Goal: Task Accomplishment & Management: Manage account settings

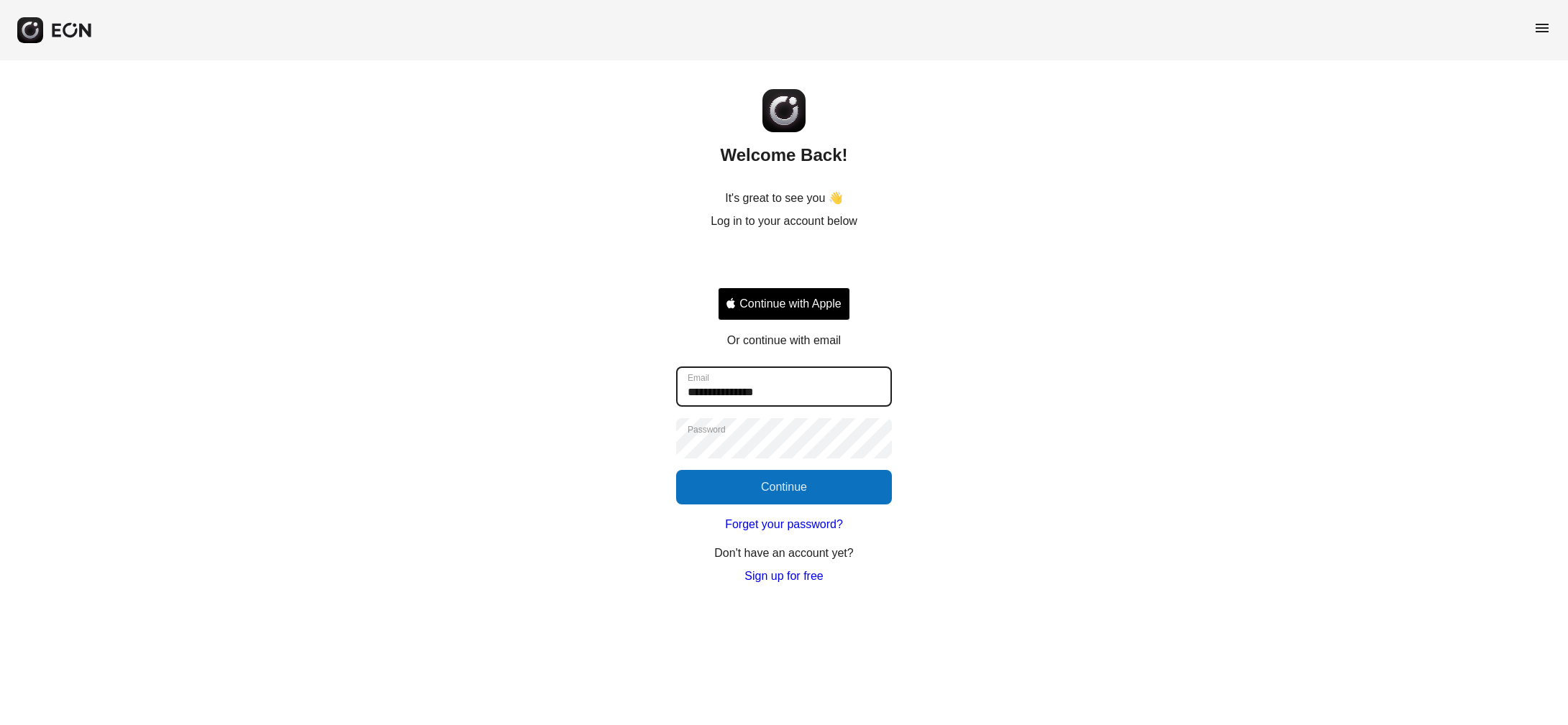
type input "**********"
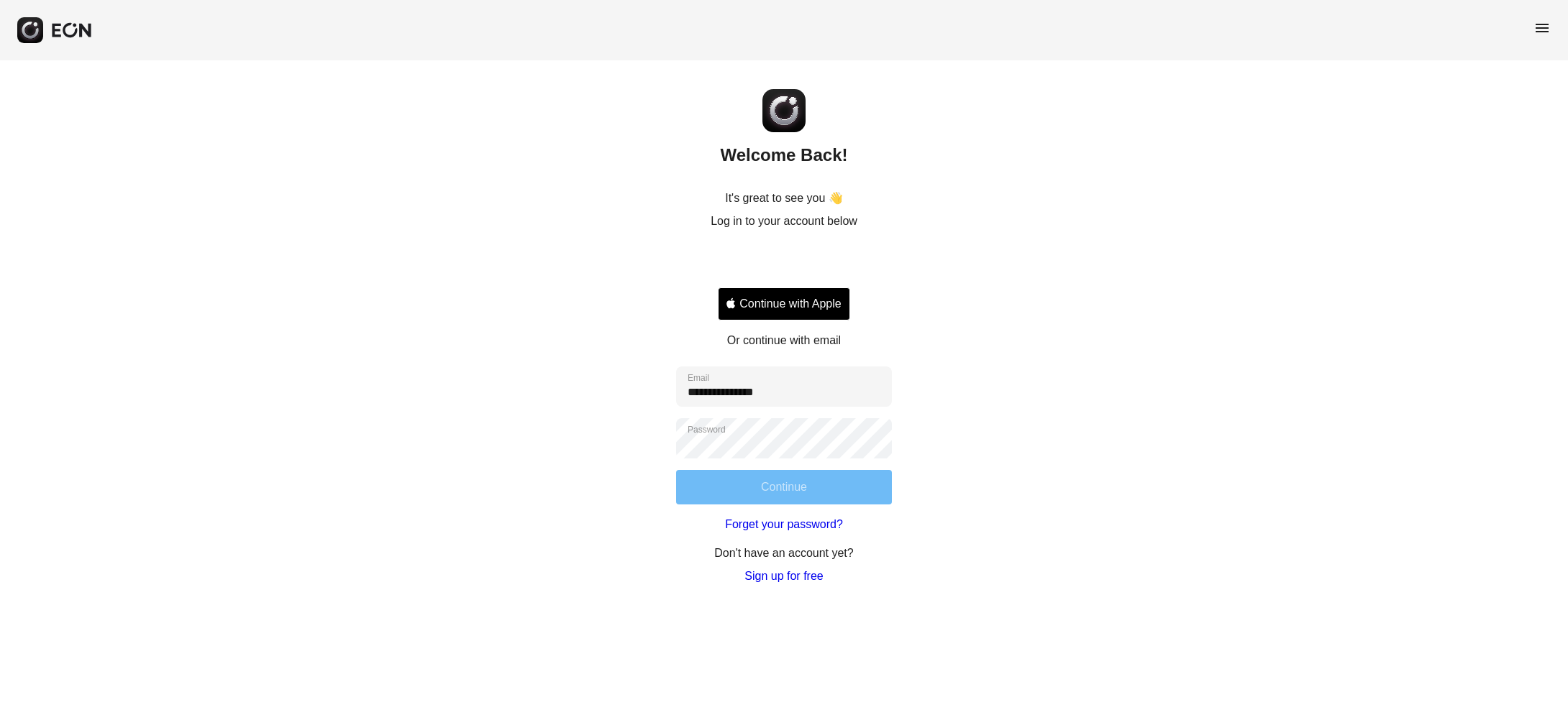
click at [768, 484] on button "Continue" at bounding box center [784, 487] width 216 height 35
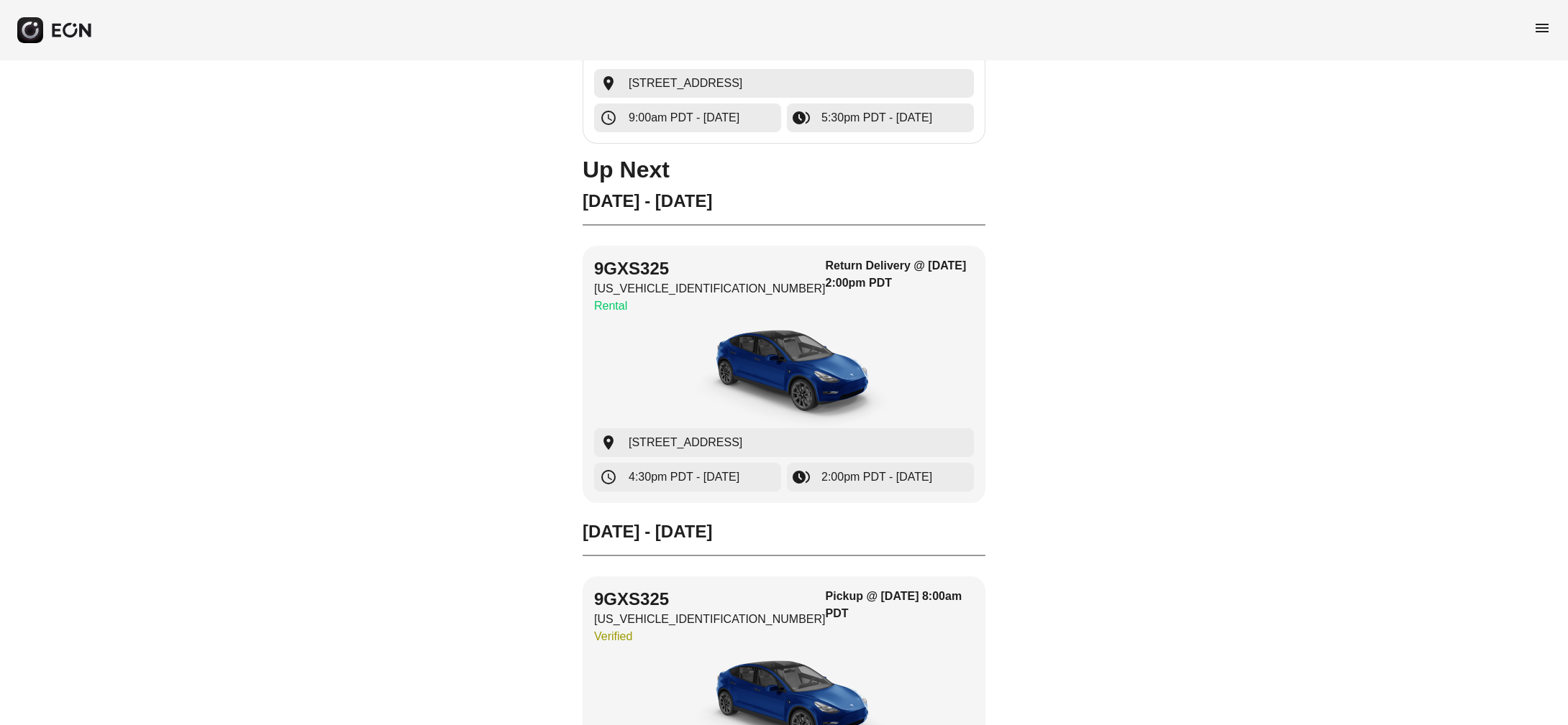
scroll to position [311, 0]
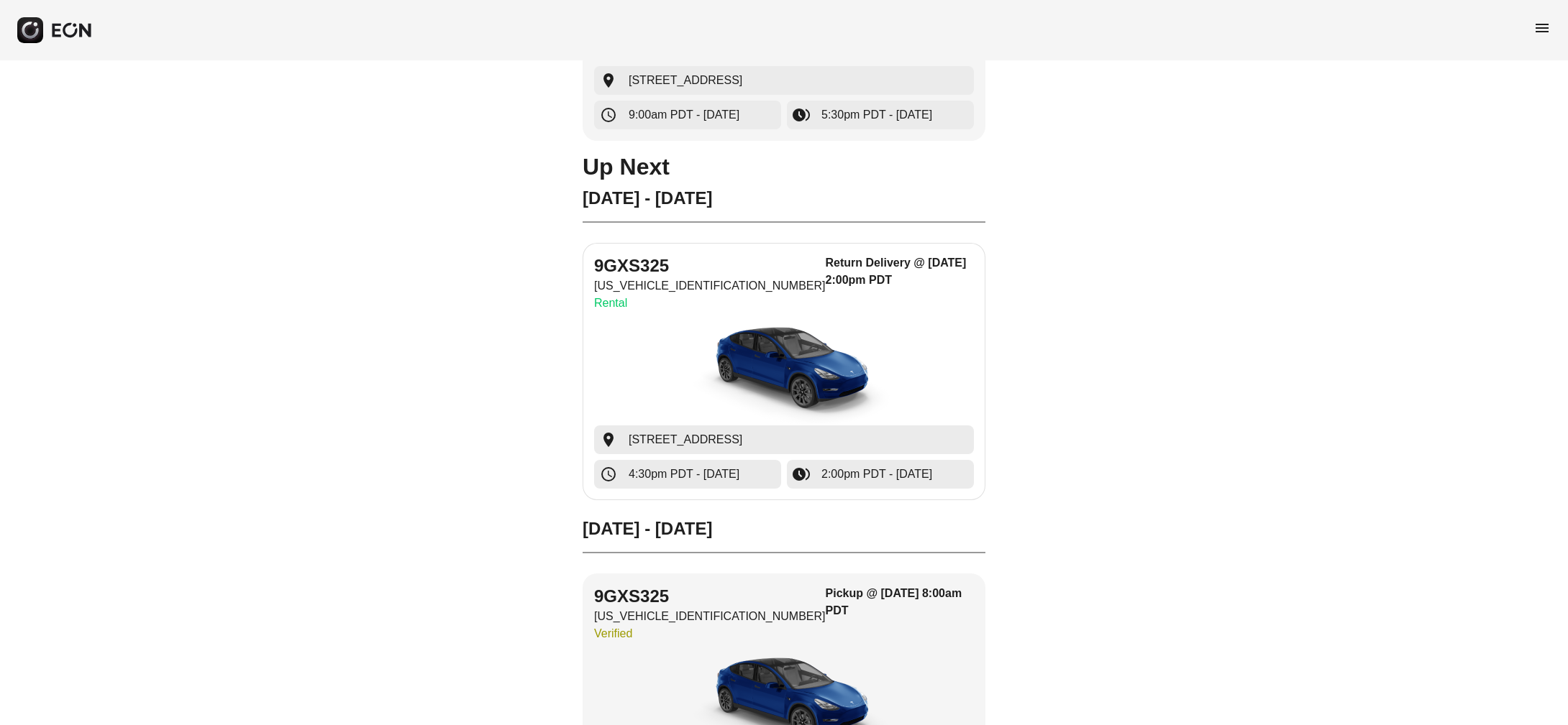
click at [728, 356] on img "button" at bounding box center [784, 372] width 216 height 108
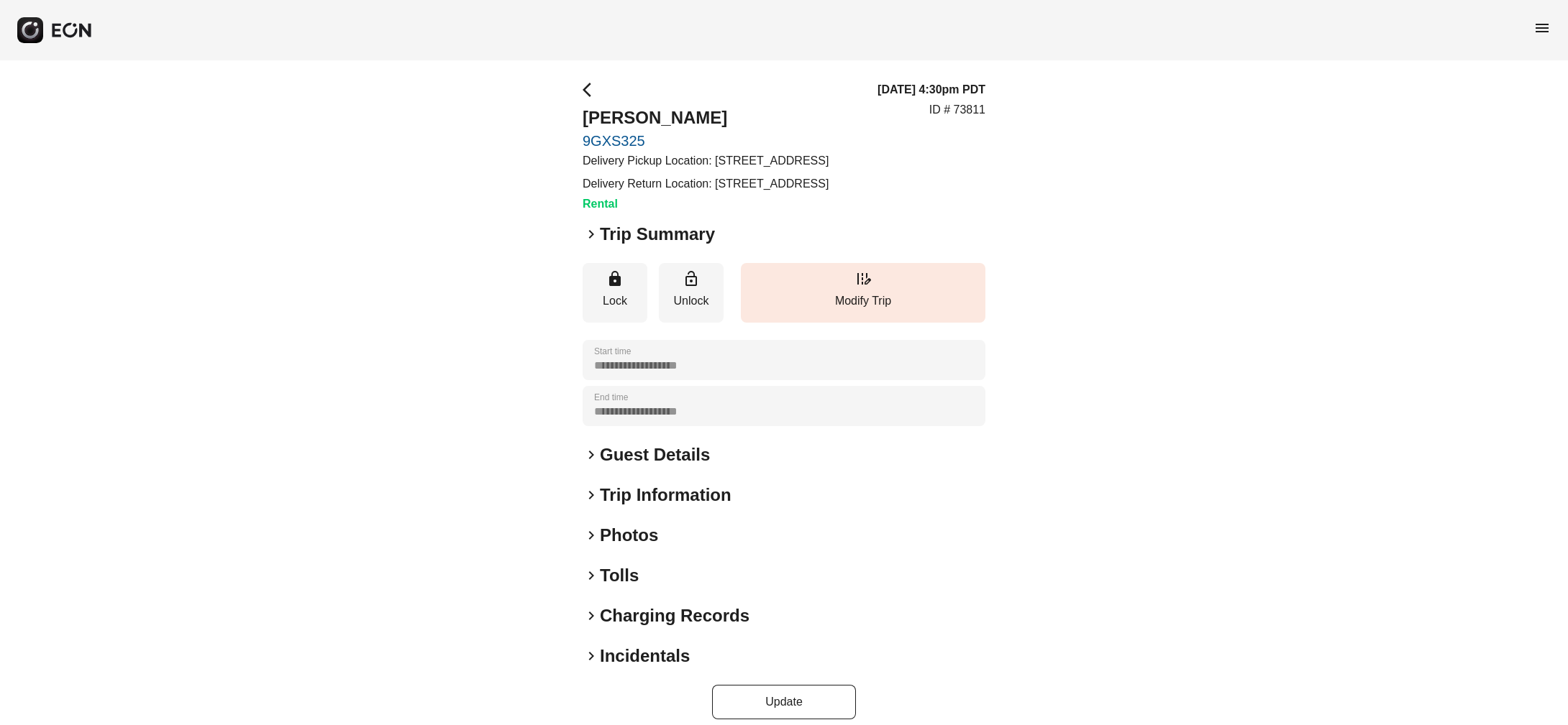
click at [695, 426] on div "**********" at bounding box center [784, 406] width 402 height 40
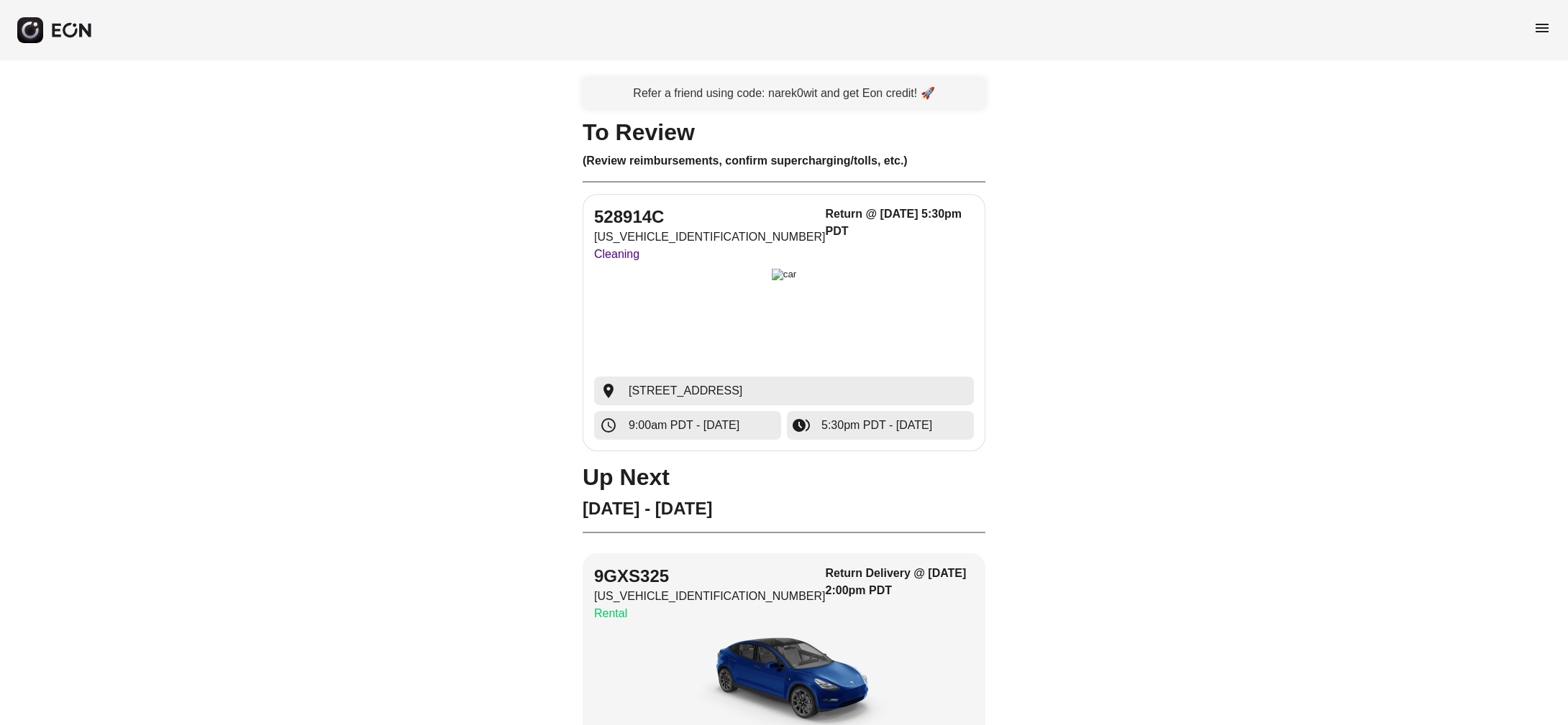
click at [679, 336] on div "button" at bounding box center [784, 323] width 380 height 108
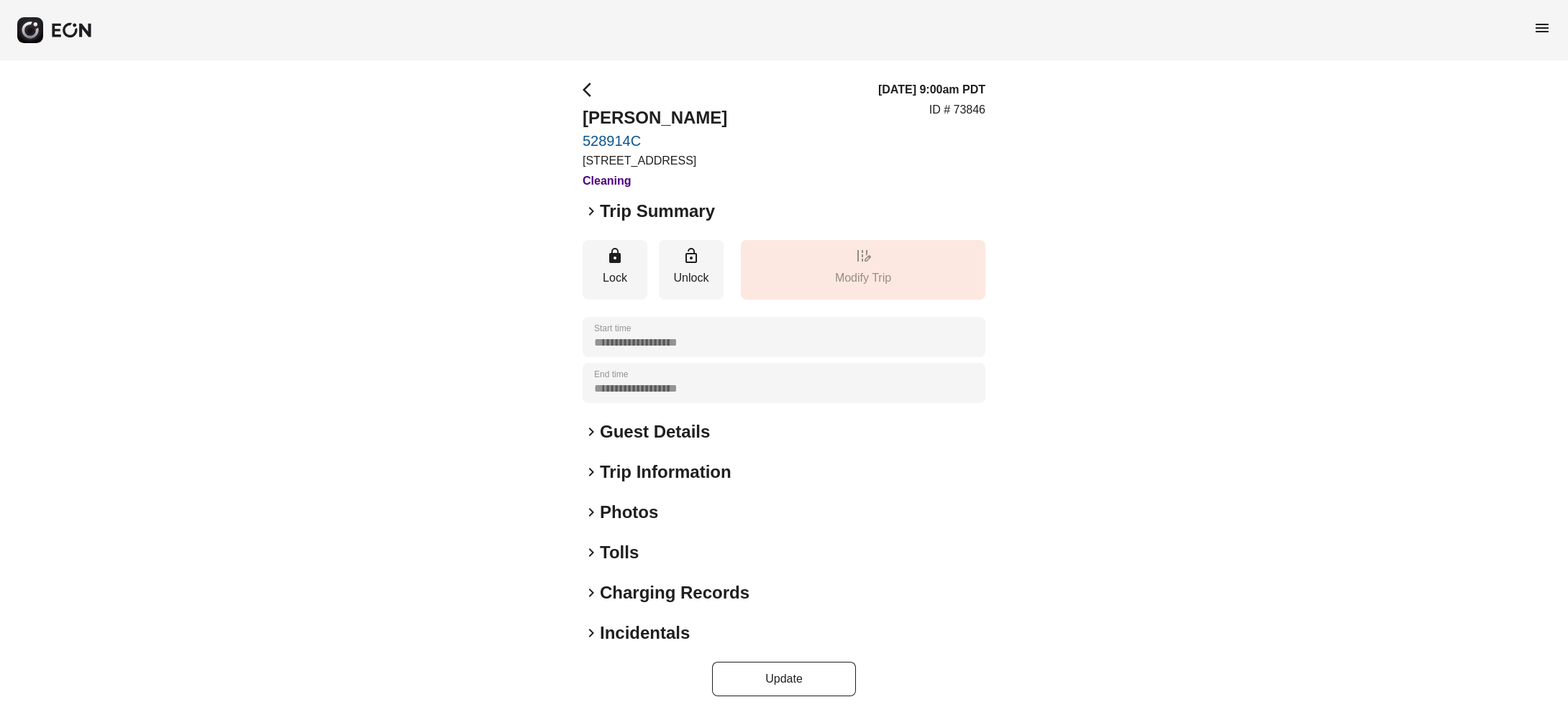
click at [592, 220] on span "keyboard_arrow_right" at bounding box center [591, 211] width 17 height 17
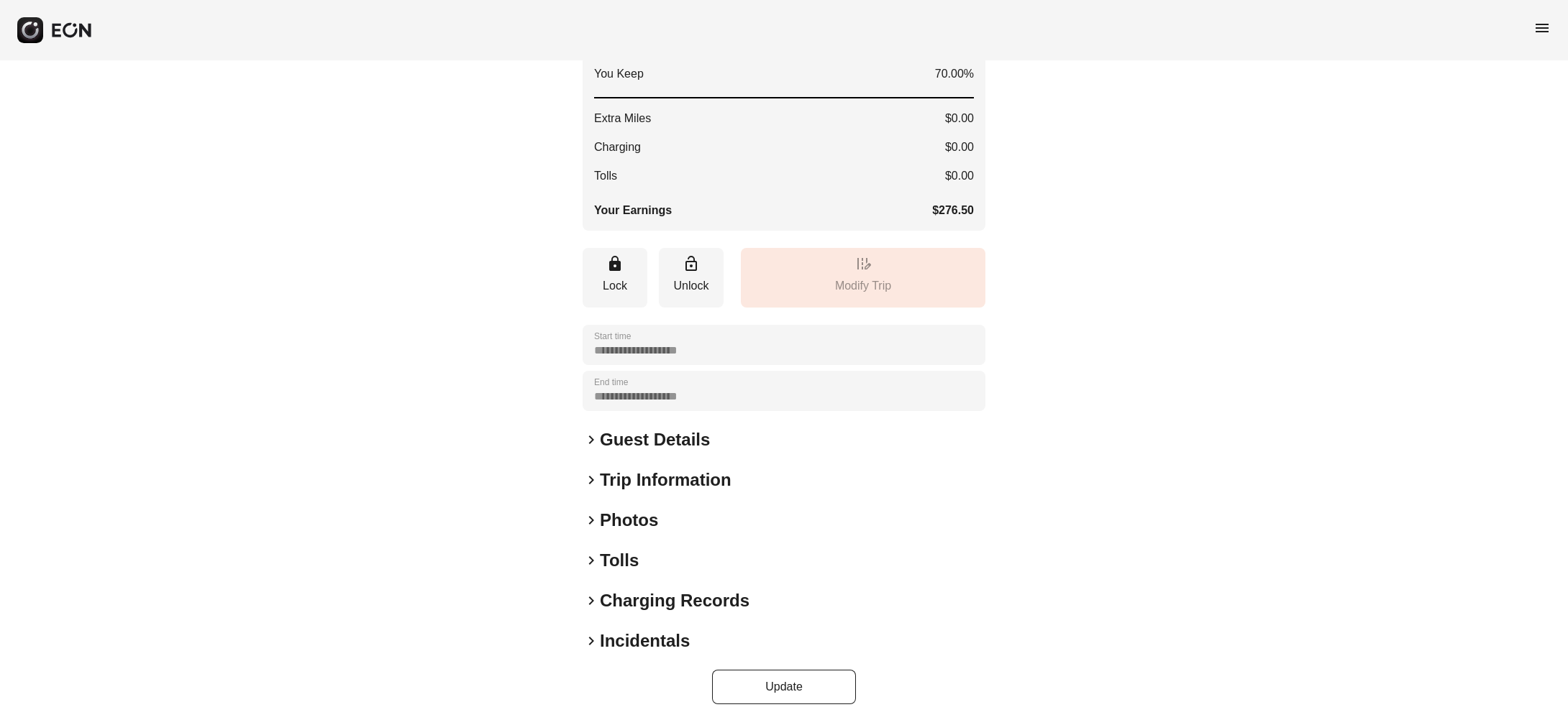
scroll to position [323, 0]
click at [592, 447] on span "keyboard_arrow_right" at bounding box center [591, 439] width 17 height 17
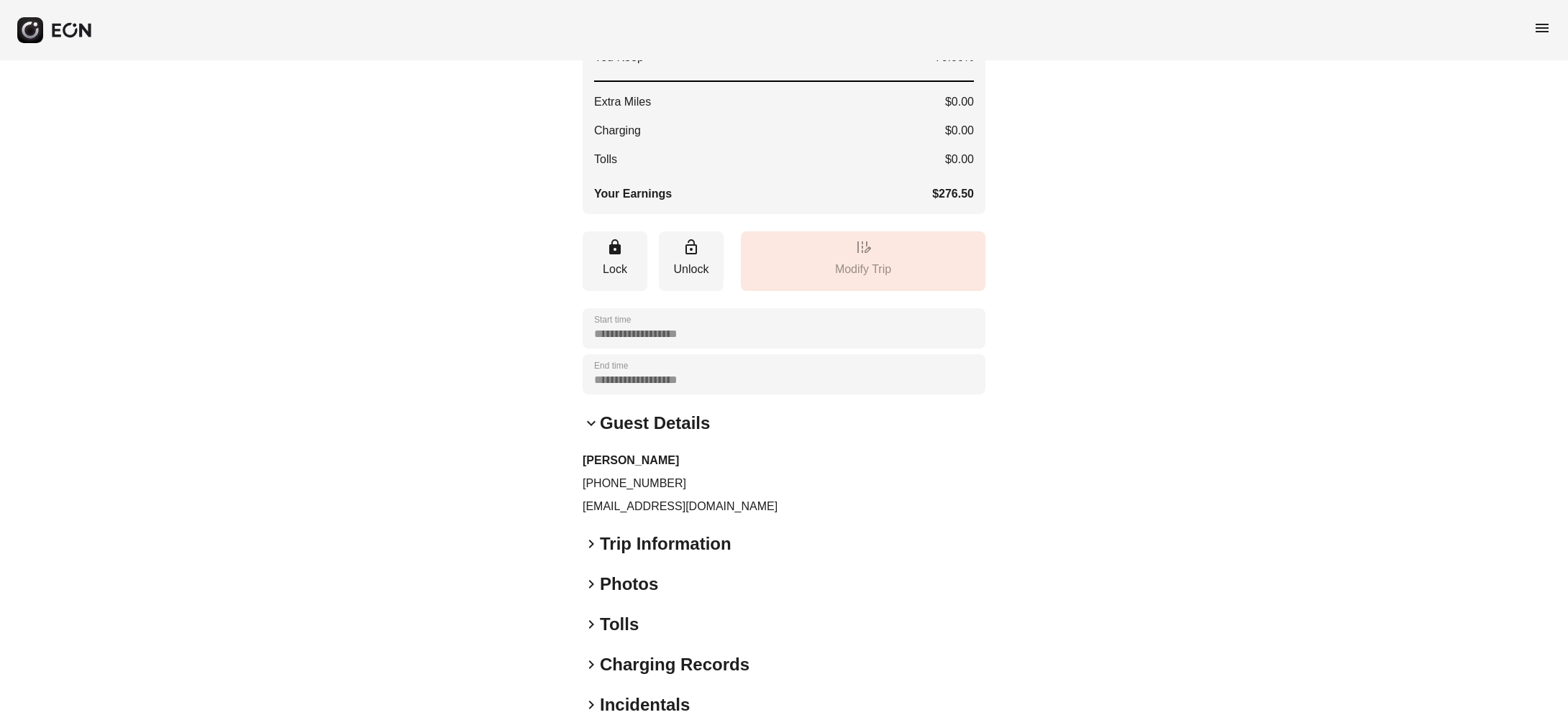
click at [587, 553] on span "keyboard_arrow_right" at bounding box center [591, 544] width 17 height 17
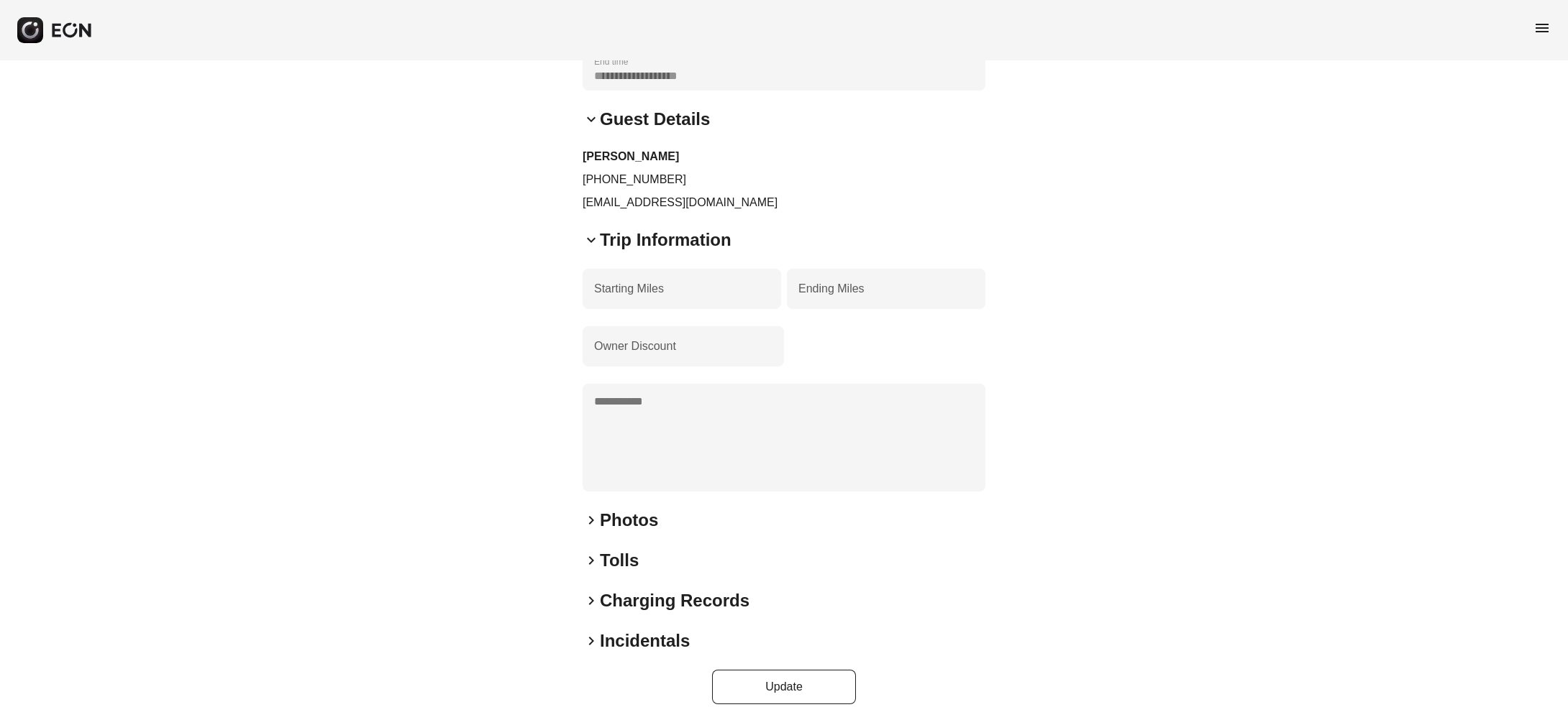
scroll to position [644, 0]
click at [621, 516] on h2 "Photos" at bounding box center [629, 521] width 58 height 23
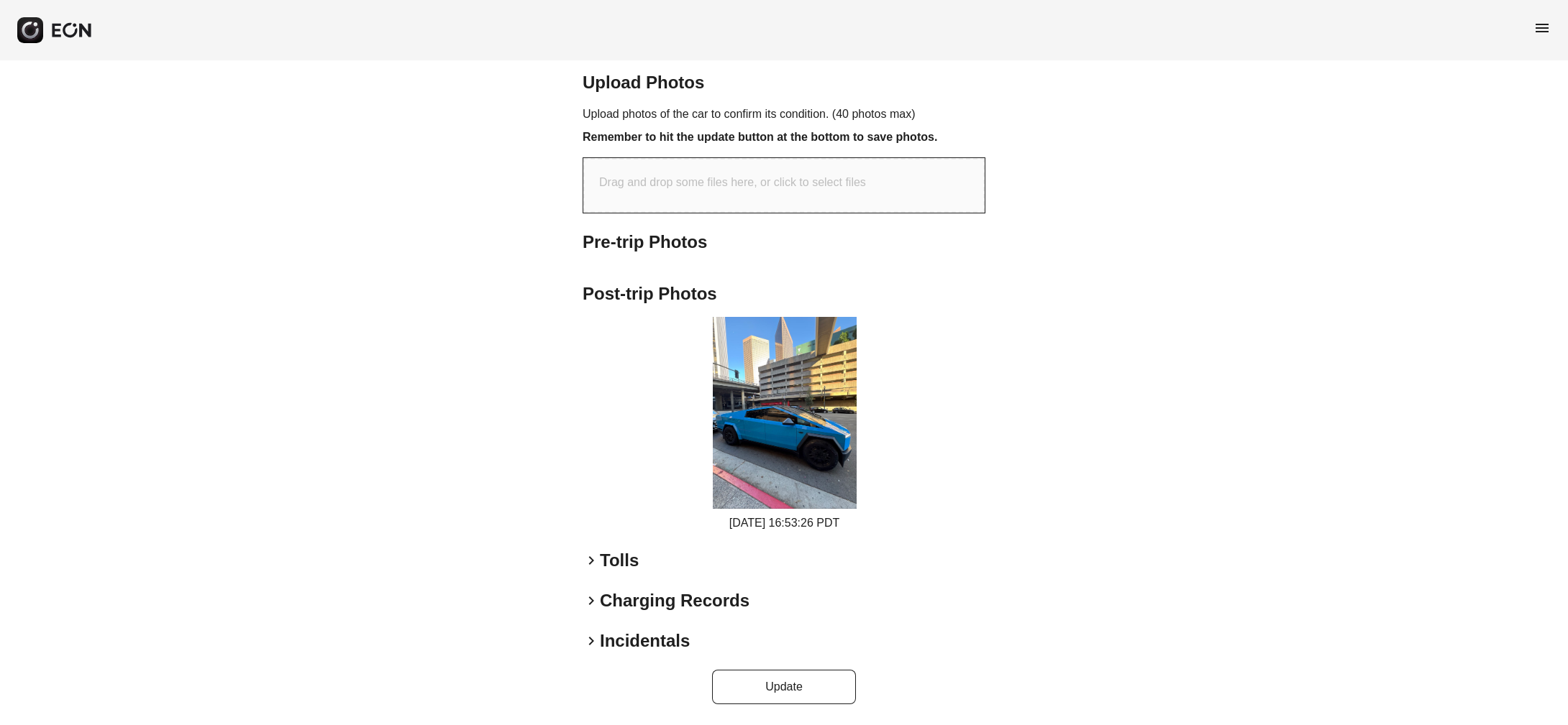
scroll to position [1122, 0]
click at [807, 409] on img at bounding box center [784, 413] width 144 height 192
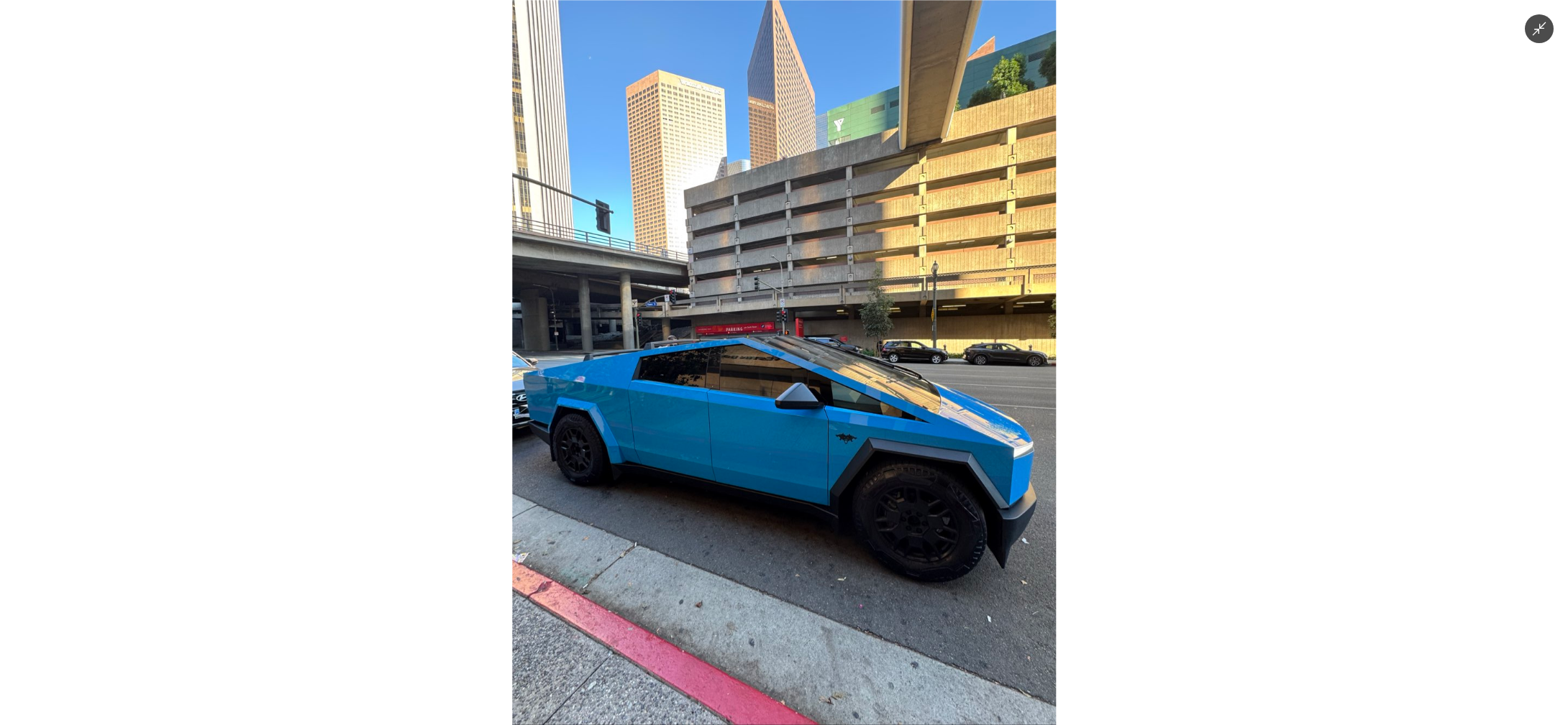
click at [1115, 529] on div at bounding box center [784, 362] width 1568 height 725
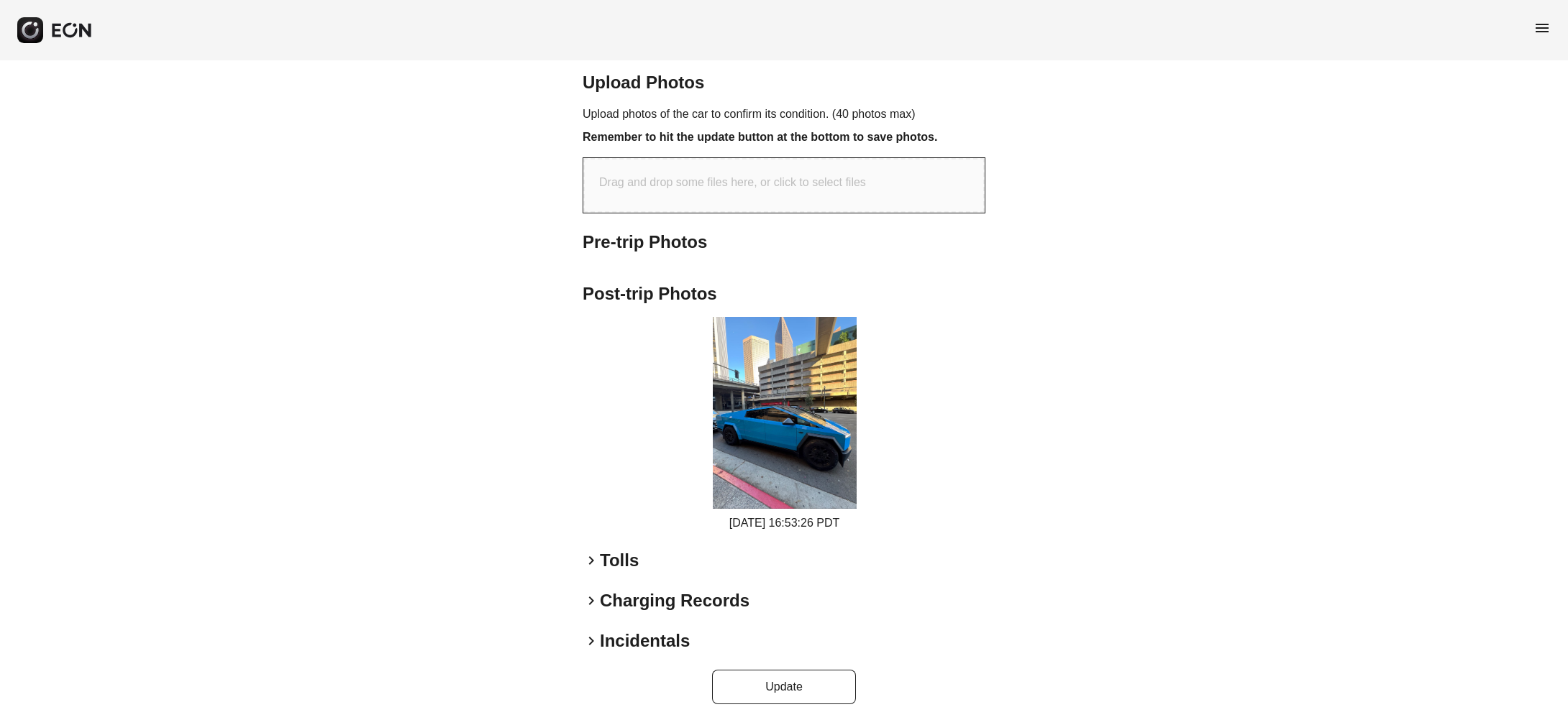
click at [618, 555] on h2 "Tolls" at bounding box center [619, 561] width 39 height 23
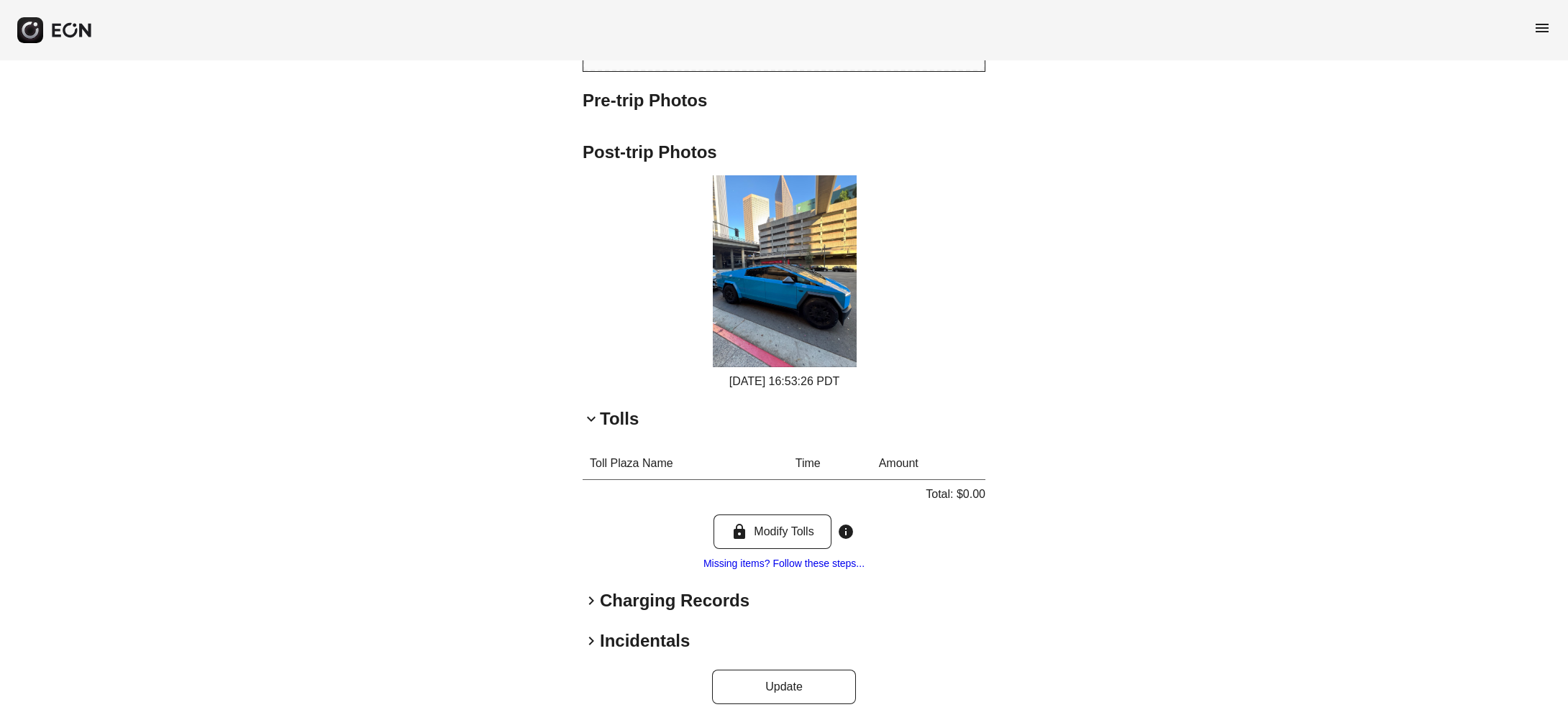
scroll to position [1263, 0]
click at [605, 599] on h2 "Charging Records" at bounding box center [675, 601] width 150 height 23
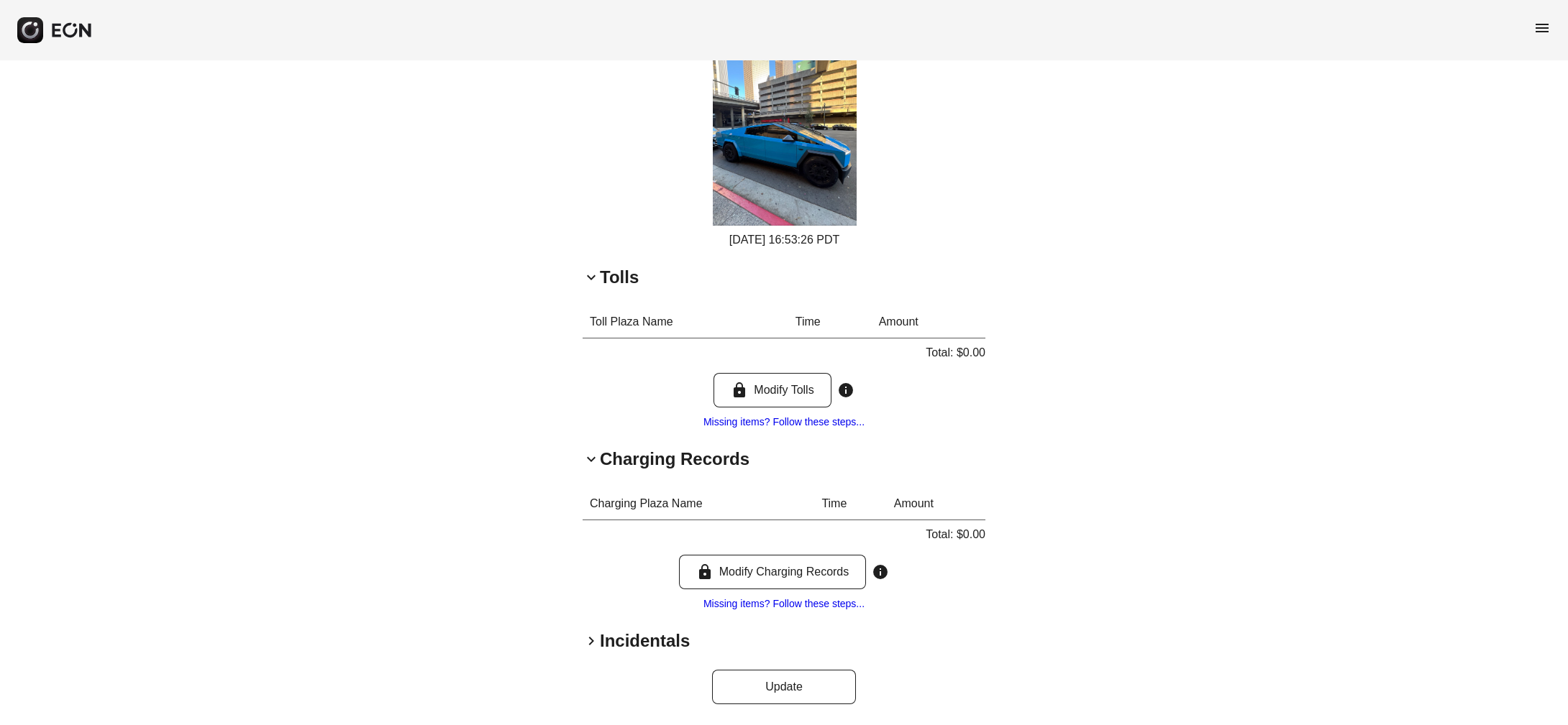
click at [605, 651] on h2 "Incidentals" at bounding box center [645, 641] width 90 height 23
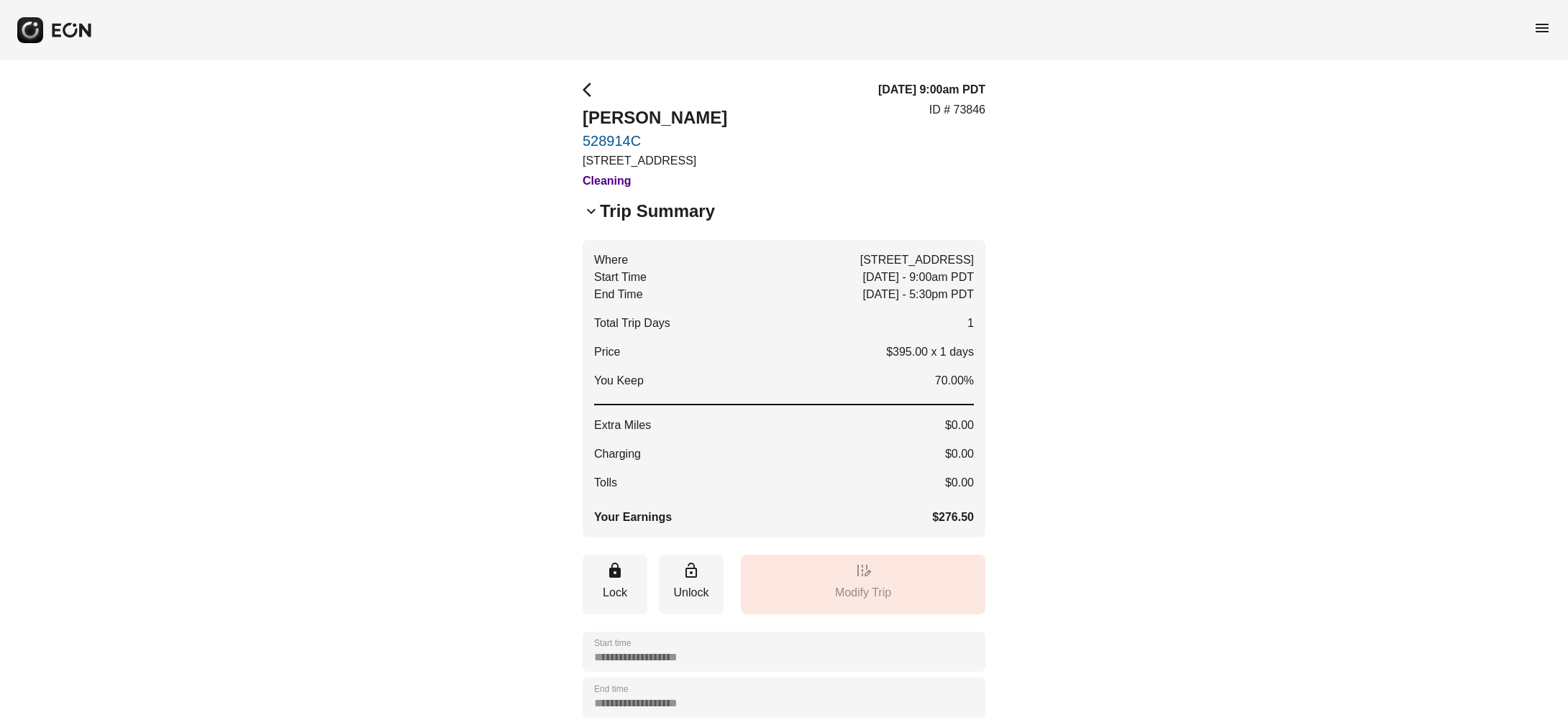
scroll to position [0, 0]
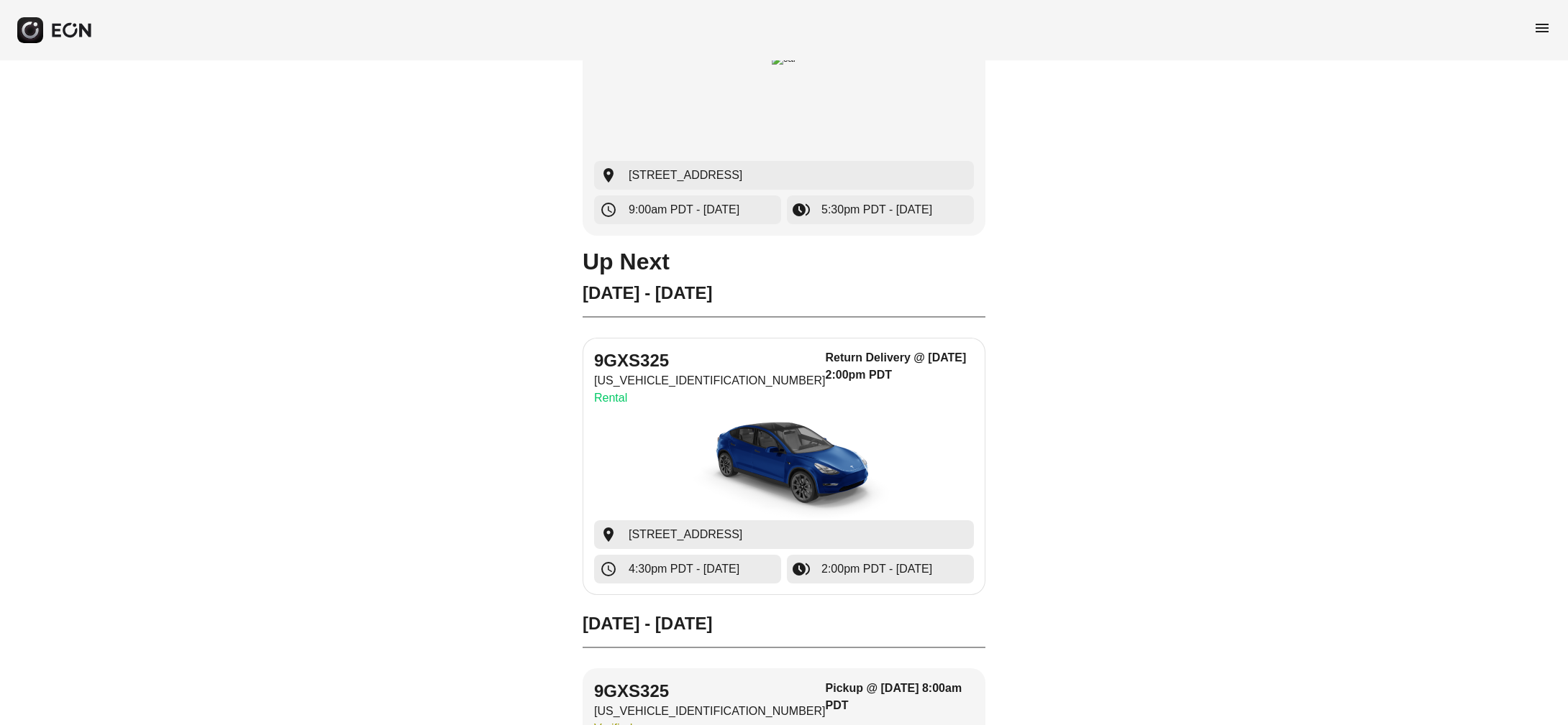
scroll to position [216, 0]
click at [742, 528] on span "1 Pico Blvd, Santa Monica, CA 90405, USA" at bounding box center [685, 533] width 113 height 17
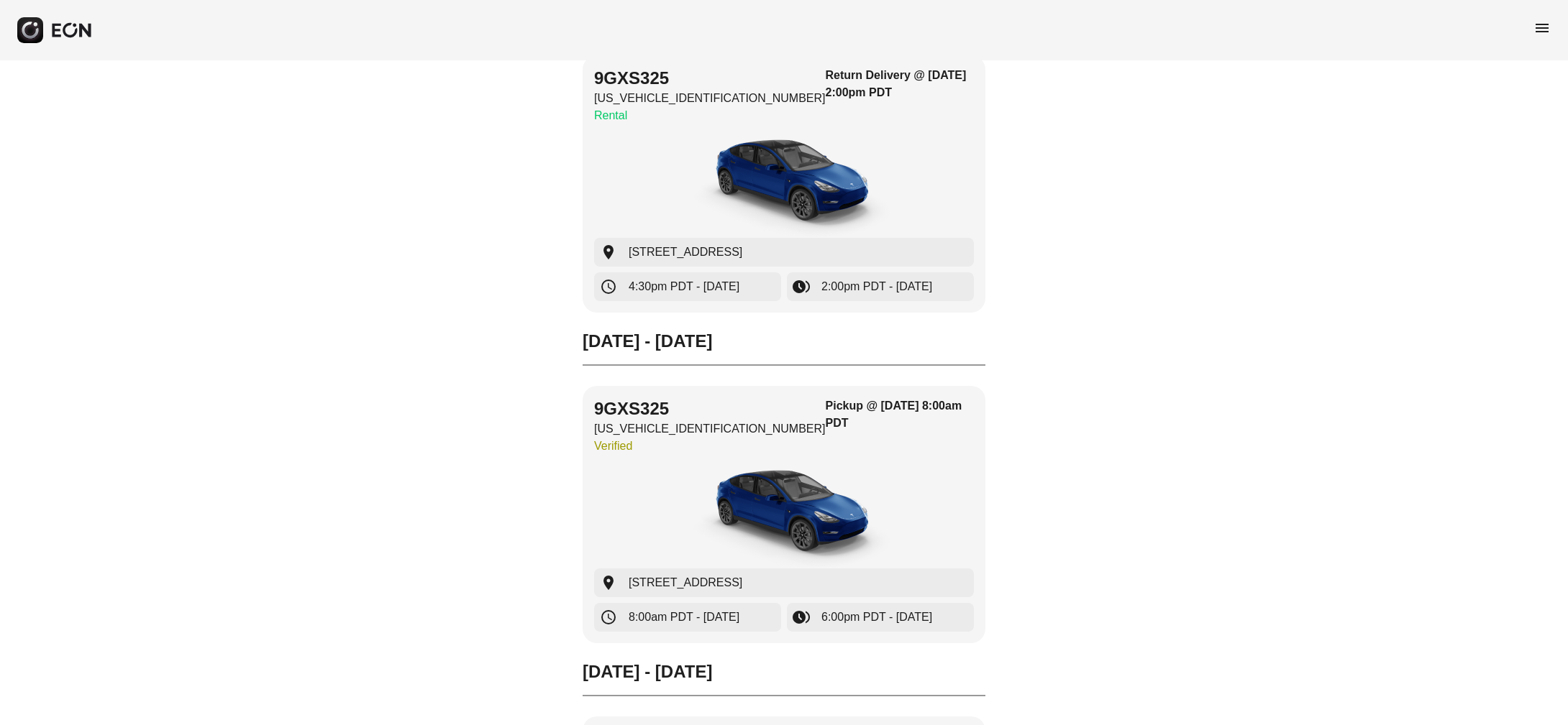
scroll to position [521, 0]
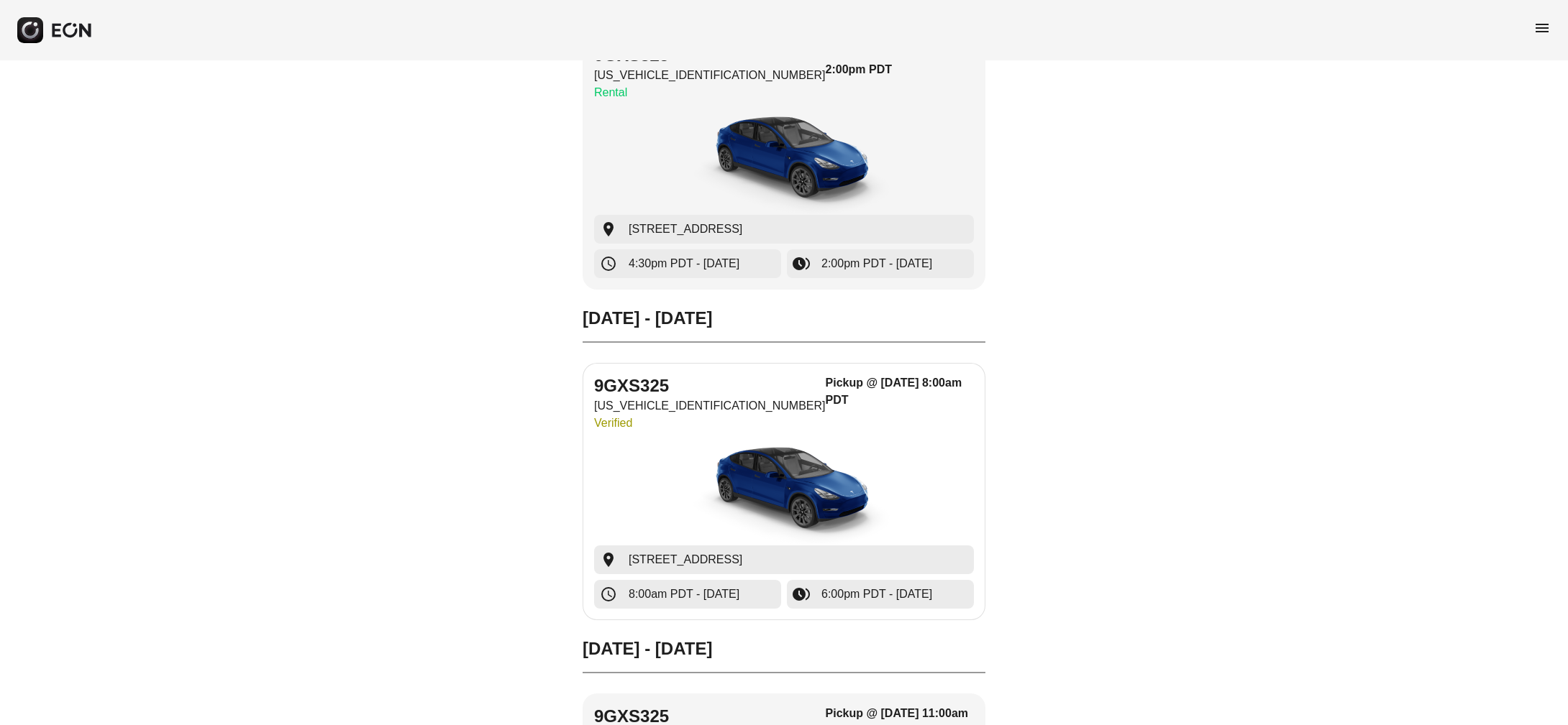
click at [649, 476] on div "button" at bounding box center [784, 492] width 380 height 108
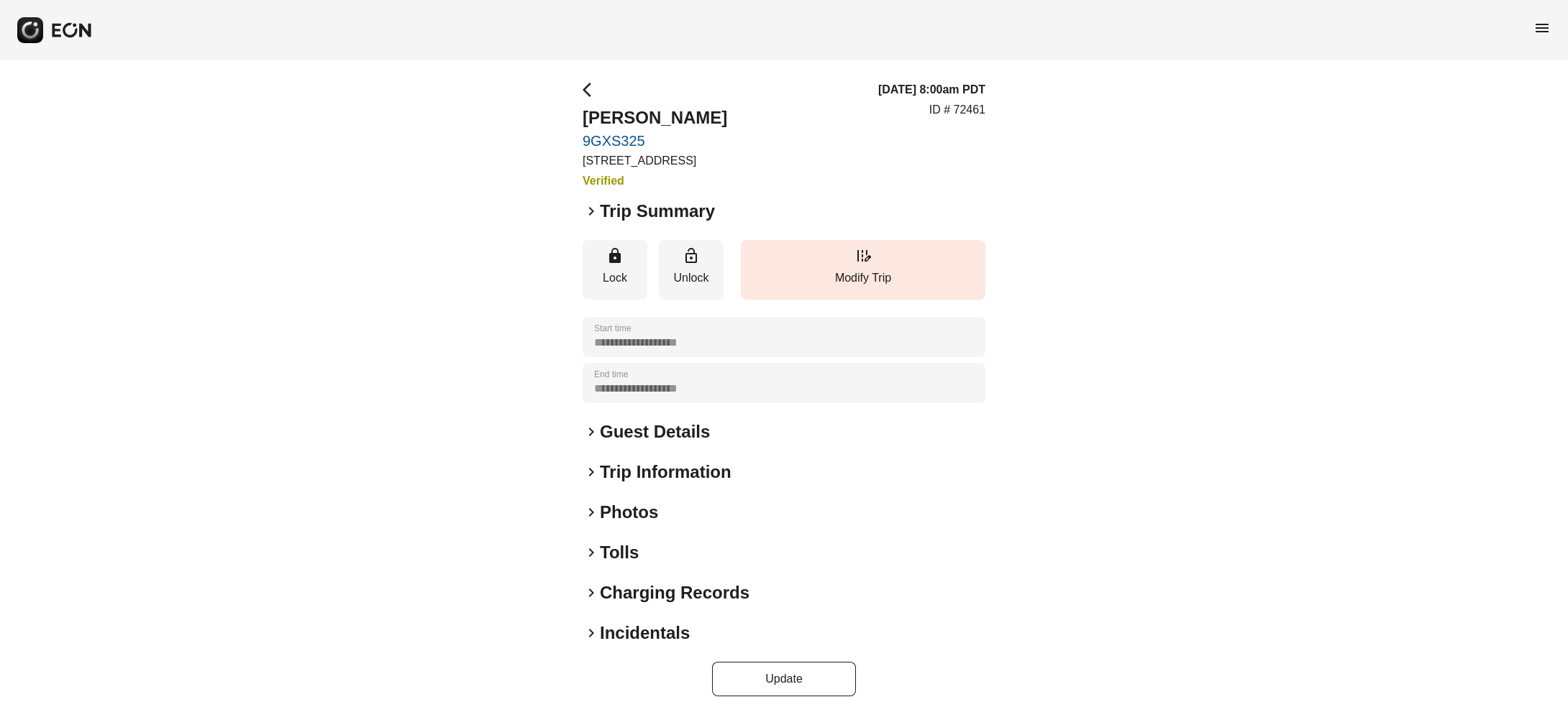
click at [638, 223] on h2 "Trip Summary" at bounding box center [657, 211] width 115 height 23
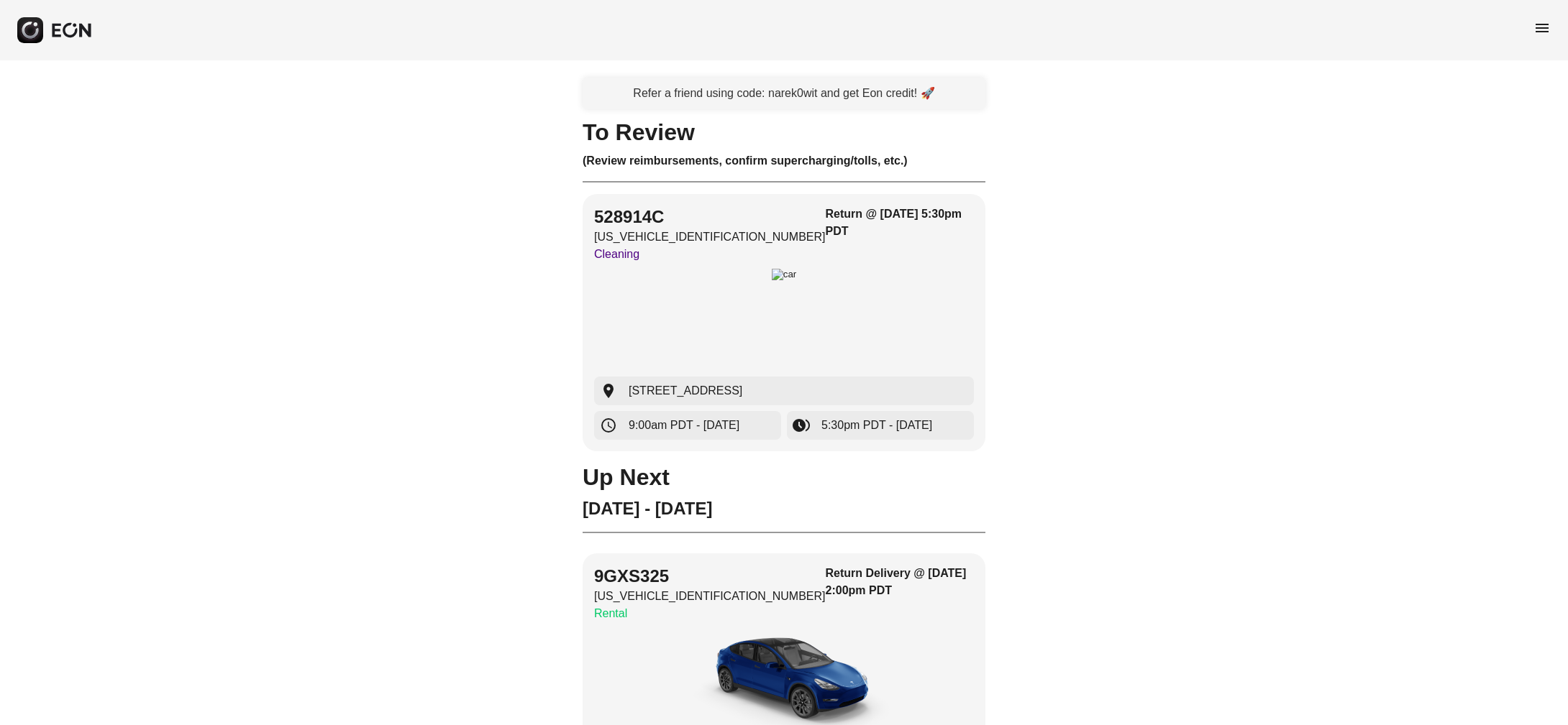
click at [1545, 31] on span "menu" at bounding box center [1541, 27] width 17 height 17
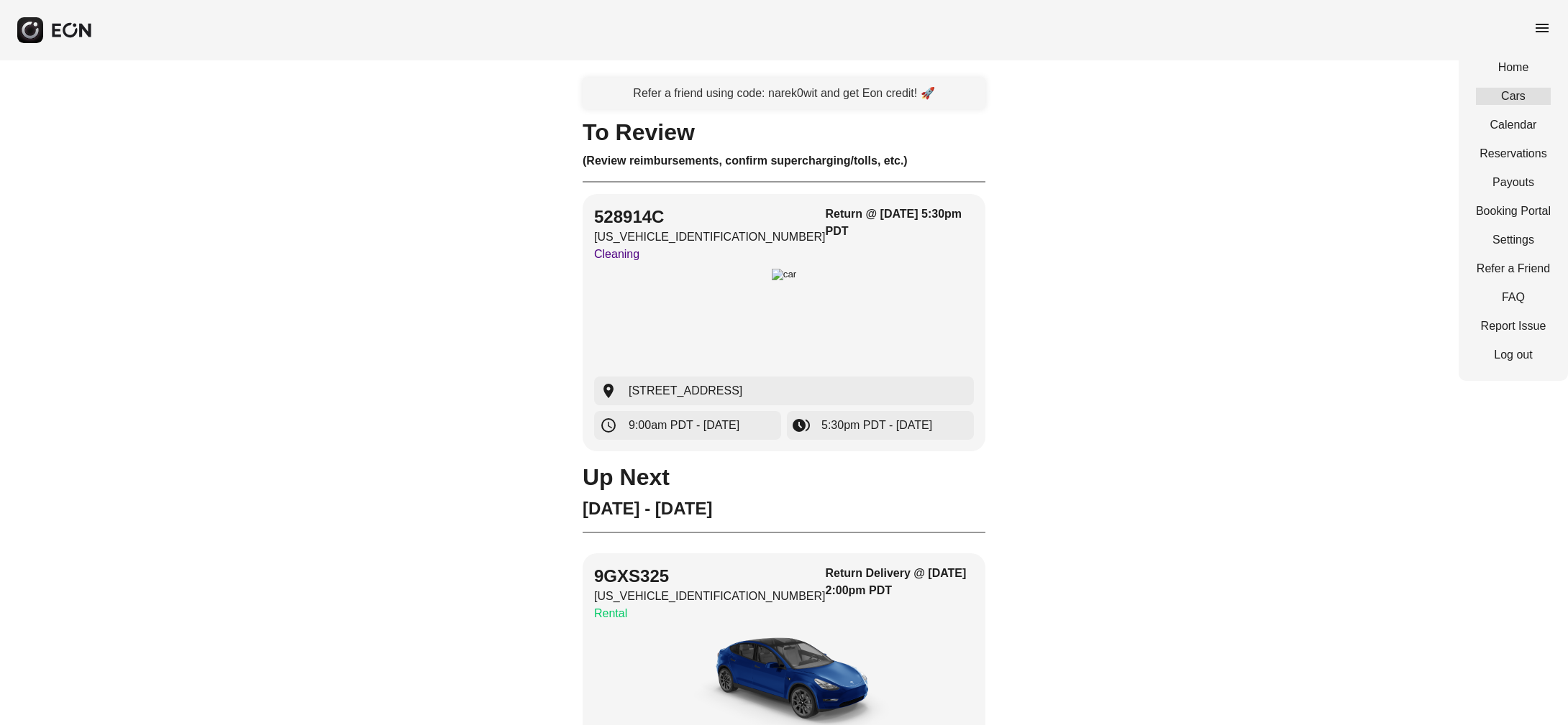
click at [1497, 101] on link "Cars" at bounding box center [1512, 96] width 75 height 17
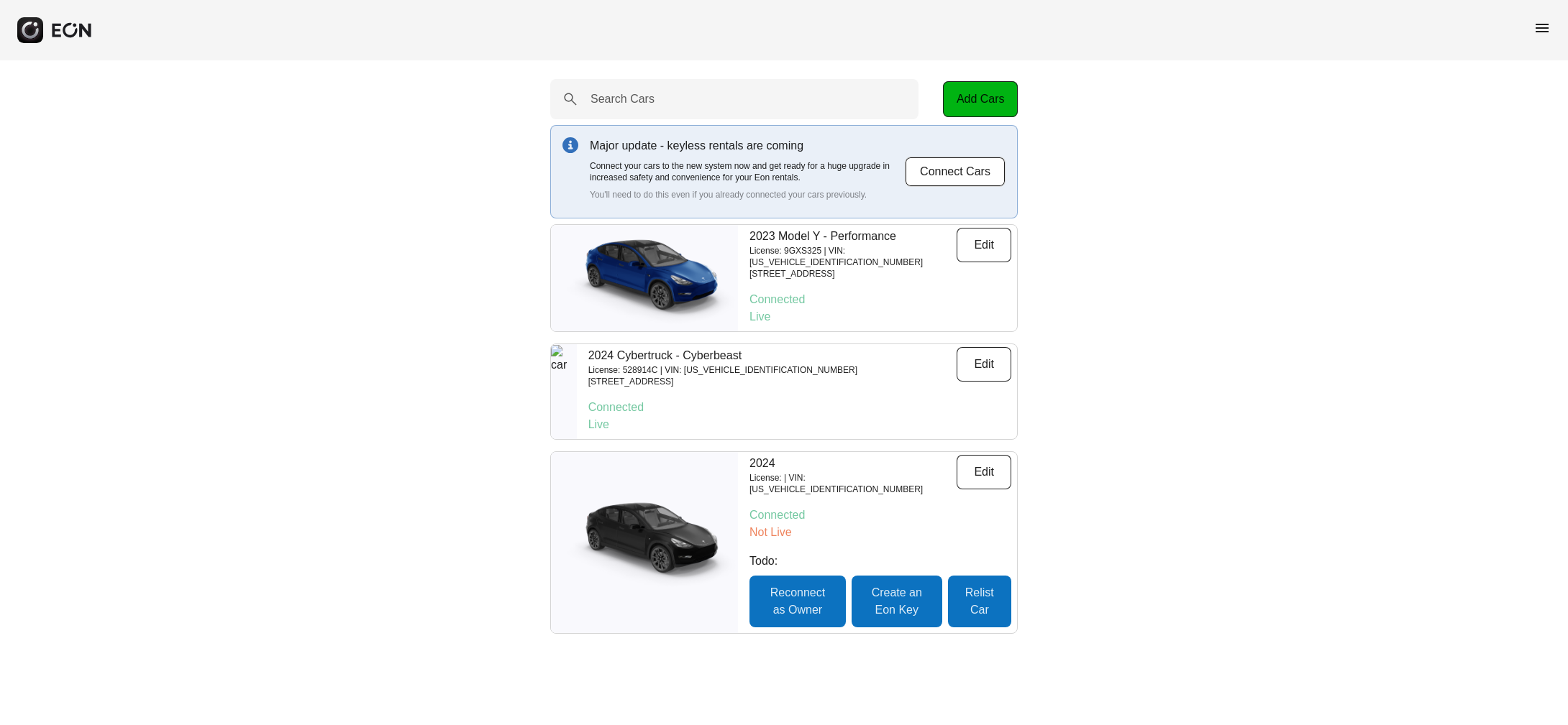
click at [1539, 29] on span "menu" at bounding box center [1541, 27] width 17 height 17
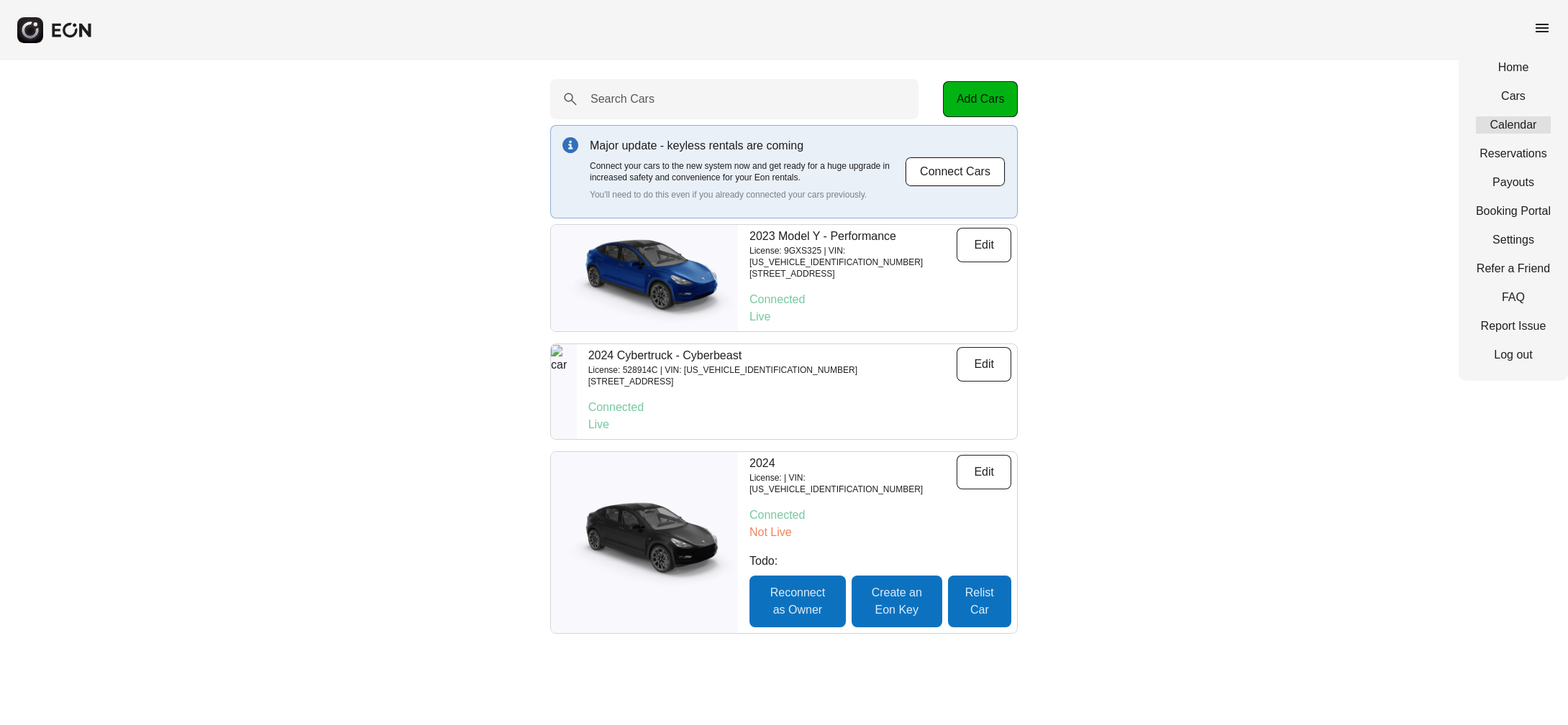
click at [1506, 130] on link "Calendar" at bounding box center [1512, 125] width 75 height 17
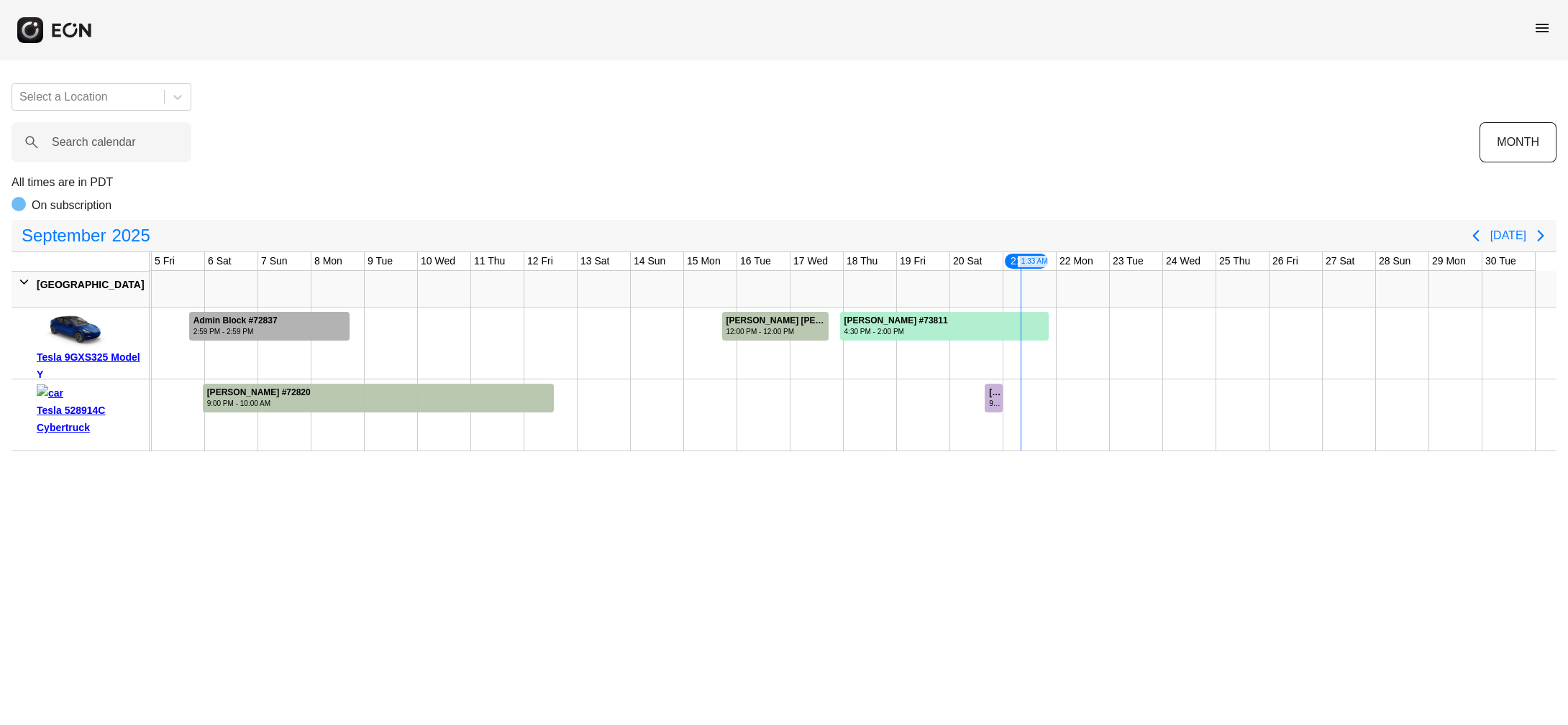
scroll to position [0, 211]
click at [1543, 31] on span "menu" at bounding box center [1541, 27] width 17 height 17
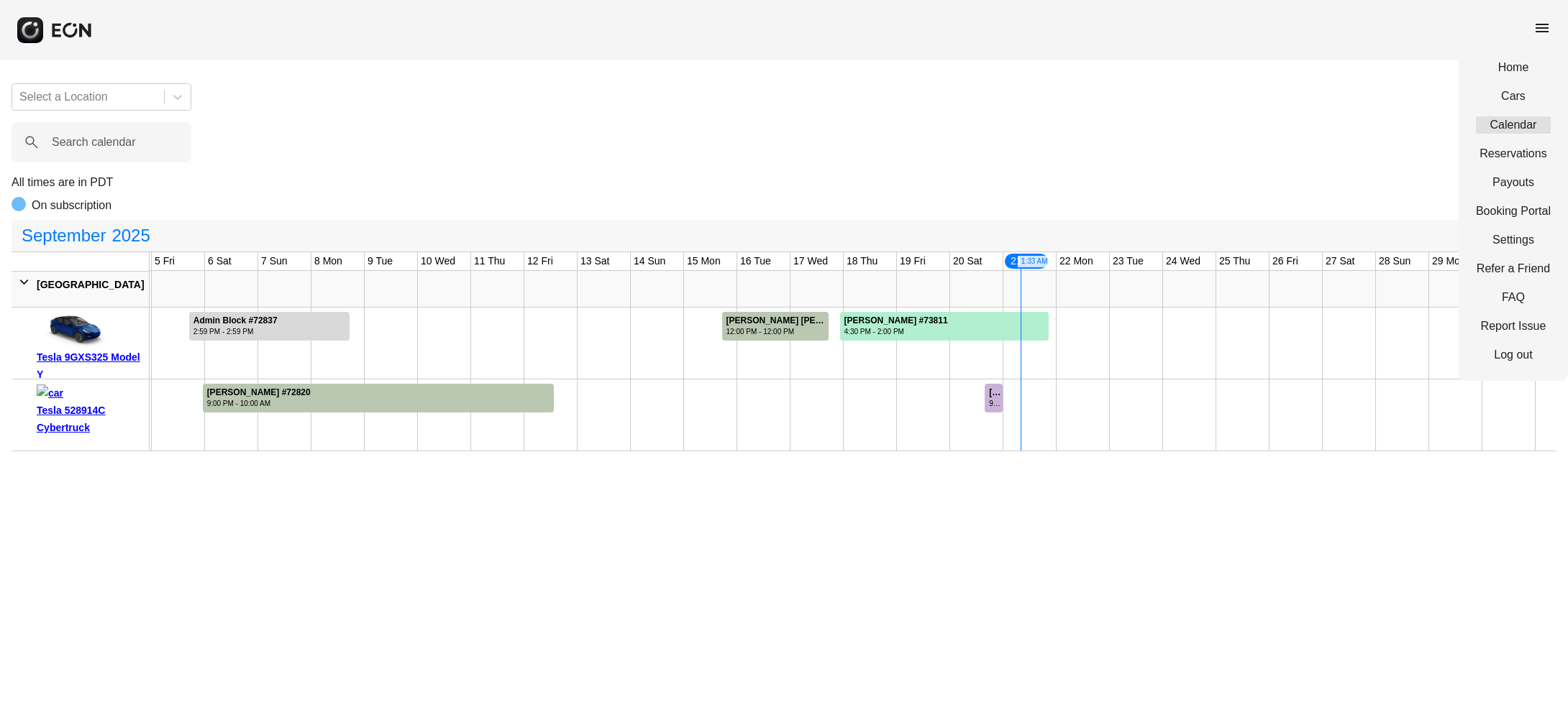
click at [1508, 122] on link "Calendar" at bounding box center [1512, 125] width 75 height 17
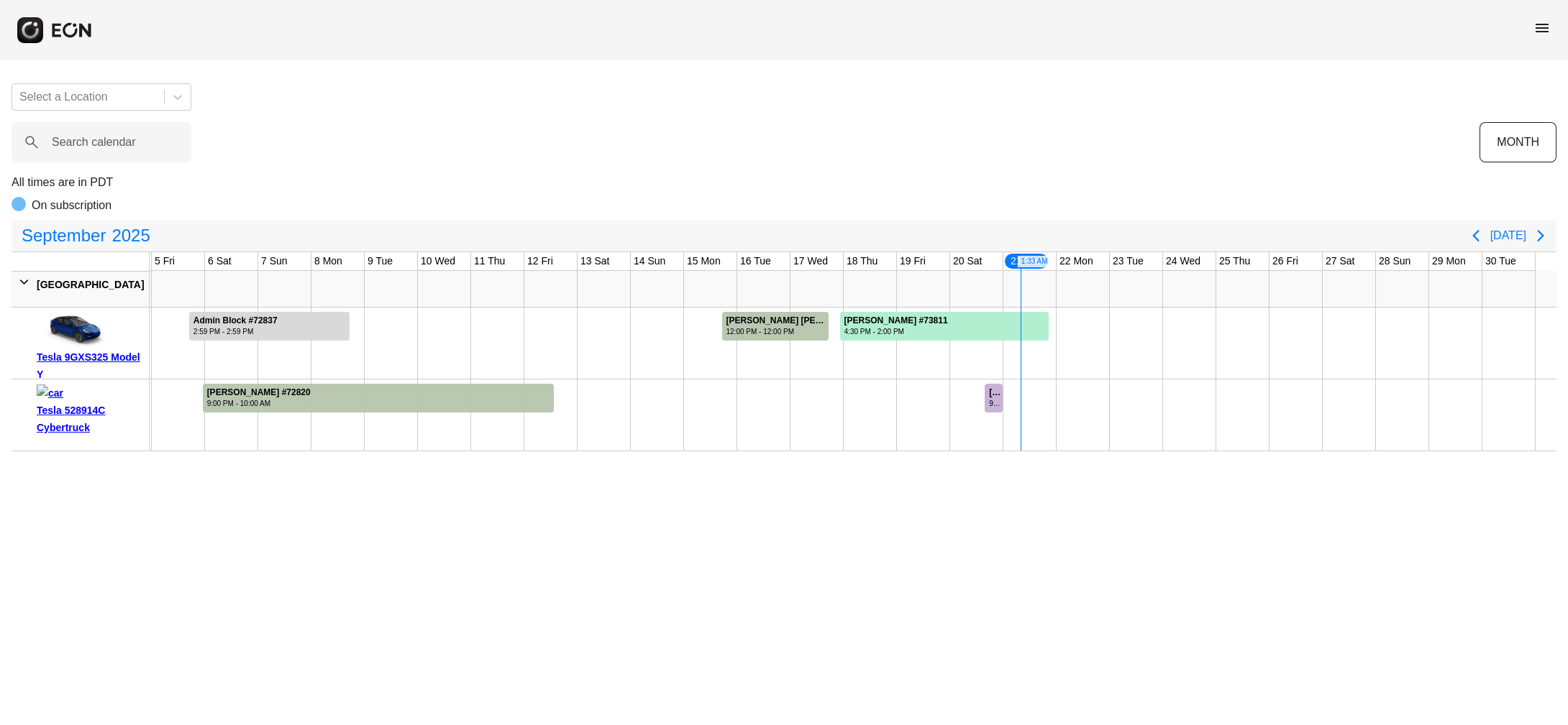
click at [1542, 23] on span "menu" at bounding box center [1541, 27] width 17 height 17
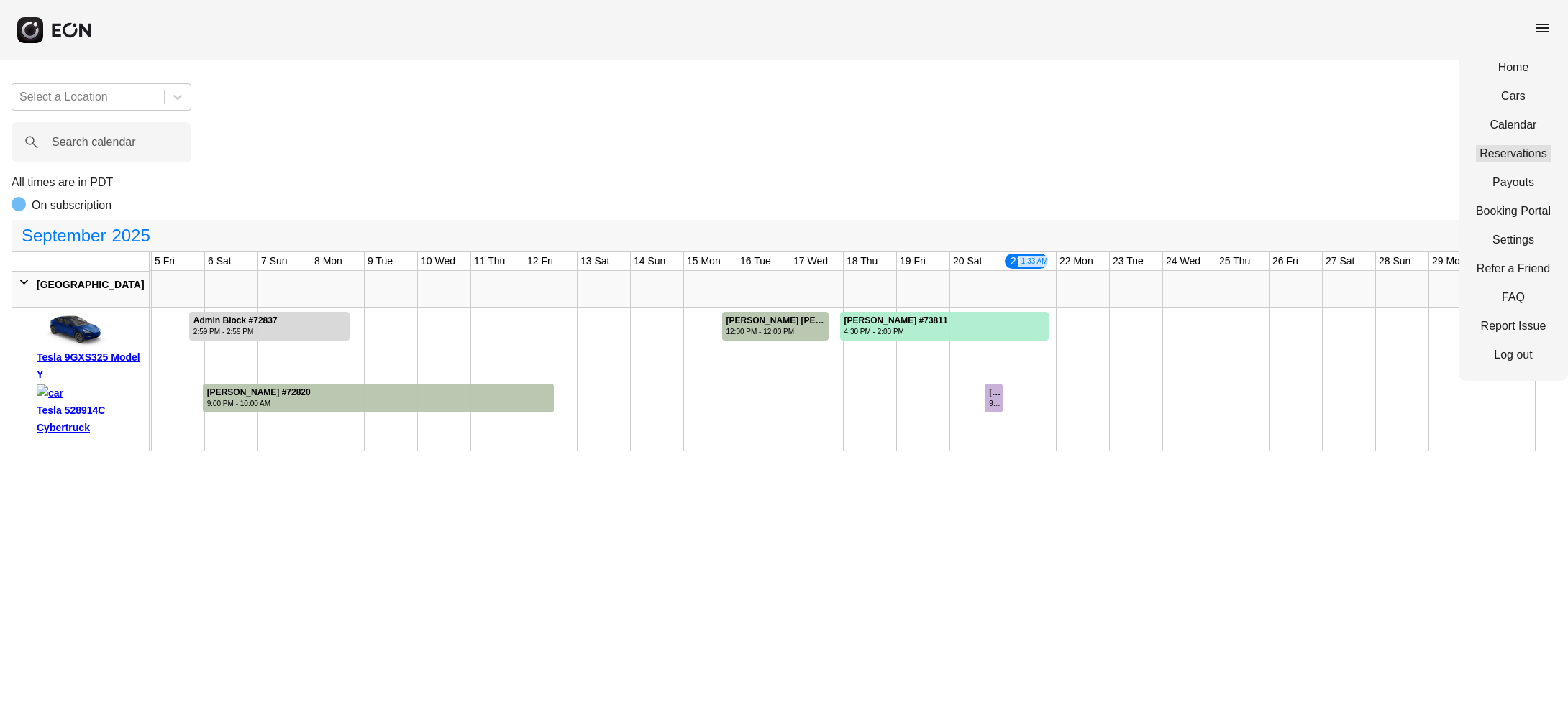
click at [1500, 159] on link "Reservations" at bounding box center [1512, 153] width 75 height 17
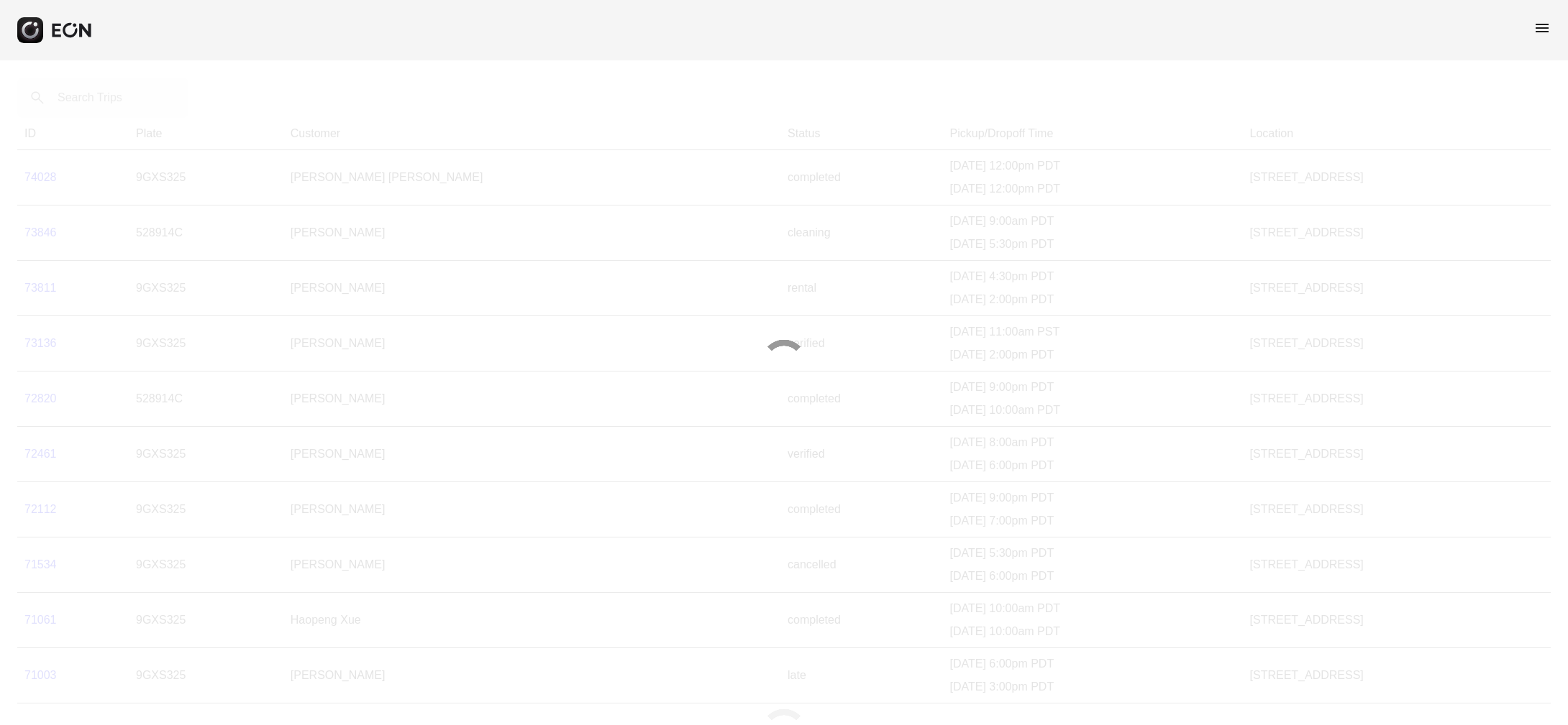
click at [1543, 27] on span "menu" at bounding box center [1541, 27] width 17 height 17
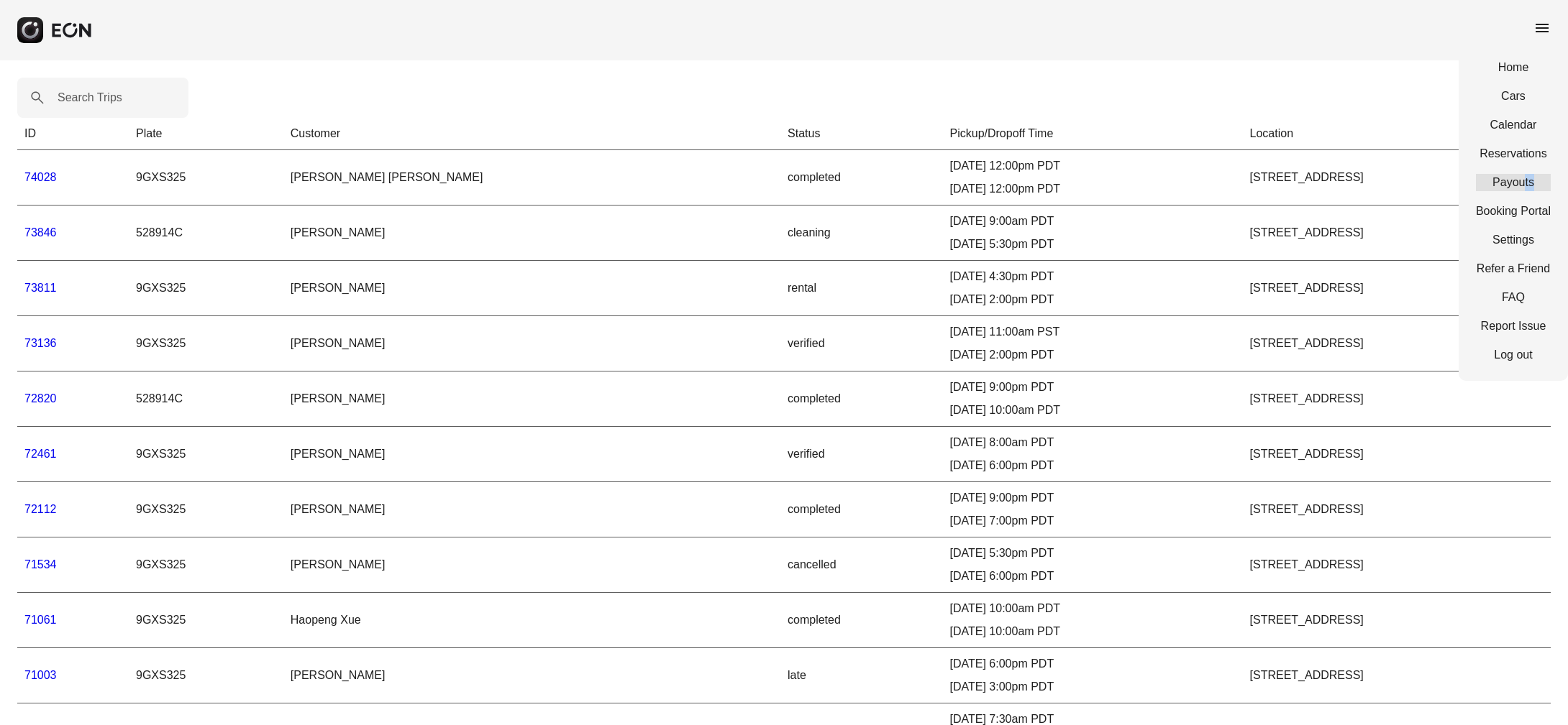
drag, startPoint x: 1508, startPoint y: 192, endPoint x: 1520, endPoint y: 179, distance: 17.7
click at [1520, 179] on div "Home Cars Calendar Reservations Payouts Booking Portal Settings Refer a Friend …" at bounding box center [1513, 212] width 109 height 340
click at [1520, 179] on link "Payouts" at bounding box center [1512, 182] width 75 height 17
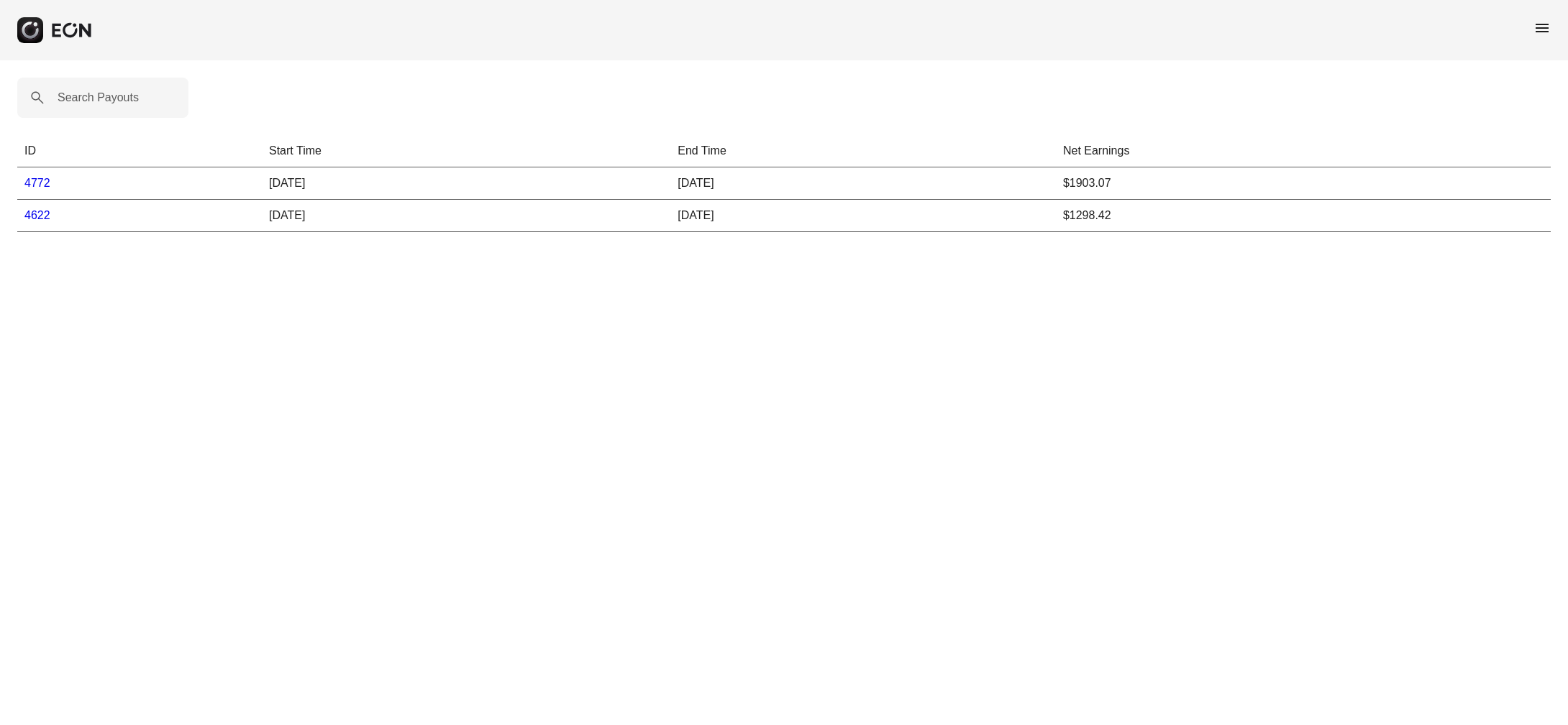
click at [37, 192] on td "4772" at bounding box center [139, 183] width 245 height 32
click at [37, 182] on link "4772" at bounding box center [37, 183] width 26 height 12
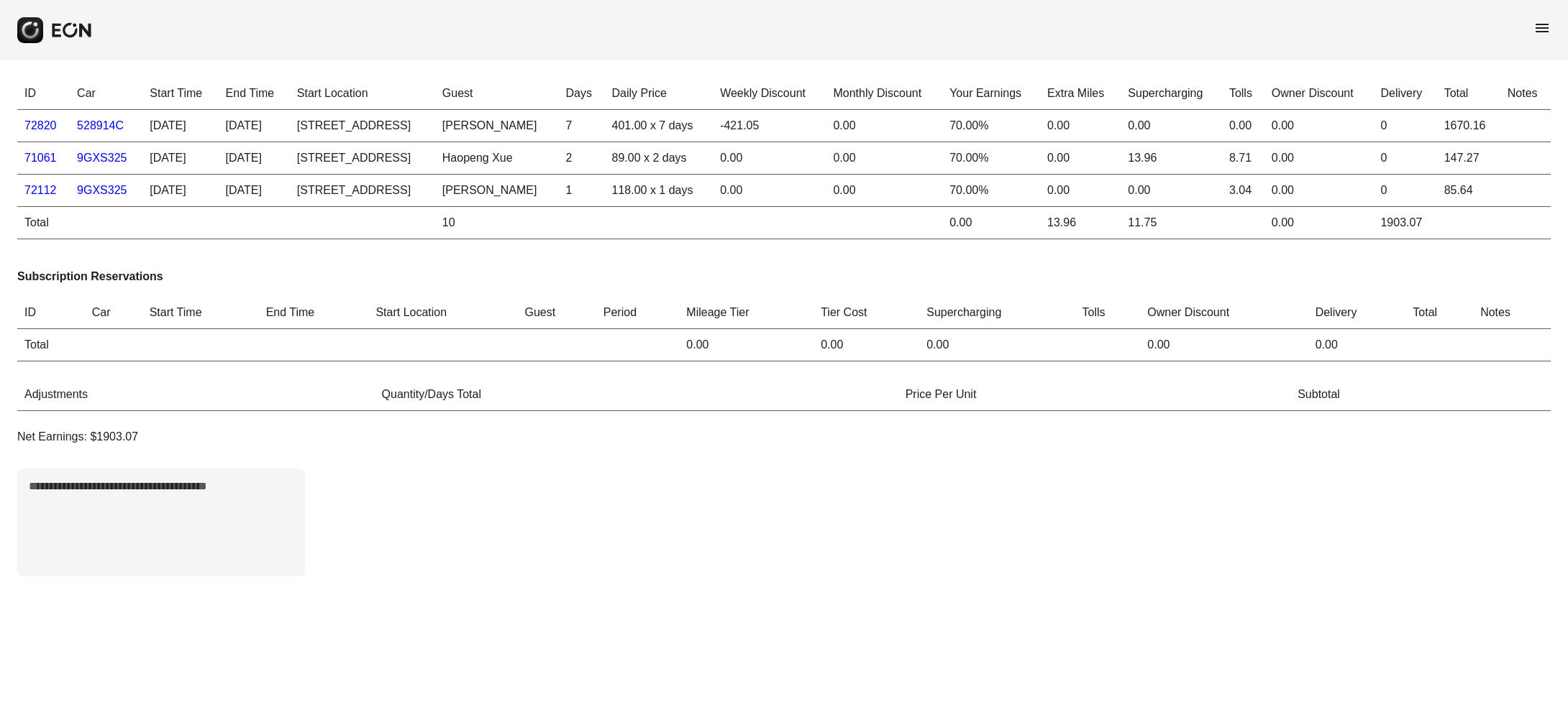
click at [31, 239] on td "Total" at bounding box center [43, 223] width 52 height 32
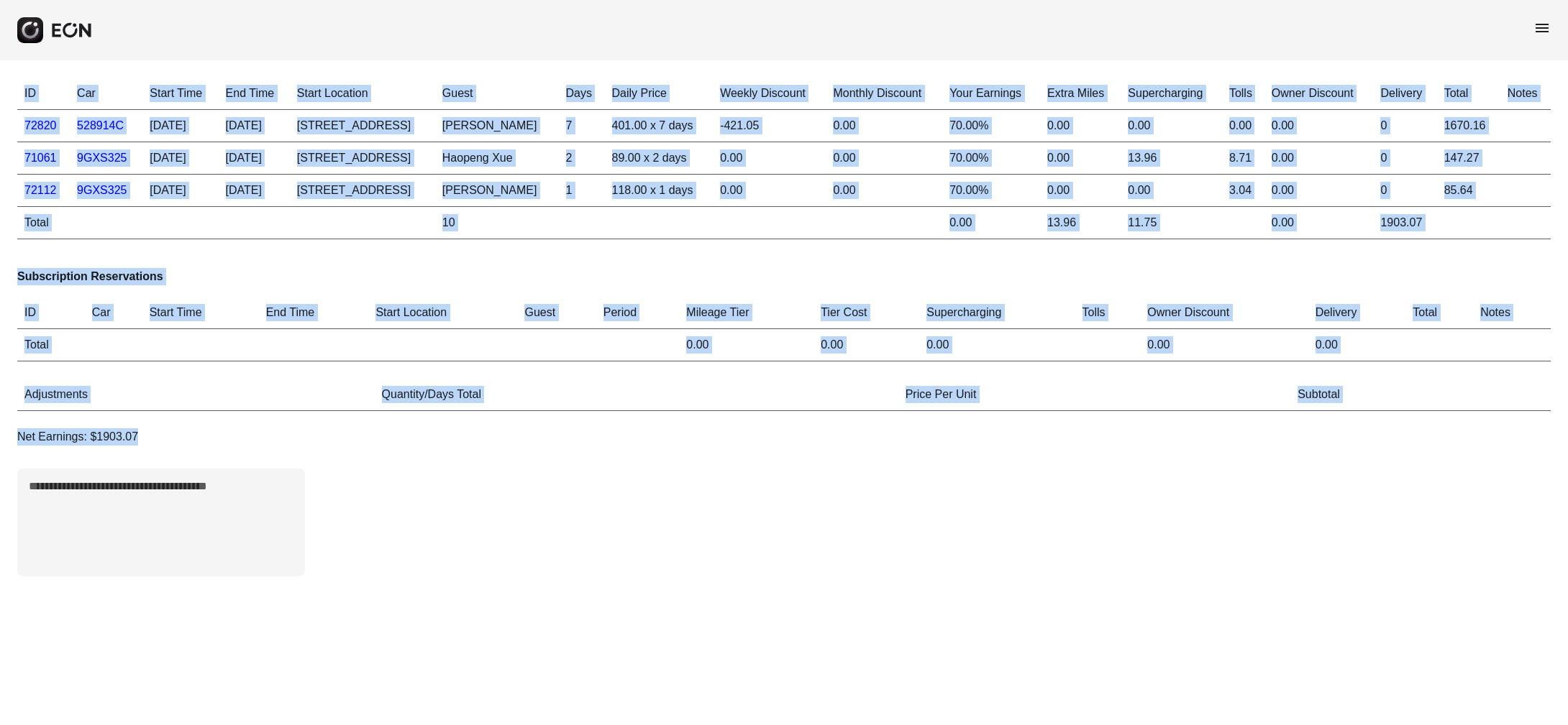
copy div "ID Car Start Time End Time Start Location Guest Days Daily Price Weekly Discoun…"
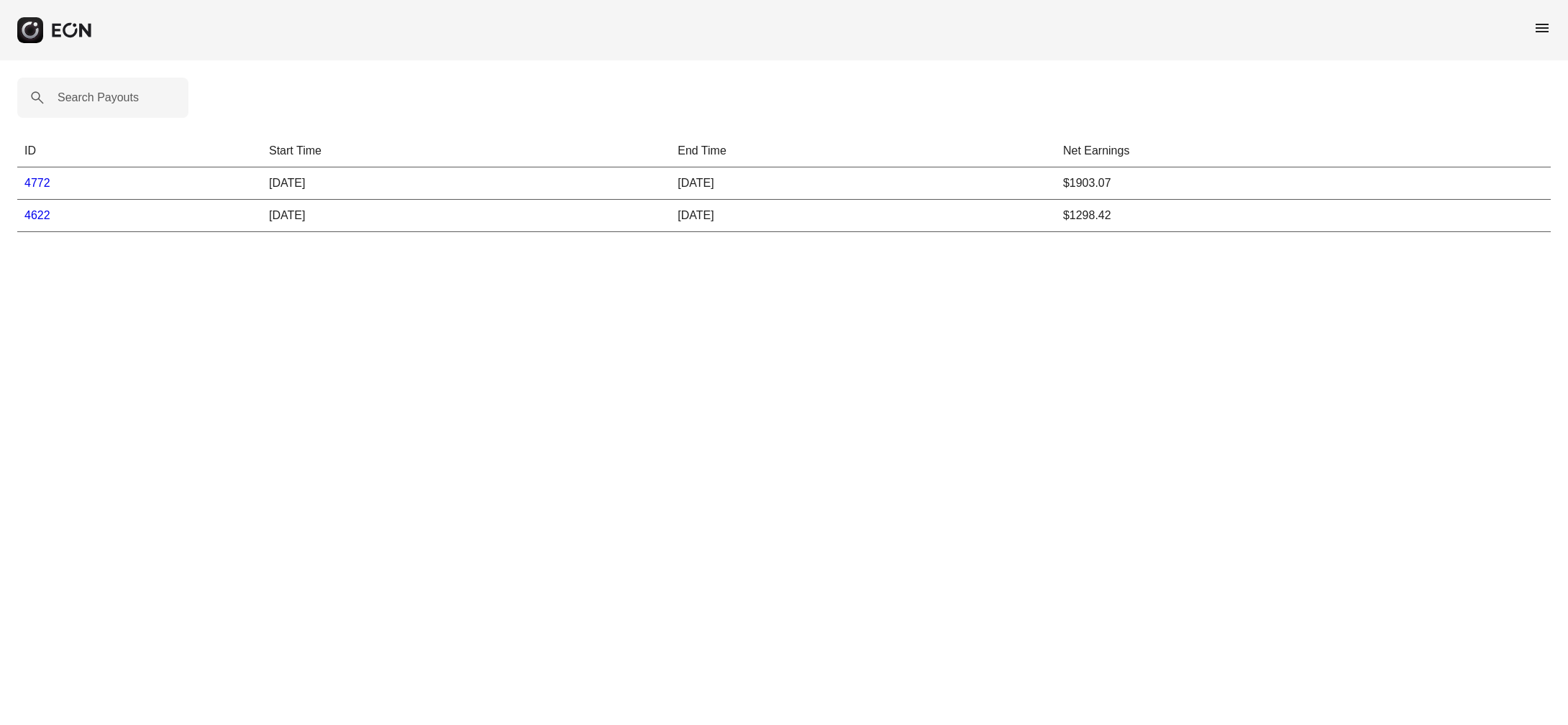
click at [375, 249] on html "menu Search Payouts ID Start Time End Time Net Earnings 4772 08/30/25 09/14/25 …" at bounding box center [784, 125] width 1568 height 249
click at [46, 225] on td "4622" at bounding box center [139, 216] width 245 height 32
click at [39, 216] on link "4622" at bounding box center [37, 215] width 26 height 12
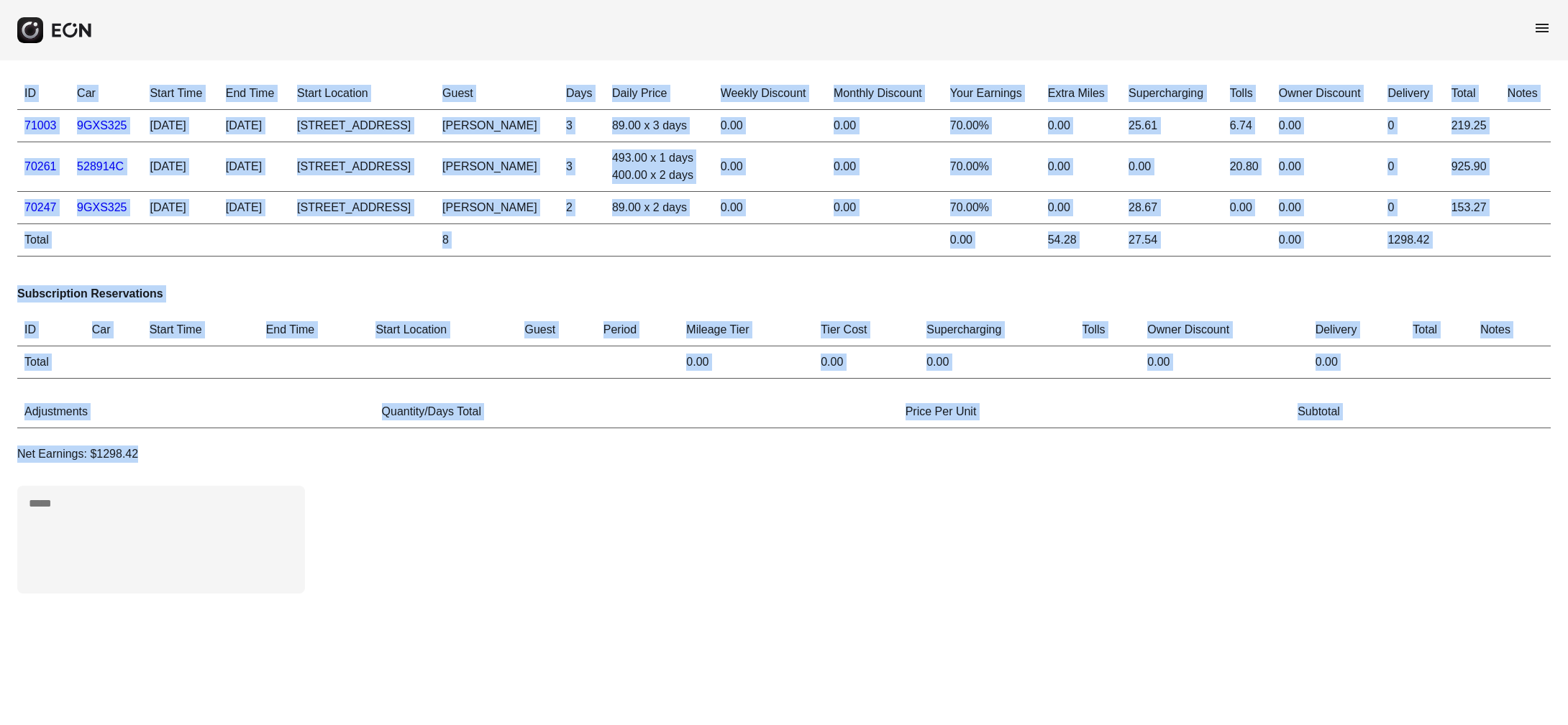
click at [1537, 31] on span "menu" at bounding box center [1541, 27] width 17 height 17
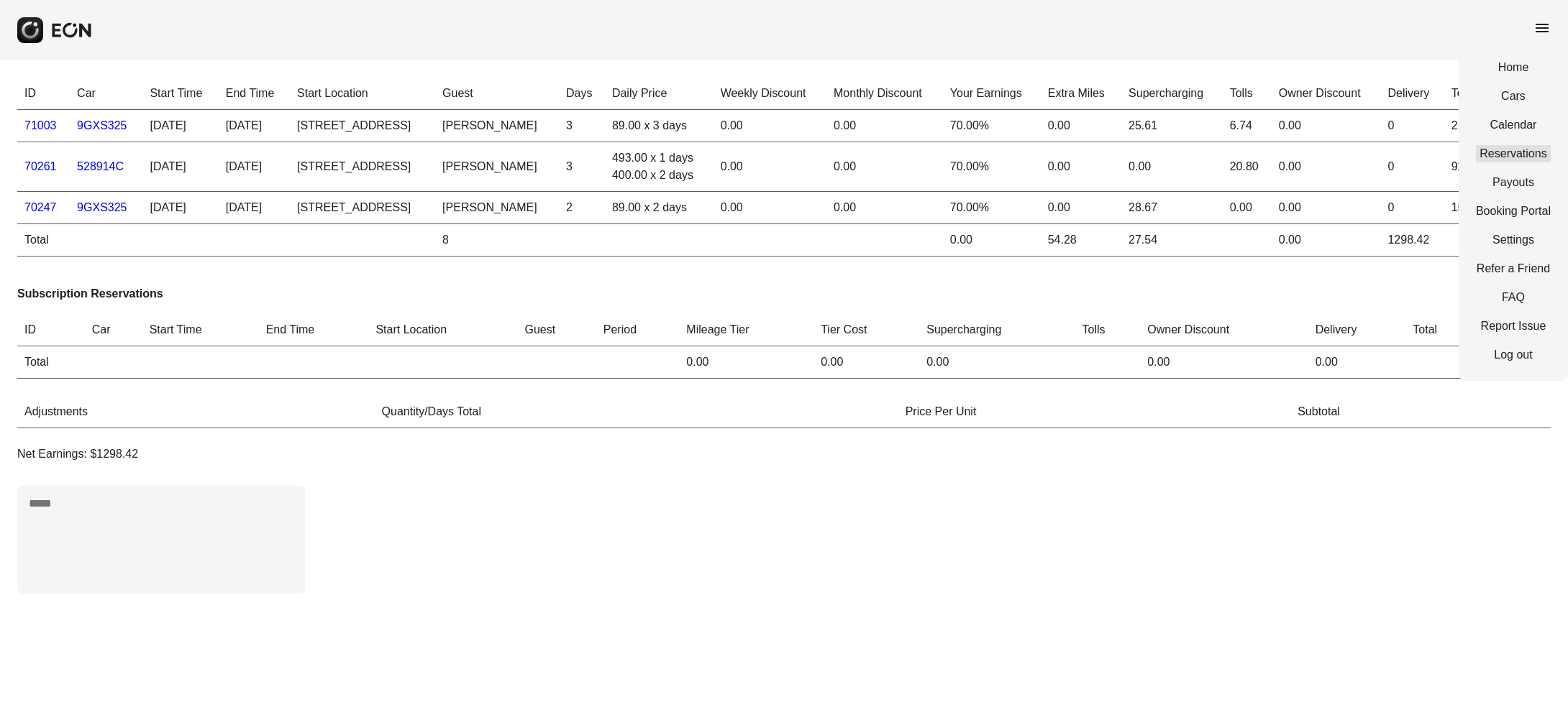
click at [1508, 154] on link "Reservations" at bounding box center [1512, 153] width 75 height 17
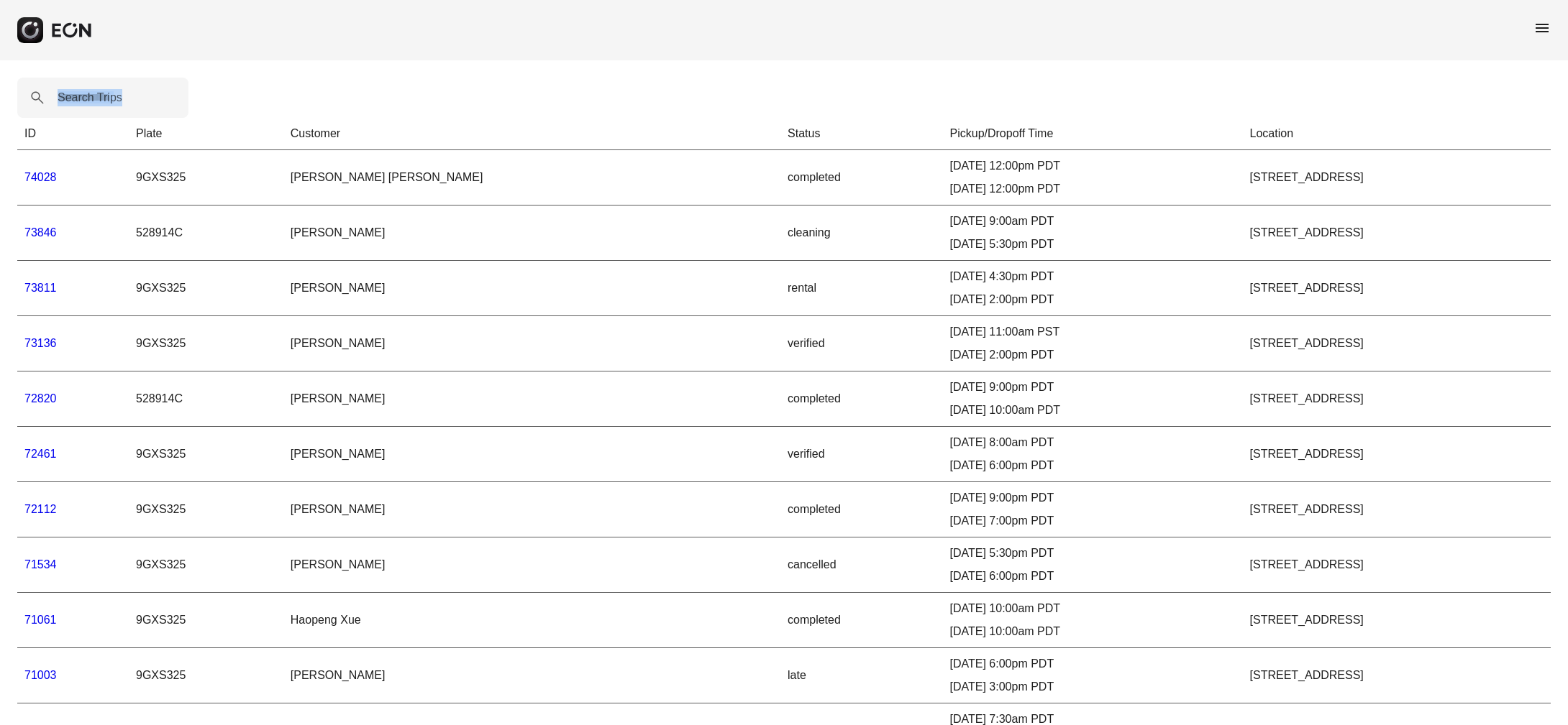
click at [1201, 107] on div "Search Trips ID Plate Customer Status Pickup/Dropoff Time Location 74028 9GXS32…" at bounding box center [784, 446] width 1568 height 772
click at [1545, 22] on span "menu" at bounding box center [1541, 27] width 17 height 17
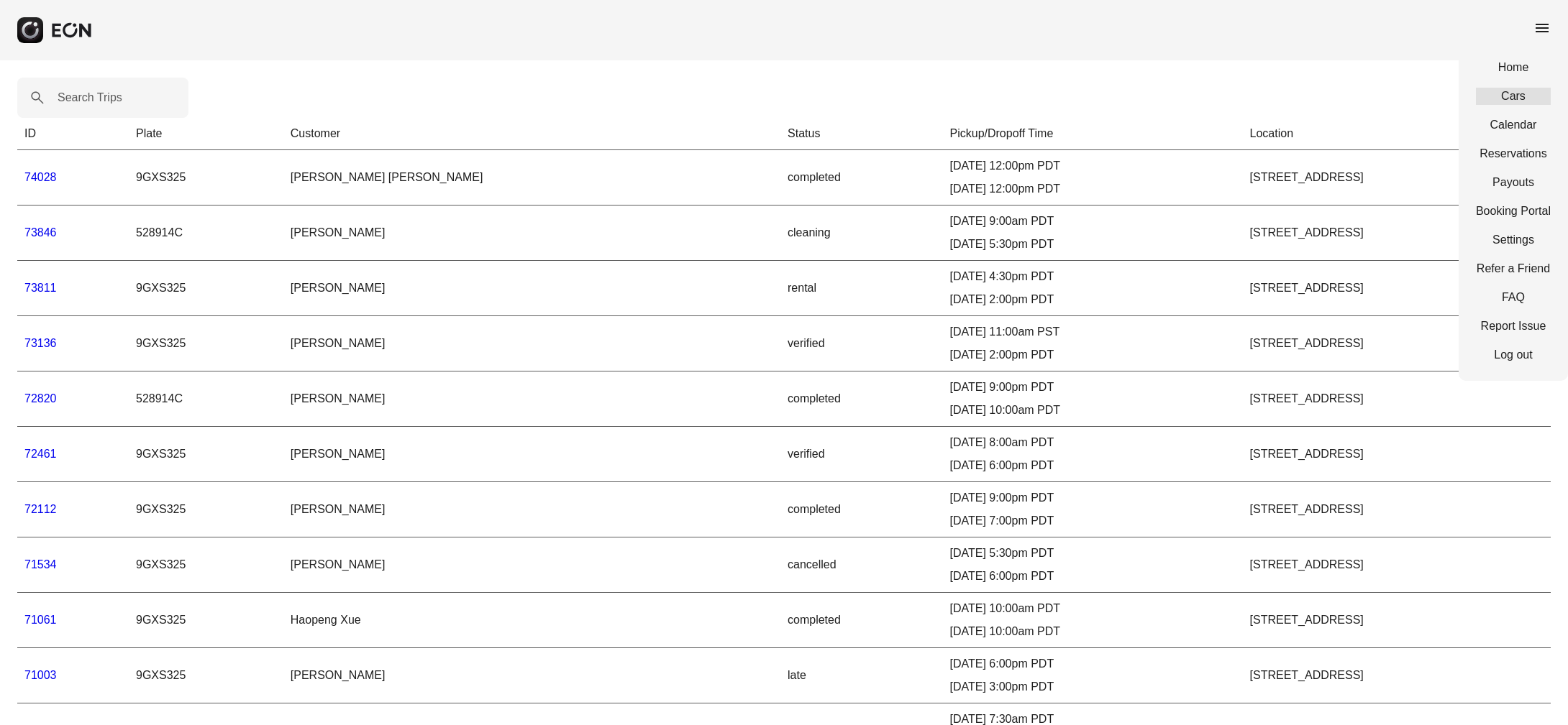
click at [1521, 93] on link "Cars" at bounding box center [1512, 96] width 75 height 17
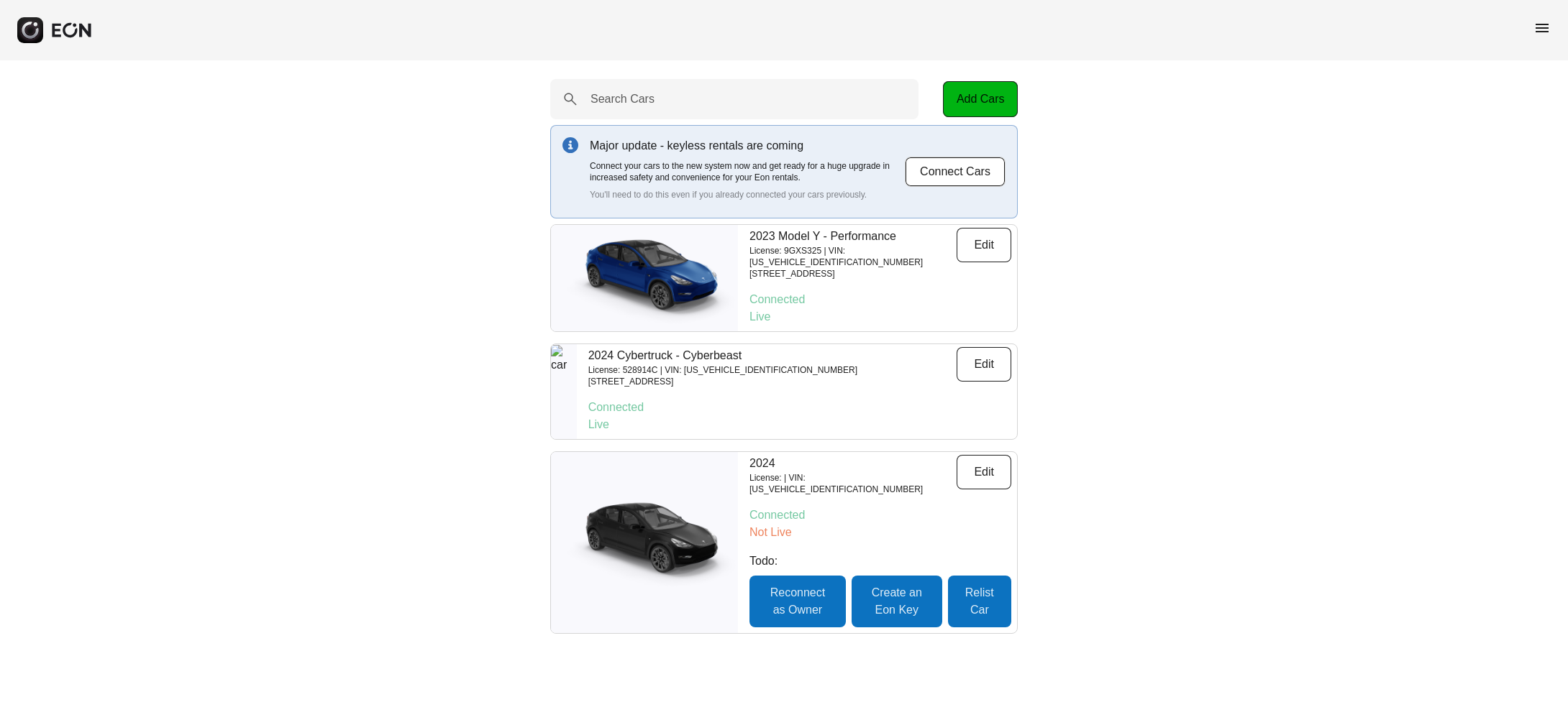
click at [1083, 159] on div "Search Cars Add Cars Major update - keyless rentals are coming Connect your car…" at bounding box center [784, 356] width 1568 height 592
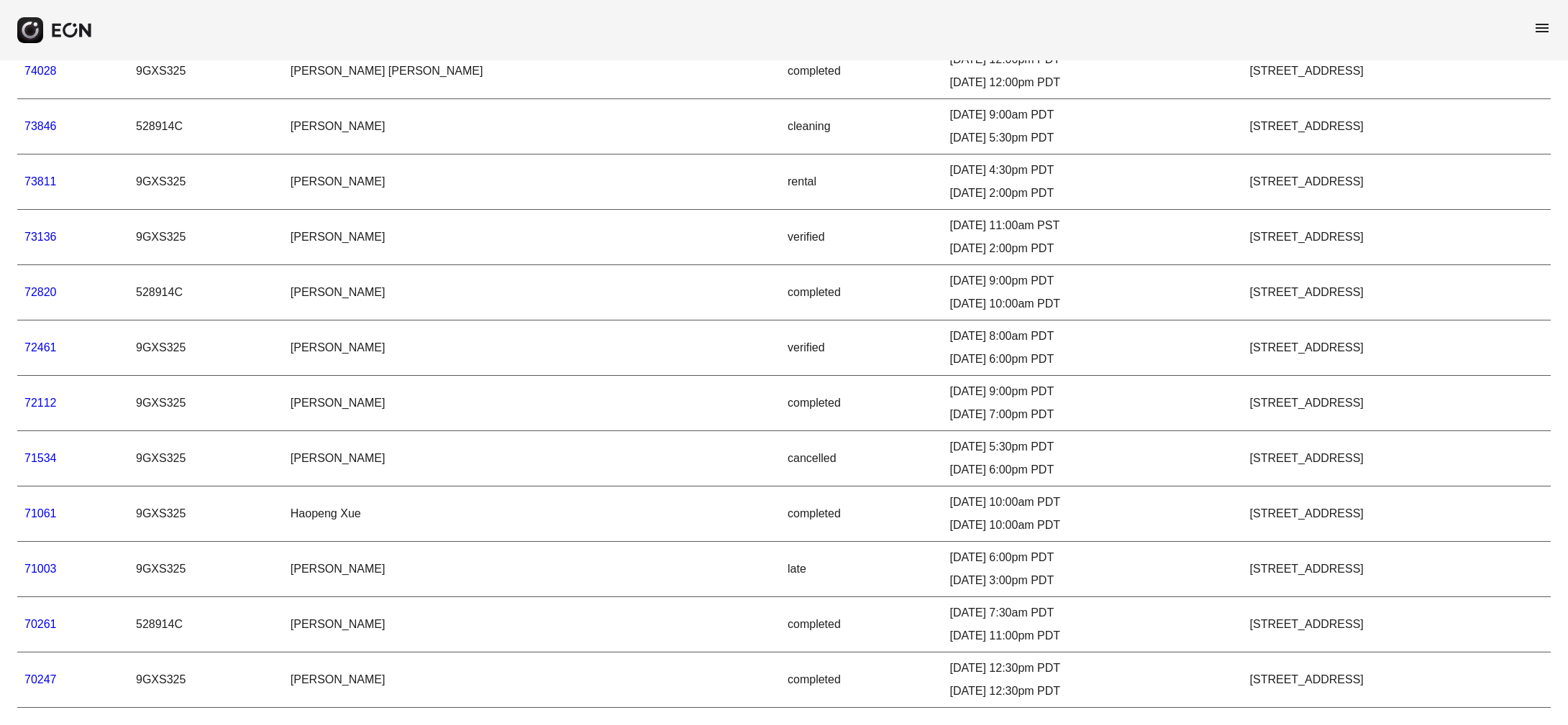
scroll to position [122, 0]
click at [283, 660] on td "Carter Clause" at bounding box center [531, 680] width 497 height 56
click at [50, 674] on link "70247" at bounding box center [40, 679] width 32 height 12
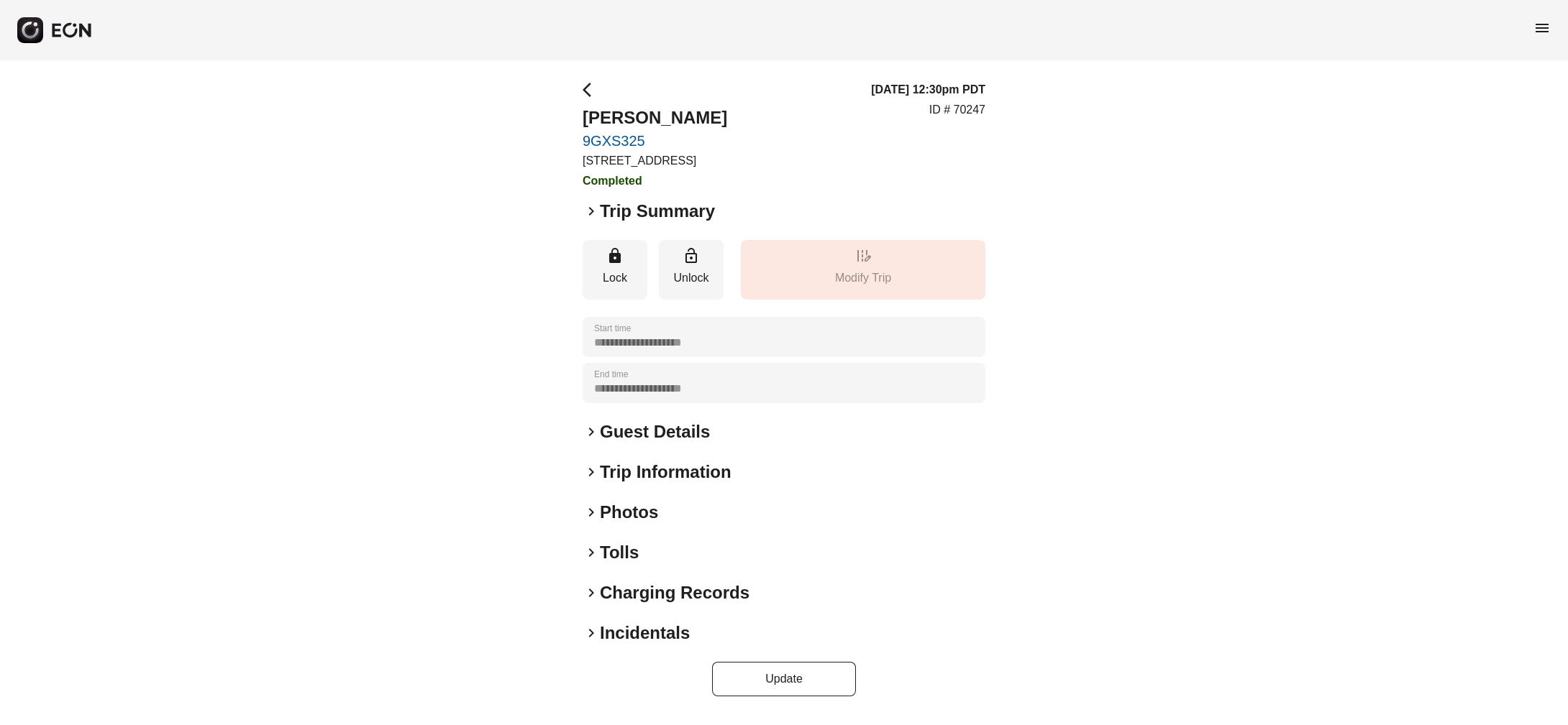
click at [591, 441] on span "keyboard_arrow_right" at bounding box center [591, 431] width 17 height 17
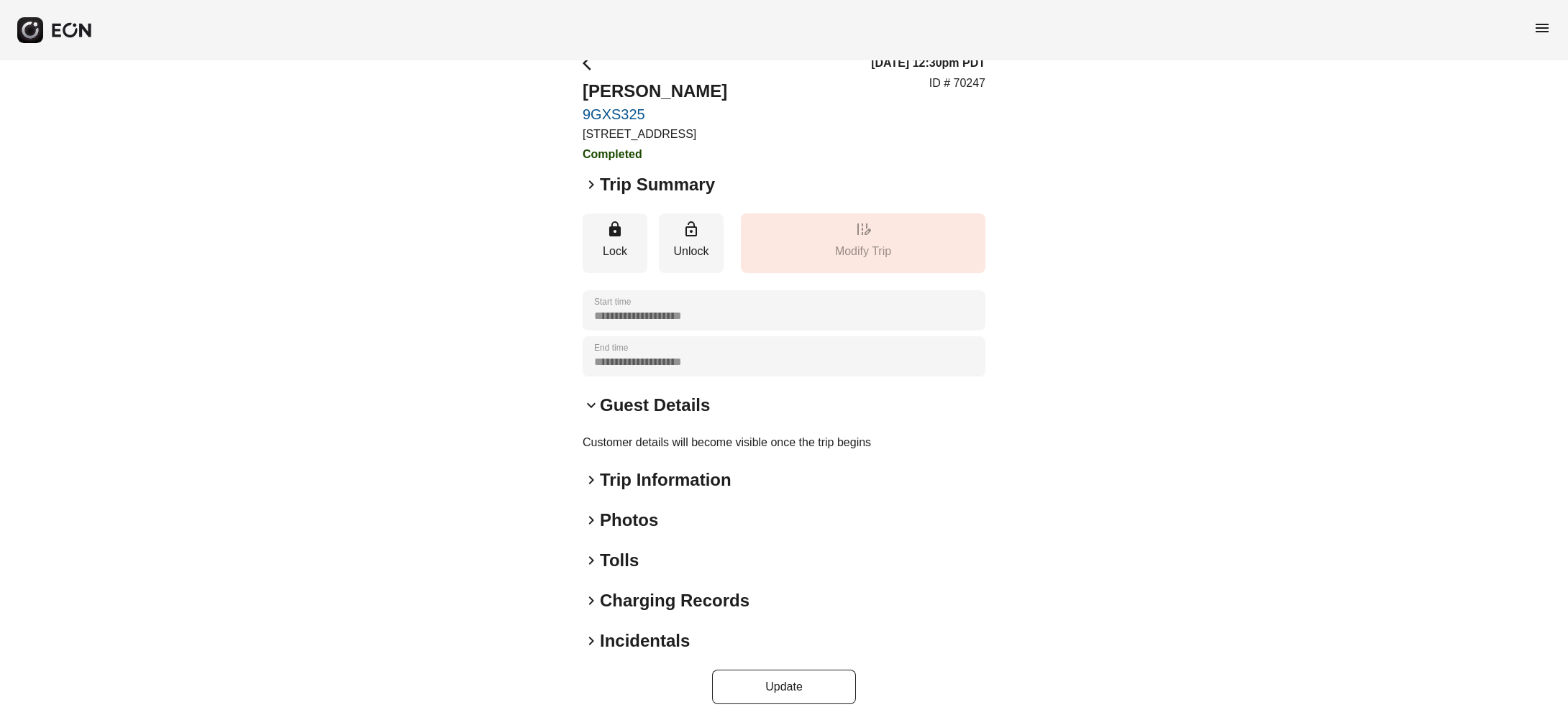
scroll to position [43, 0]
click at [591, 472] on span "keyboard_arrow_right" at bounding box center [591, 480] width 17 height 17
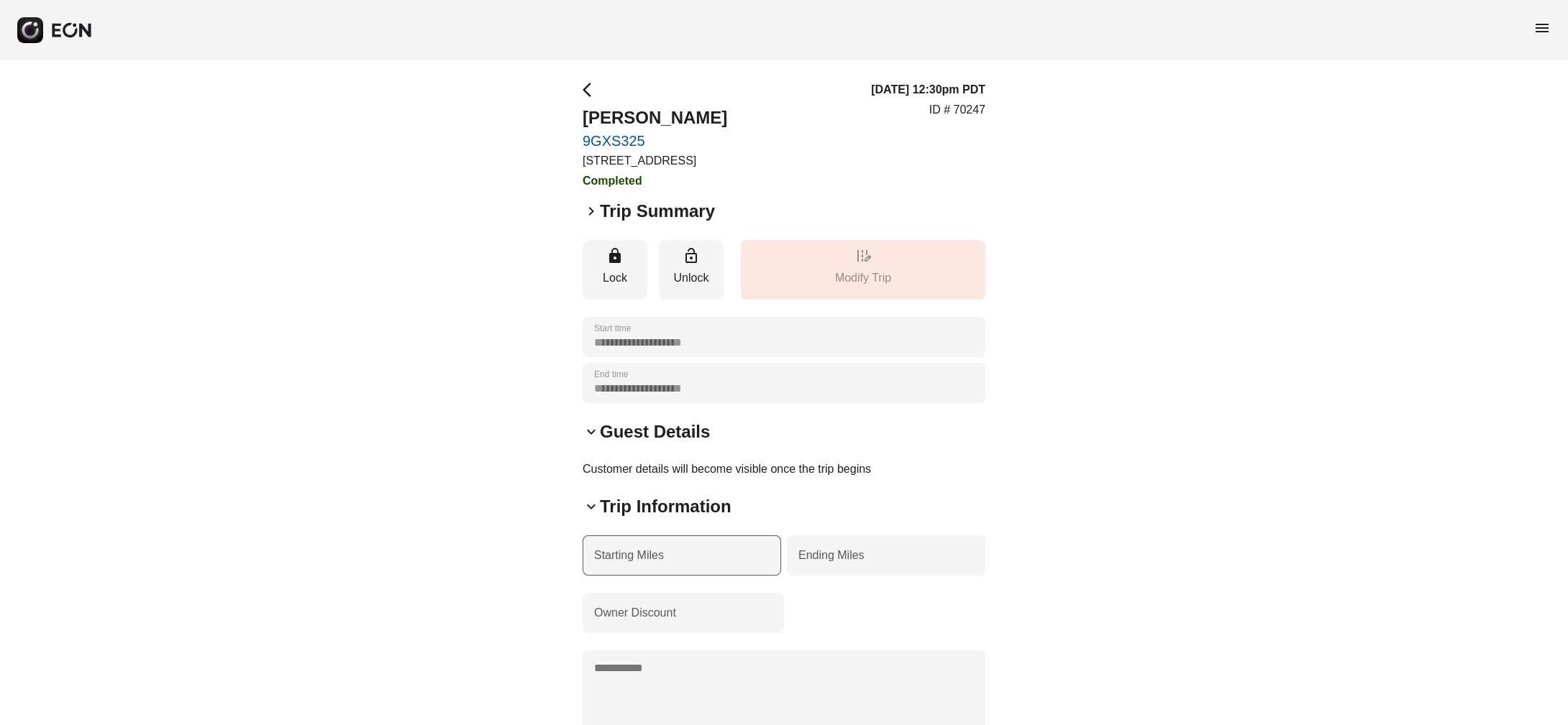
scroll to position [6, 0]
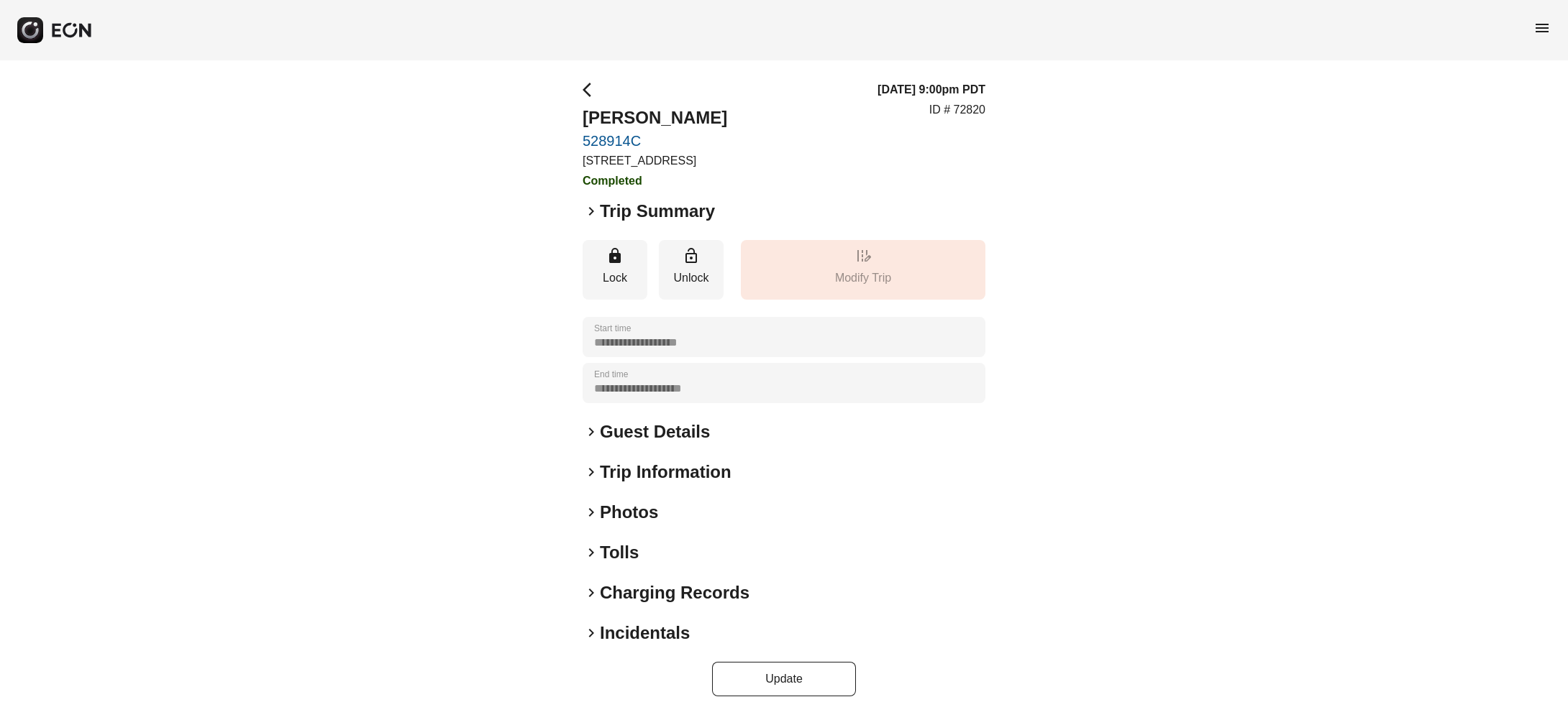
scroll to position [9, 0]
click at [603, 441] on h2 "Guest Details" at bounding box center [654, 432] width 110 height 23
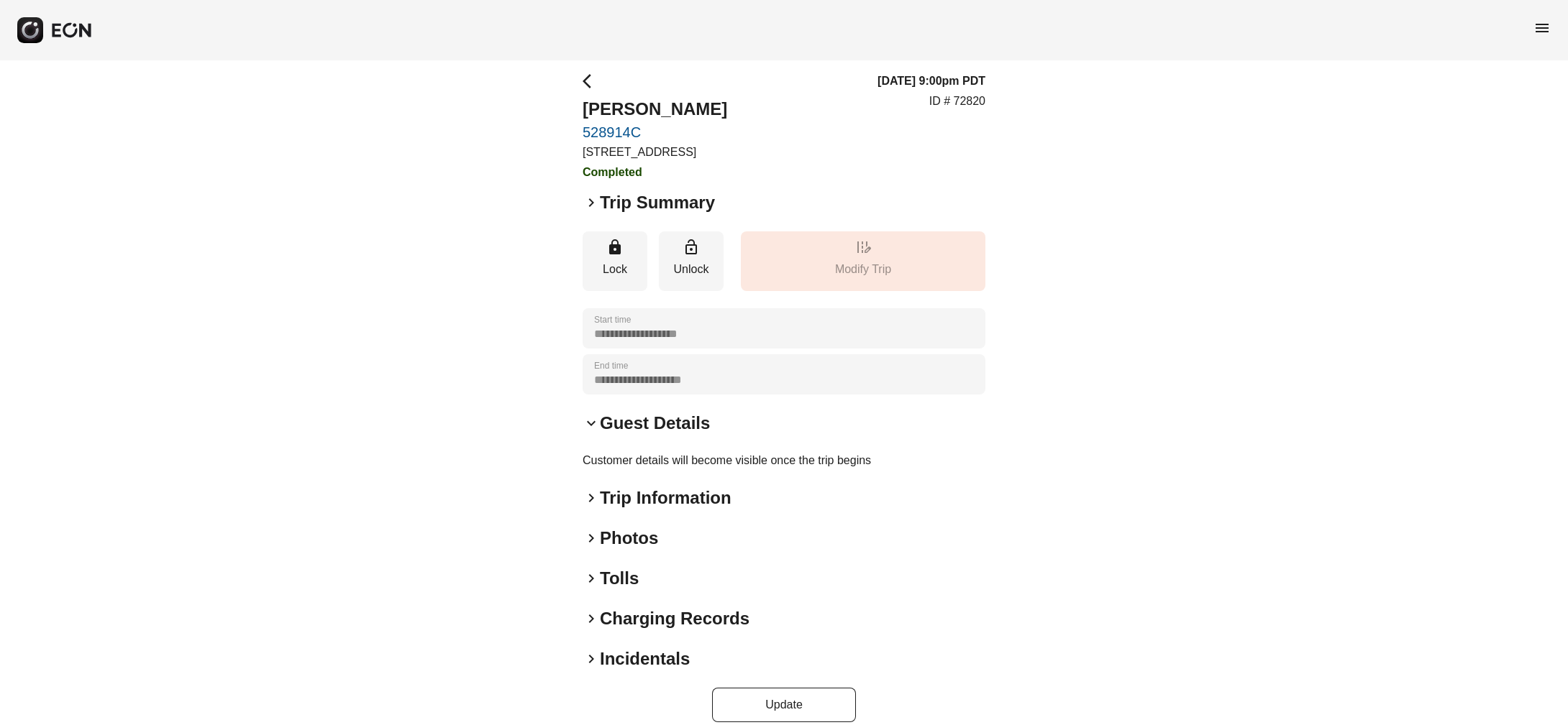
click at [583, 507] on span "keyboard_arrow_right" at bounding box center [591, 497] width 17 height 17
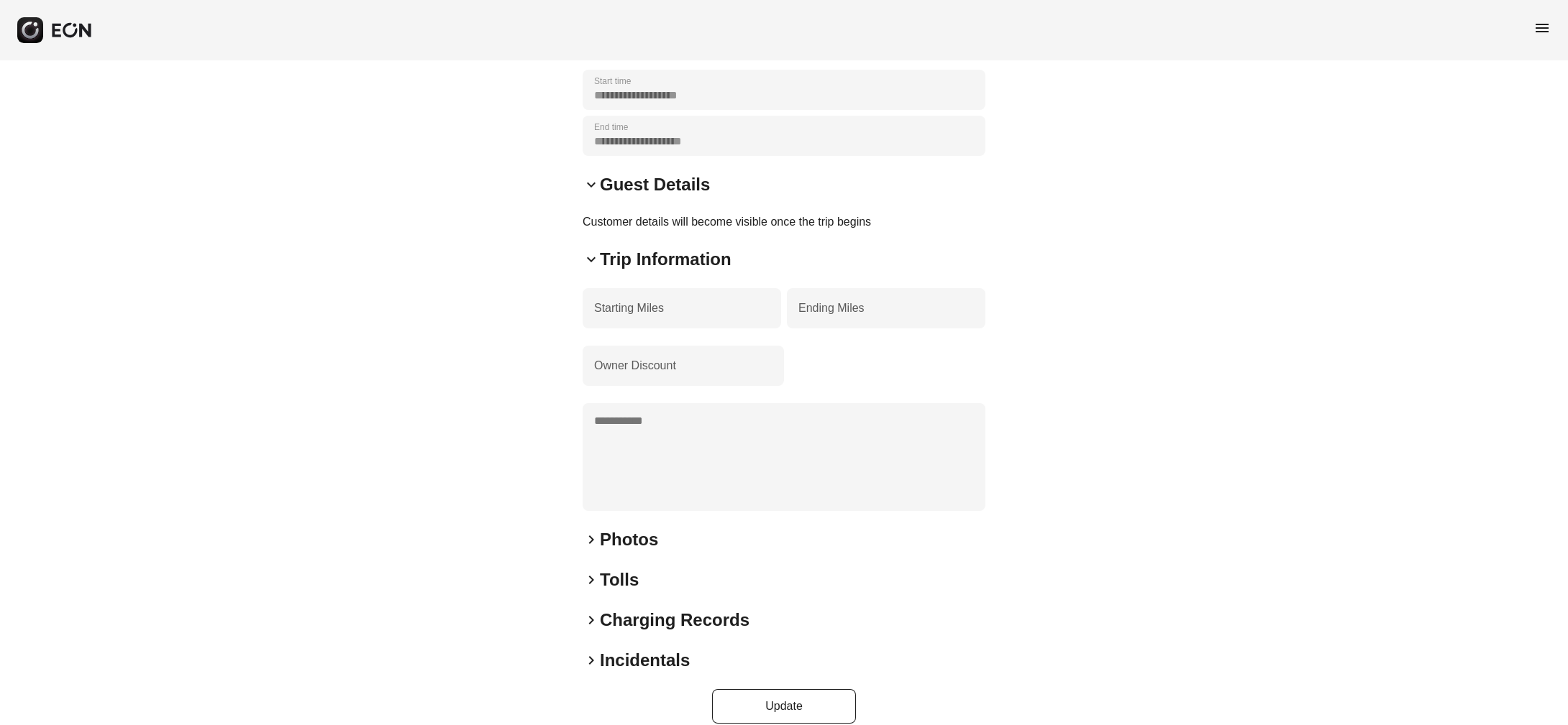
click at [596, 551] on div "keyboard_arrow_right Photos" at bounding box center [784, 540] width 402 height 23
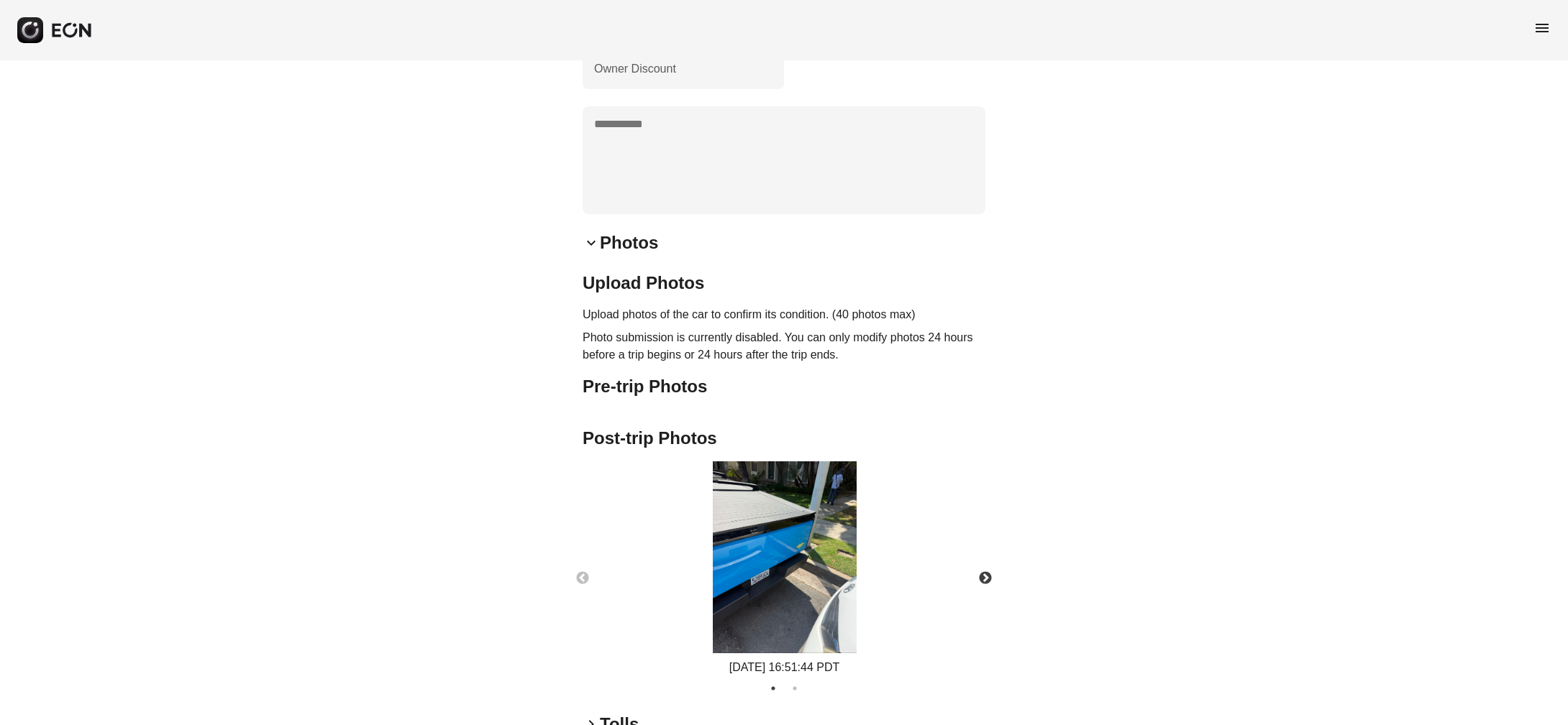
click at [596, 567] on div "Previous 09/12/2025 16:51:44 PDT Next 1 2" at bounding box center [784, 579] width 417 height 234
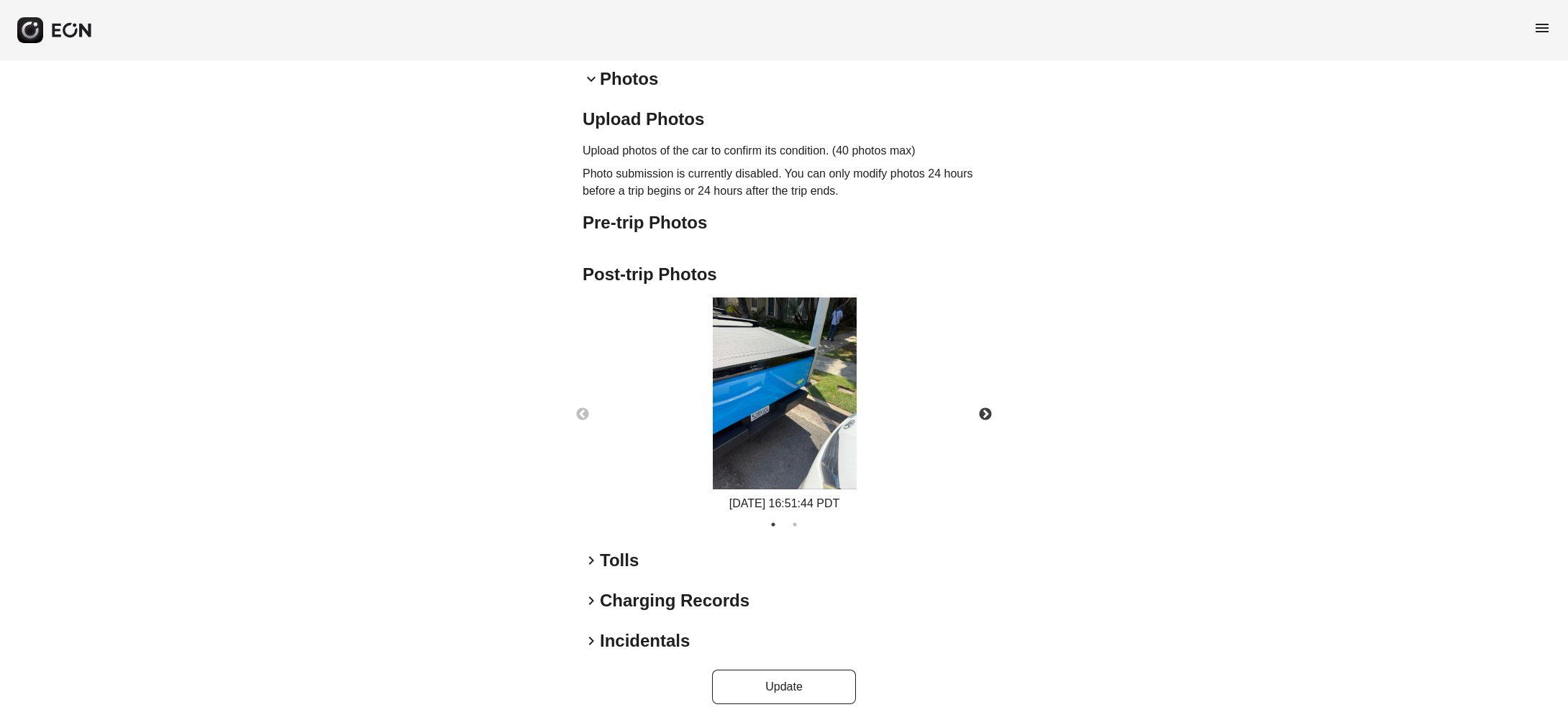
click at [596, 567] on span "keyboard_arrow_right" at bounding box center [591, 560] width 17 height 17
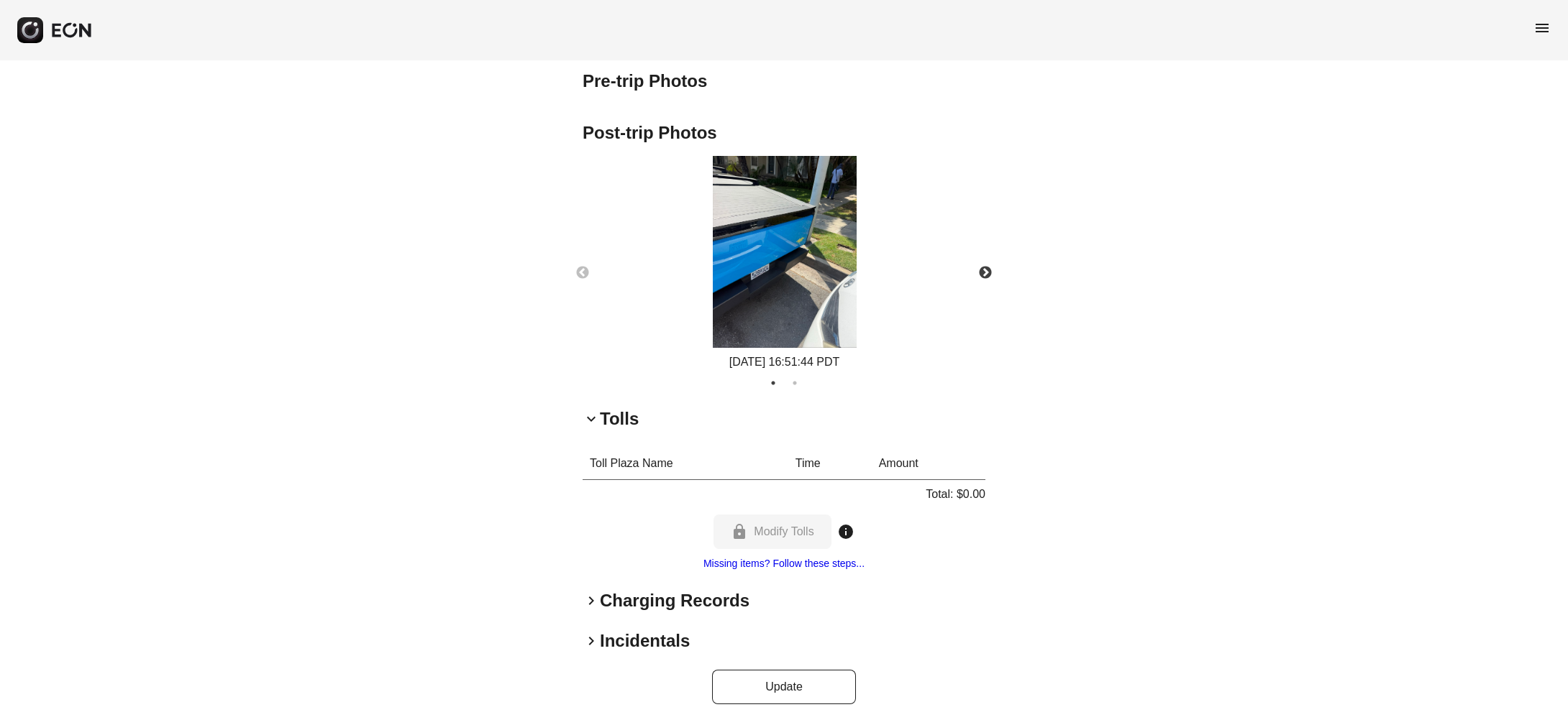
scroll to position [867, 0]
click at [596, 567] on div "Toll Plaza Name Time Amount Total: $0.00 lock Modify Tolls info Missing items? …" at bounding box center [784, 510] width 402 height 125
click at [594, 611] on div "keyboard_arrow_right Charging Records" at bounding box center [784, 601] width 402 height 23
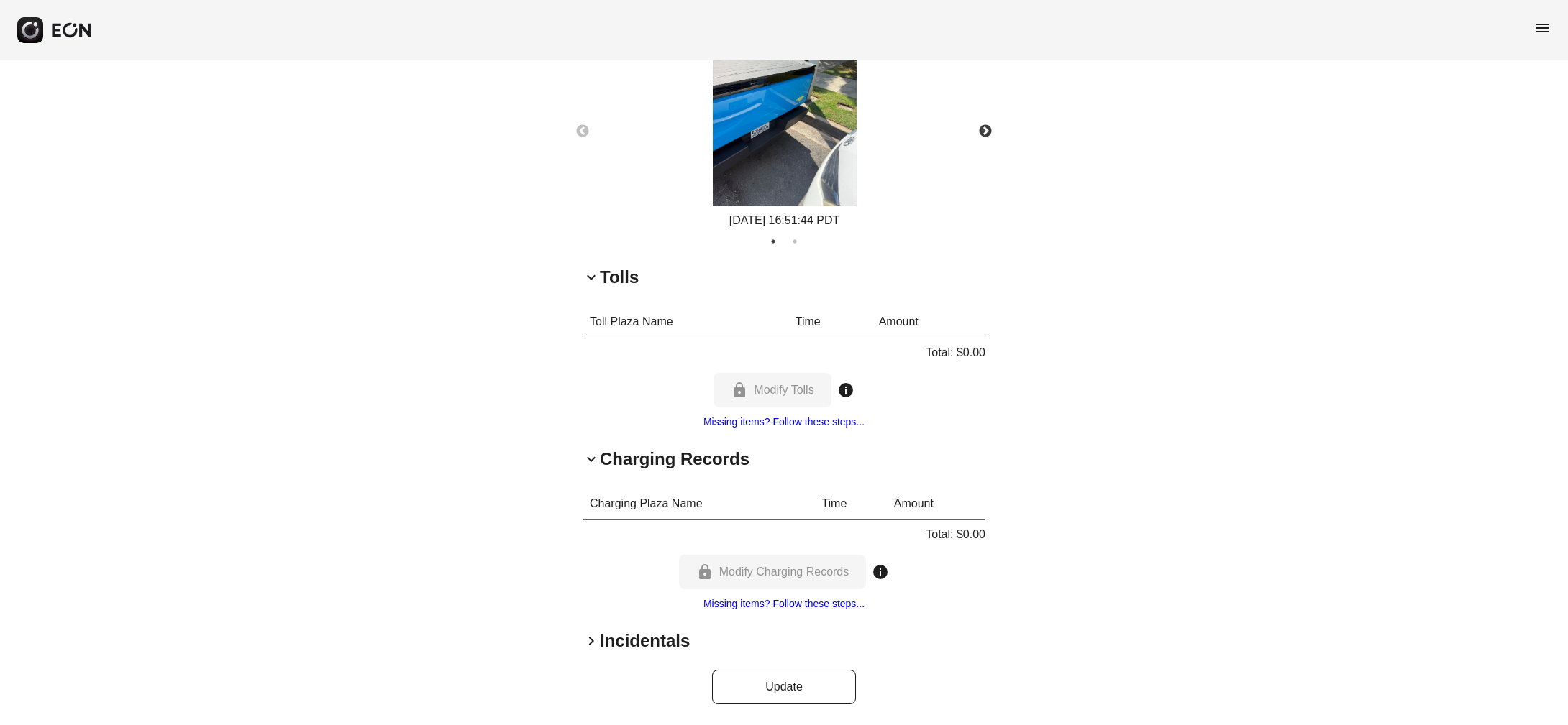
click at [596, 636] on span "keyboard_arrow_right" at bounding box center [591, 641] width 17 height 17
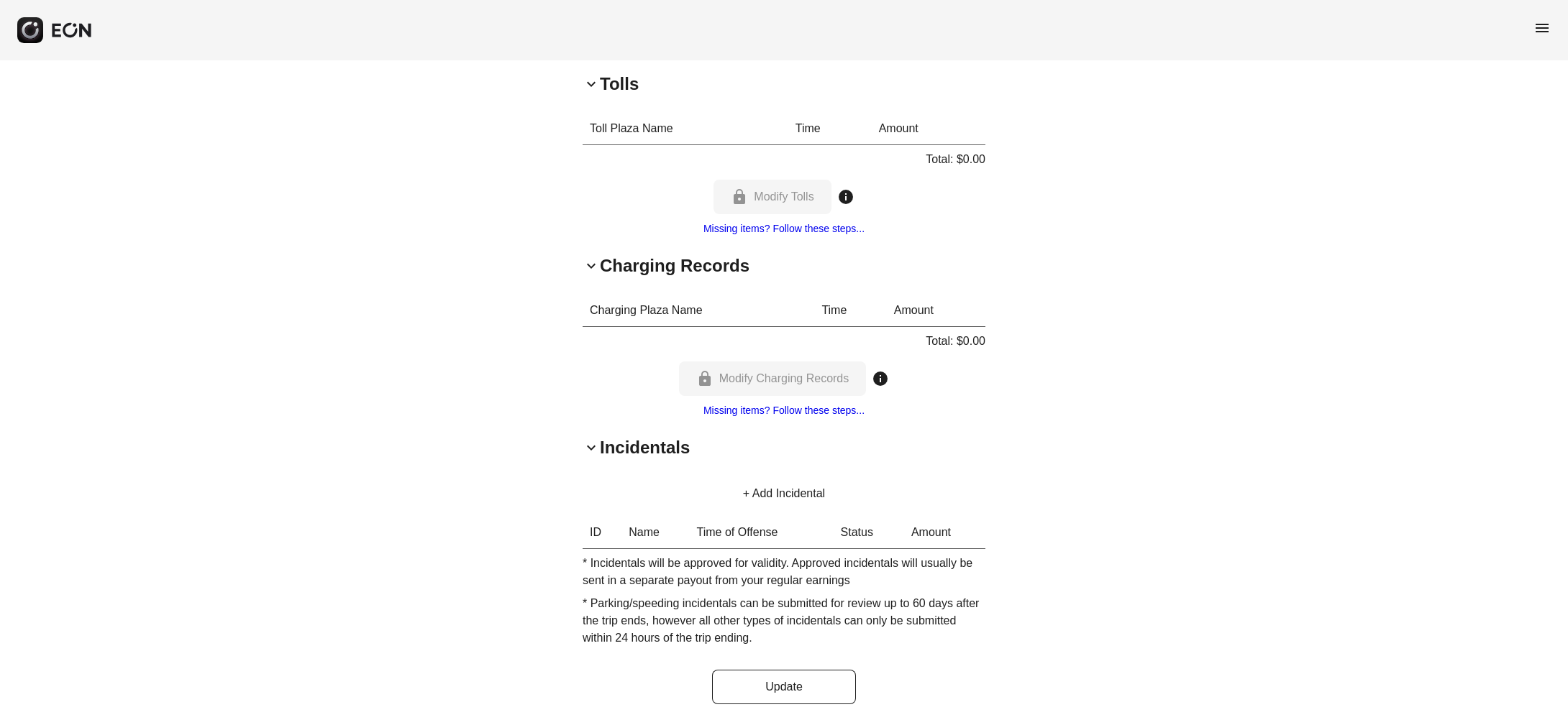
scroll to position [1201, 0]
click at [760, 694] on button "Update" at bounding box center [783, 687] width 144 height 35
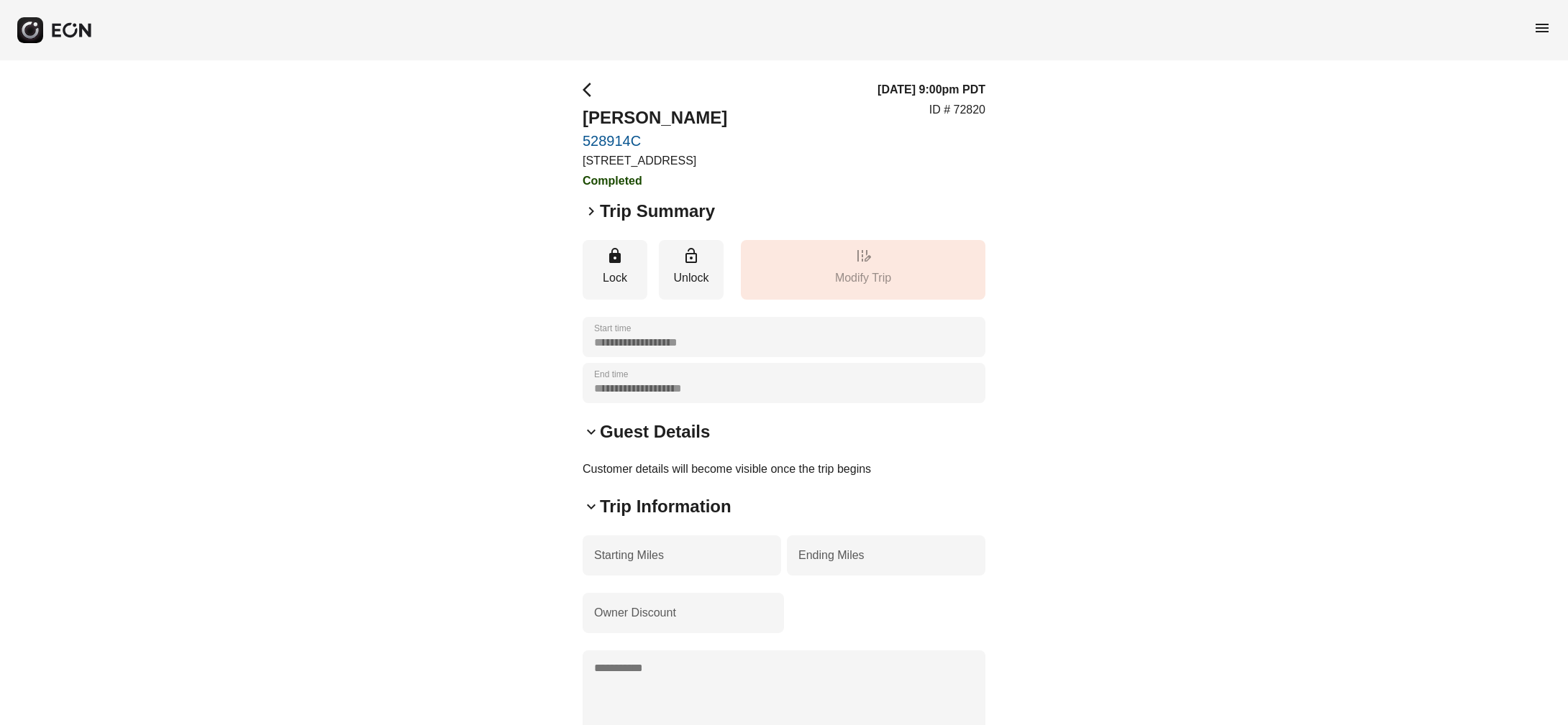
scroll to position [0, 0]
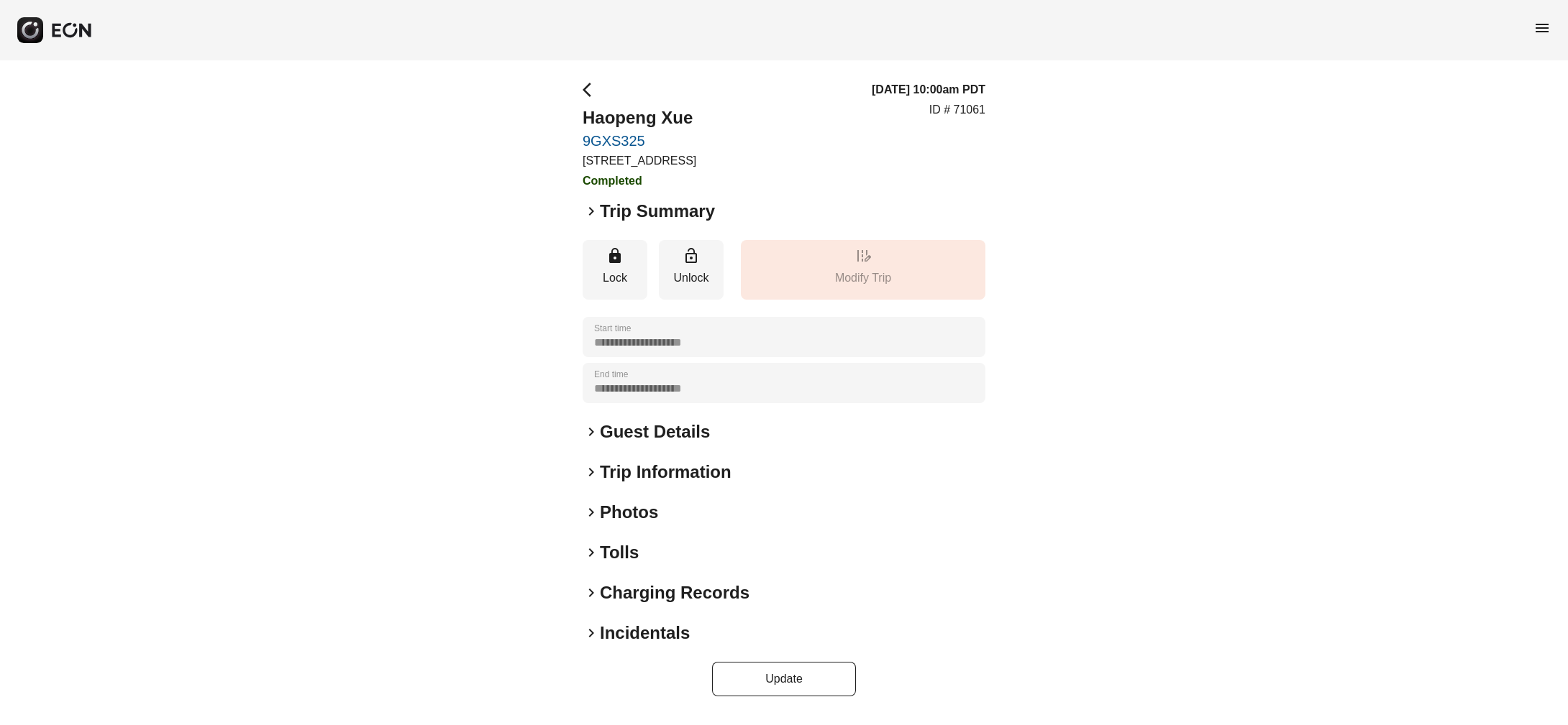
click at [608, 443] on h2 "Guest Details" at bounding box center [654, 432] width 110 height 23
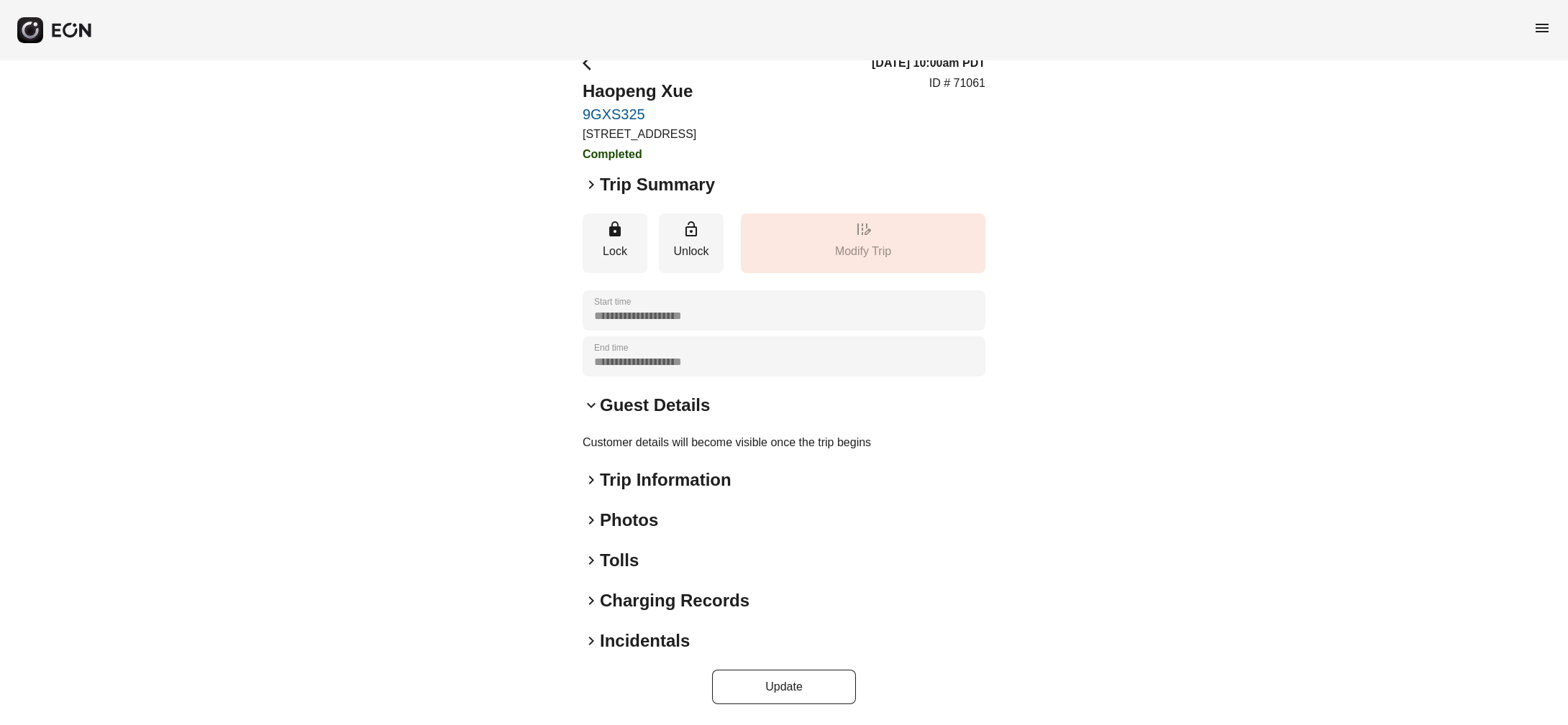
scroll to position [29, 0]
click at [600, 492] on h2 "Trip Information" at bounding box center [665, 480] width 131 height 23
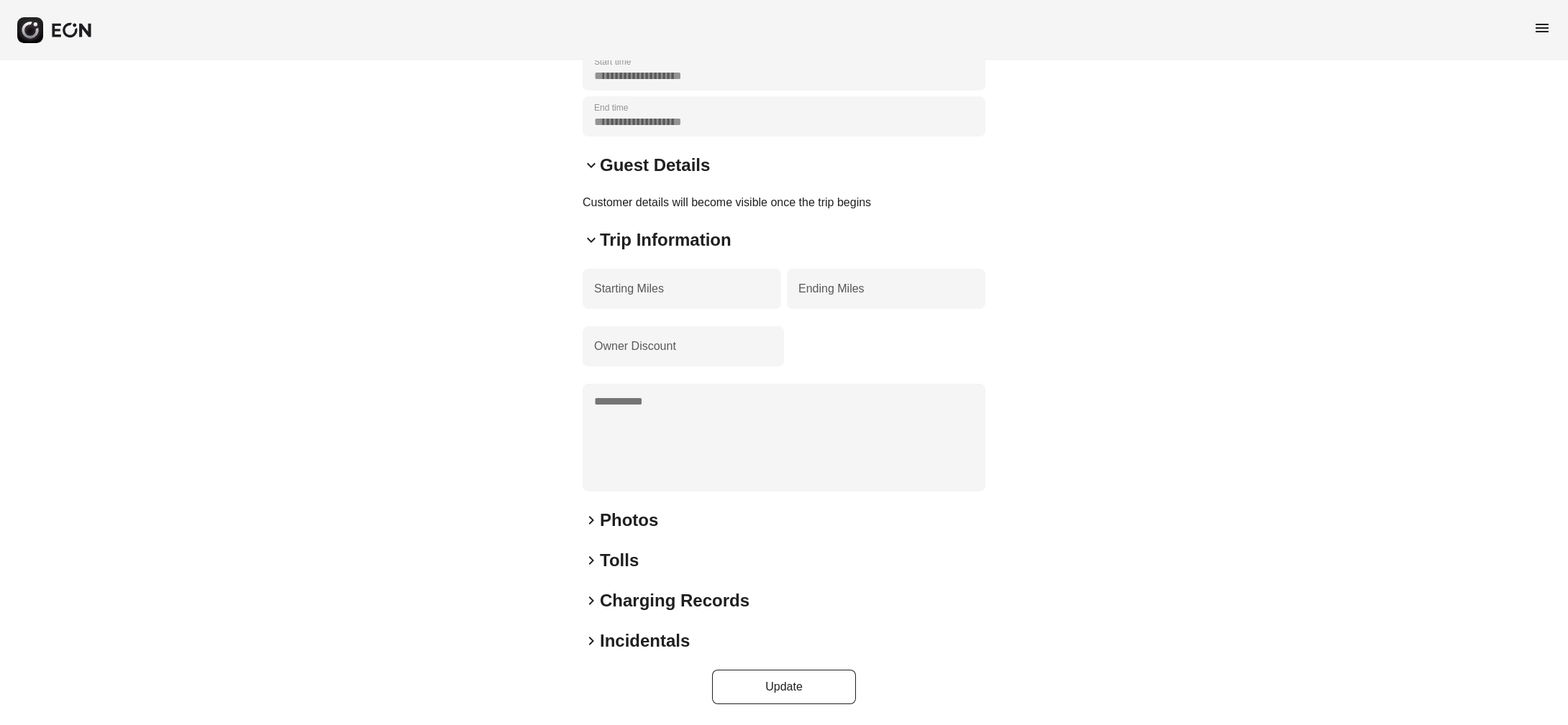
click at [604, 582] on div "**********" at bounding box center [784, 260] width 402 height 890
click at [596, 518] on span "keyboard_arrow_right" at bounding box center [591, 520] width 17 height 17
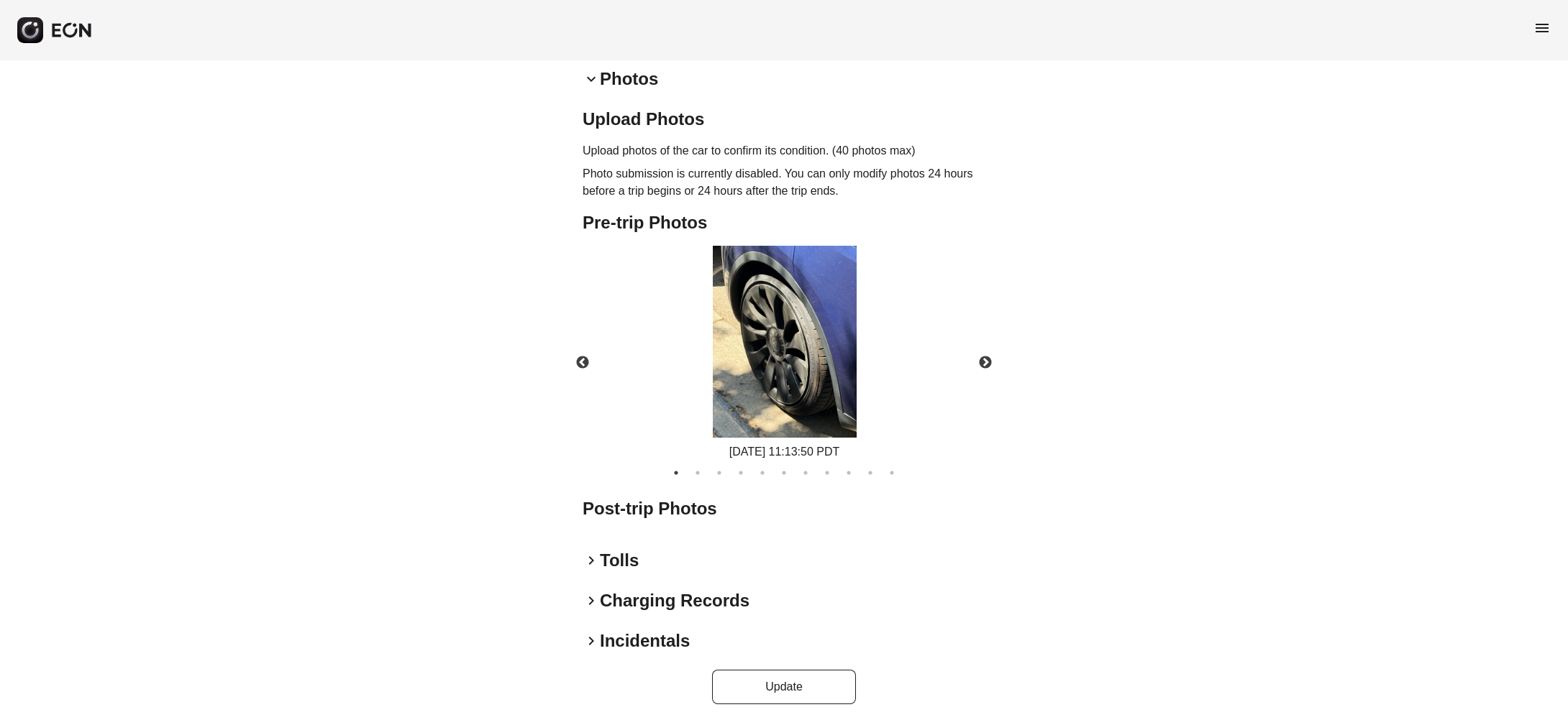
scroll to position [725, 0]
click at [590, 641] on span "keyboard_arrow_right" at bounding box center [591, 641] width 17 height 17
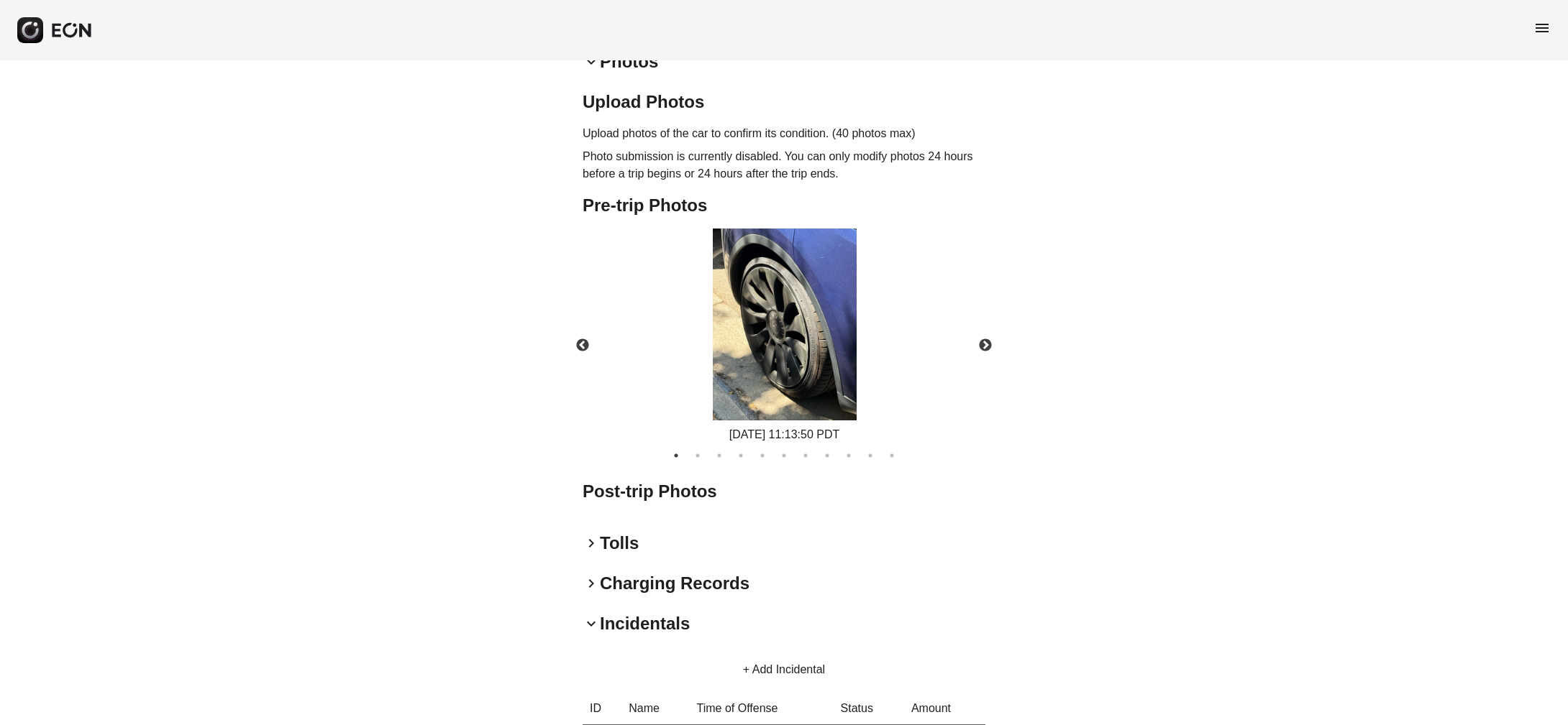
click at [596, 592] on span "keyboard_arrow_right" at bounding box center [591, 583] width 17 height 17
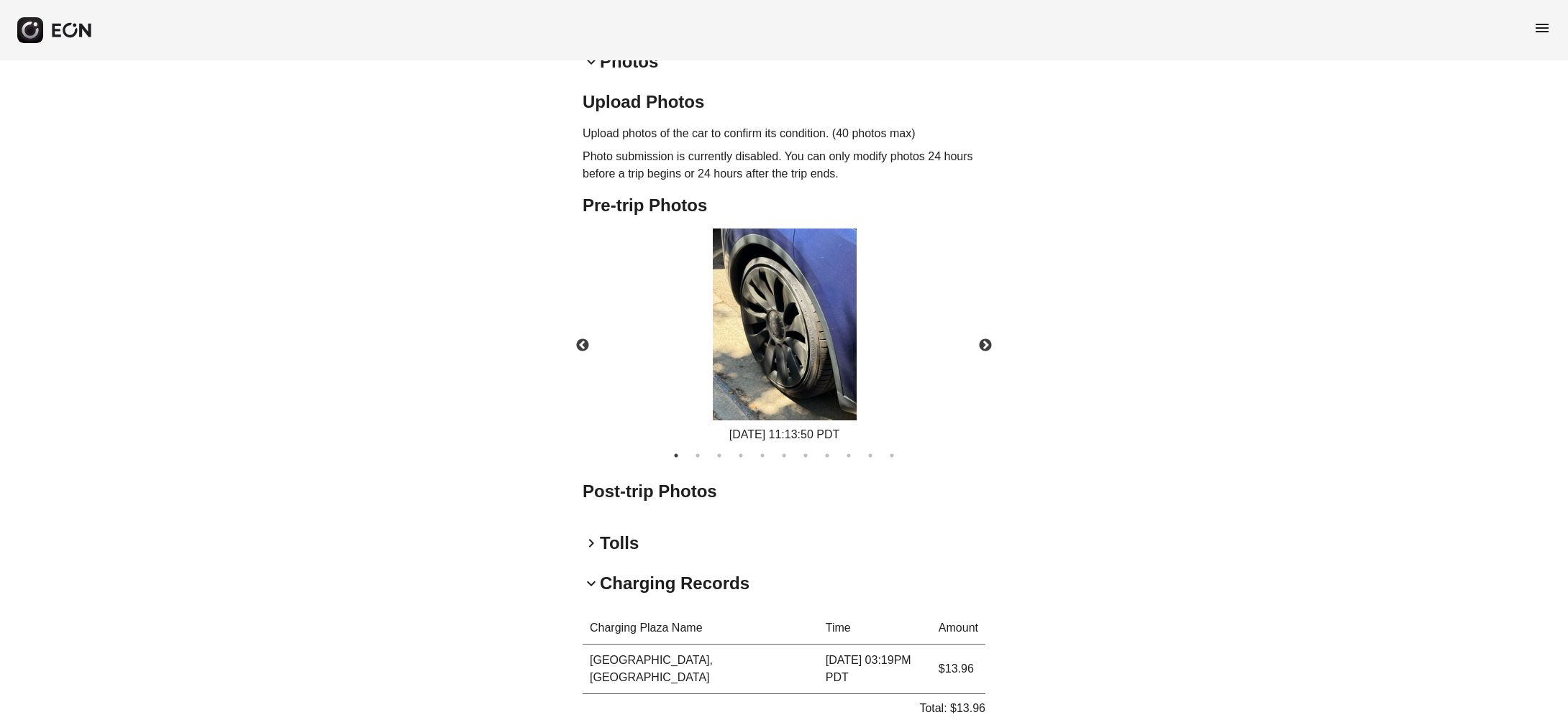
click at [594, 555] on div "keyboard_arrow_right Tolls" at bounding box center [784, 543] width 402 height 23
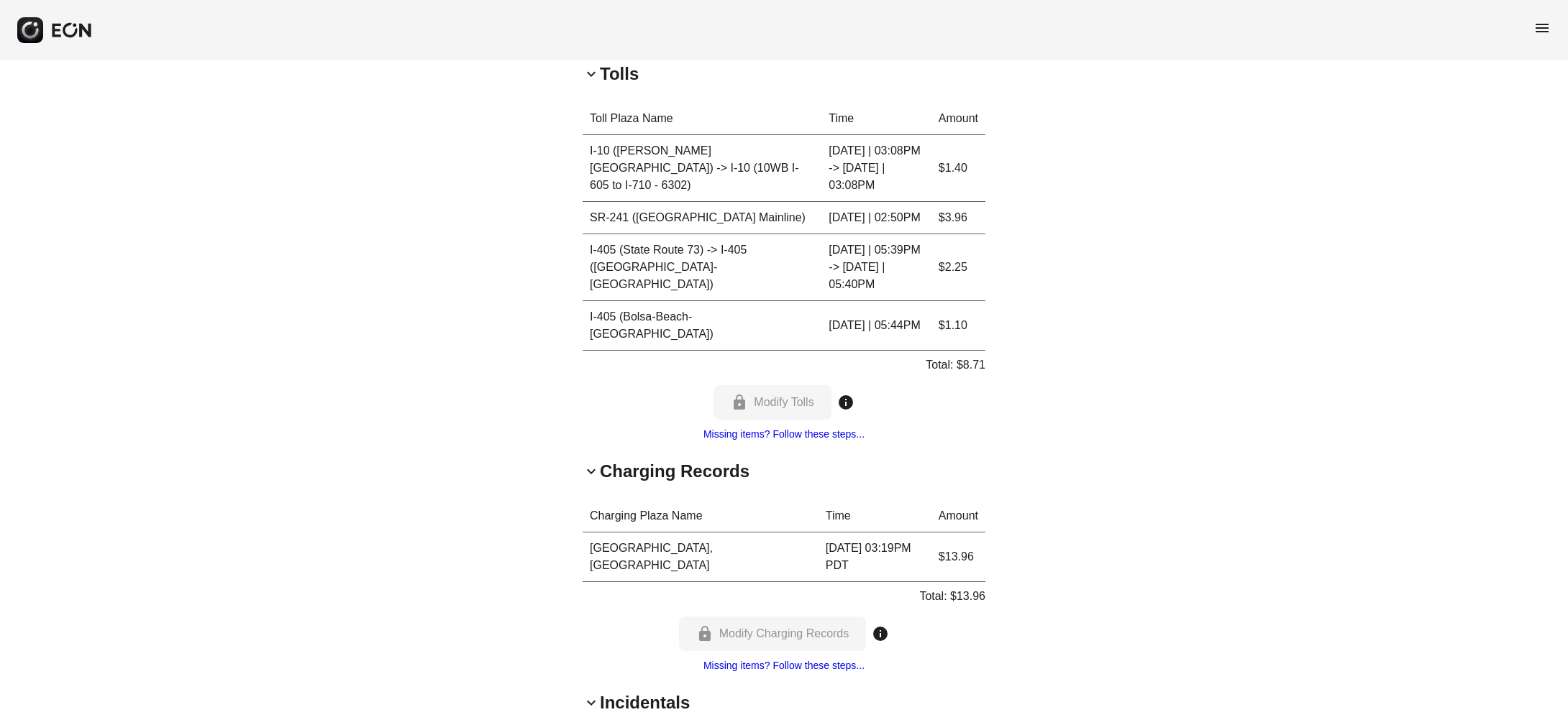
scroll to position [1280, 0]
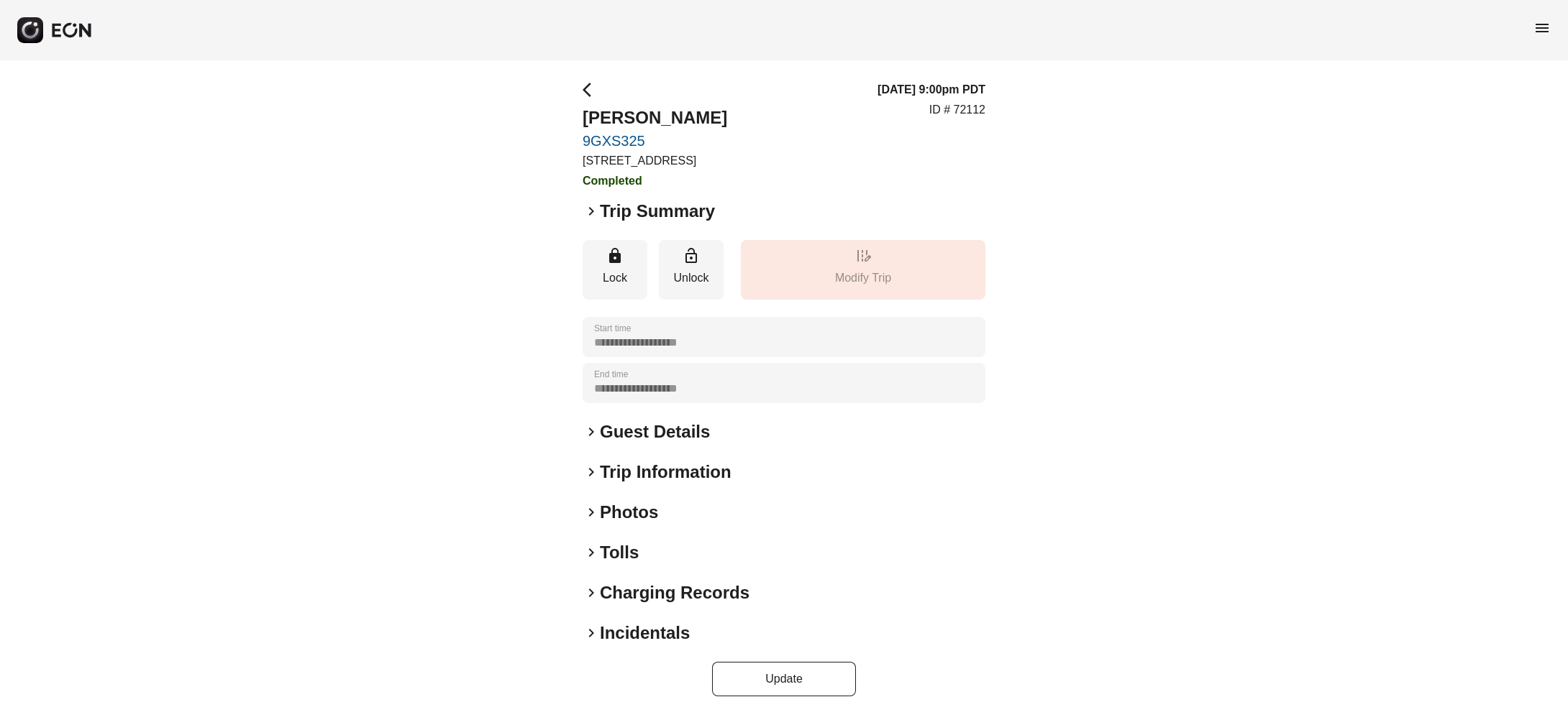
click at [604, 645] on h2 "Incidentals" at bounding box center [645, 633] width 90 height 23
click at [596, 602] on span "keyboard_arrow_right" at bounding box center [591, 592] width 17 height 17
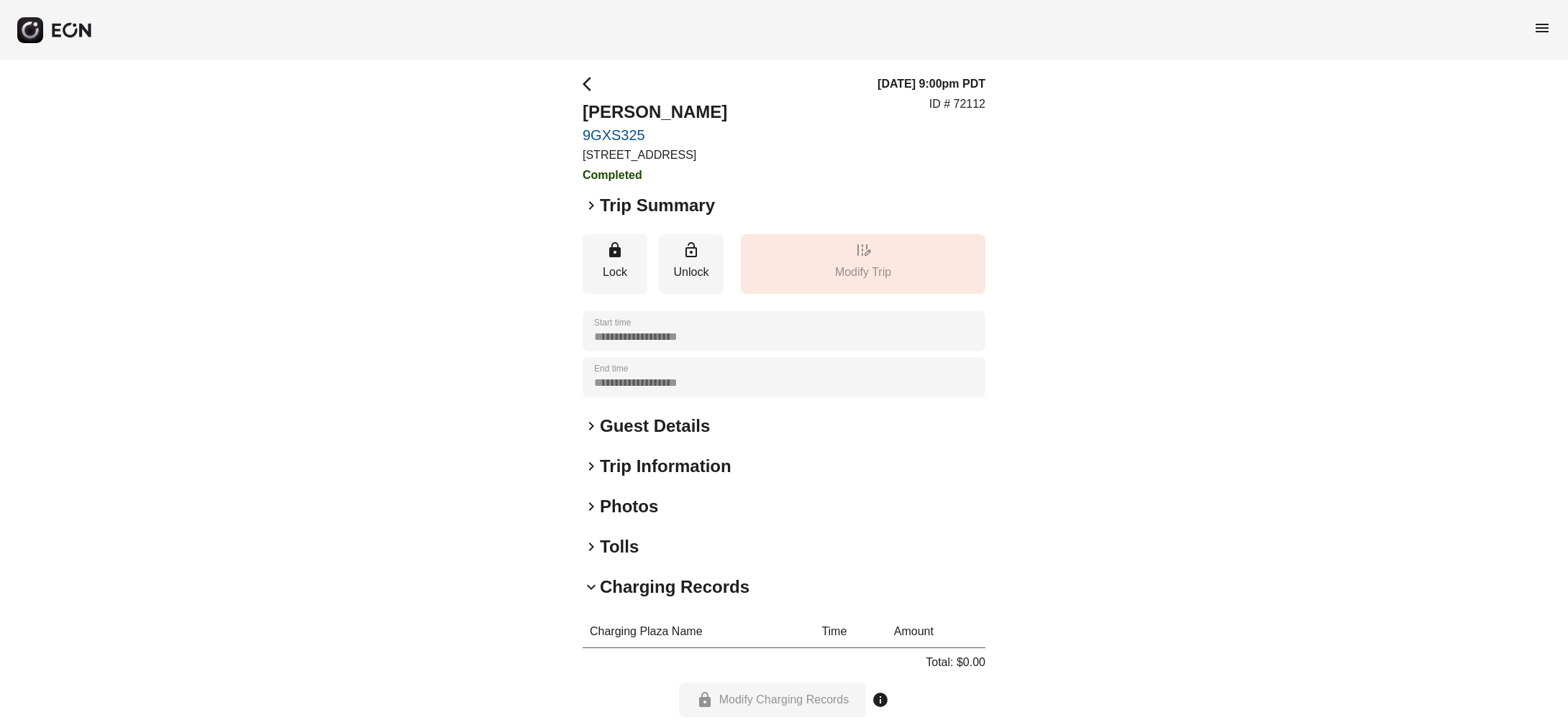
click at [596, 583] on div "**********" at bounding box center [784, 550] width 402 height 950
click at [591, 556] on span "keyboard_arrow_right" at bounding box center [591, 546] width 17 height 17
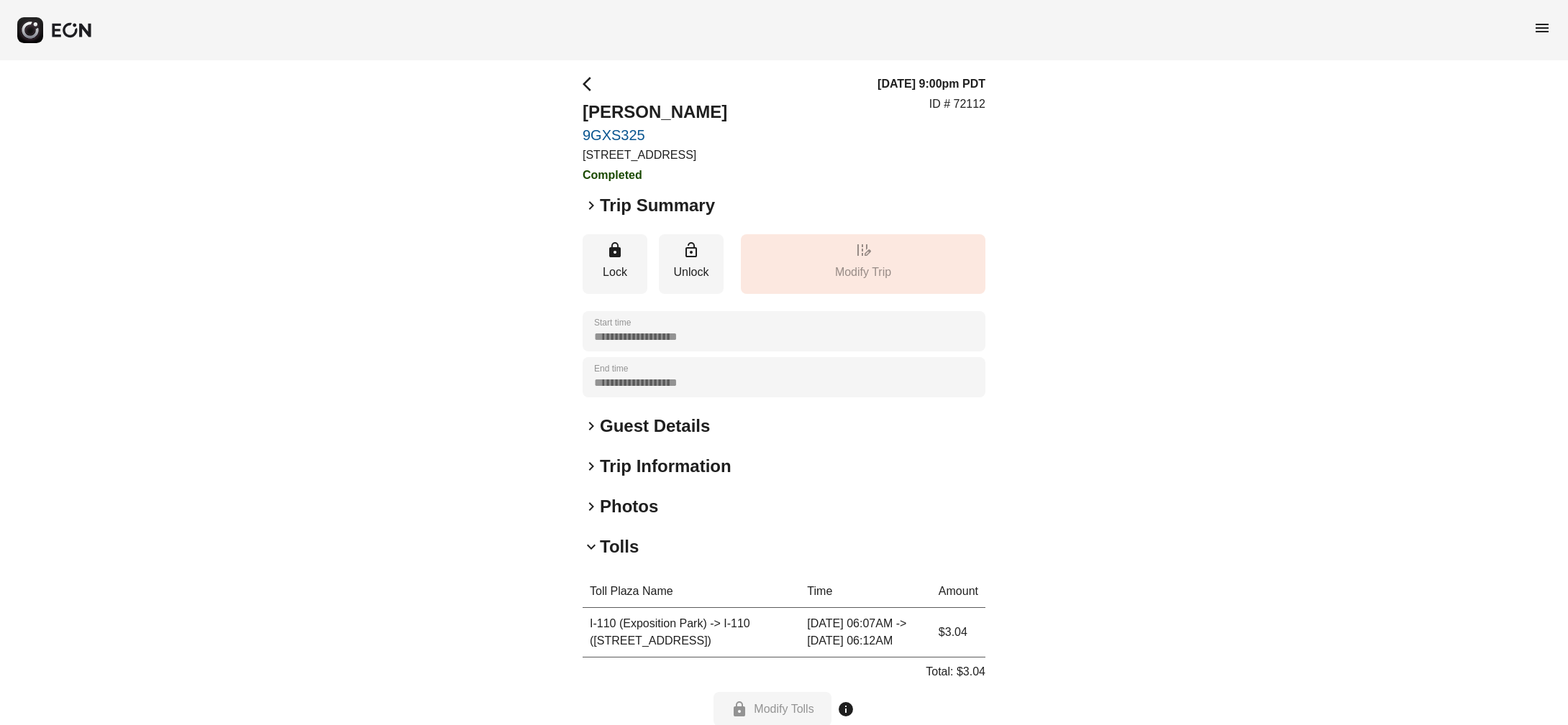
click at [591, 516] on span "keyboard_arrow_right" at bounding box center [591, 506] width 17 height 17
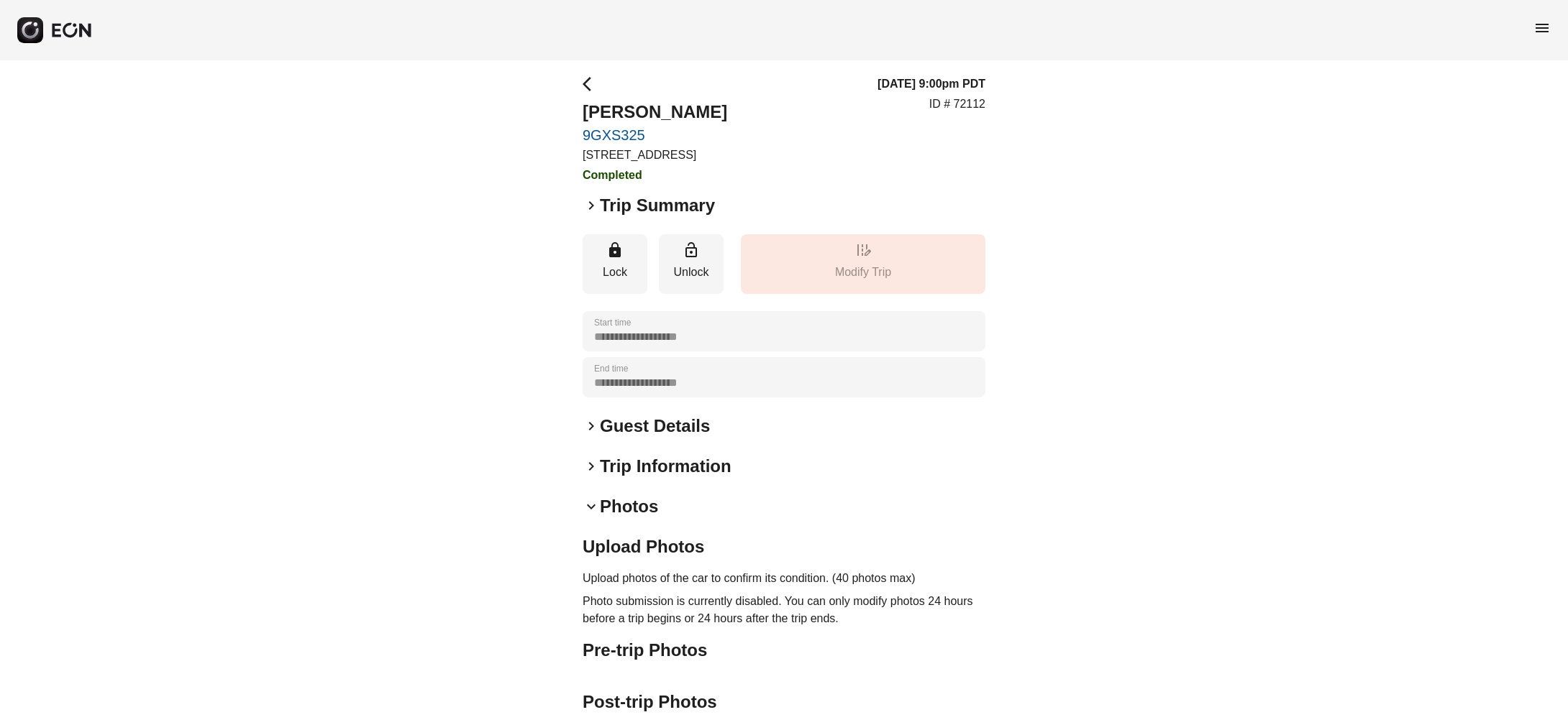
click at [590, 435] on span "keyboard_arrow_right" at bounding box center [591, 426] width 17 height 17
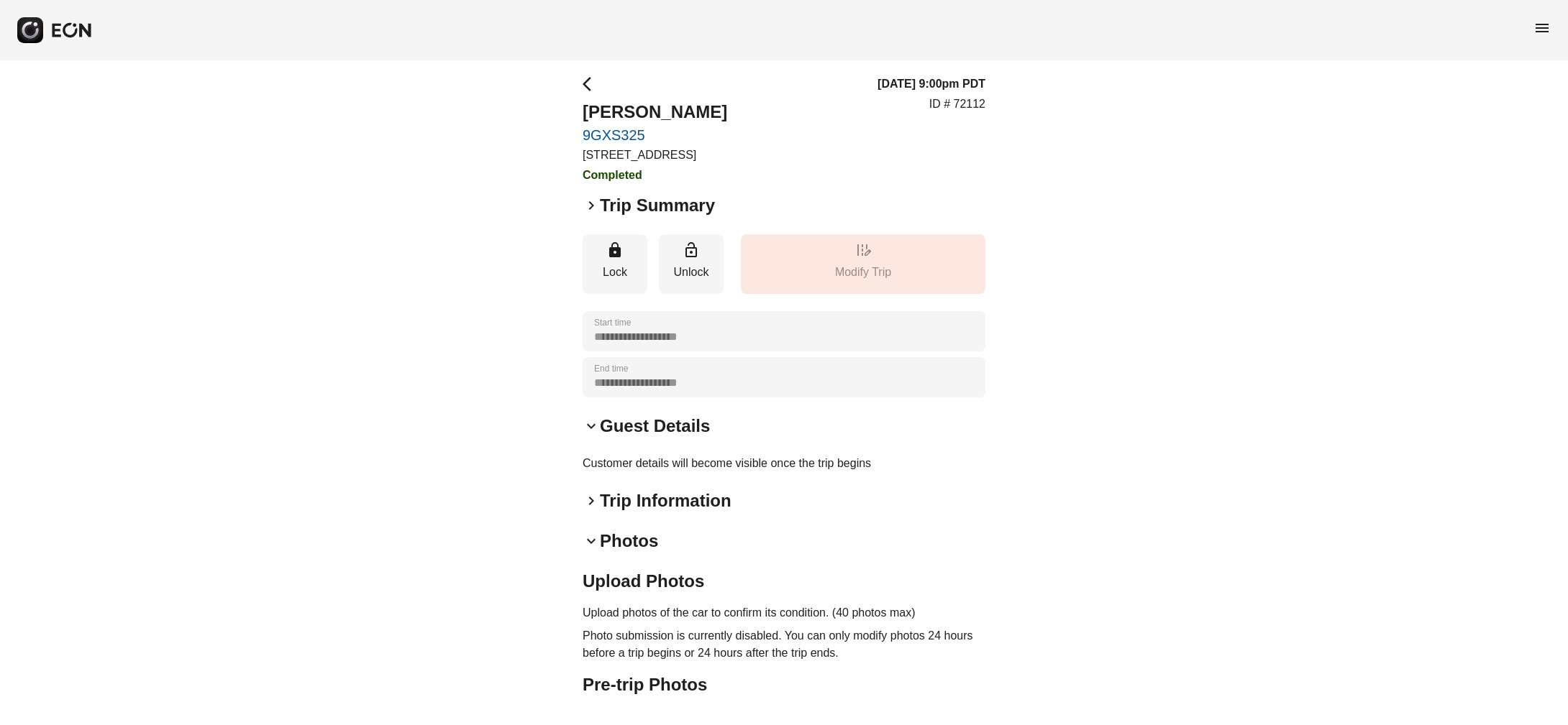
click at [591, 214] on span "keyboard_arrow_right" at bounding box center [591, 205] width 17 height 17
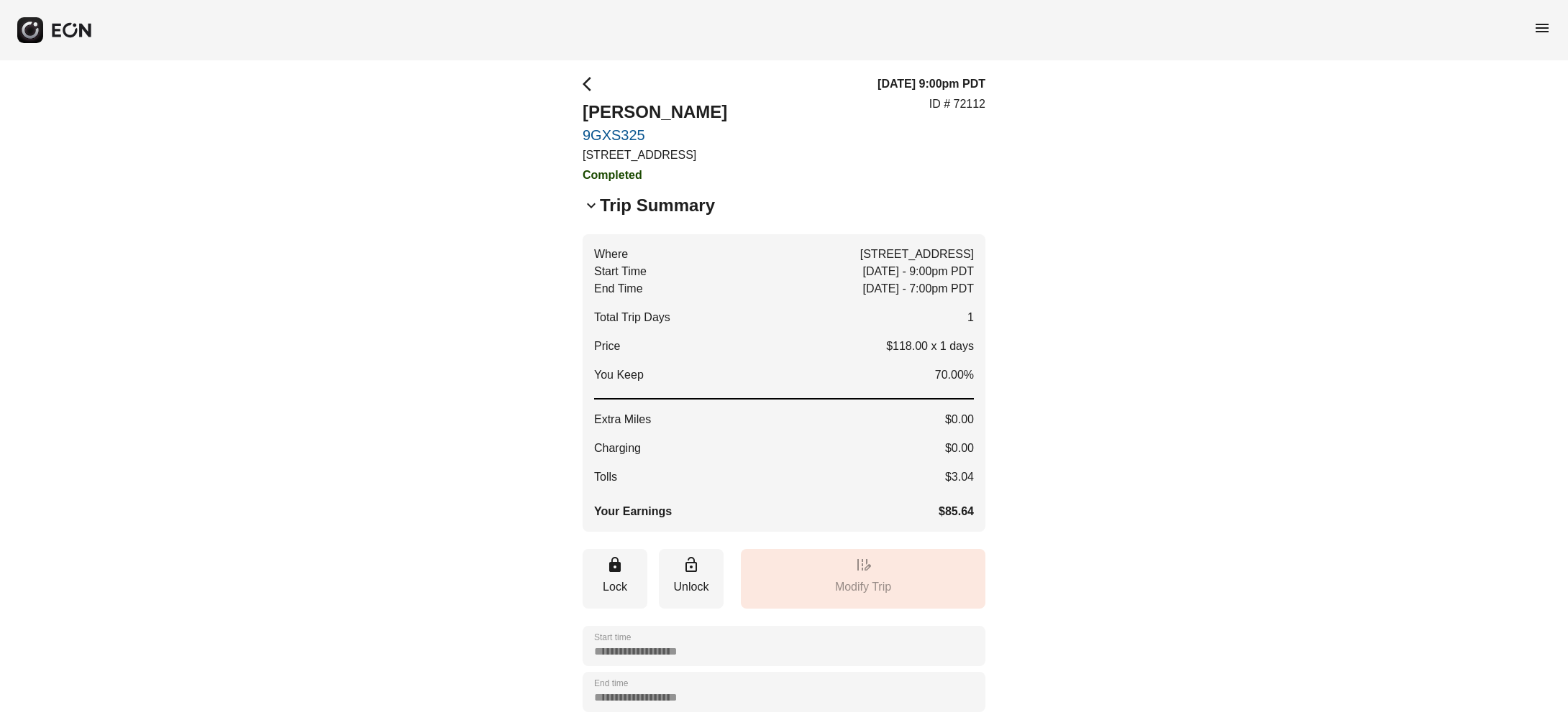
click at [590, 214] on span "keyboard_arrow_down" at bounding box center [591, 205] width 17 height 17
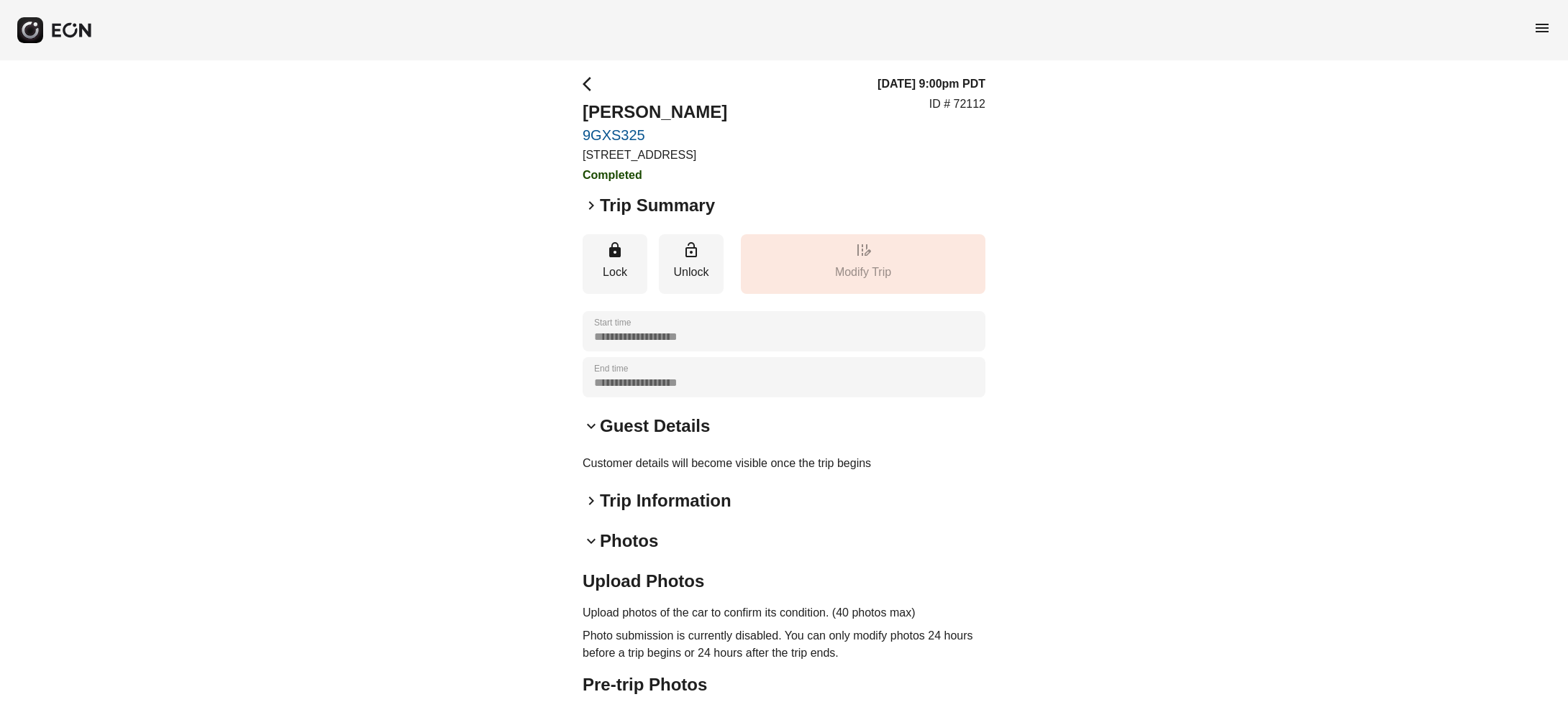
click at [590, 214] on span "keyboard_arrow_right" at bounding box center [591, 205] width 17 height 17
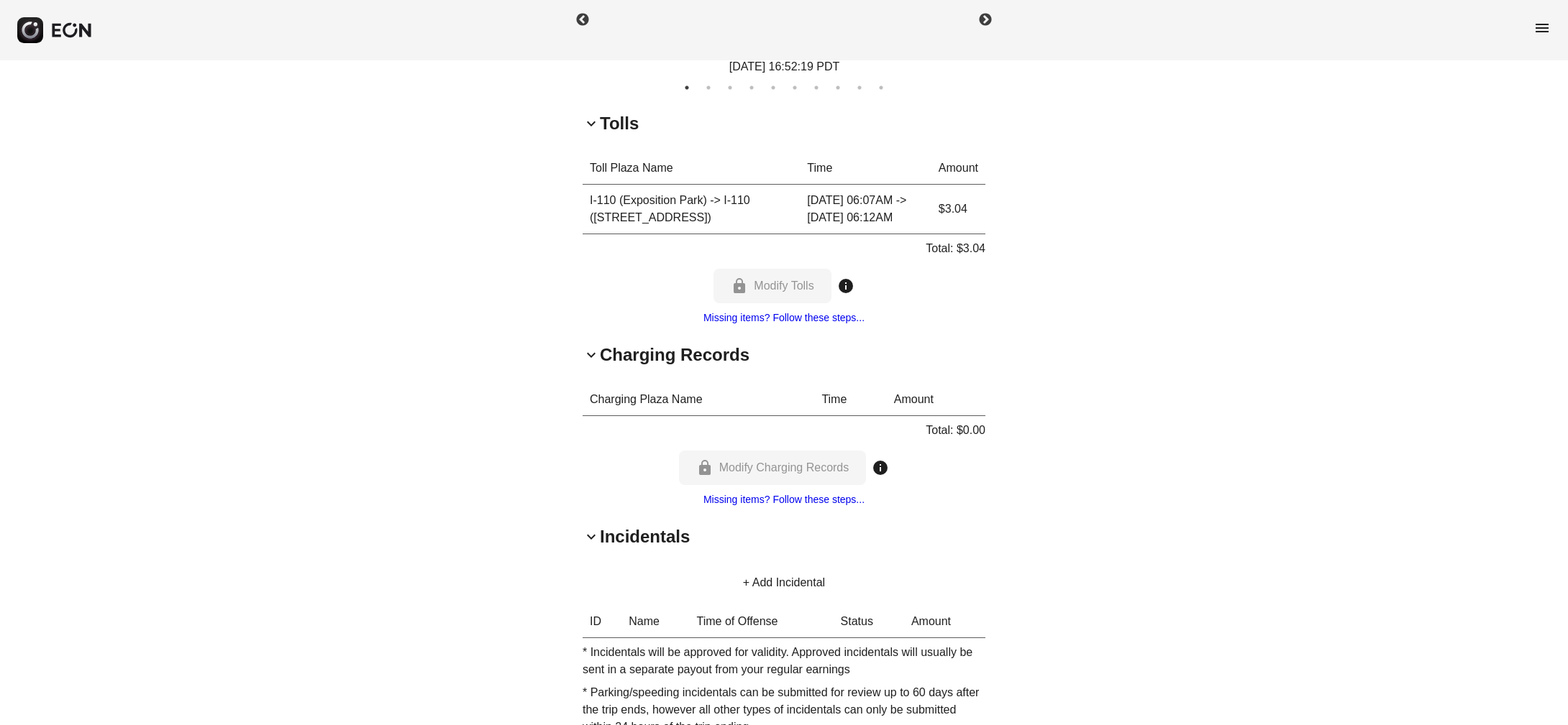
scroll to position [1201, 0]
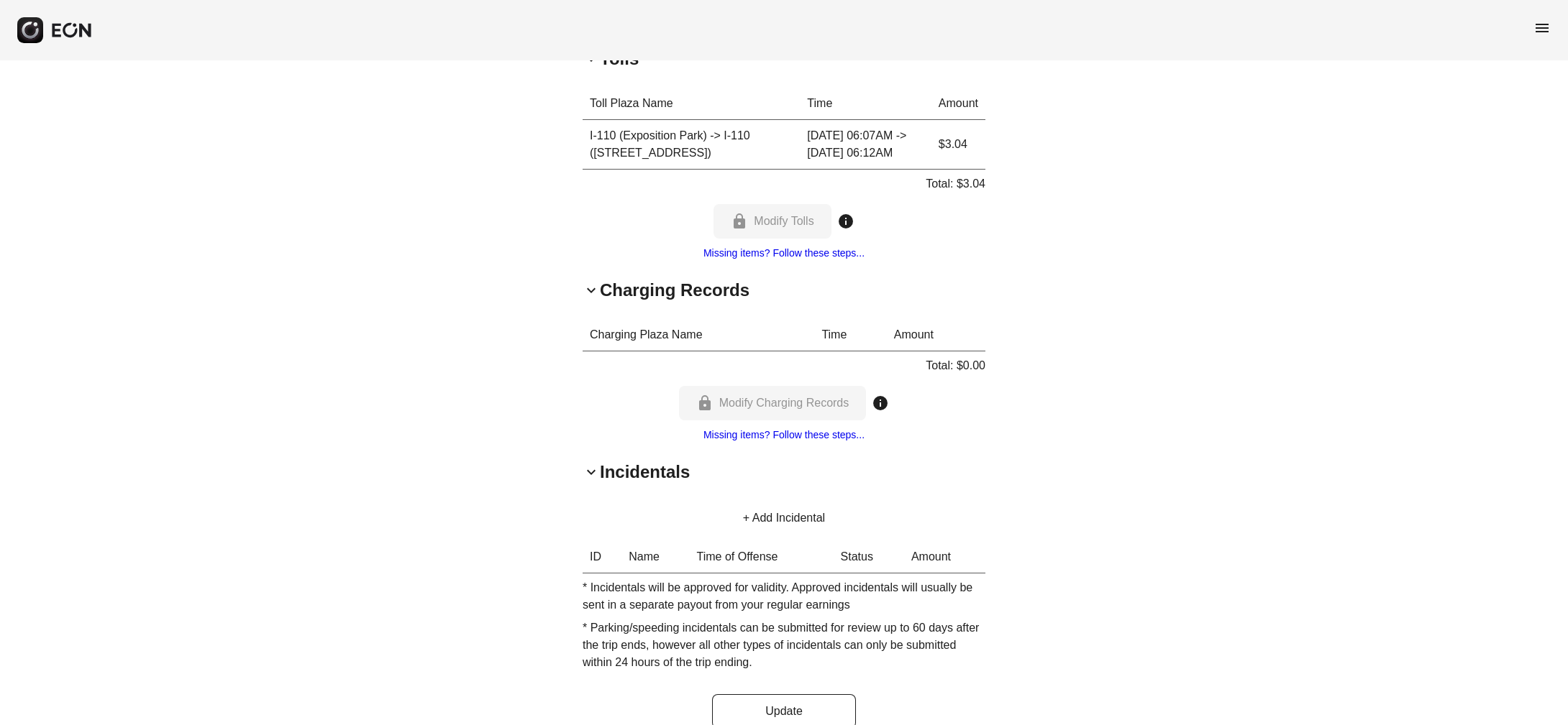
click at [636, 484] on h2 "Incidentals" at bounding box center [645, 472] width 90 height 23
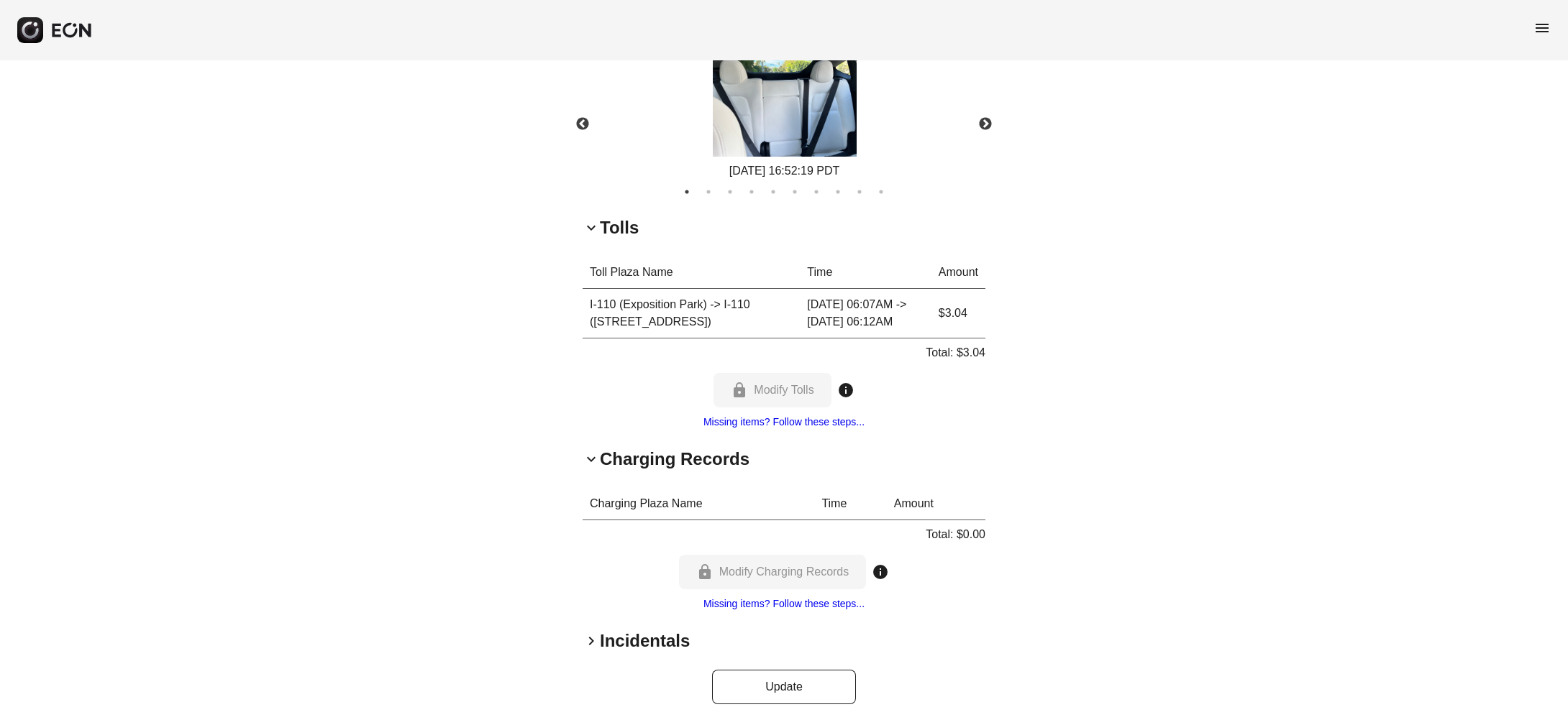
scroll to position [1049, 0]
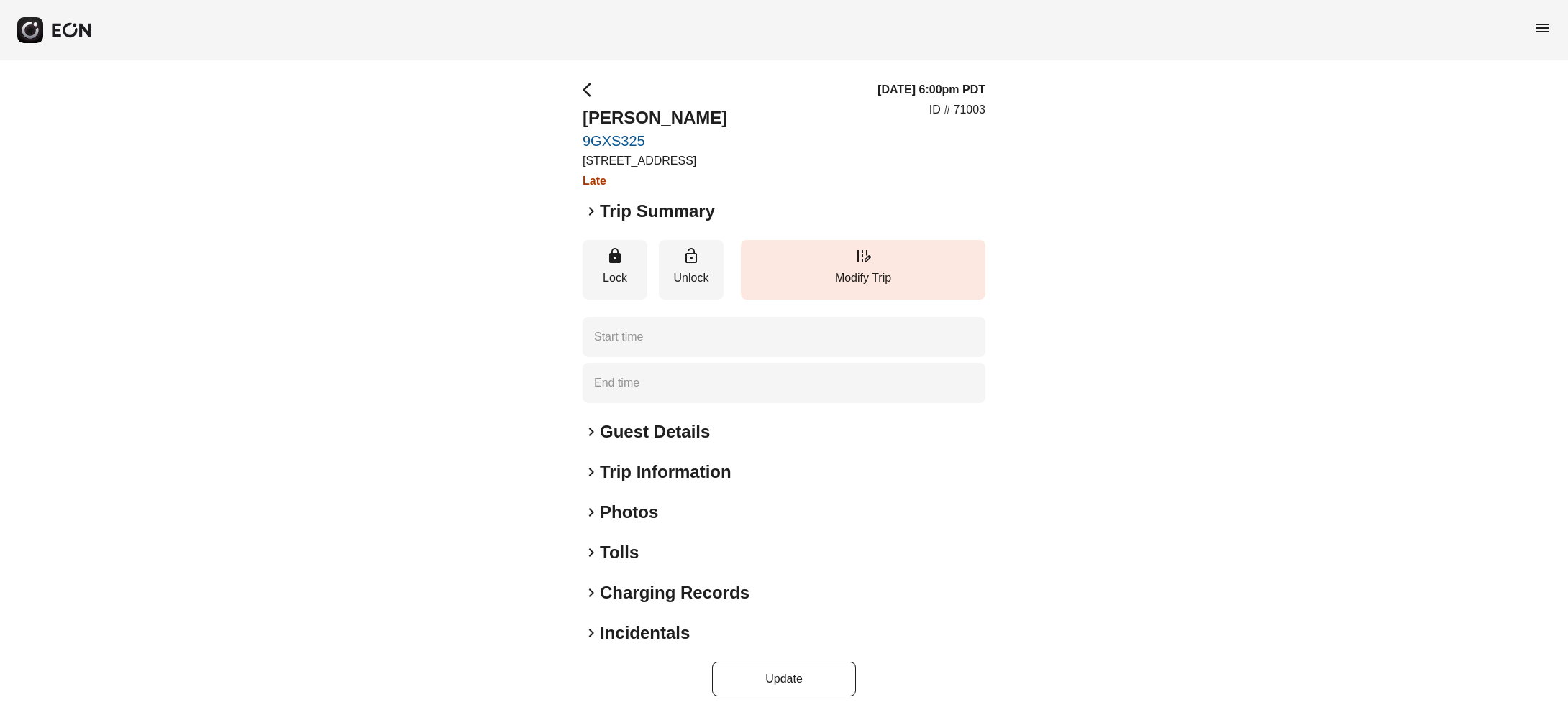
type time "**********"
click at [596, 220] on span "keyboard_arrow_right" at bounding box center [591, 211] width 17 height 17
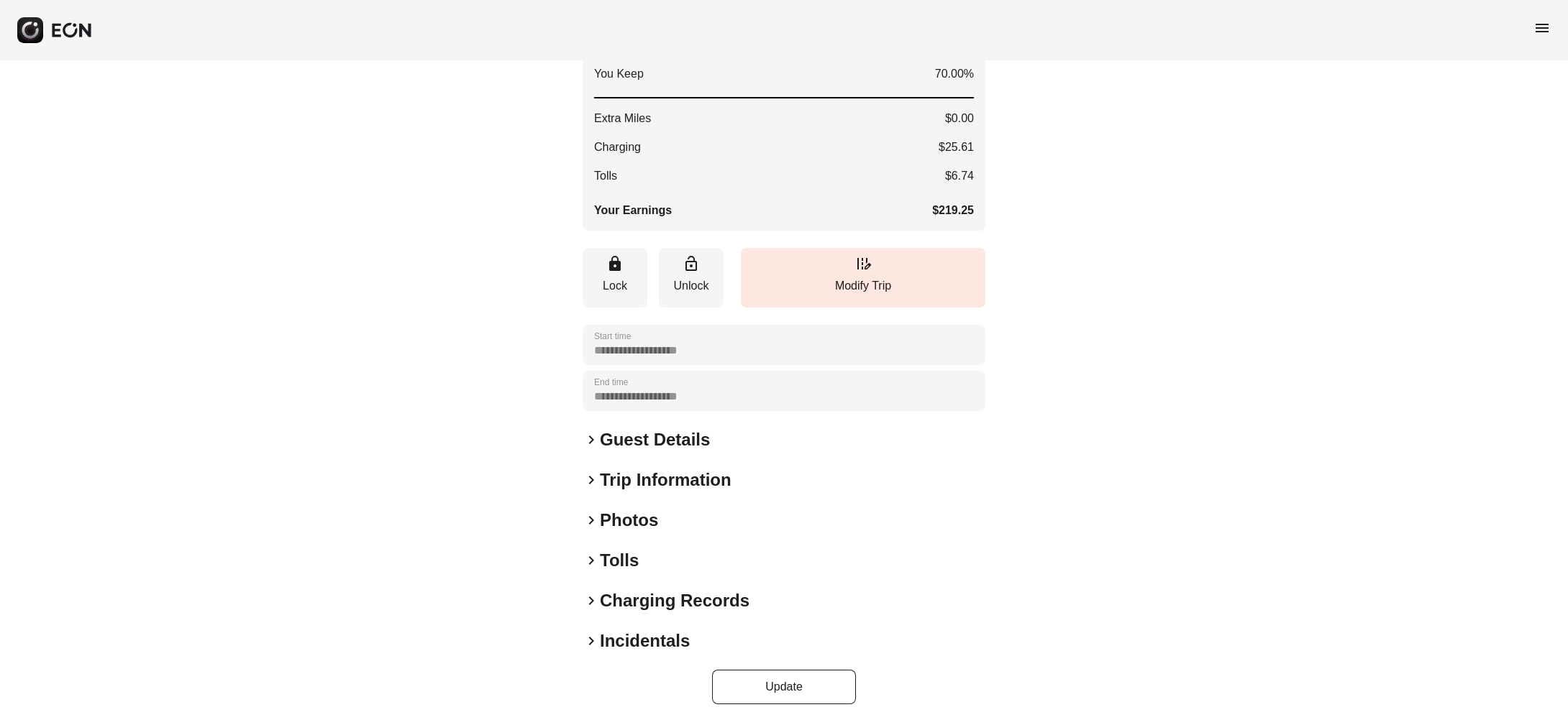
scroll to position [323, 0]
click at [592, 645] on span "keyboard_arrow_right" at bounding box center [591, 641] width 17 height 17
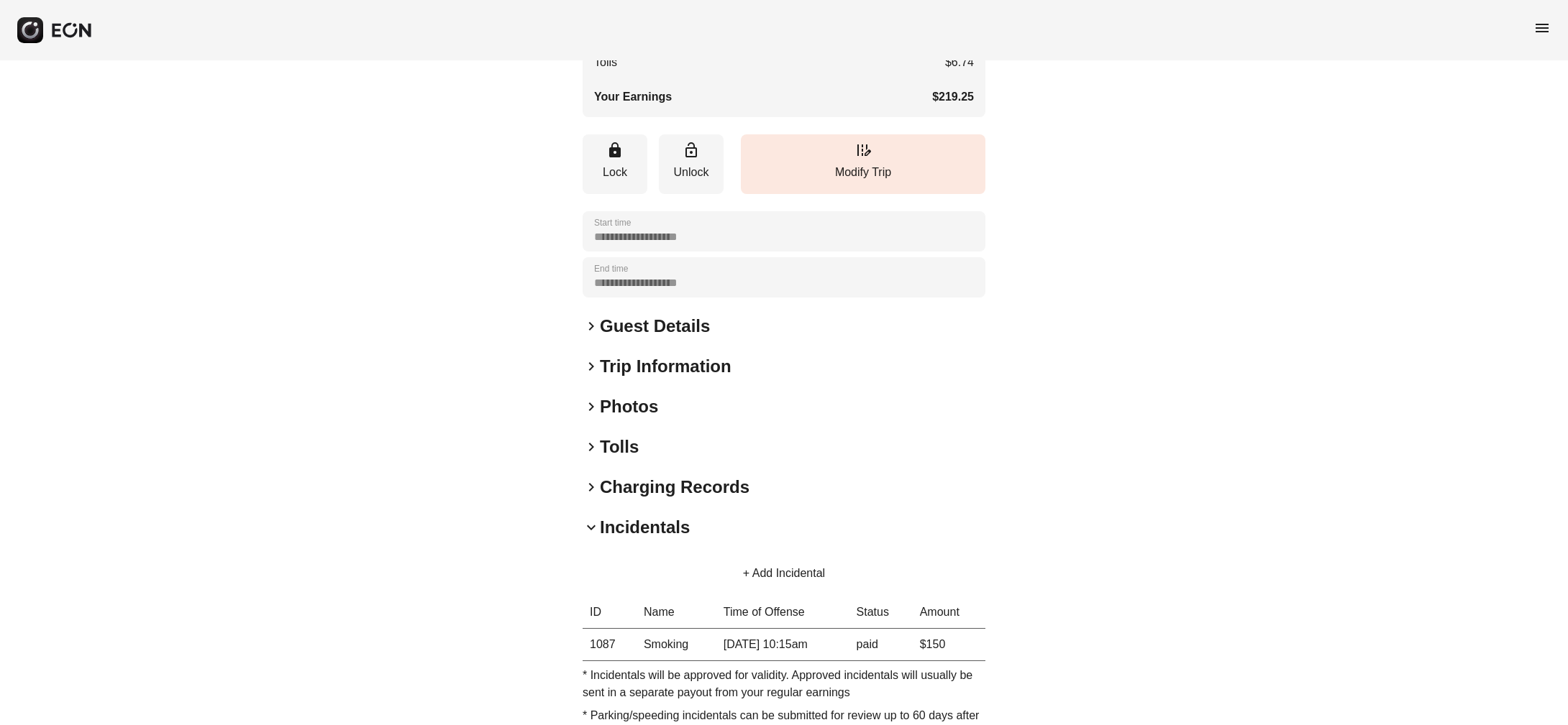
scroll to position [410, 0]
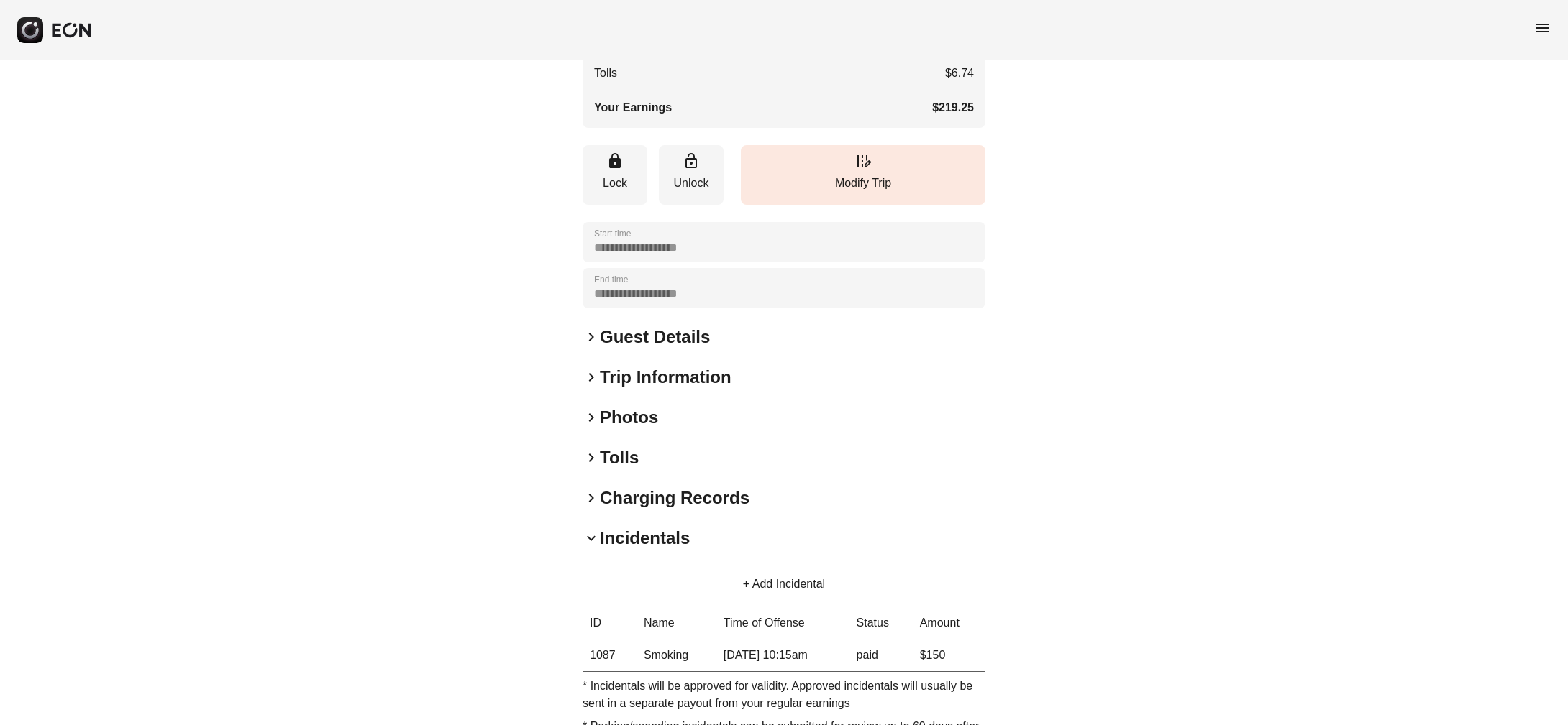
click at [585, 507] on span "keyboard_arrow_right" at bounding box center [591, 497] width 17 height 17
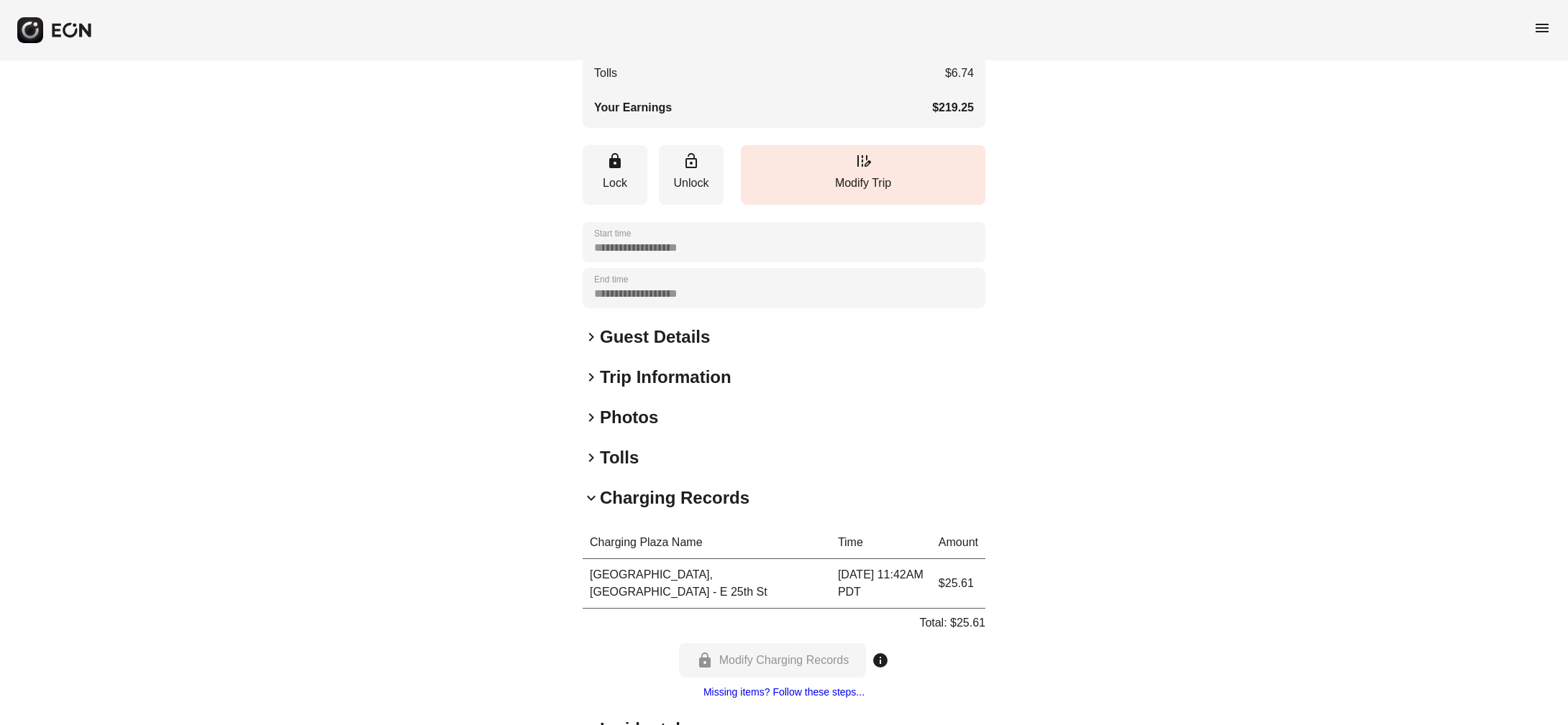
click at [583, 426] on span "keyboard_arrow_right" at bounding box center [591, 417] width 17 height 17
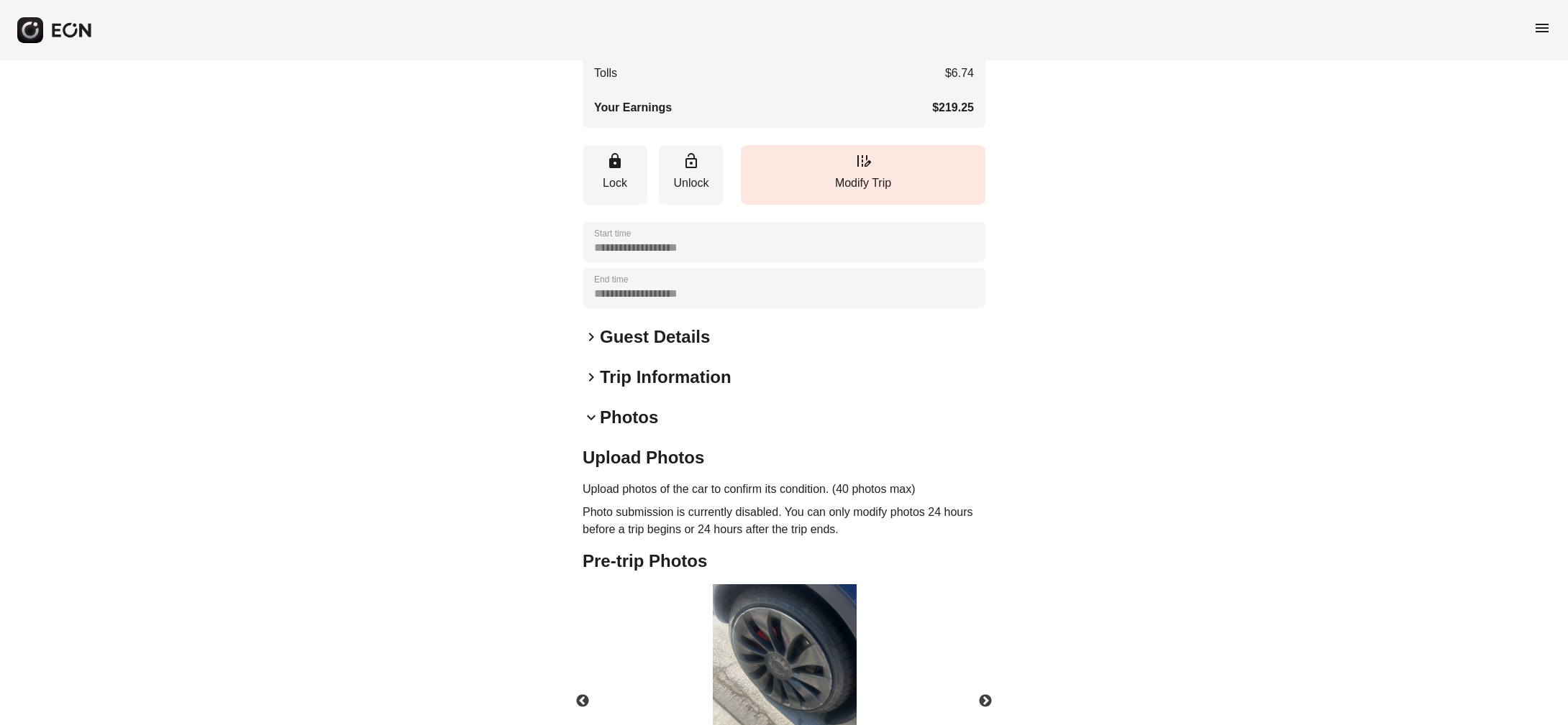
click at [603, 389] on h2 "Trip Information" at bounding box center [665, 377] width 131 height 23
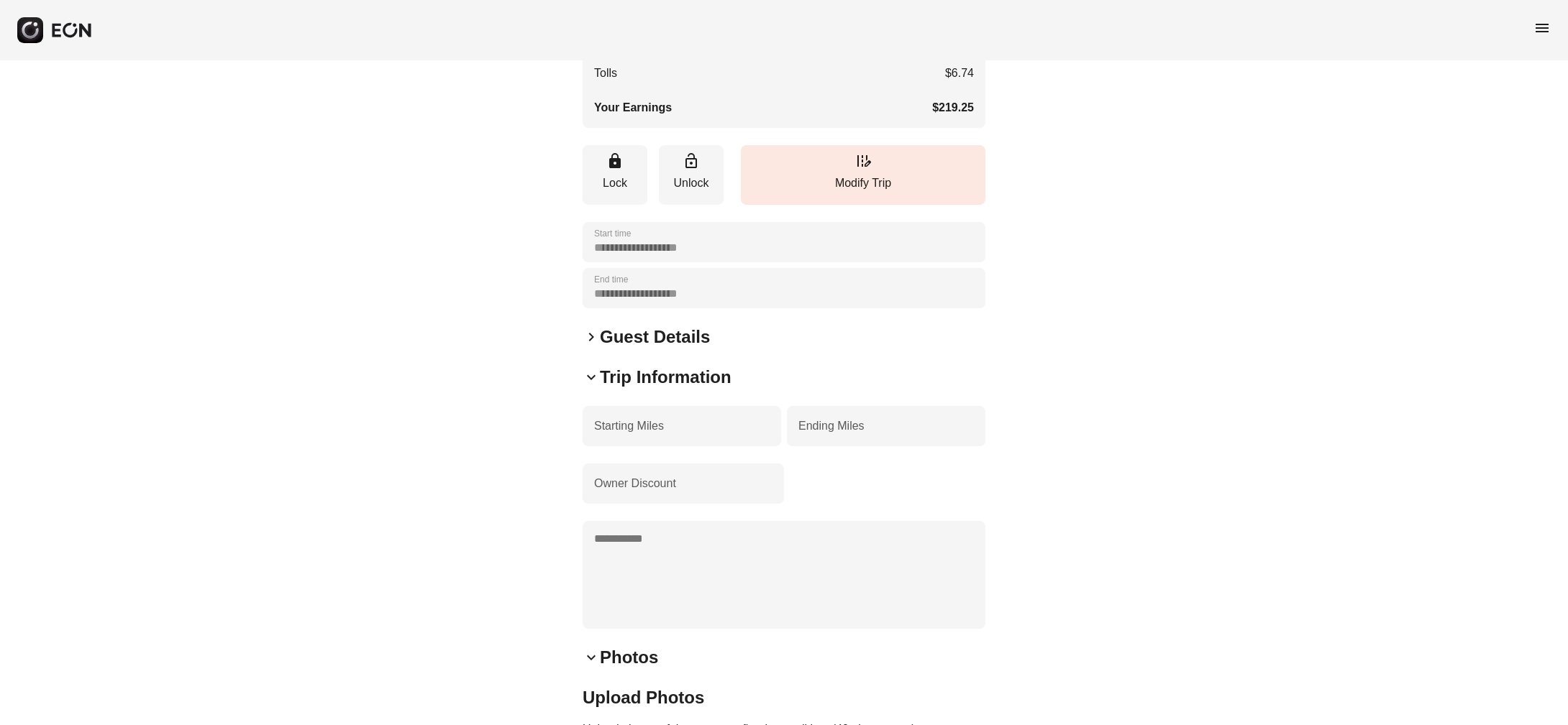
click at [590, 346] on span "keyboard_arrow_right" at bounding box center [591, 336] width 17 height 17
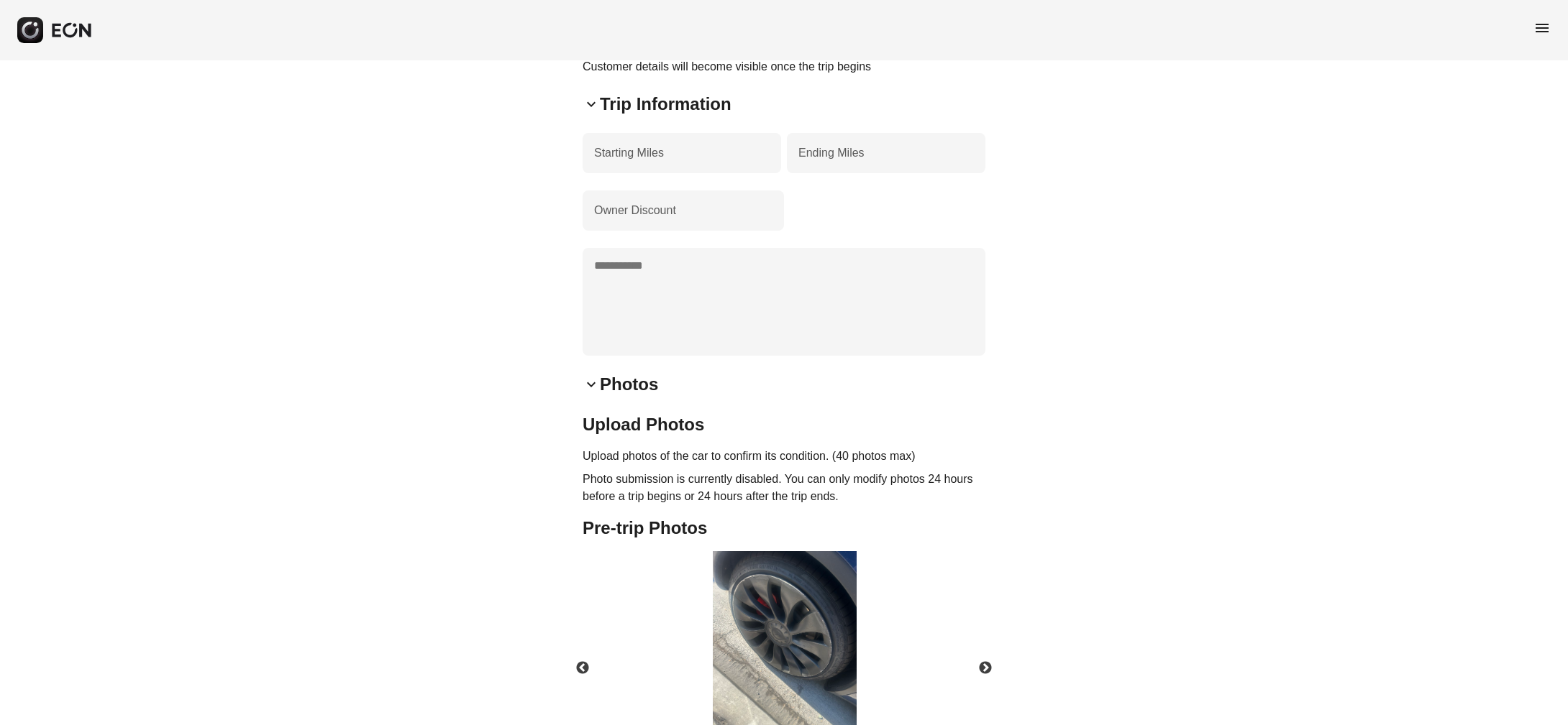
scroll to position [720, 0]
click at [583, 434] on h2 "Upload Photos" at bounding box center [784, 422] width 402 height 23
click at [774, 620] on img at bounding box center [784, 645] width 144 height 192
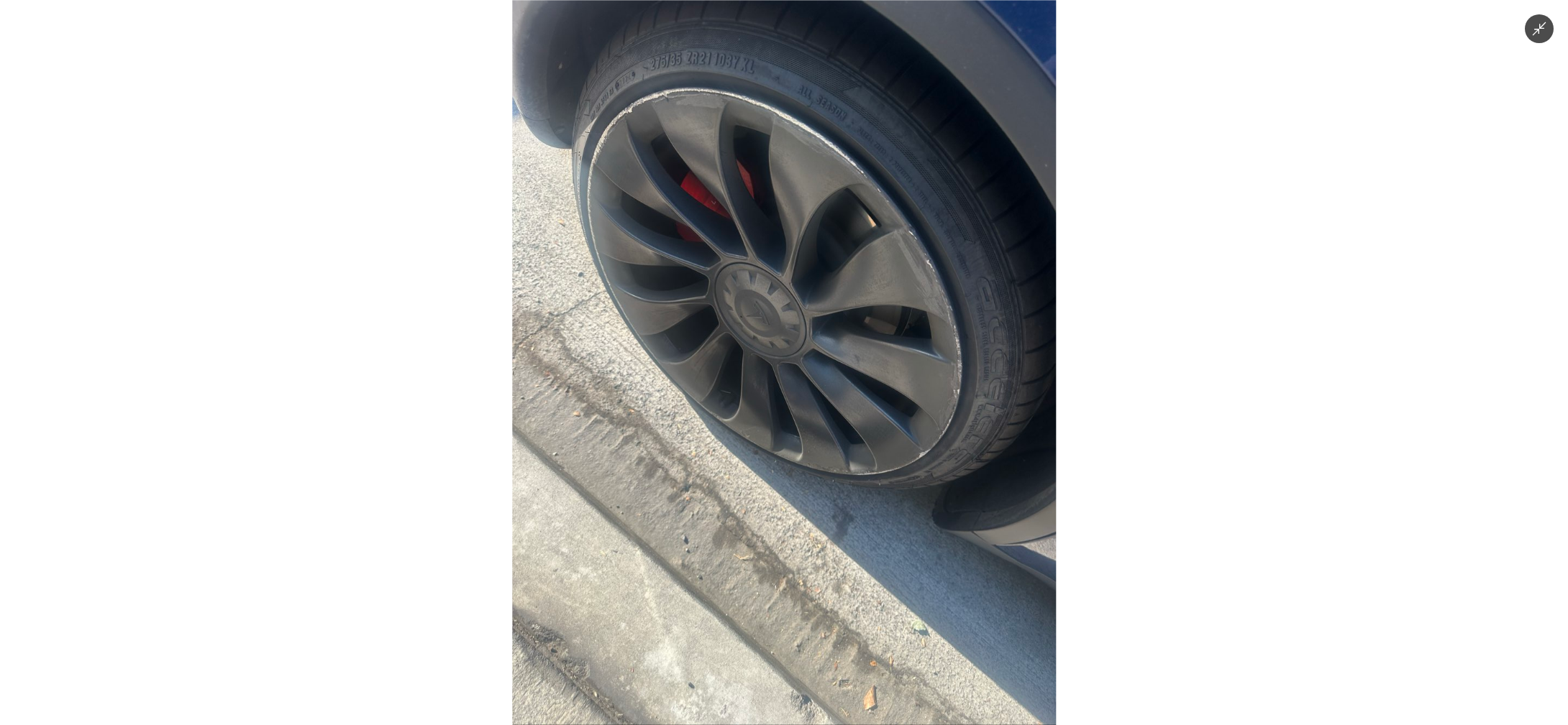
click at [990, 364] on img at bounding box center [783, 362] width 543 height 725
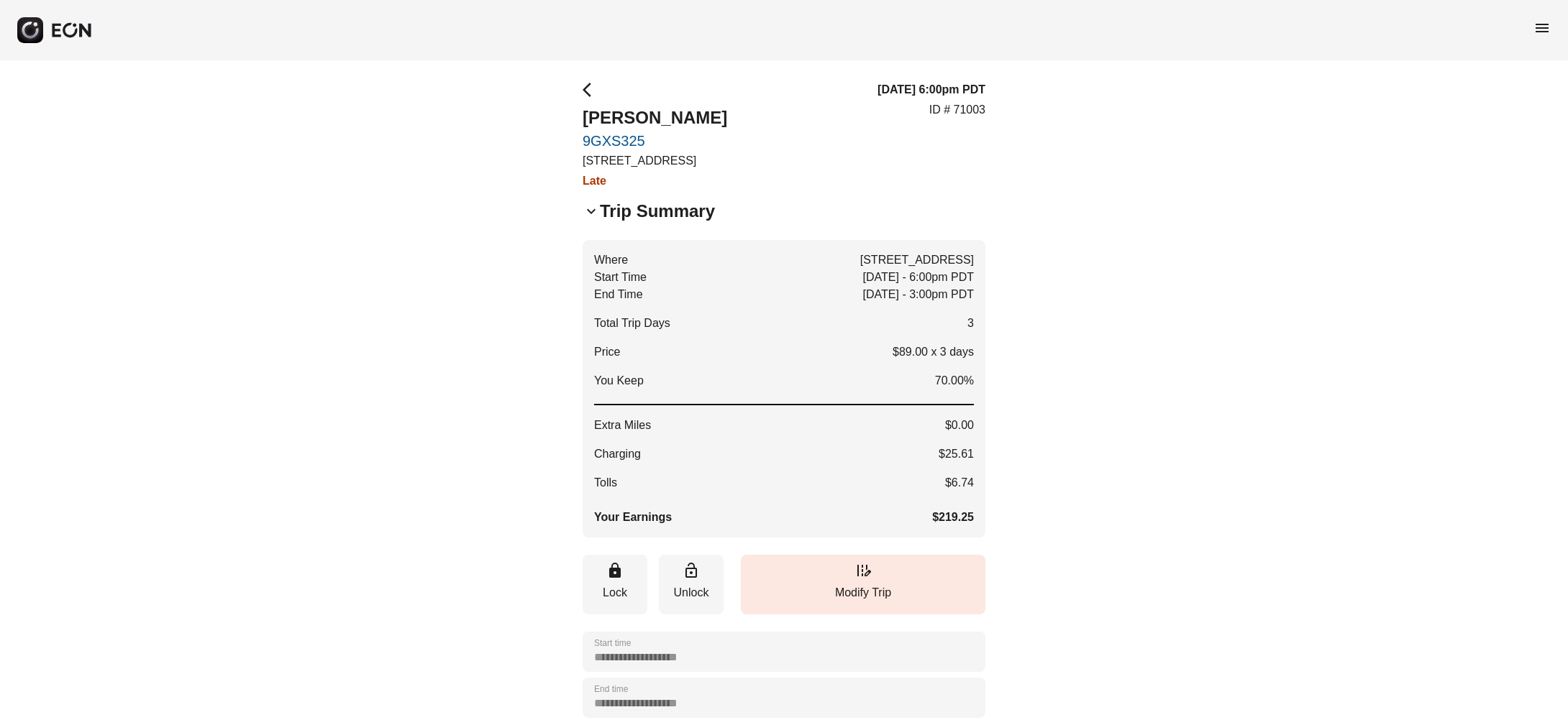
scroll to position [0, 0]
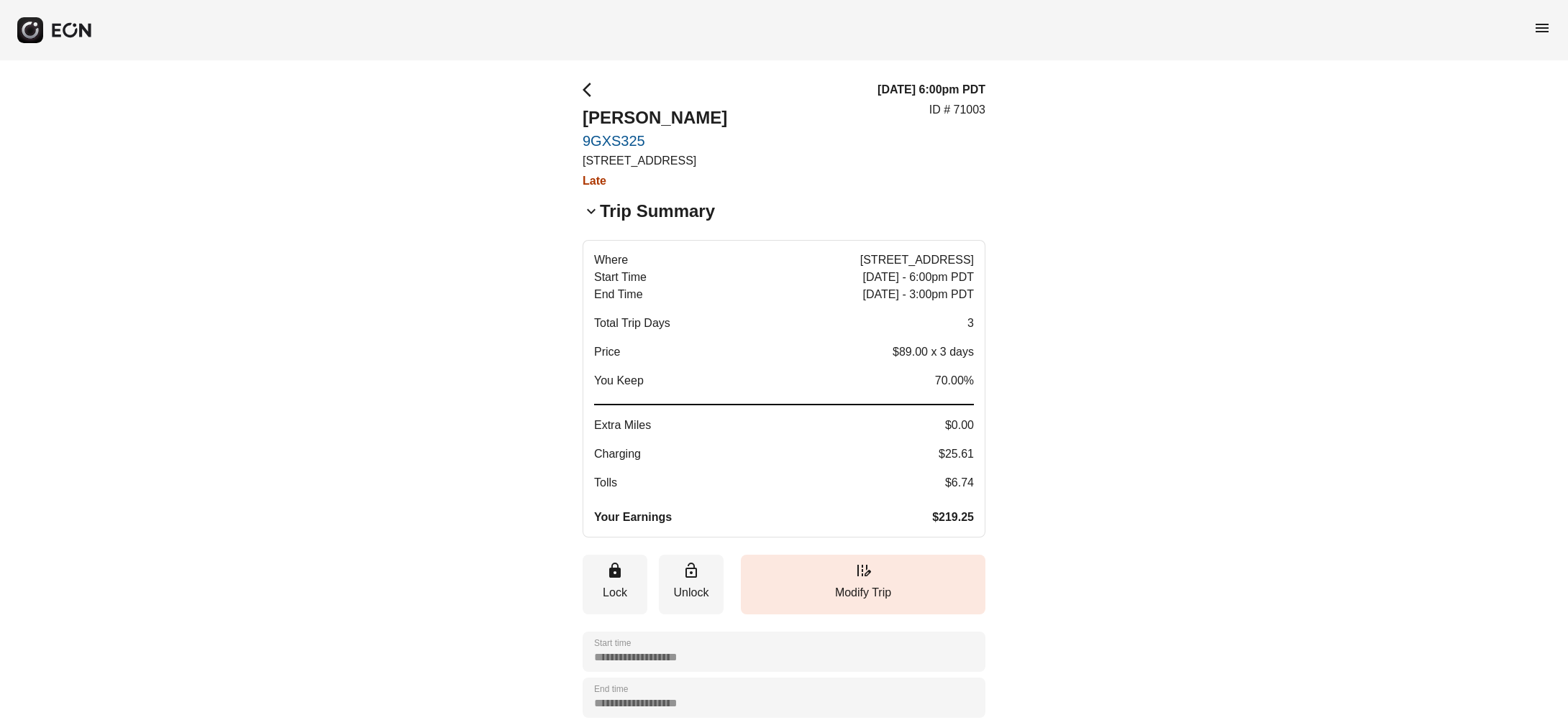
click at [965, 512] on div "Where 1274 North Crescent Heights Boulevard, West Hollywood Start Time Aug 22 -…" at bounding box center [784, 389] width 380 height 274
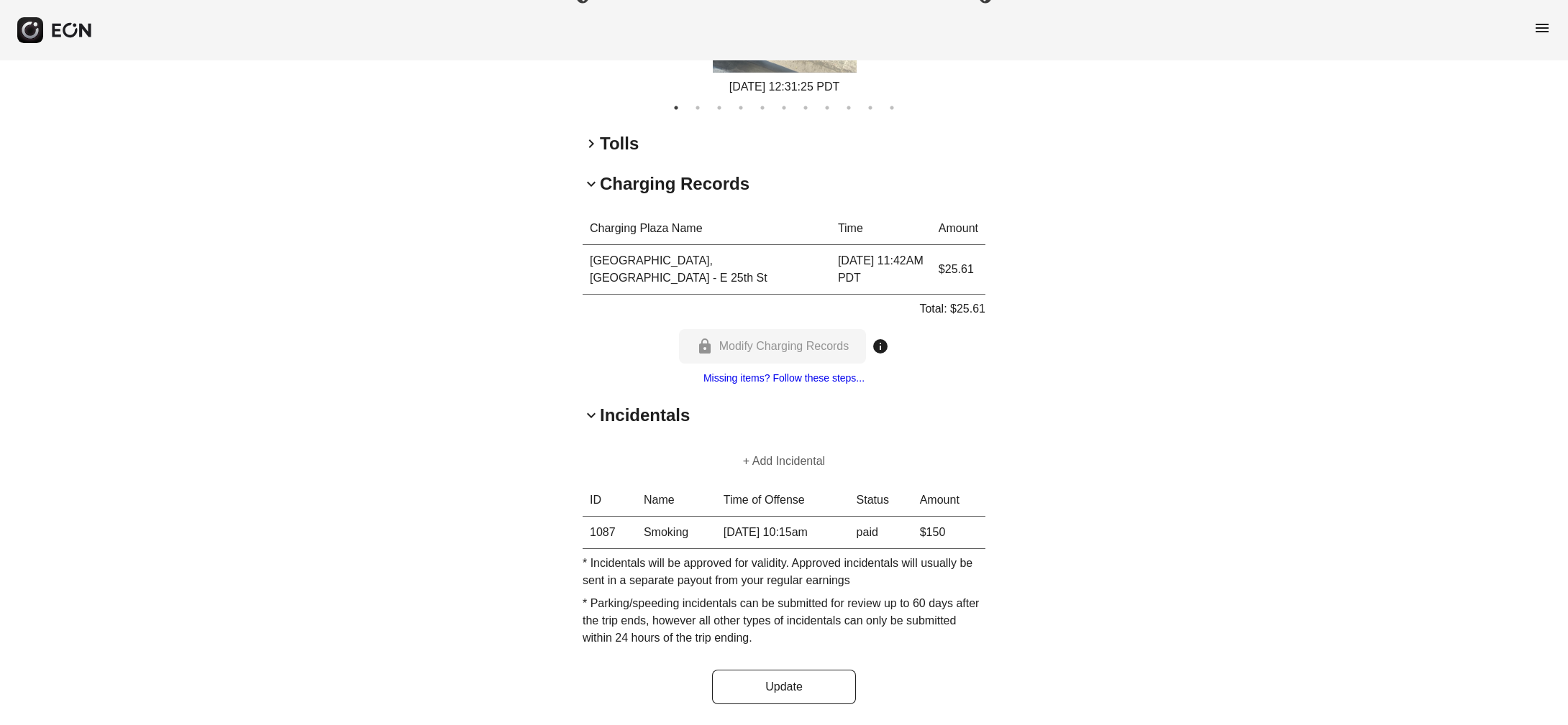
scroll to position [1675, 0]
drag, startPoint x: 881, startPoint y: 459, endPoint x: 903, endPoint y: 584, distance: 126.9
click at [903, 584] on div "+ Add Incidental ID Name Time of Offense Status Amount 1087 Smoking 08/26/25 at…" at bounding box center [784, 548] width 402 height 208
click at [903, 584] on p "* Incidentals will be approved for validity. Approved incidentals will usually …" at bounding box center [784, 572] width 402 height 35
drag, startPoint x: 1019, startPoint y: 529, endPoint x: 585, endPoint y: 529, distance: 434.0
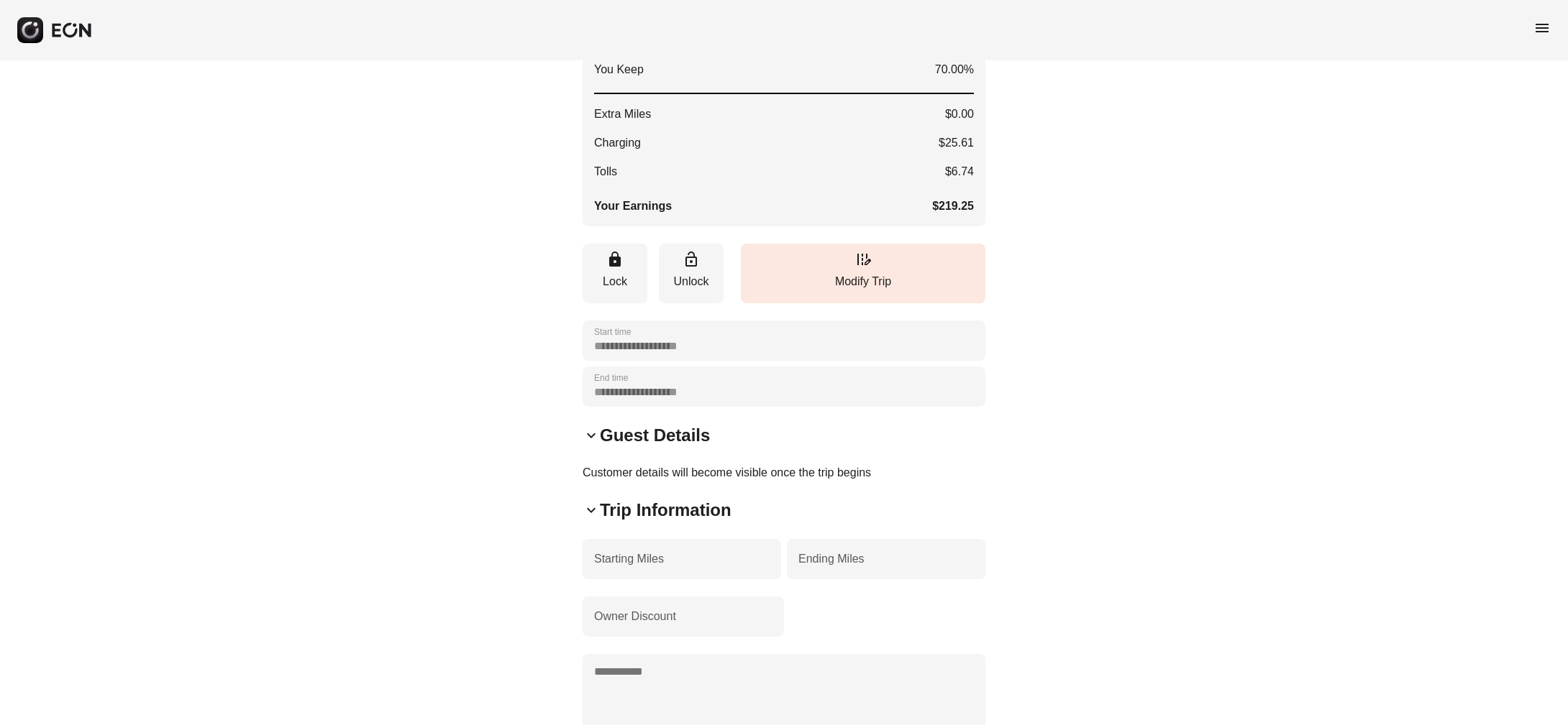
scroll to position [18, 0]
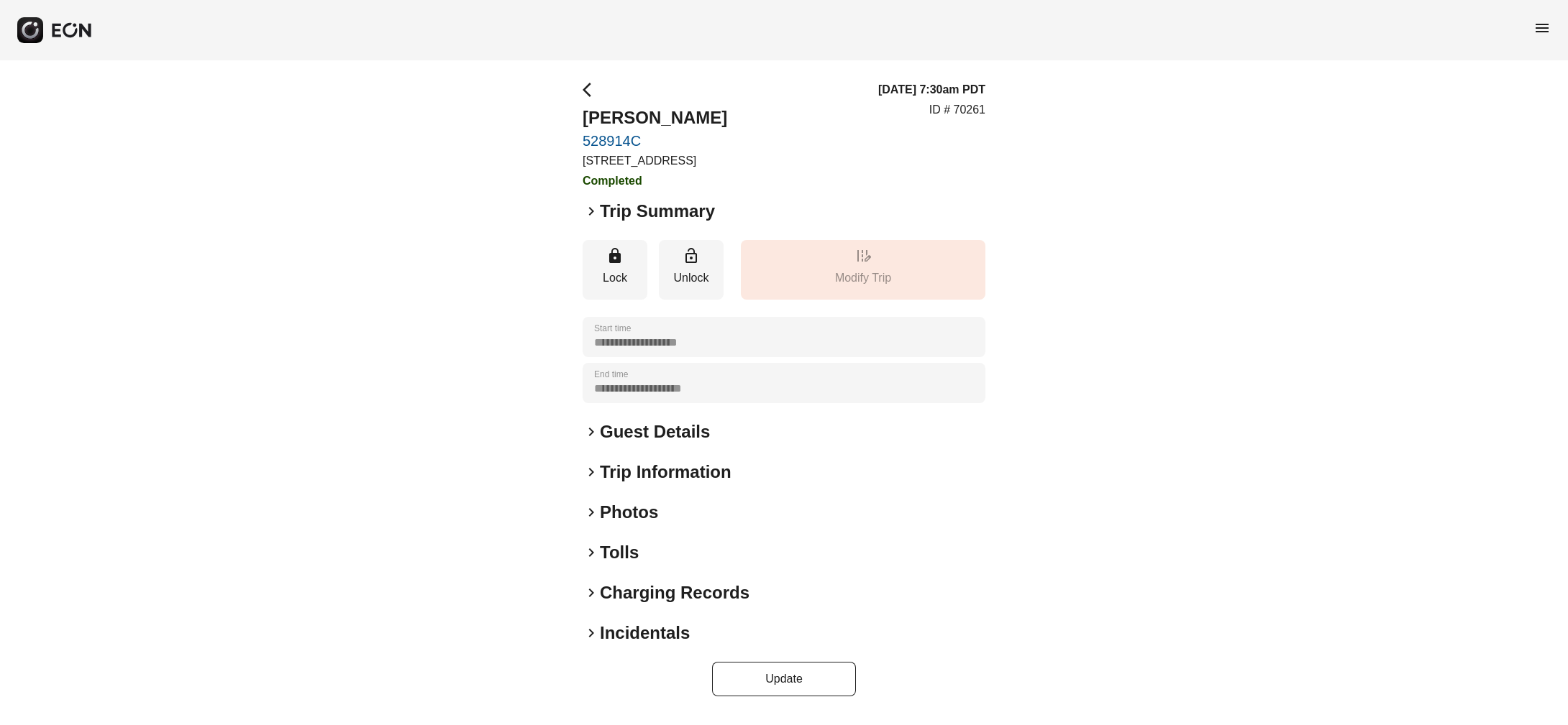
scroll to position [9, 0]
click at [596, 216] on span "keyboard_arrow_right" at bounding box center [591, 211] width 17 height 17
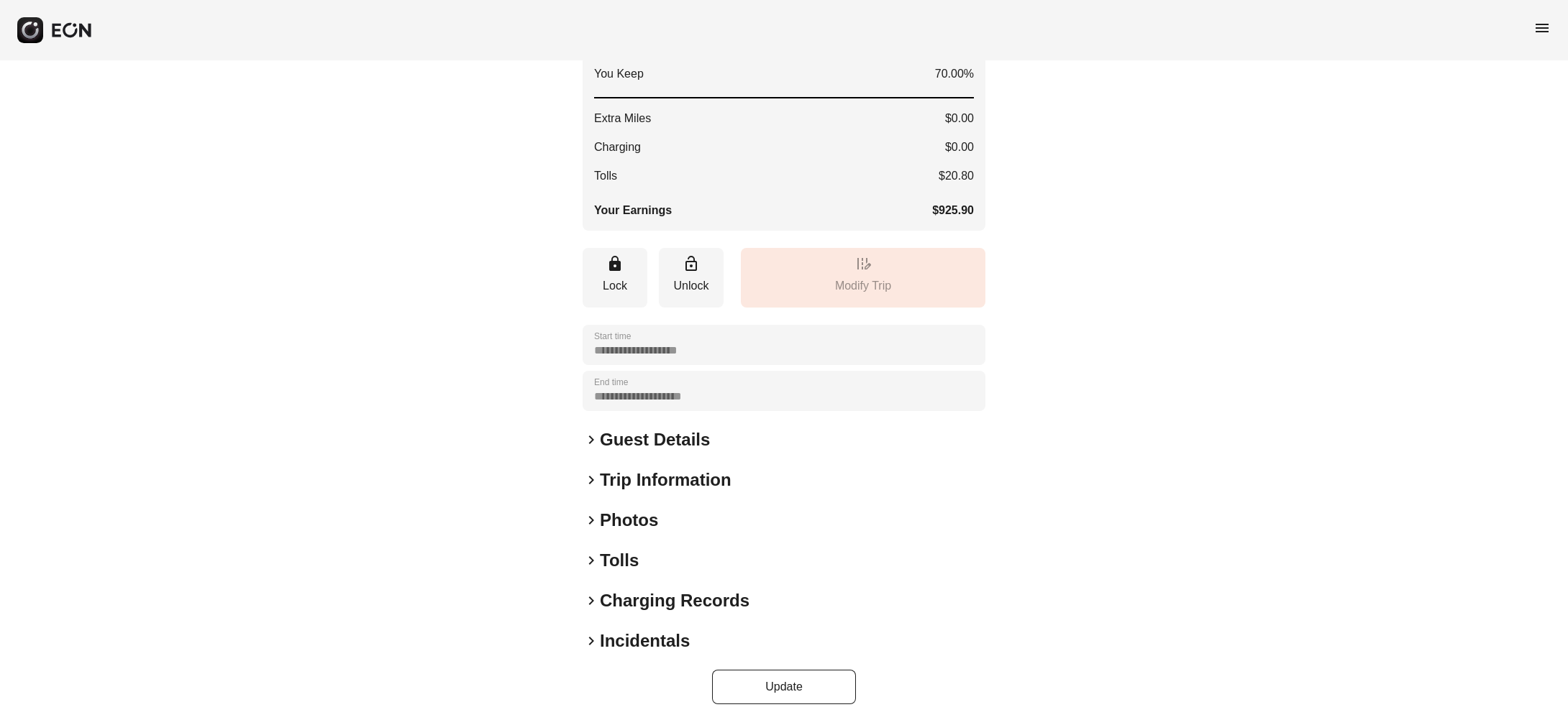
scroll to position [340, 0]
click at [596, 646] on span "keyboard_arrow_right" at bounding box center [591, 641] width 17 height 17
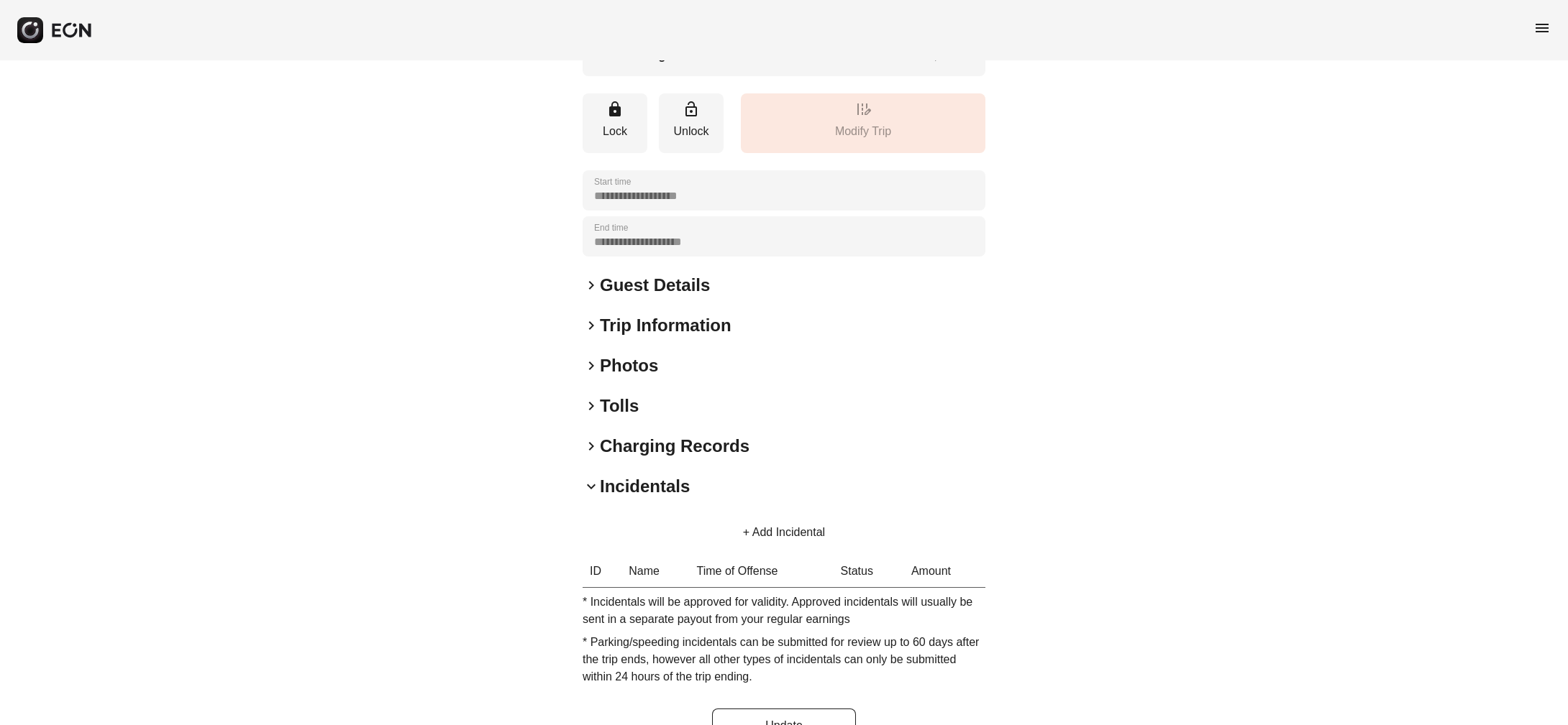
scroll to position [492, 0]
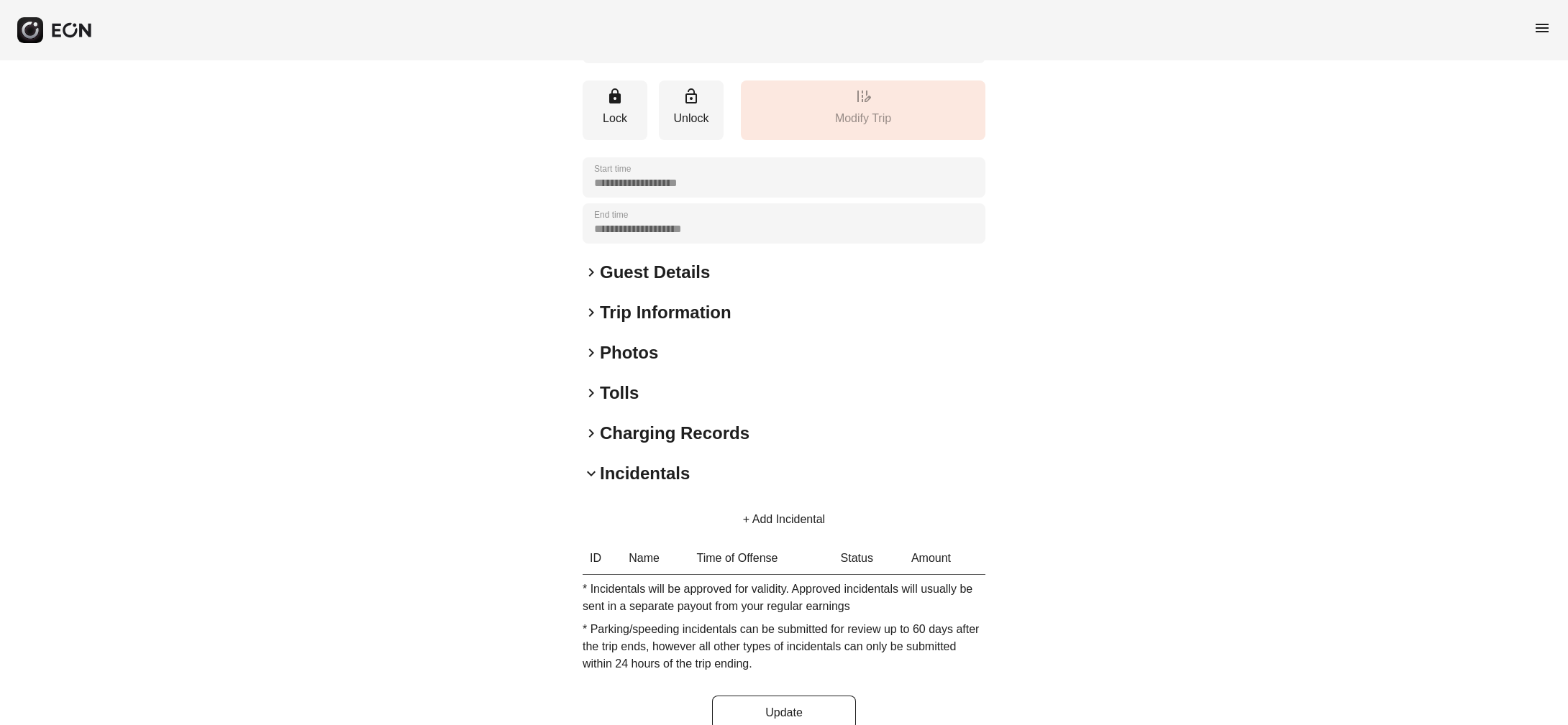
click at [590, 442] on span "keyboard_arrow_right" at bounding box center [591, 433] width 17 height 17
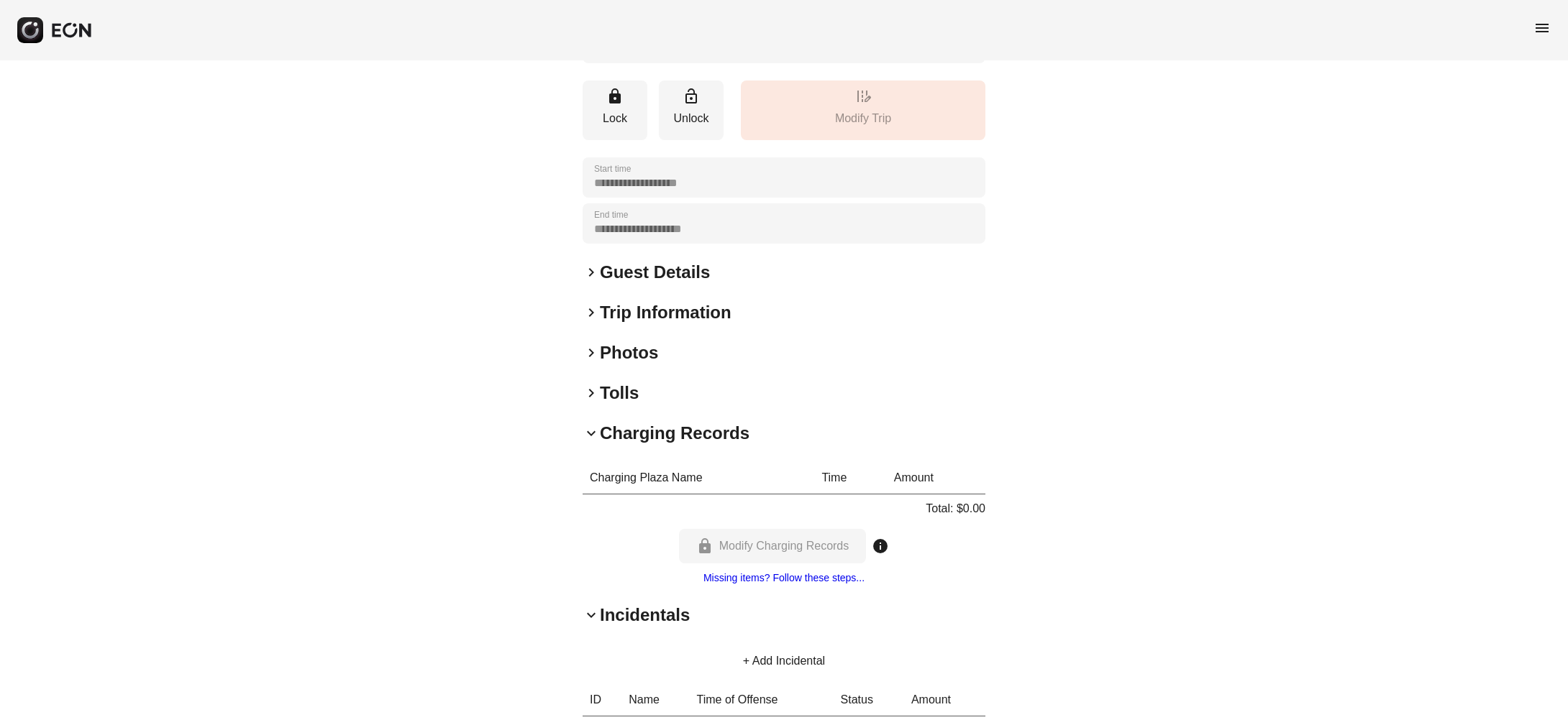
click at [590, 424] on div "**********" at bounding box center [784, 231] width 402 height 1283
click at [590, 402] on span "keyboard_arrow_right" at bounding box center [591, 393] width 17 height 17
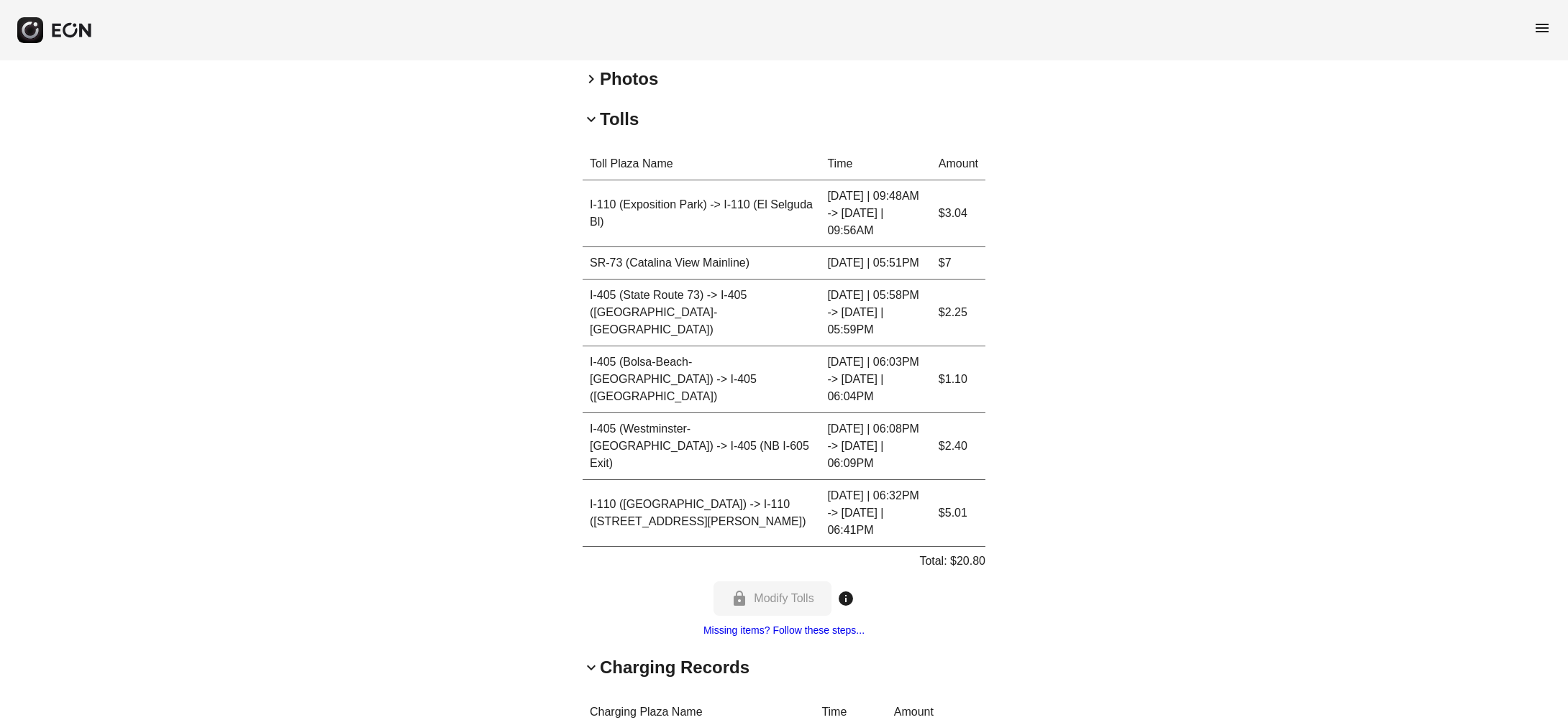
scroll to position [775, 0]
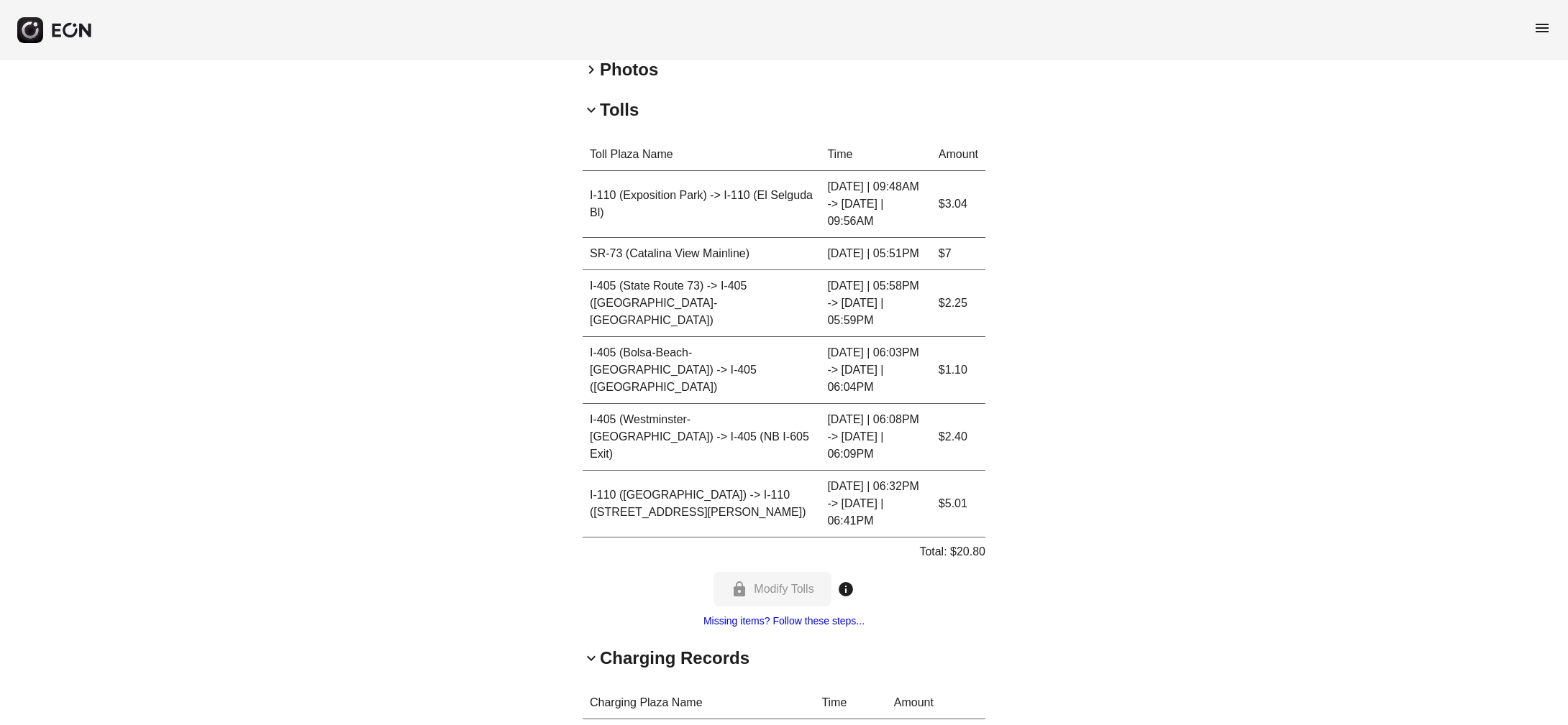
click at [591, 650] on span "keyboard_arrow_down" at bounding box center [591, 658] width 17 height 17
click at [591, 650] on span "keyboard_arrow_right" at bounding box center [591, 658] width 17 height 17
click at [596, 78] on span "keyboard_arrow_right" at bounding box center [591, 69] width 17 height 17
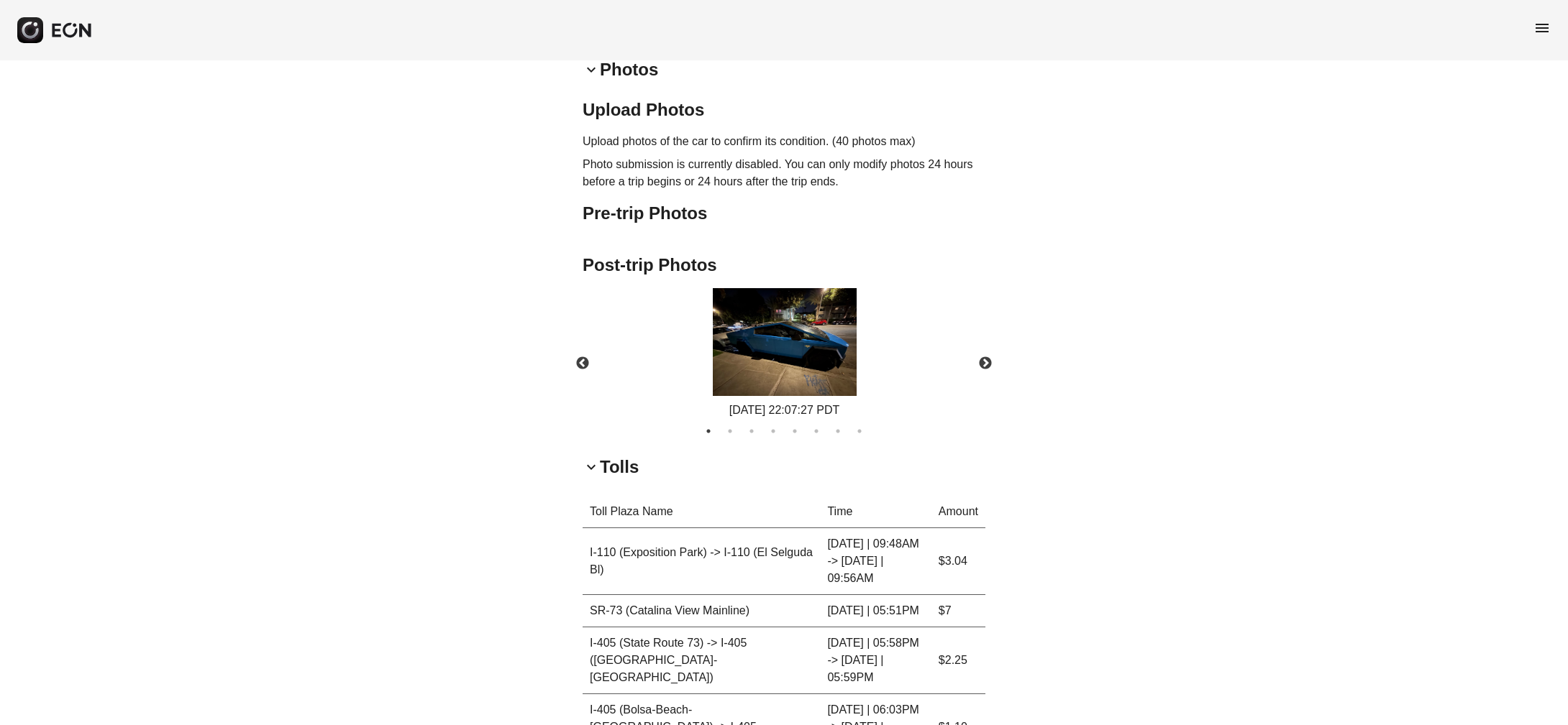
click at [801, 346] on img at bounding box center [784, 342] width 144 height 108
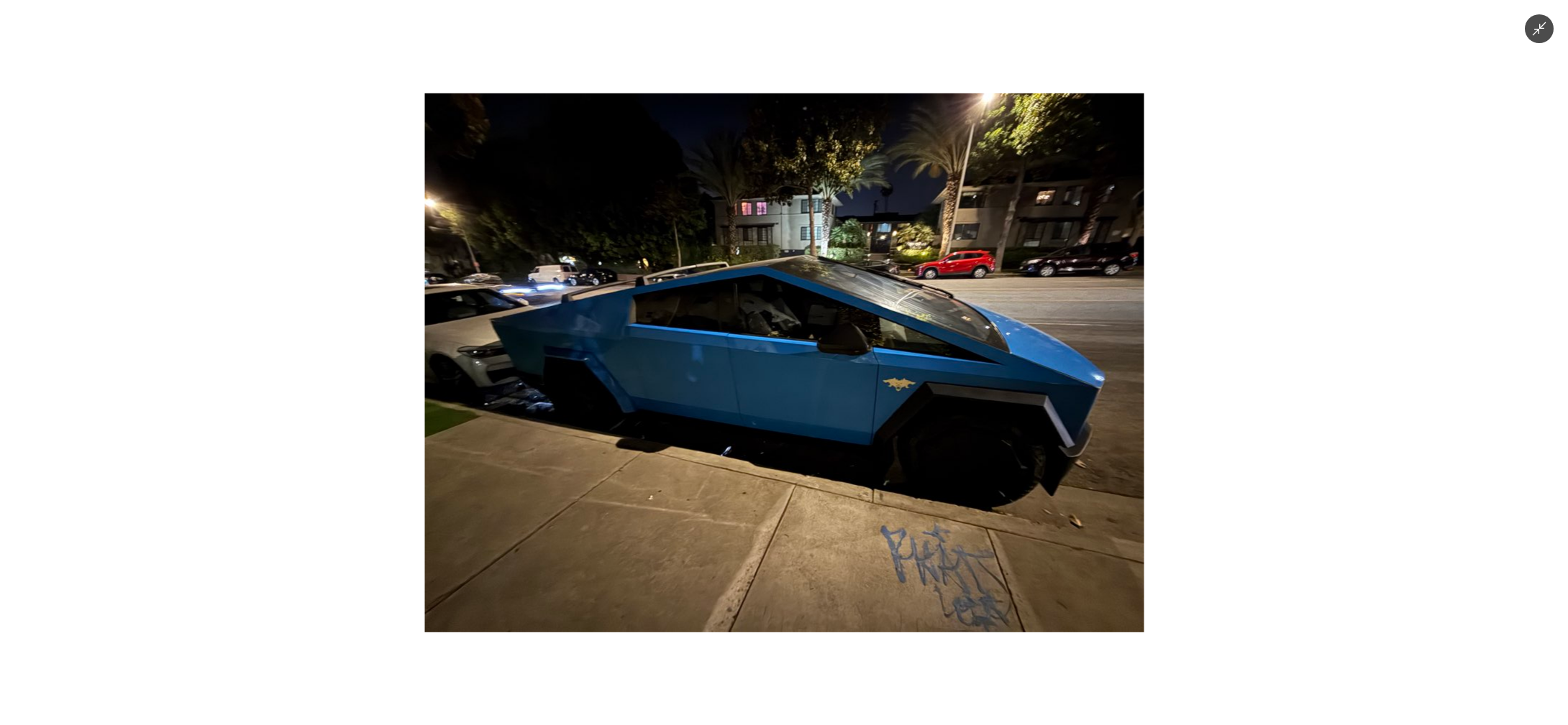
click at [1074, 425] on img at bounding box center [783, 362] width 719 height 539
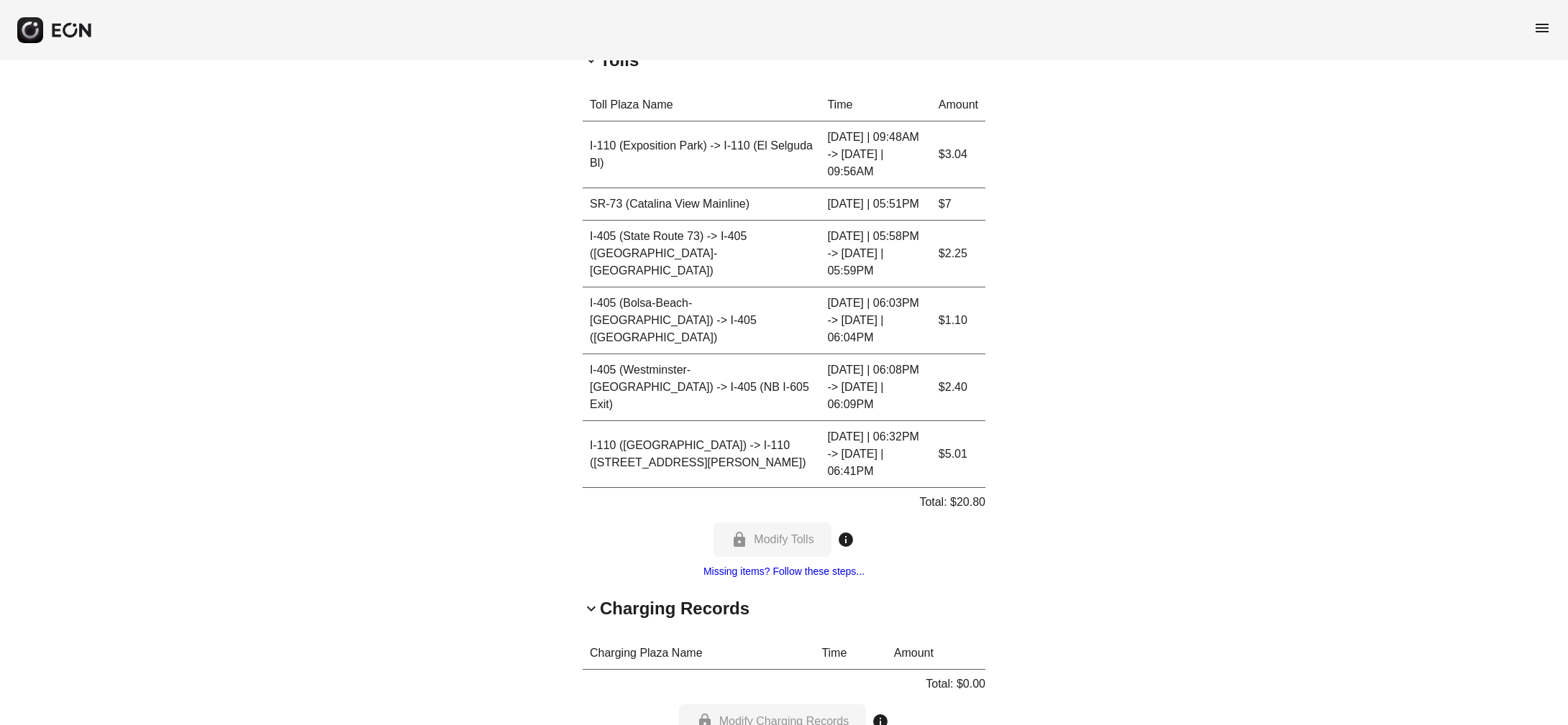
scroll to position [1206, 0]
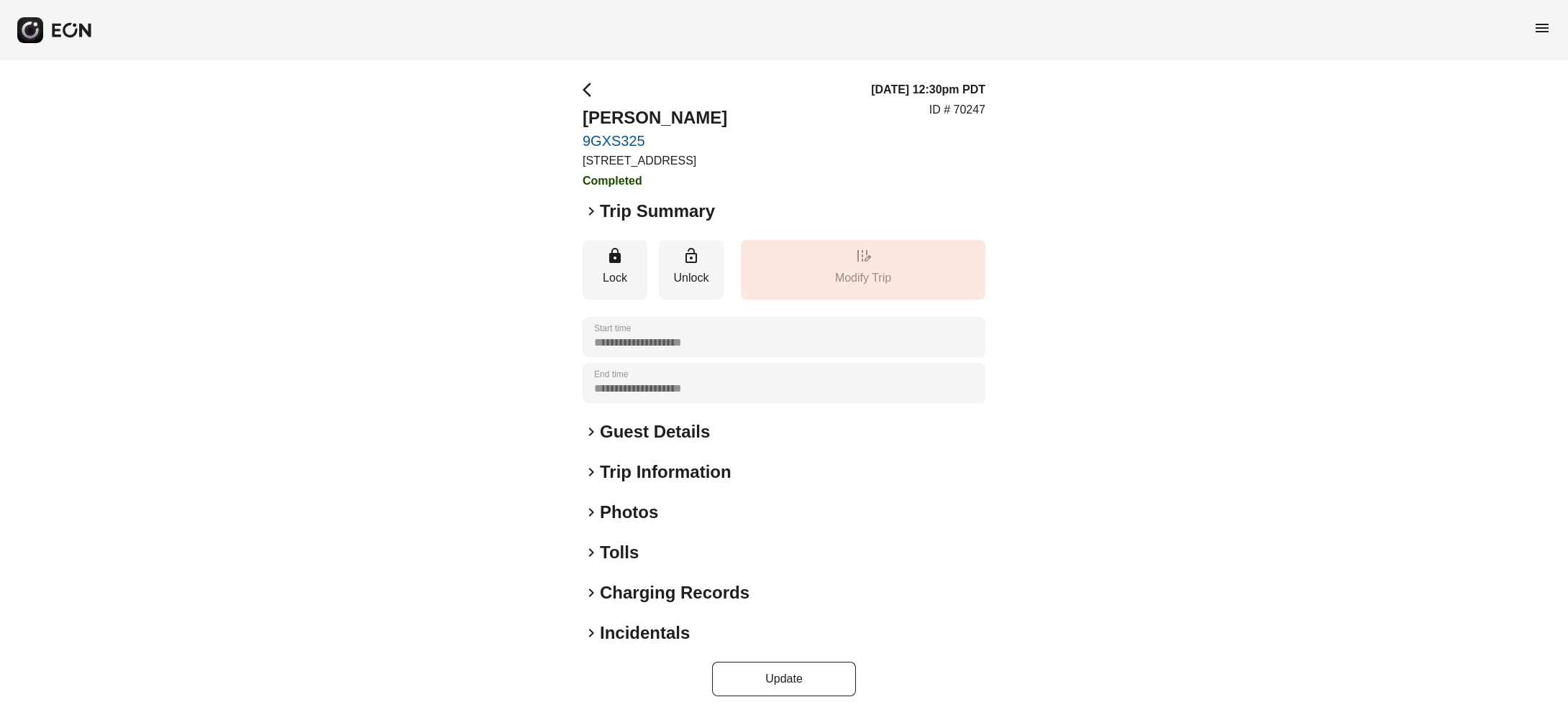
scroll to position [9, 0]
click at [597, 640] on span "keyboard_arrow_right" at bounding box center [591, 632] width 17 height 17
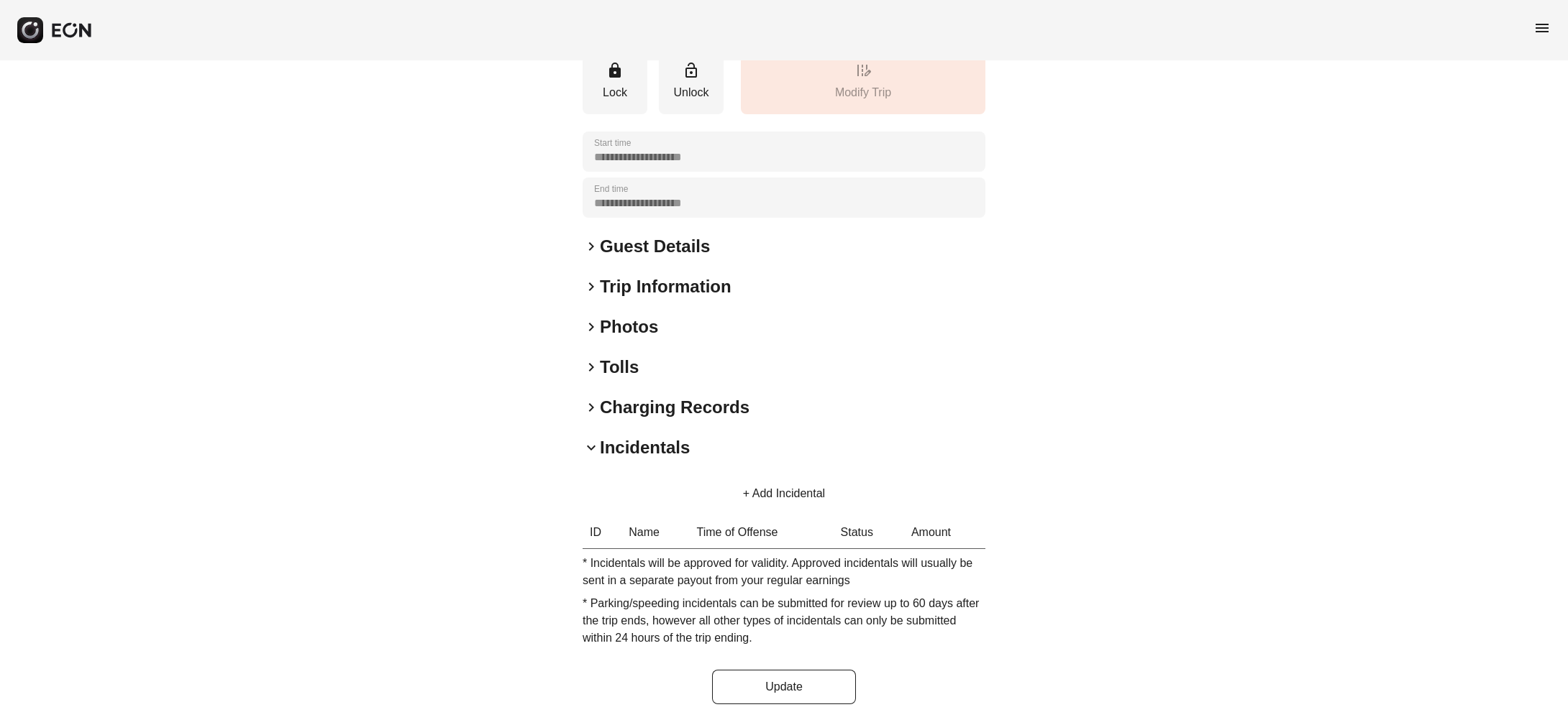
scroll to position [202, 0]
click at [597, 410] on span "keyboard_arrow_right" at bounding box center [591, 407] width 17 height 17
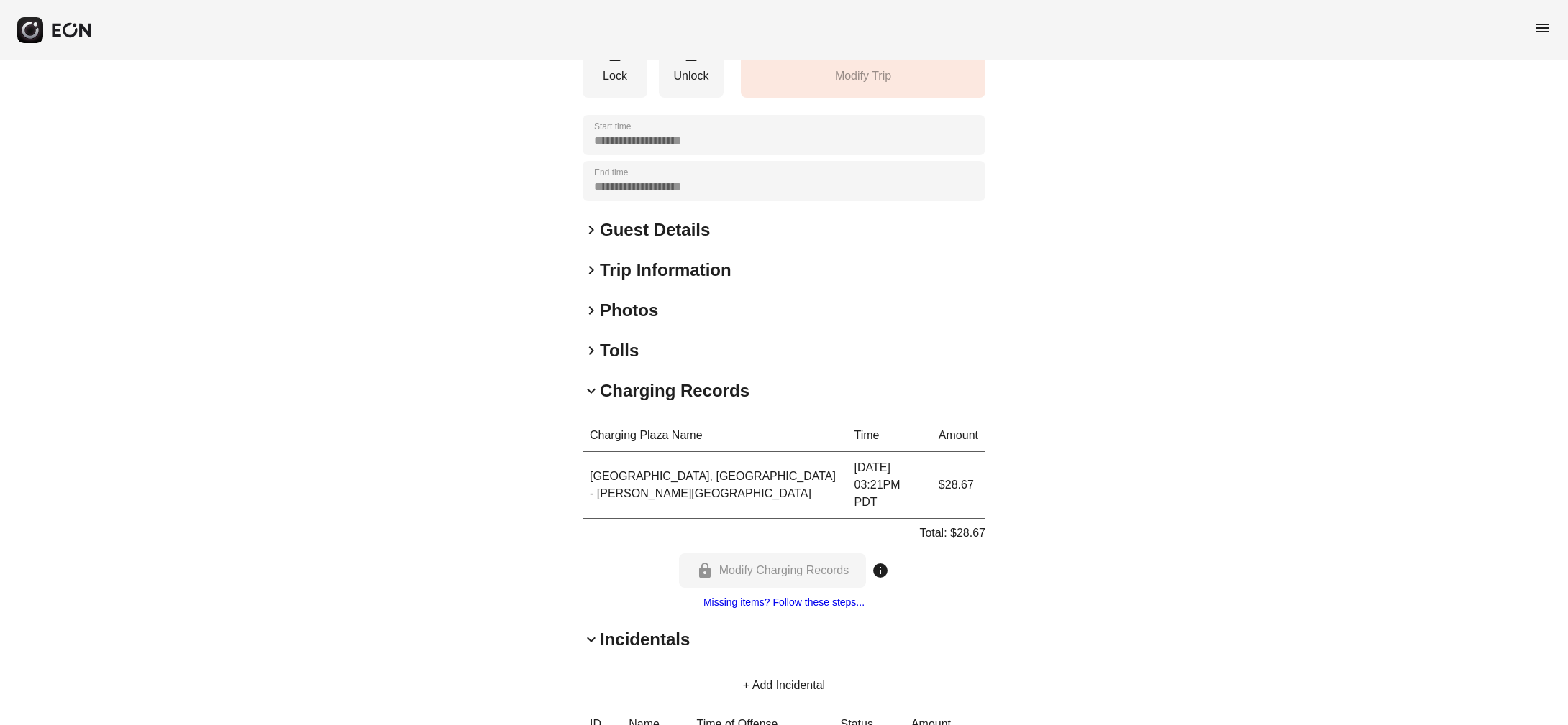
click at [588, 360] on span "keyboard_arrow_right" at bounding box center [591, 350] width 17 height 17
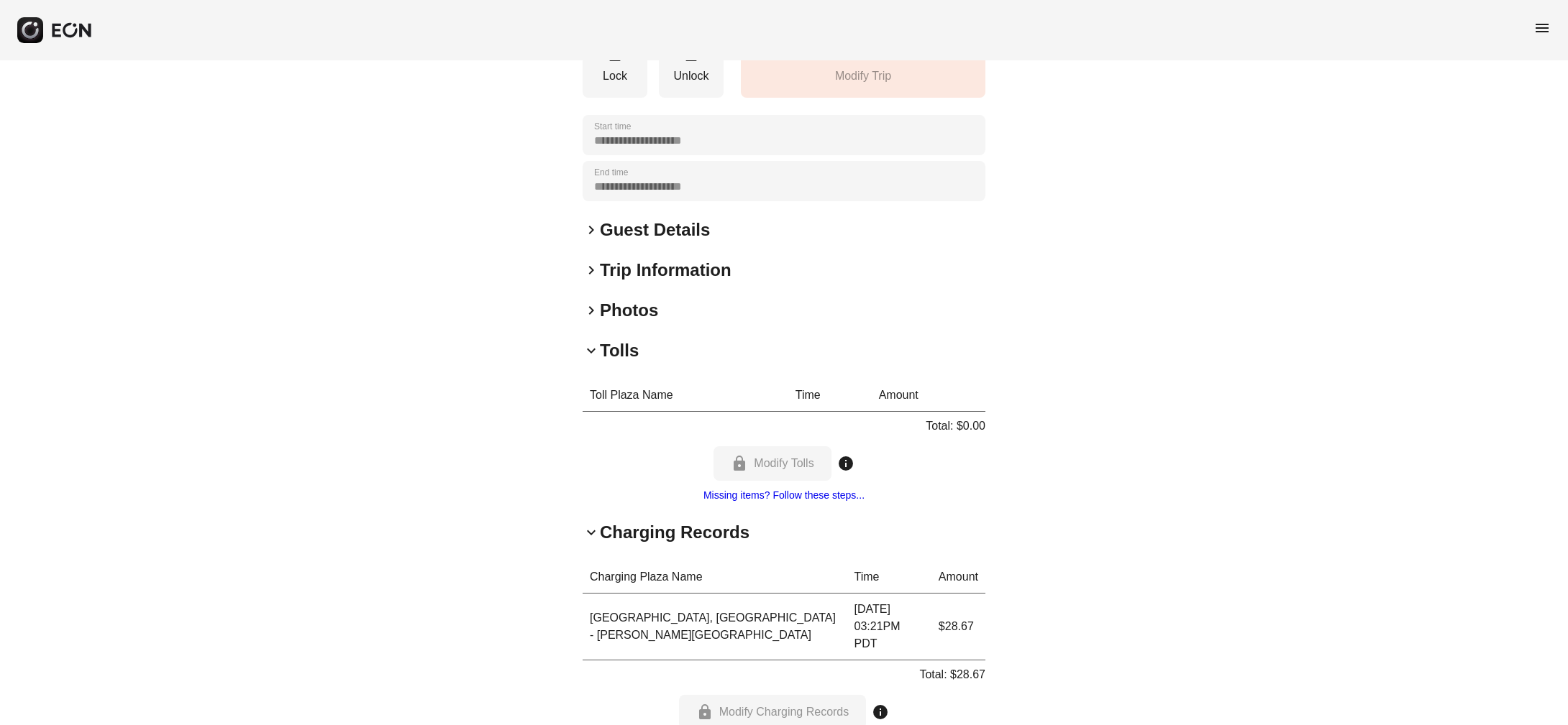
click at [584, 348] on div "**********" at bounding box center [784, 459] width 402 height 1159
click at [594, 319] on span "keyboard_arrow_right" at bounding box center [591, 310] width 17 height 17
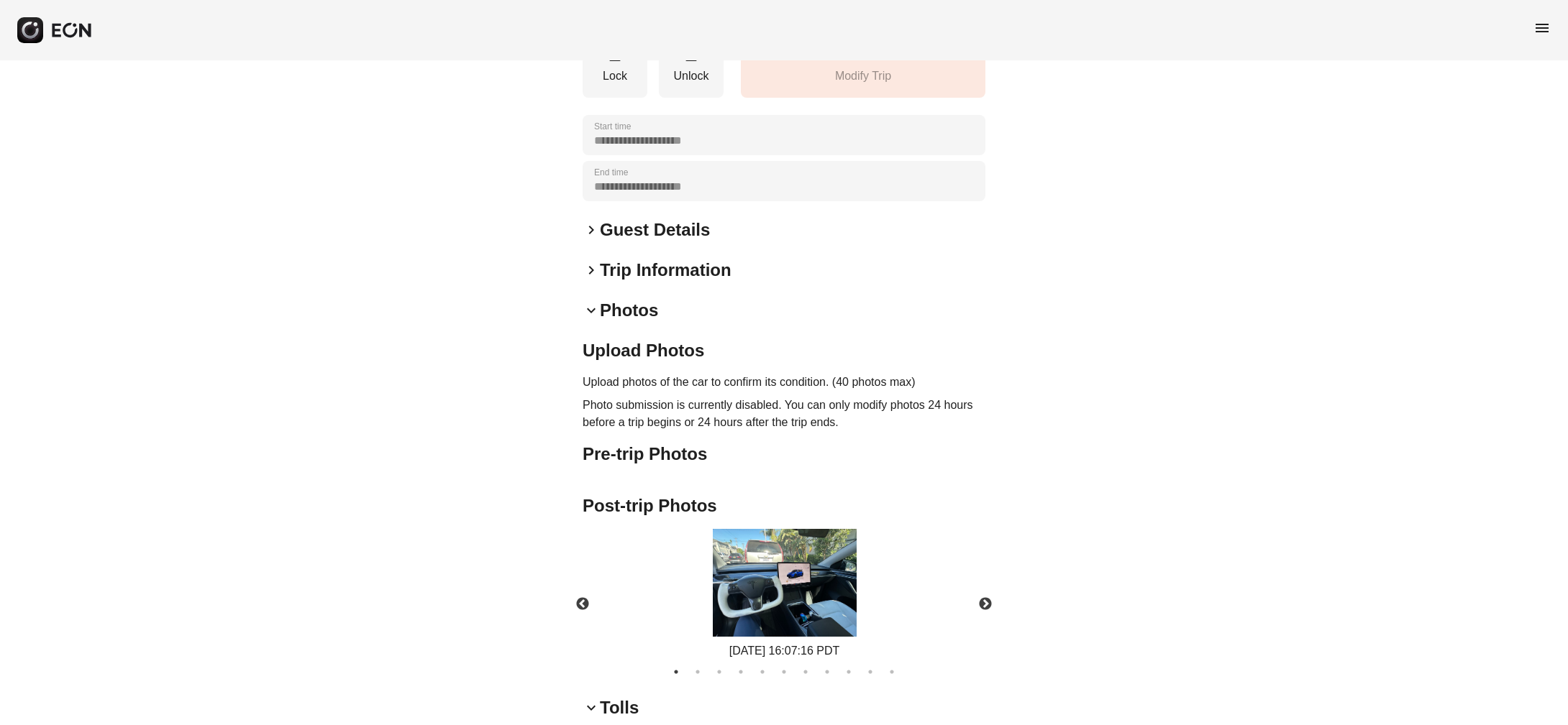
click at [592, 261] on div "**********" at bounding box center [784, 637] width 402 height 1516
click at [592, 279] on span "keyboard_arrow_right" at bounding box center [591, 270] width 17 height 17
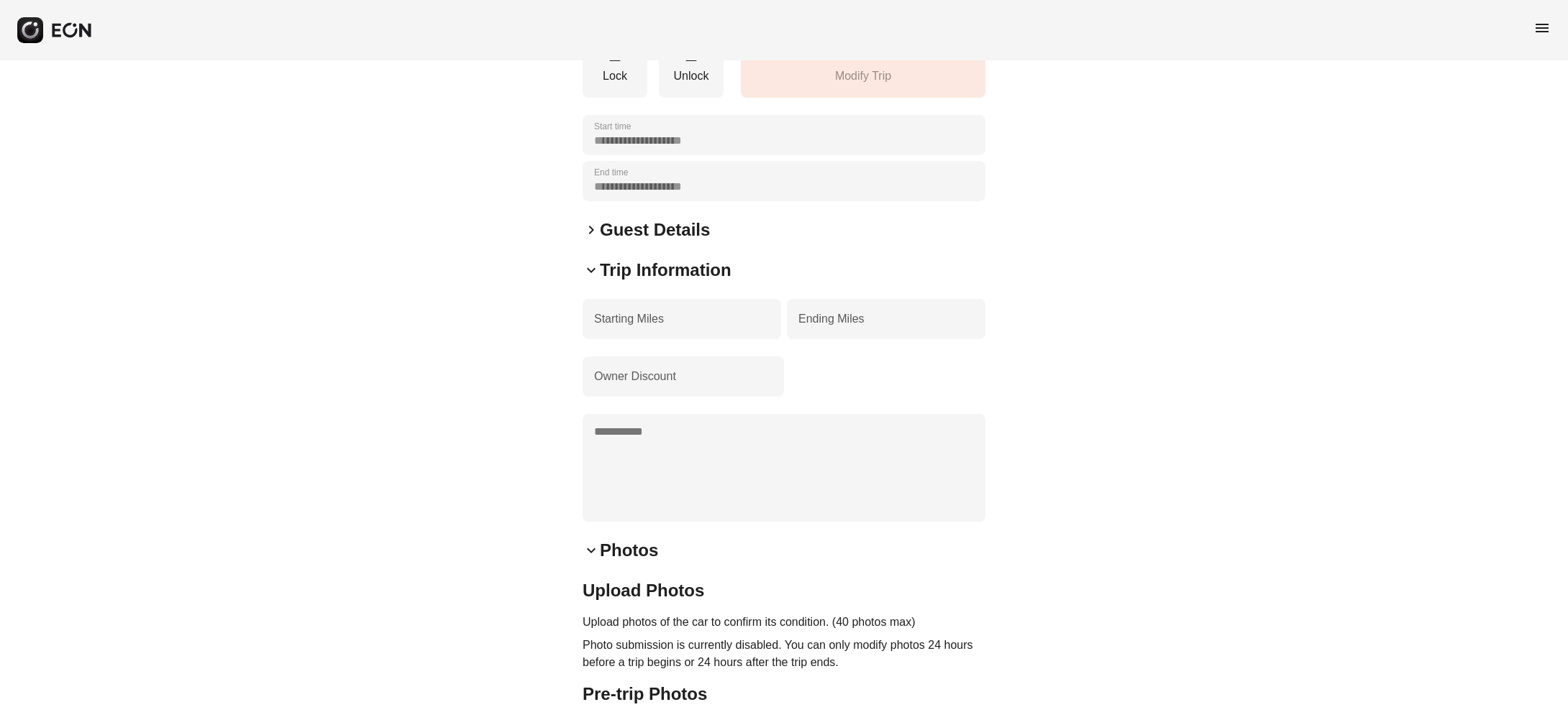
click at [592, 241] on div "keyboard_arrow_right Guest Details" at bounding box center [784, 230] width 402 height 23
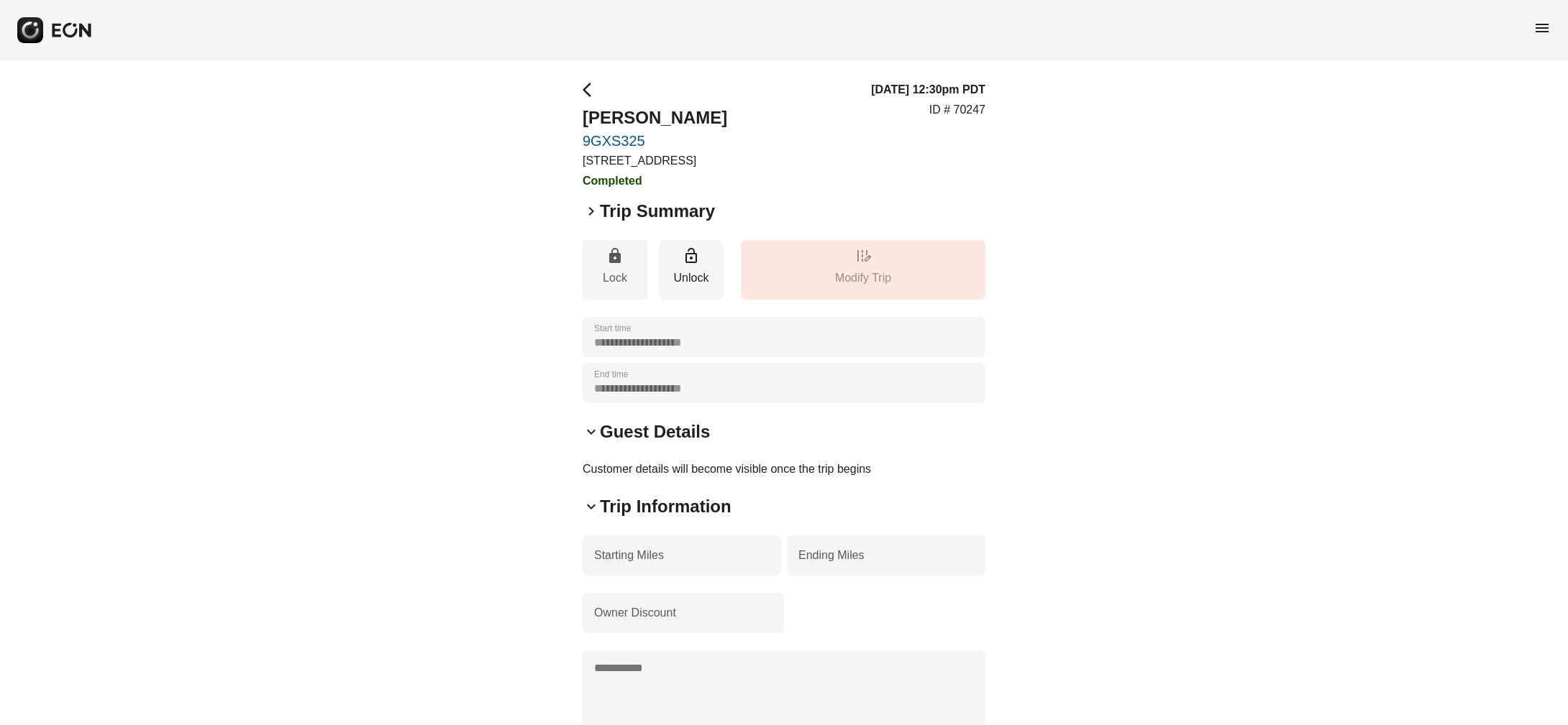
scroll to position [0, 0]
click at [590, 220] on span "keyboard_arrow_right" at bounding box center [591, 211] width 17 height 17
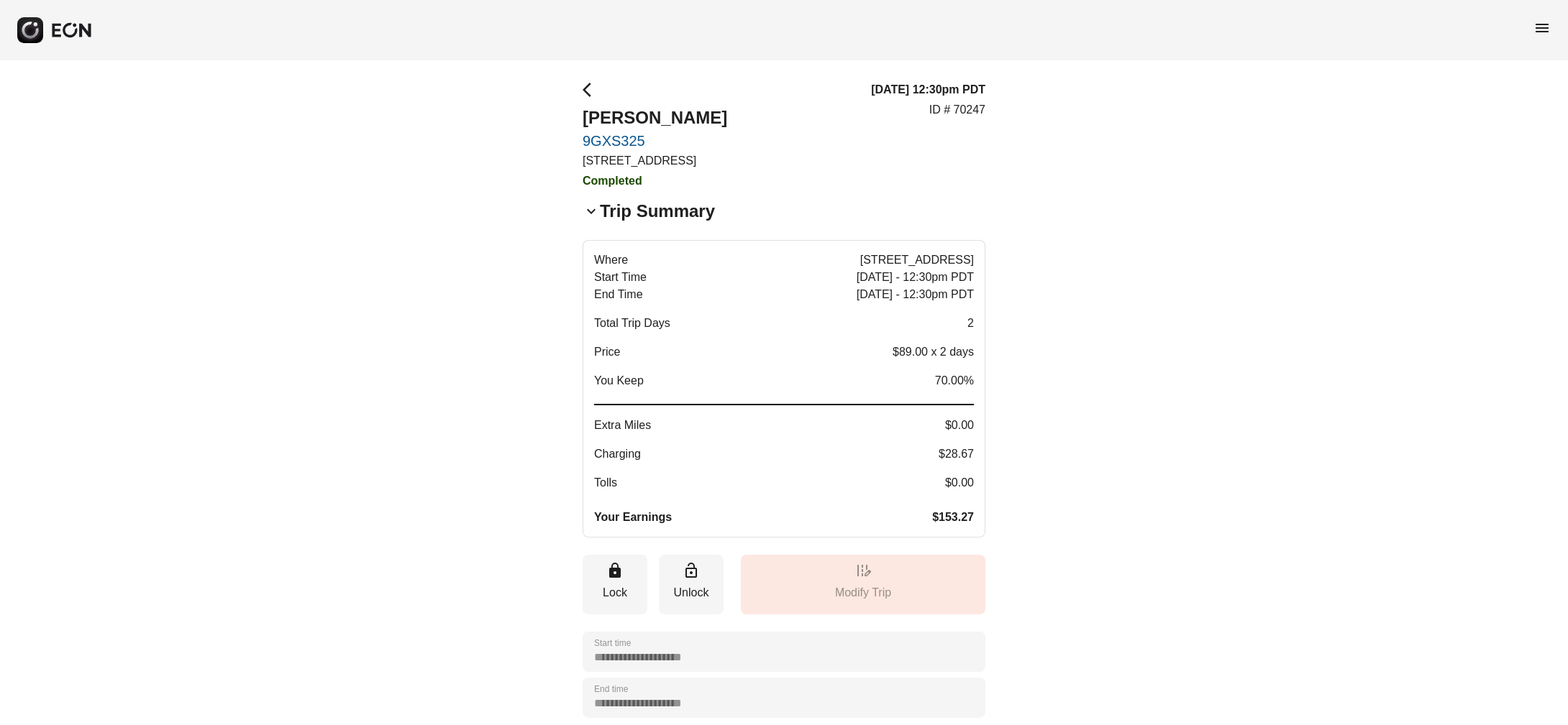
drag, startPoint x: 967, startPoint y: 443, endPoint x: 967, endPoint y: 510, distance: 67.0
click at [967, 510] on div "Where 1274 North Crescent Heights Boulevard, West Hollywood Start Time Aug 16 -…" at bounding box center [784, 389] width 380 height 274
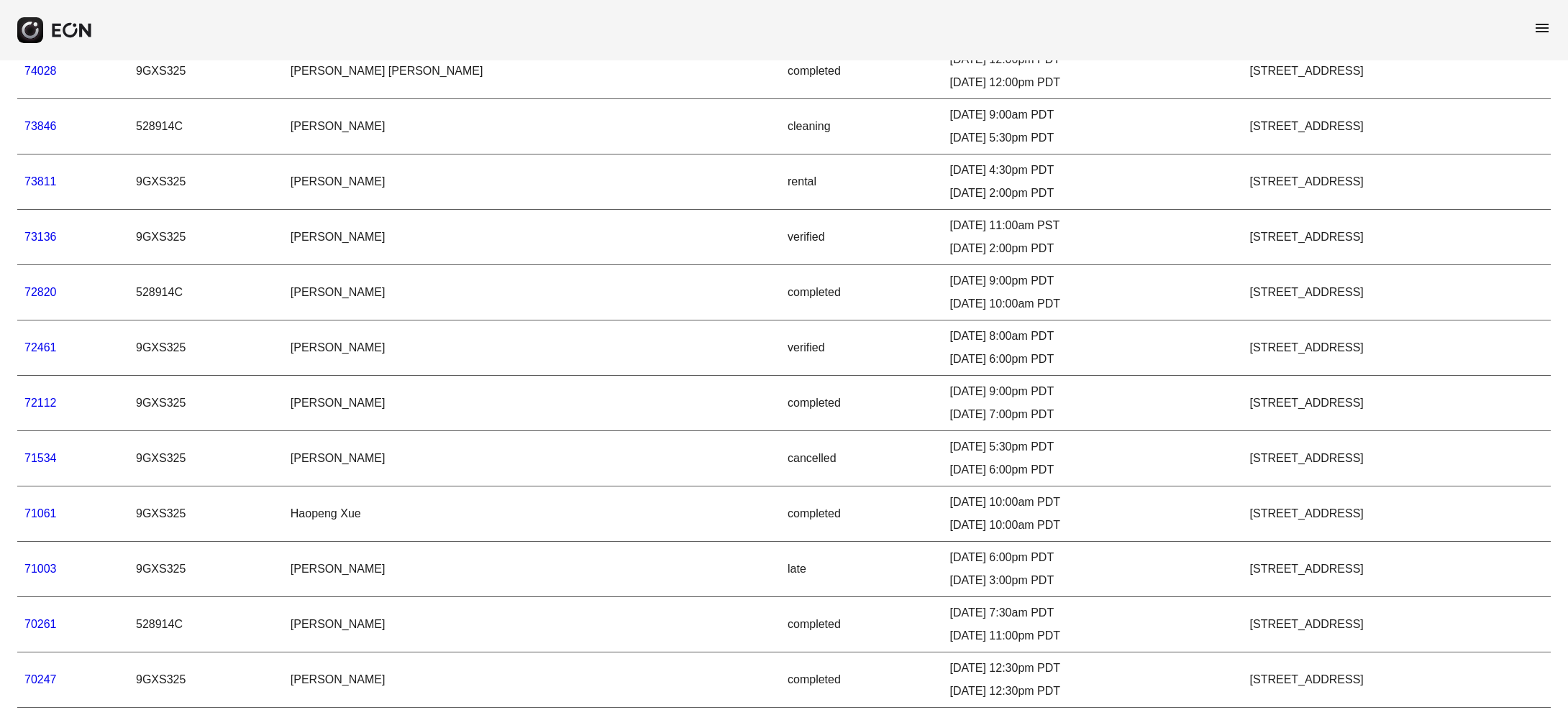
scroll to position [122, 0]
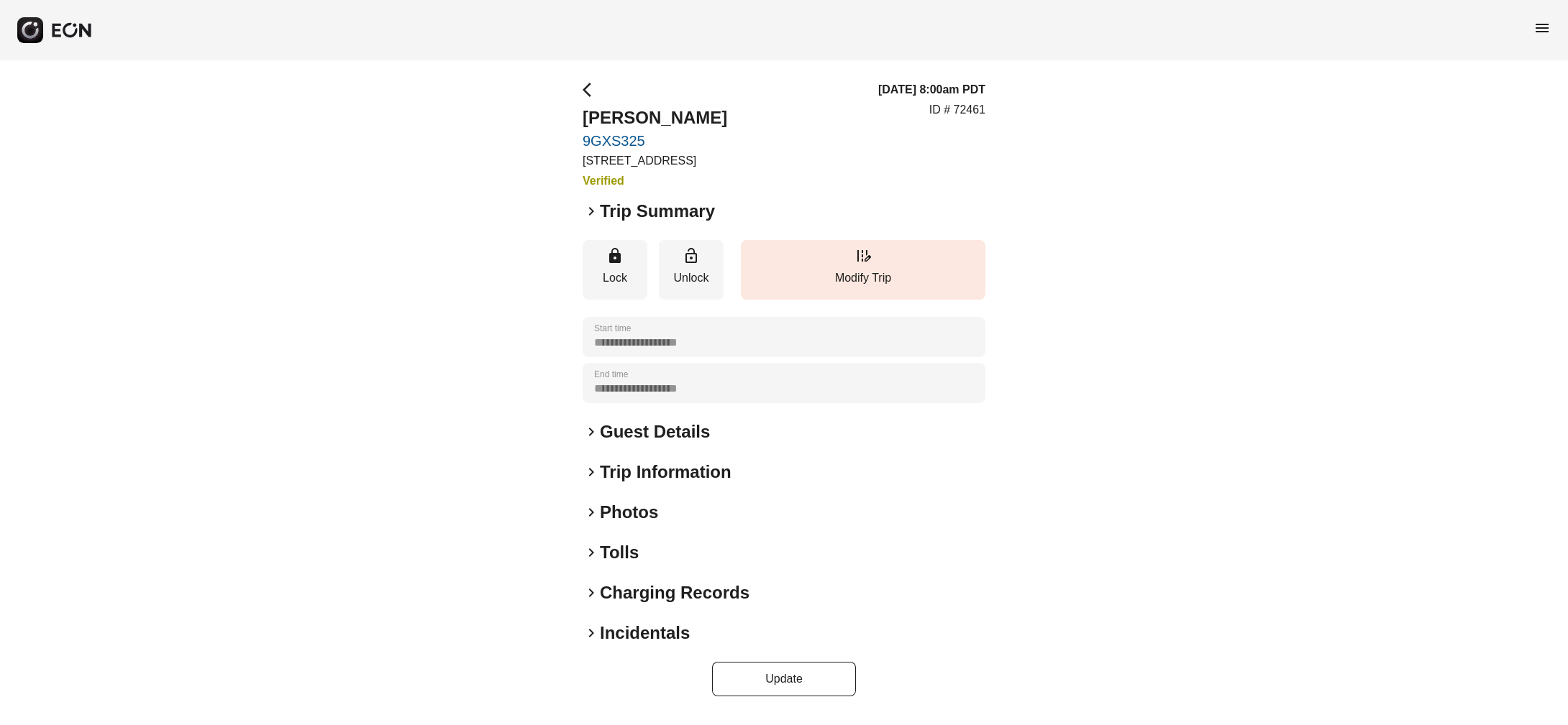
click at [590, 441] on span "keyboard_arrow_right" at bounding box center [591, 431] width 17 height 17
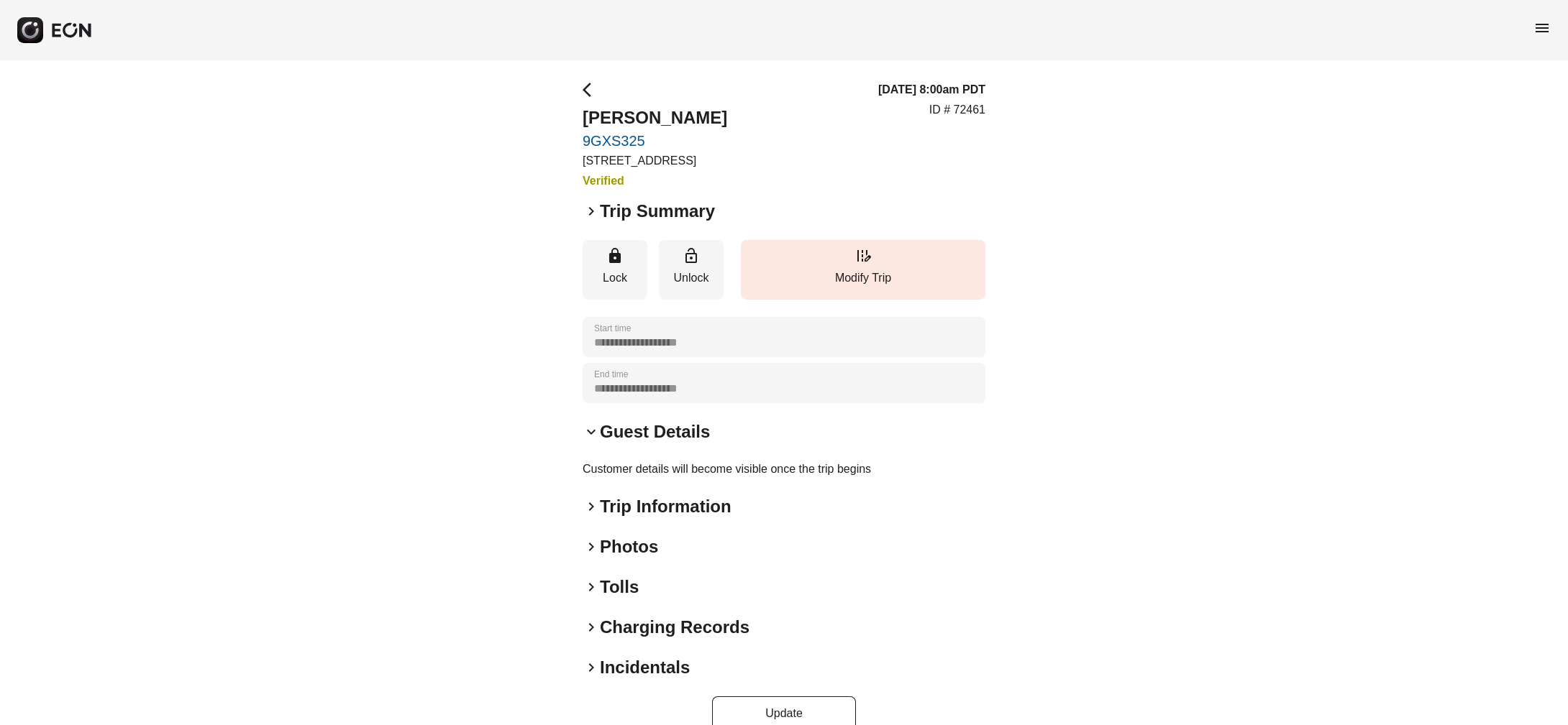
click at [588, 220] on span "keyboard_arrow_right" at bounding box center [591, 211] width 17 height 17
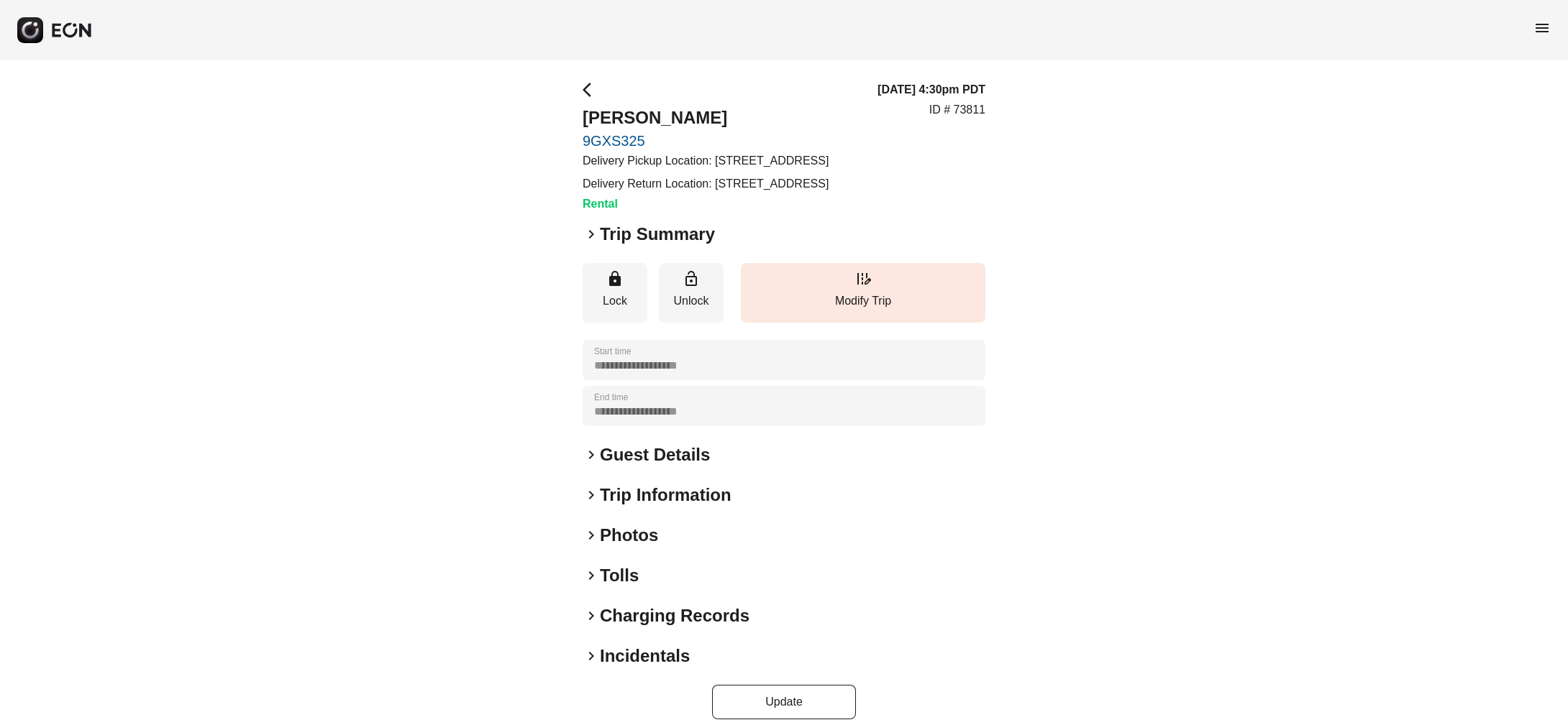
click at [584, 243] on span "keyboard_arrow_right" at bounding box center [591, 234] width 17 height 17
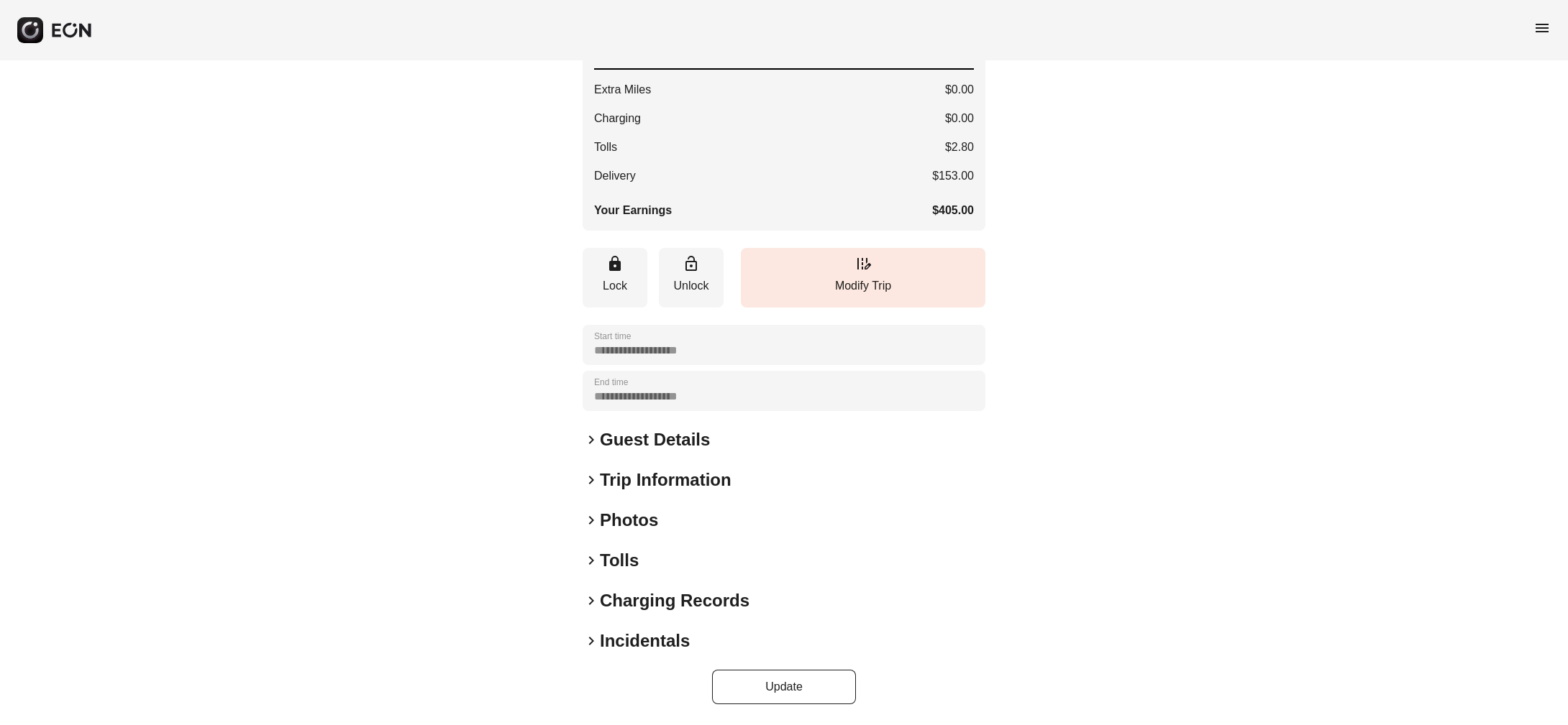
scroll to position [410, 0]
click at [592, 433] on span "keyboard_arrow_right" at bounding box center [591, 439] width 17 height 17
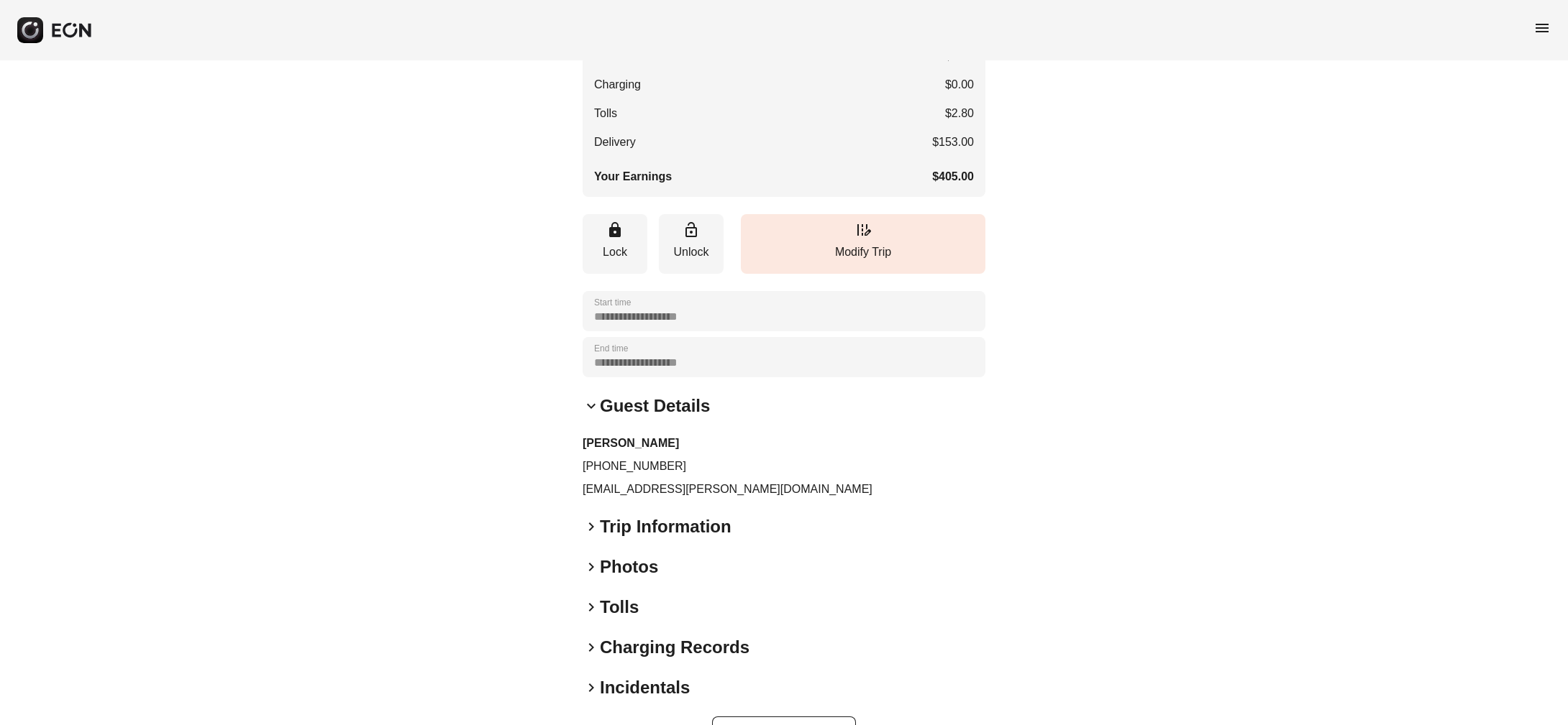
click at [588, 536] on span "keyboard_arrow_right" at bounding box center [591, 526] width 17 height 17
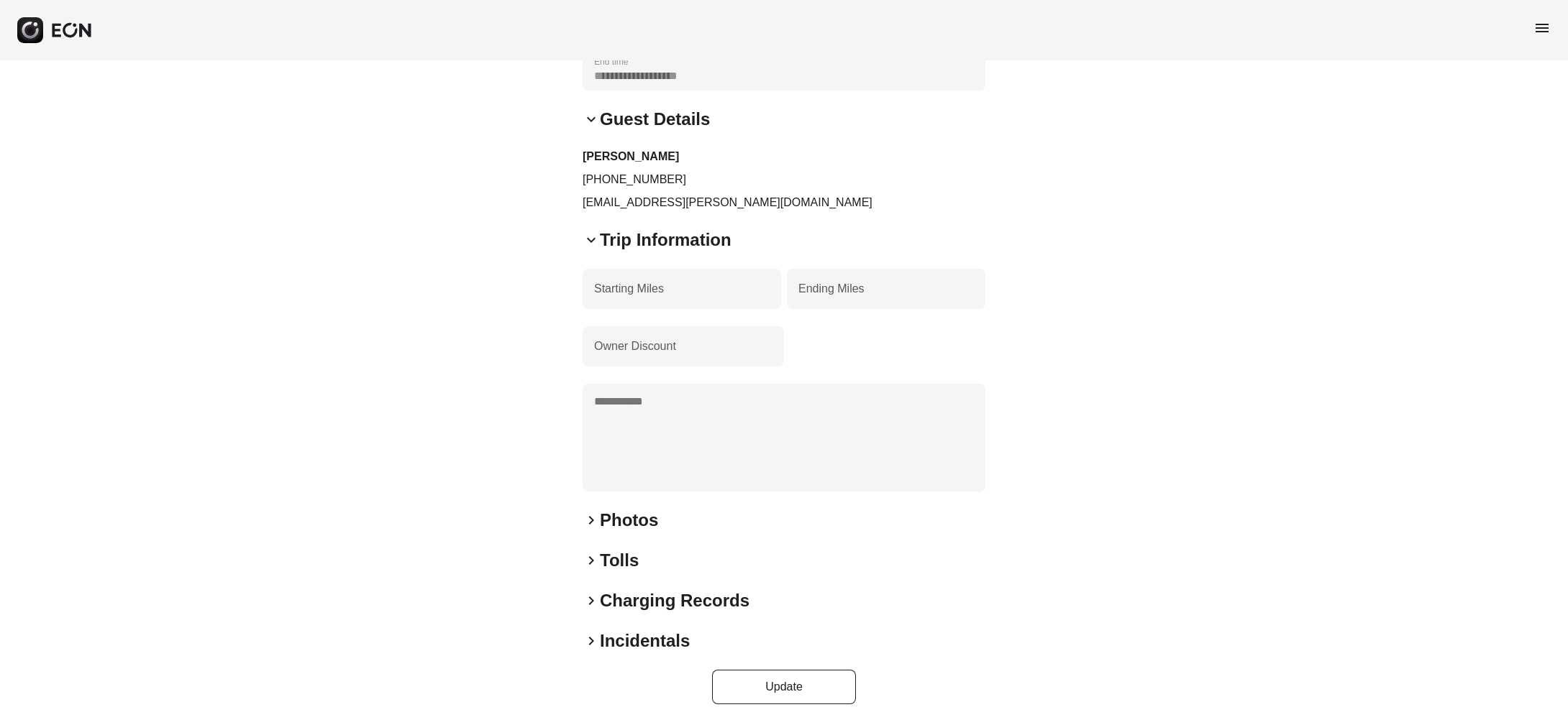
scroll to position [731, 0]
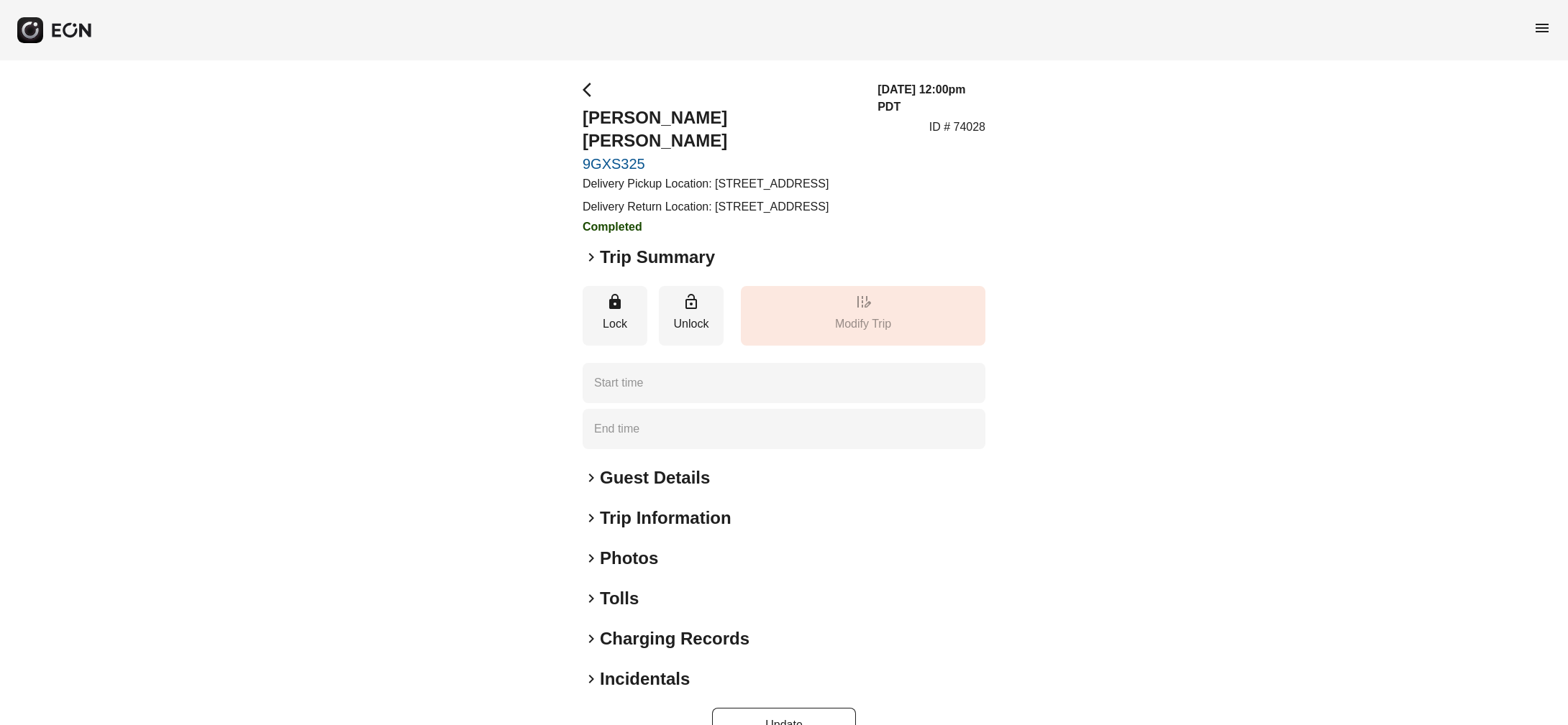
type time "**********"
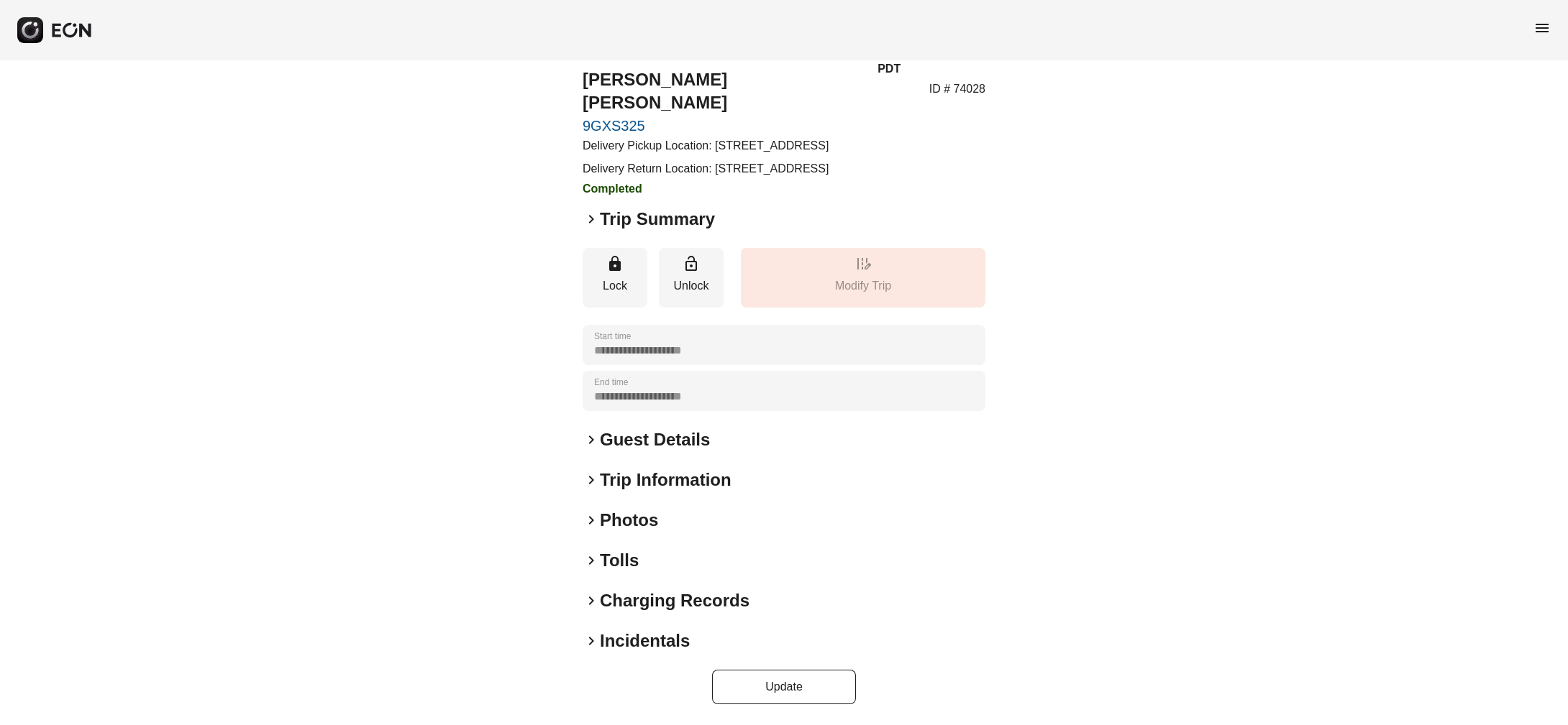
scroll to position [49, 0]
click at [585, 641] on span "keyboard_arrow_right" at bounding box center [591, 641] width 17 height 17
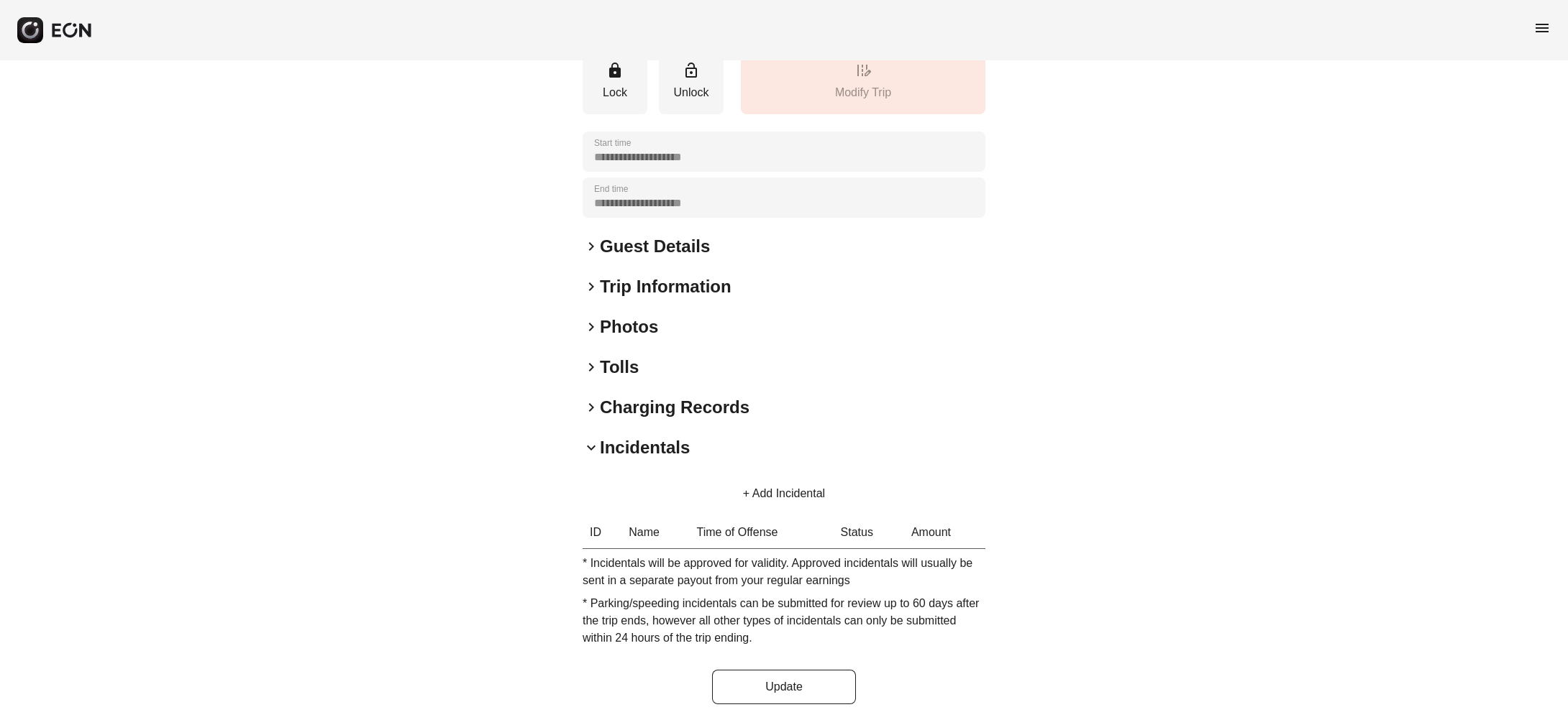
scroll to position [242, 0]
click at [594, 372] on span "keyboard_arrow_right" at bounding box center [591, 367] width 17 height 17
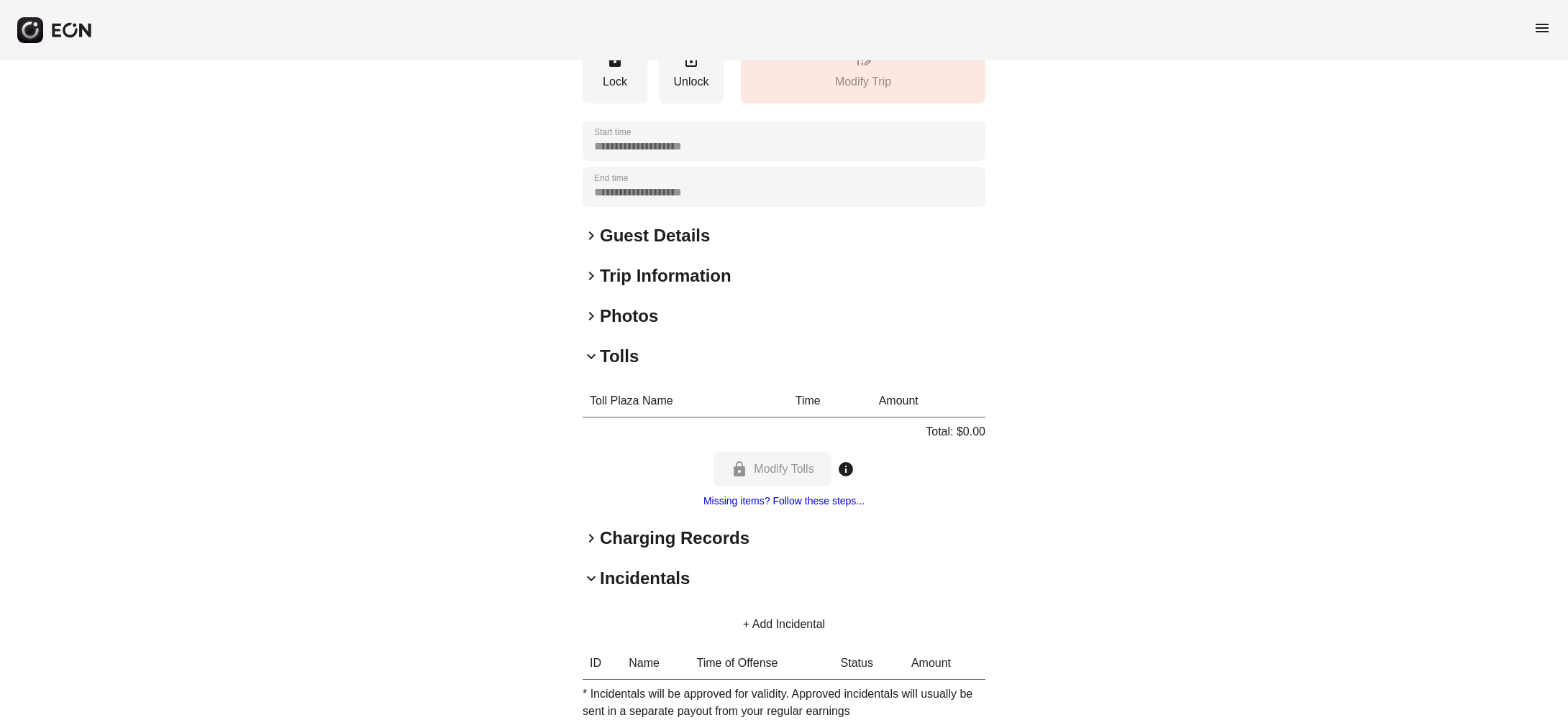
click at [590, 325] on span "keyboard_arrow_right" at bounding box center [591, 315] width 17 height 17
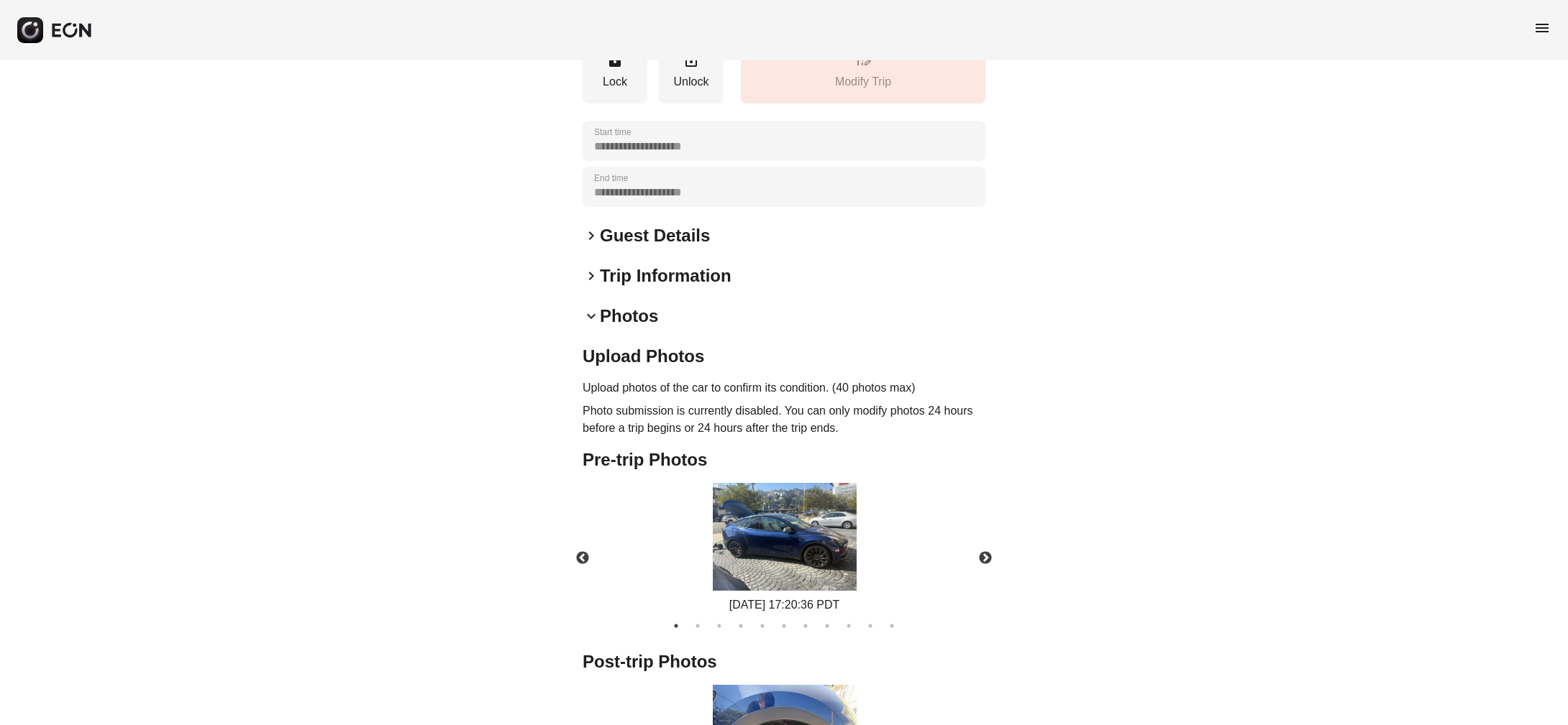
click at [584, 272] on div "**********" at bounding box center [784, 632] width 402 height 1588
click at [588, 245] on span "keyboard_arrow_right" at bounding box center [591, 235] width 17 height 17
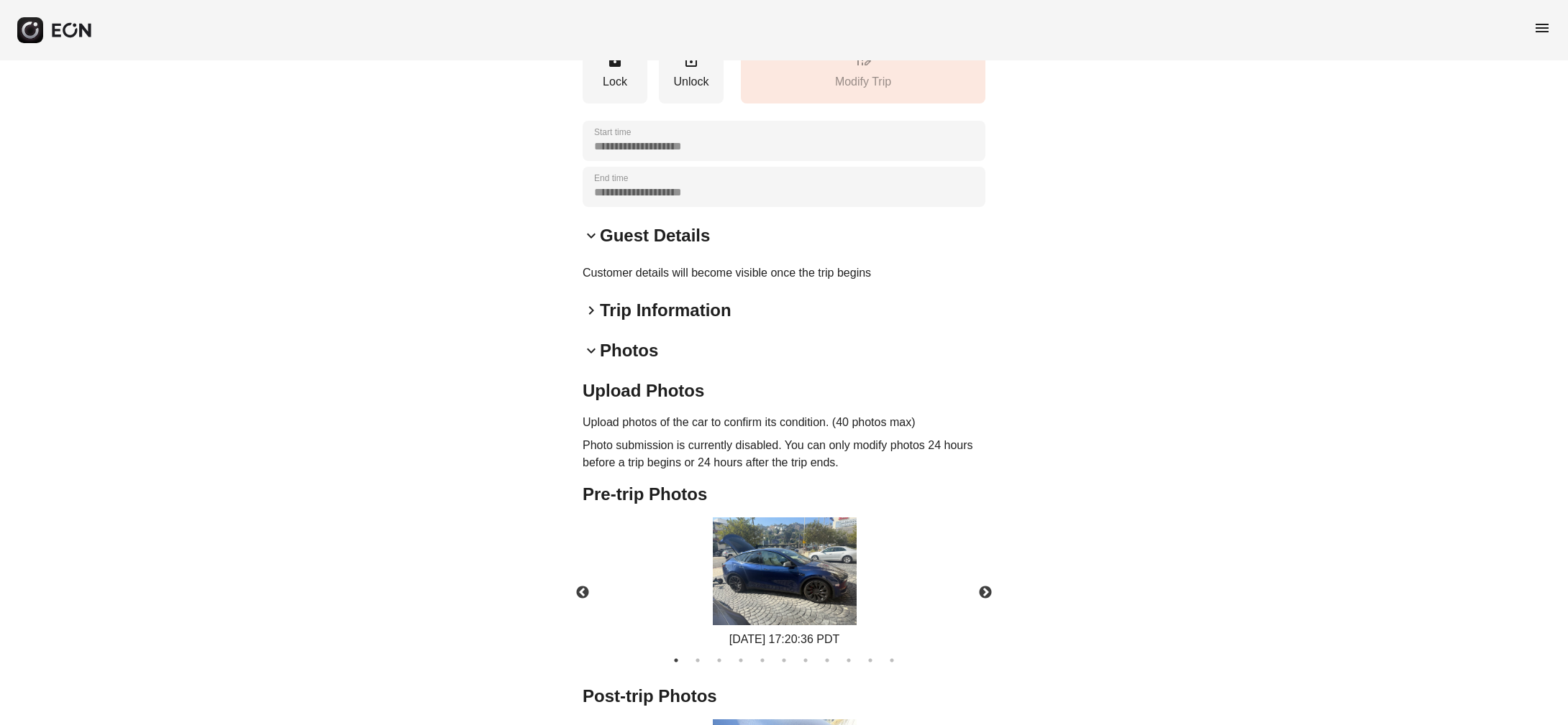
click at [596, 360] on span "keyboard_arrow_down" at bounding box center [591, 350] width 17 height 17
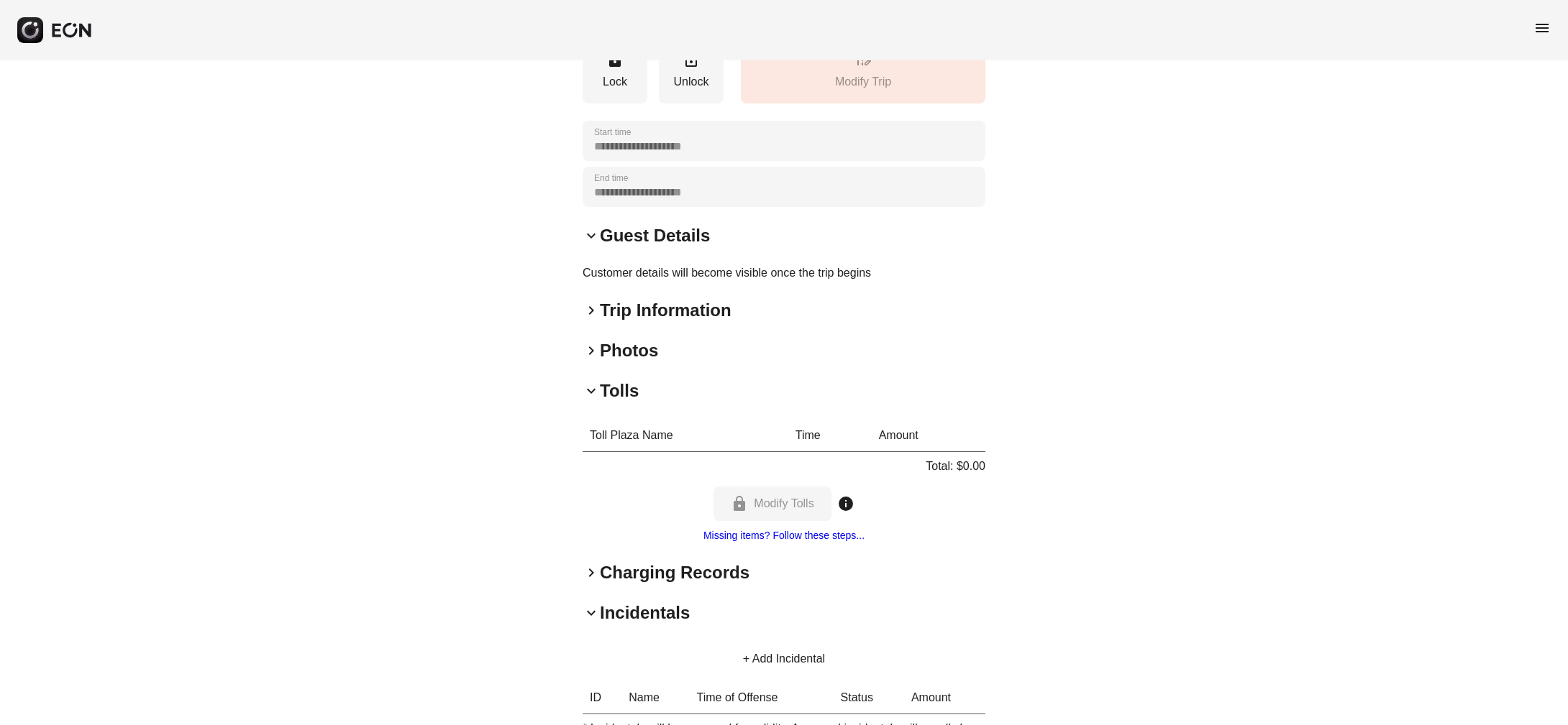
click at [594, 360] on span "keyboard_arrow_right" at bounding box center [591, 350] width 17 height 17
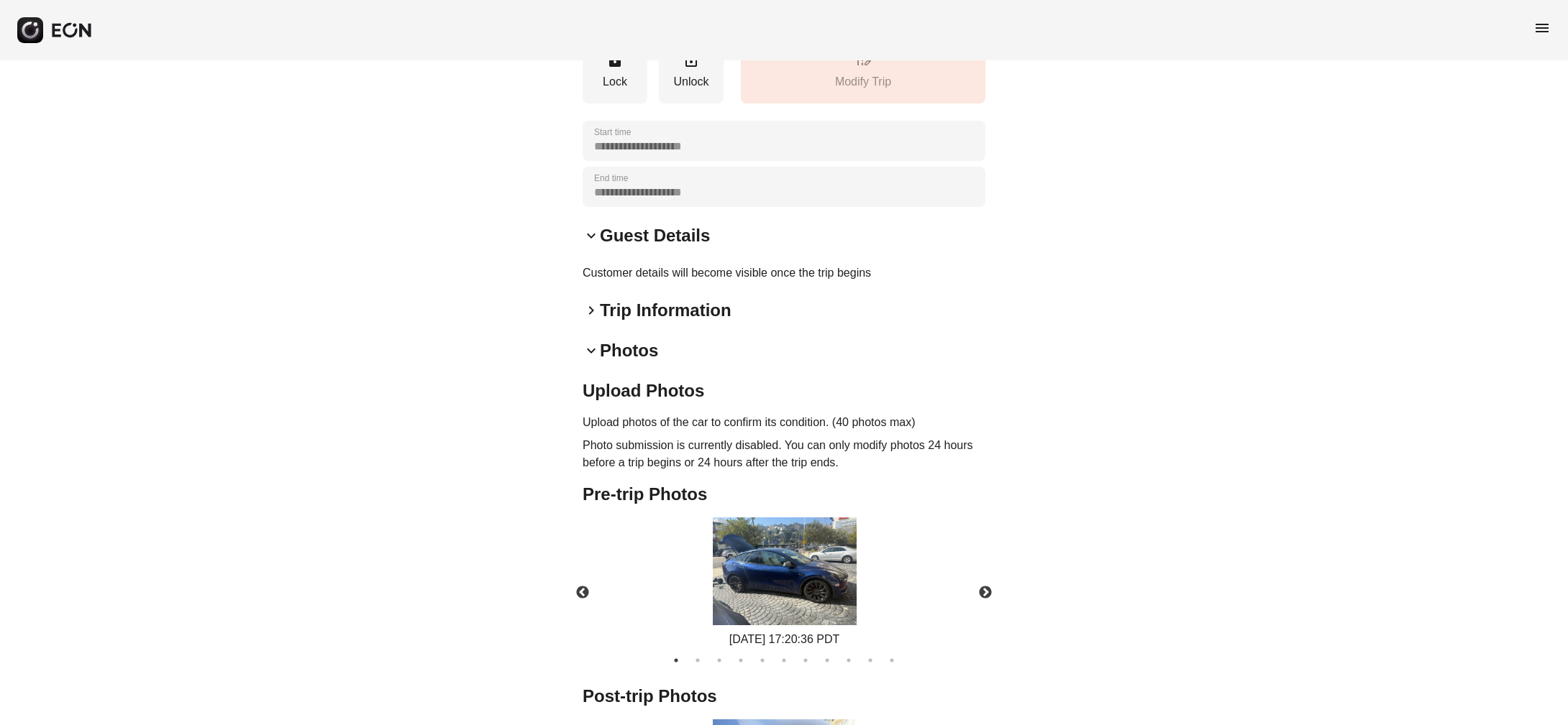
click at [591, 313] on span "keyboard_arrow_right" at bounding box center [591, 310] width 17 height 17
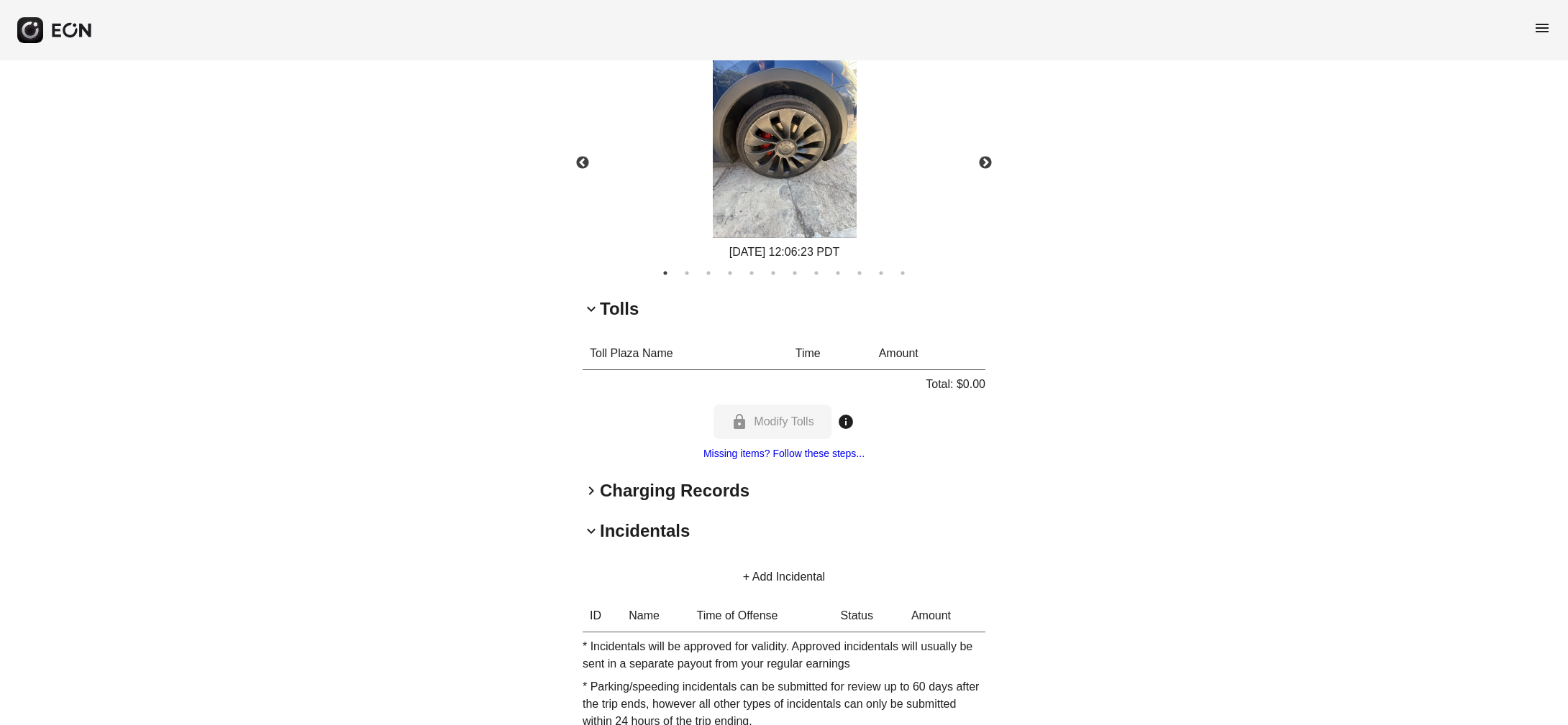
scroll to position [1146, 0]
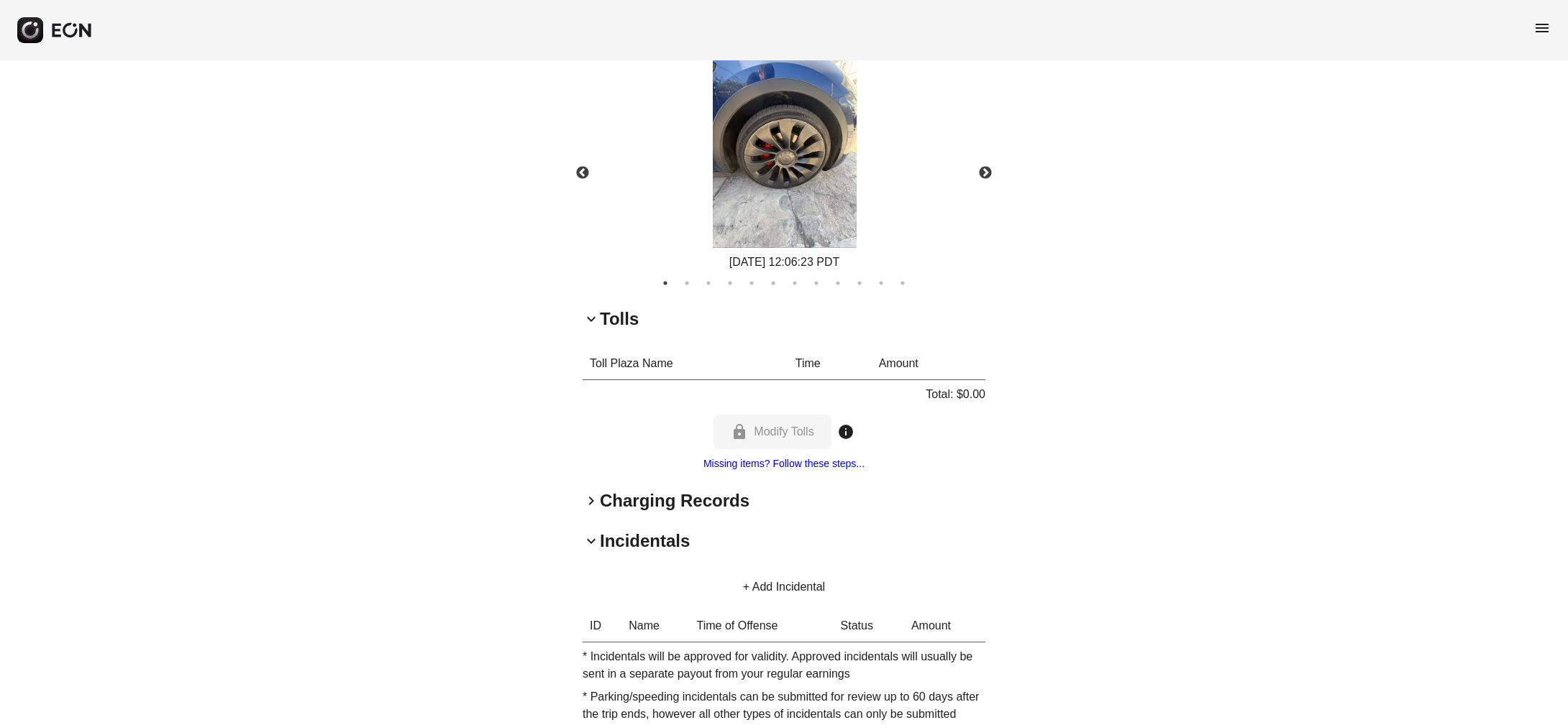
click at [590, 327] on span "keyboard_arrow_down" at bounding box center [591, 319] width 17 height 17
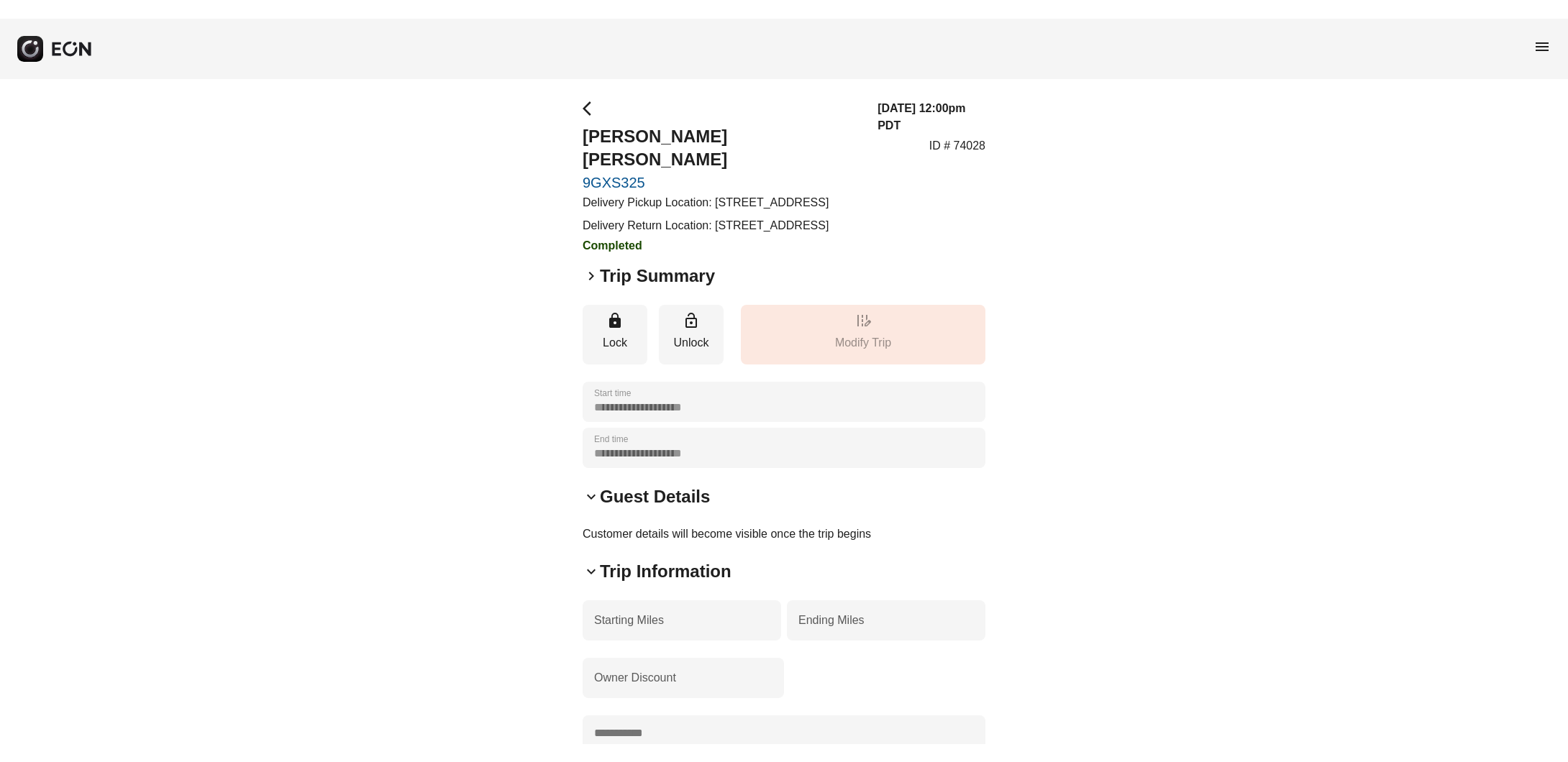
scroll to position [0, 0]
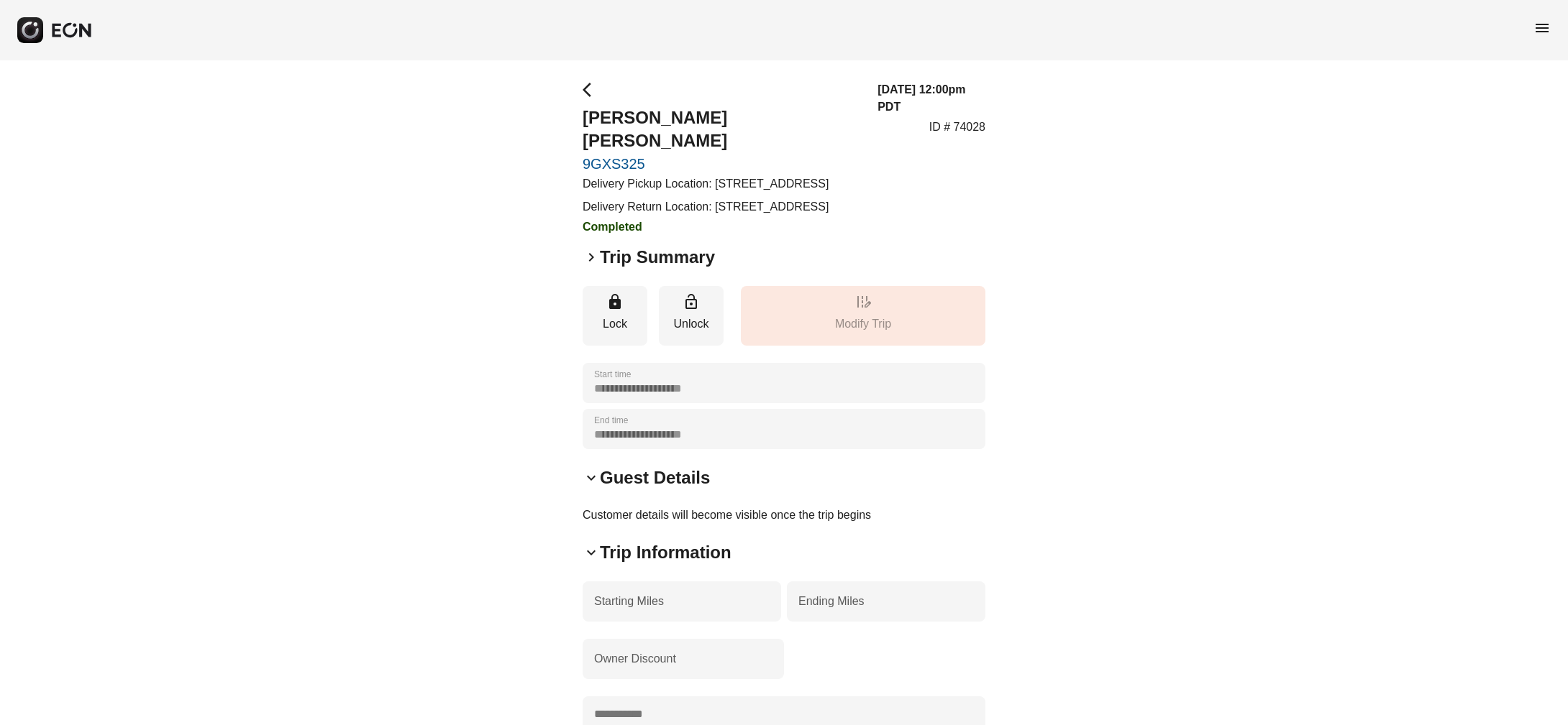
click at [593, 266] on span "keyboard_arrow_right" at bounding box center [591, 257] width 17 height 17
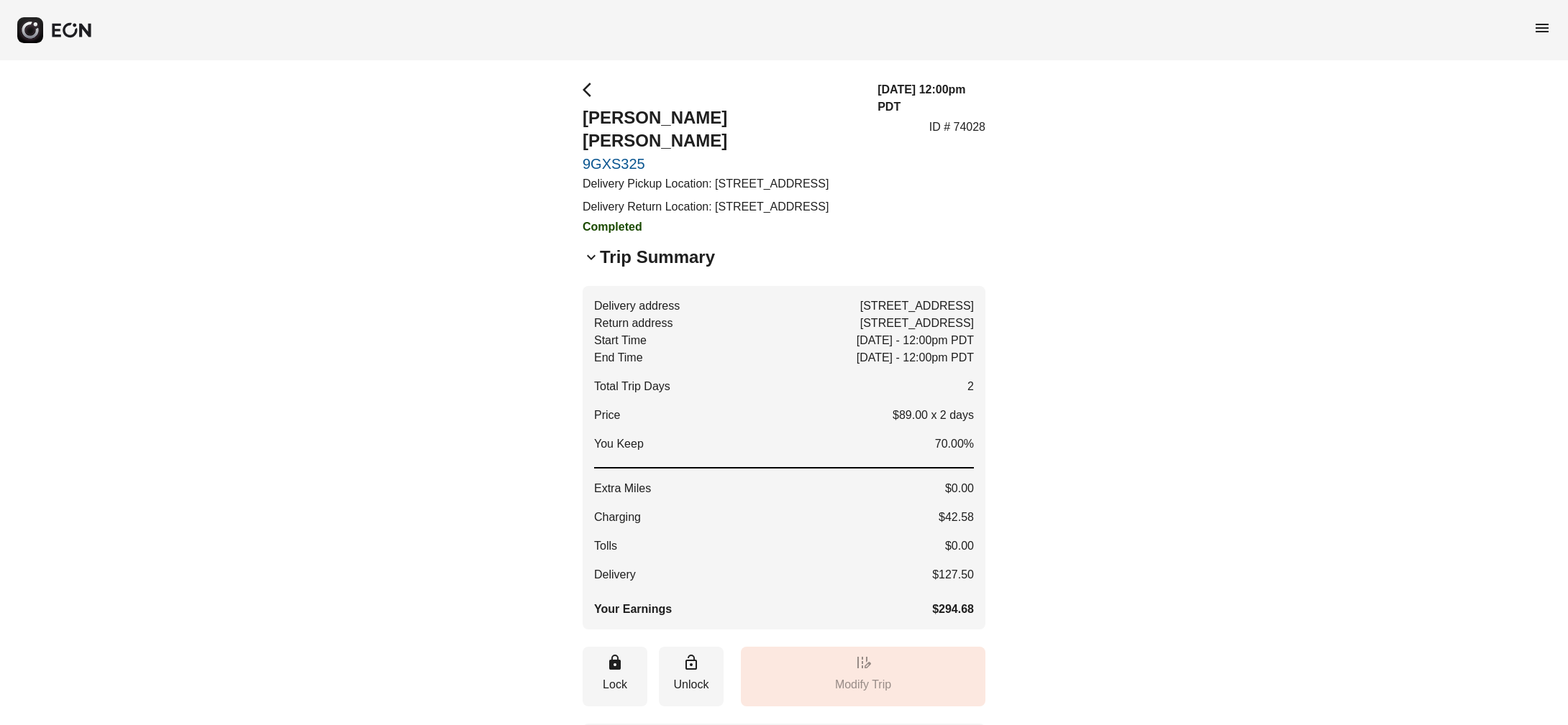
drag, startPoint x: 924, startPoint y: 608, endPoint x: 1020, endPoint y: 584, distance: 99.0
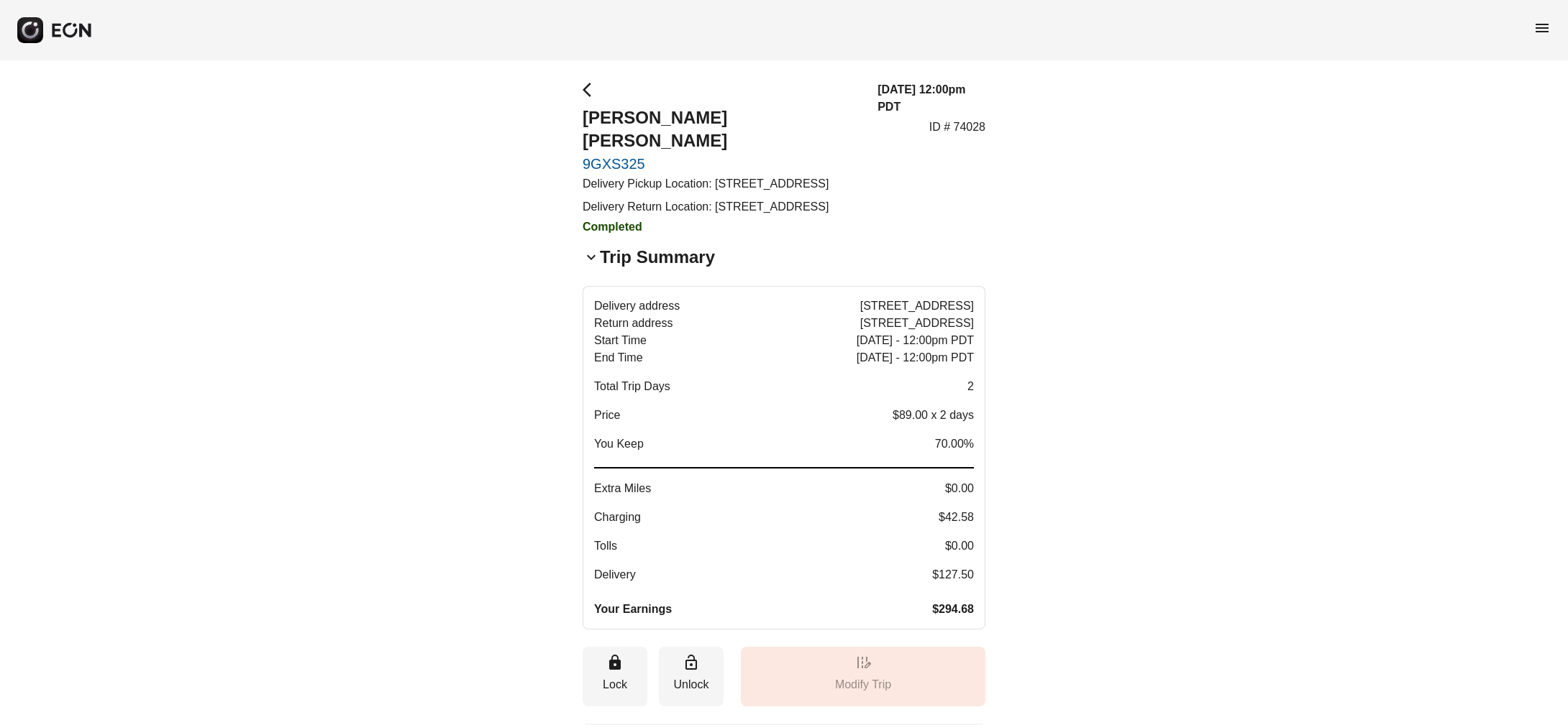
drag, startPoint x: 893, startPoint y: 435, endPoint x: 971, endPoint y: 440, distance: 78.2
click at [971, 424] on p "$89.00 x 2 days" at bounding box center [933, 415] width 81 height 17
drag, startPoint x: 883, startPoint y: 443, endPoint x: 976, endPoint y: 443, distance: 93.0
click at [976, 443] on button "Delivery address [STREET_ADDRESS] Return address [STREET_ADDRESS] Start Time [D…" at bounding box center [784, 458] width 402 height 344
drag, startPoint x: 915, startPoint y: 404, endPoint x: 950, endPoint y: 476, distance: 80.1
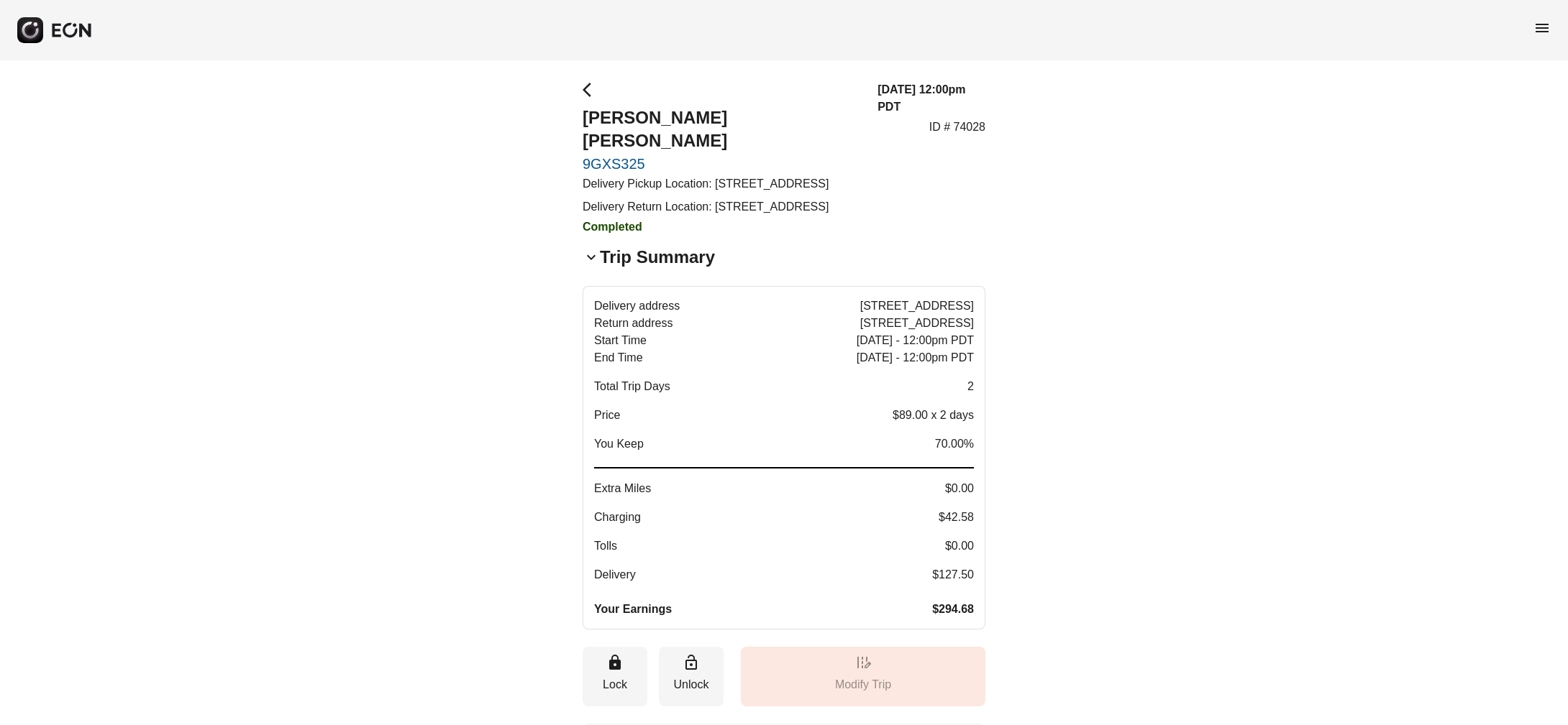
click at [950, 476] on div "Delivery address [STREET_ADDRESS] Return address [STREET_ADDRESS] Start Time [D…" at bounding box center [784, 458] width 380 height 320
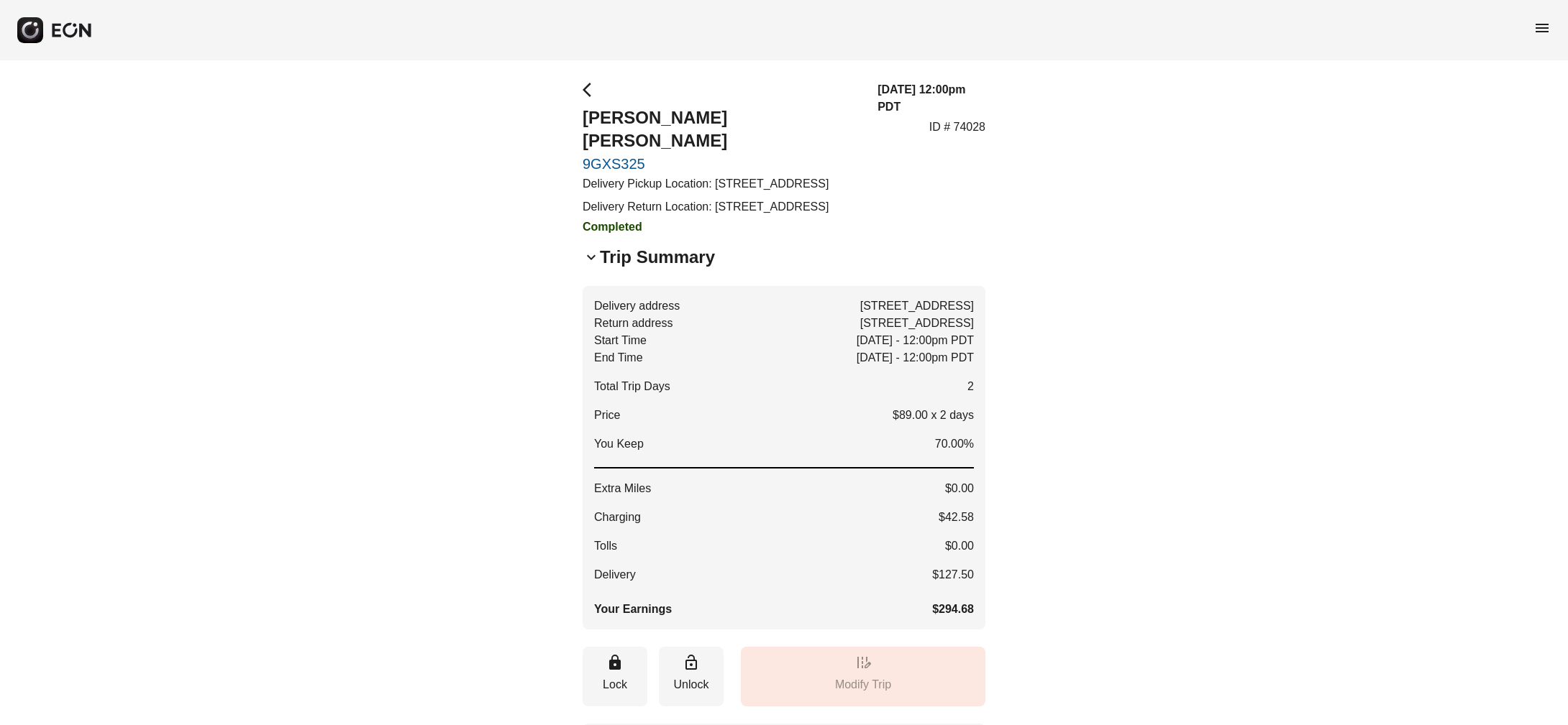
drag, startPoint x: 852, startPoint y: 447, endPoint x: 988, endPoint y: 444, distance: 136.0
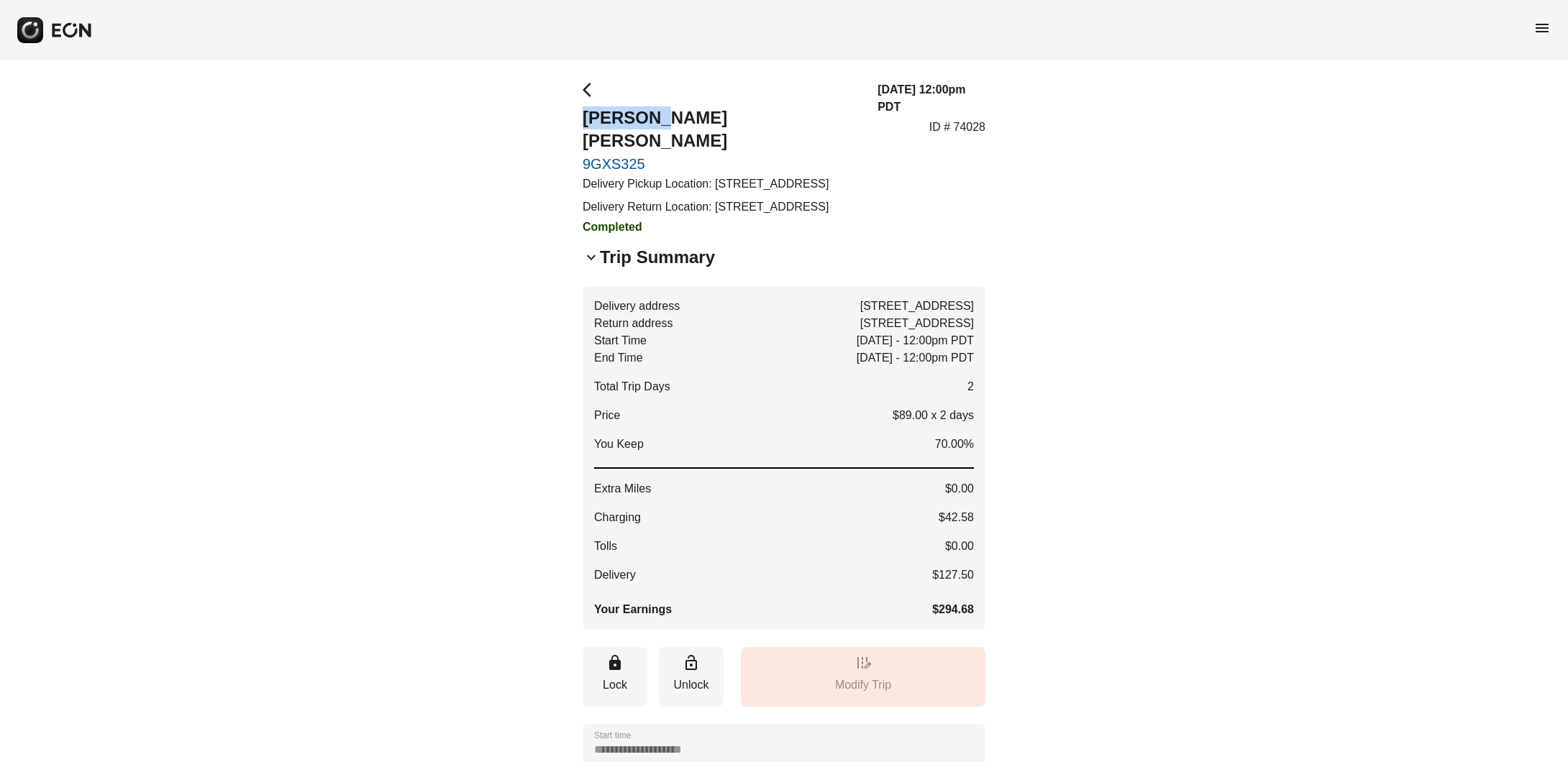
click at [18, 15] on div "menu" at bounding box center [784, 30] width 1568 height 60
